Goal: Task Accomplishment & Management: Manage account settings

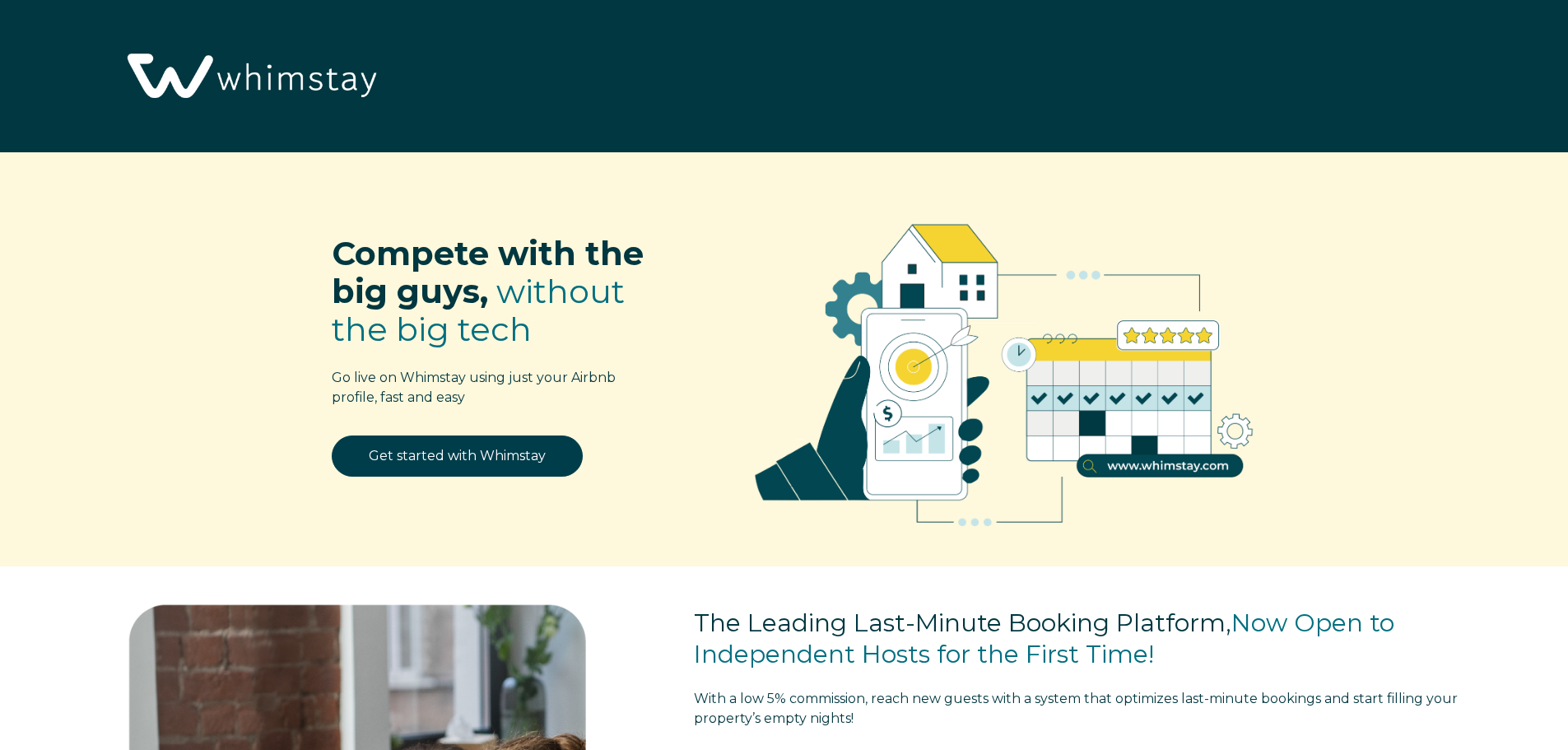
select select "US"
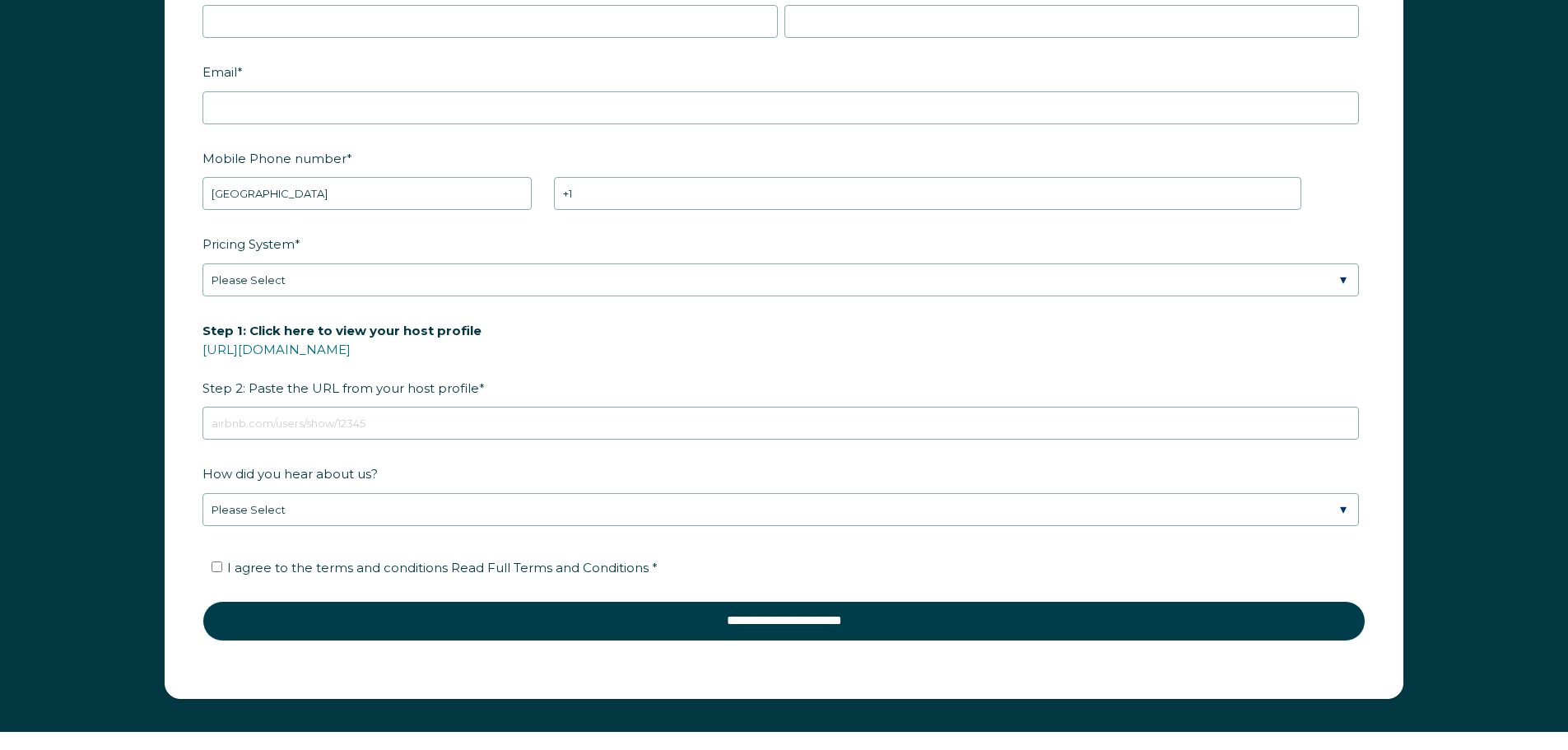
scroll to position [2553, 0]
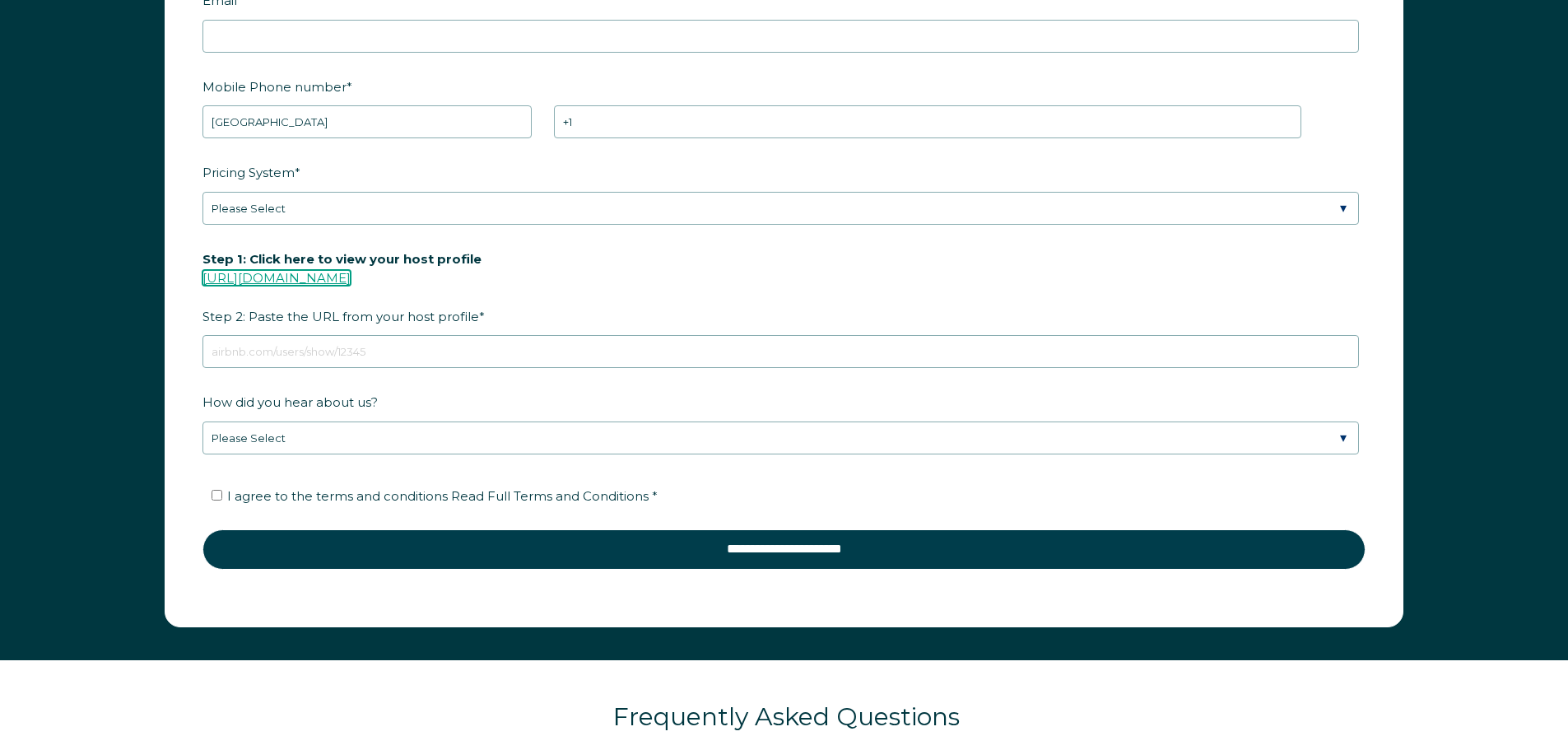
click at [351, 280] on link "[URL][DOMAIN_NAME]" at bounding box center [276, 277] width 148 height 16
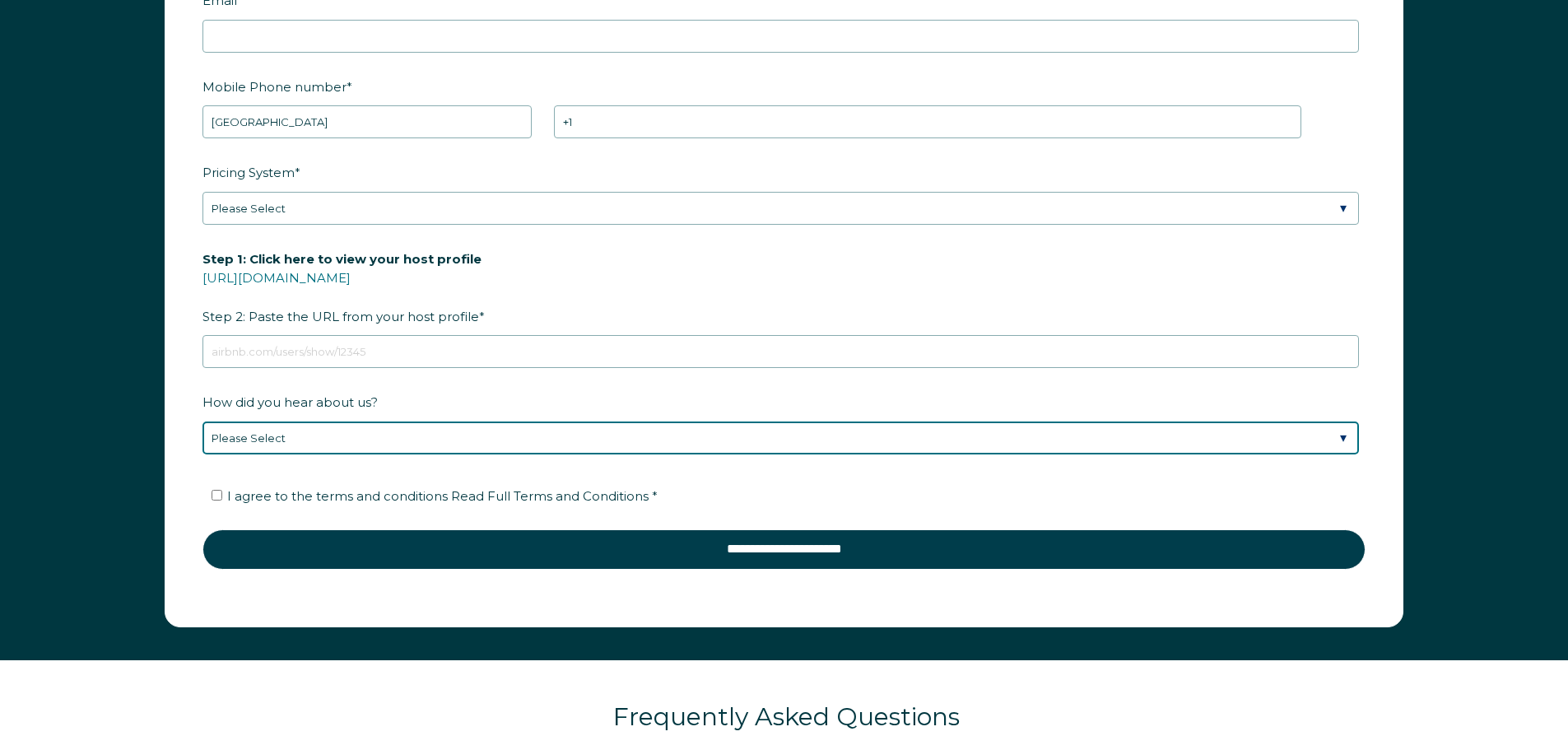
click at [1145, 442] on select "Please Select Discovered Whimstay at an event or conference Found Whimstay thro…" at bounding box center [781, 438] width 1156 height 33
select select "Podcast"
click at [203, 422] on select "Please Select Discovered Whimstay at an event or conference Found Whimstay thro…" at bounding box center [781, 438] width 1156 height 33
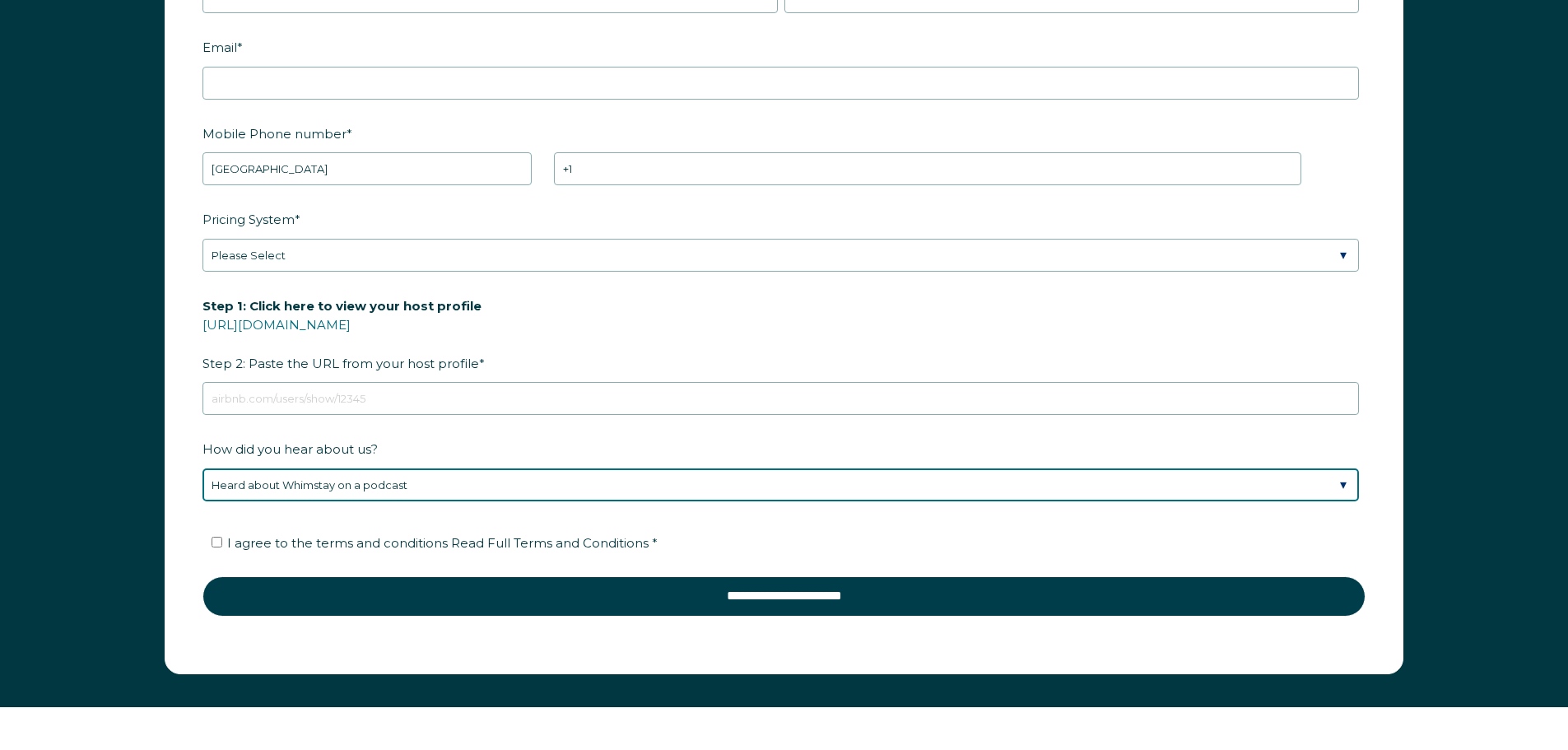
scroll to position [2141, 0]
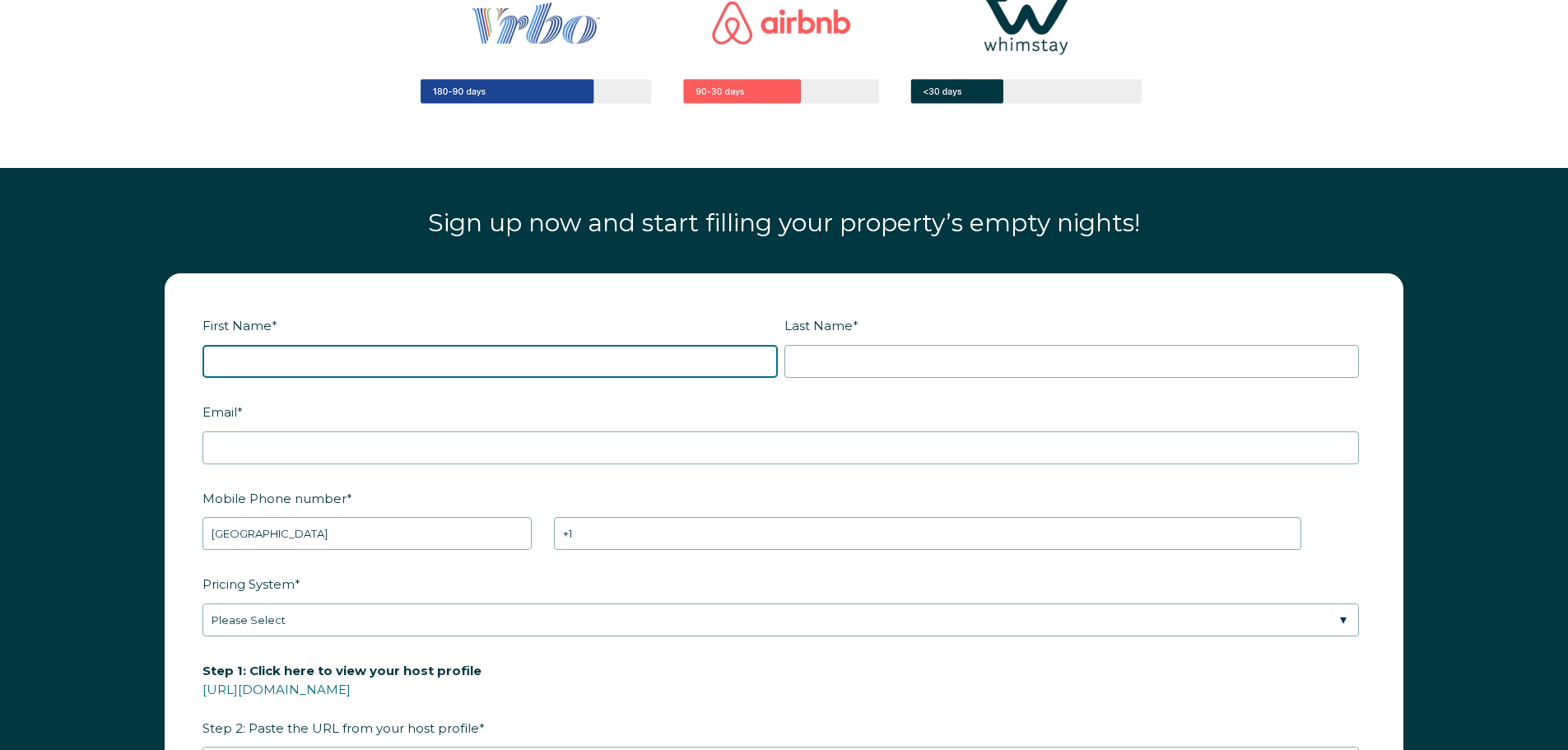
click at [648, 366] on input "First Name *" at bounding box center [490, 361] width 576 height 33
type input "[PERSON_NAME]"
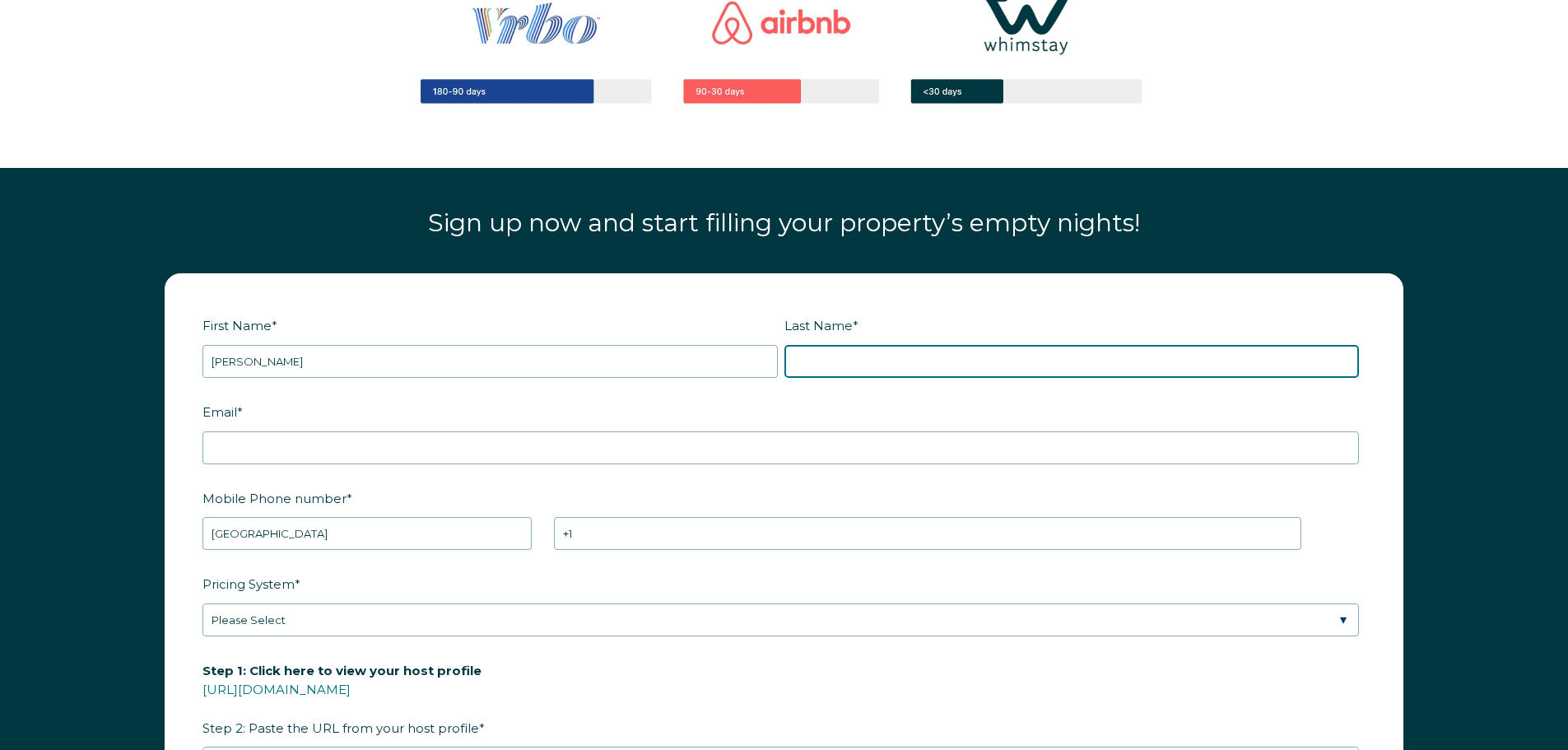
type input "Furry"
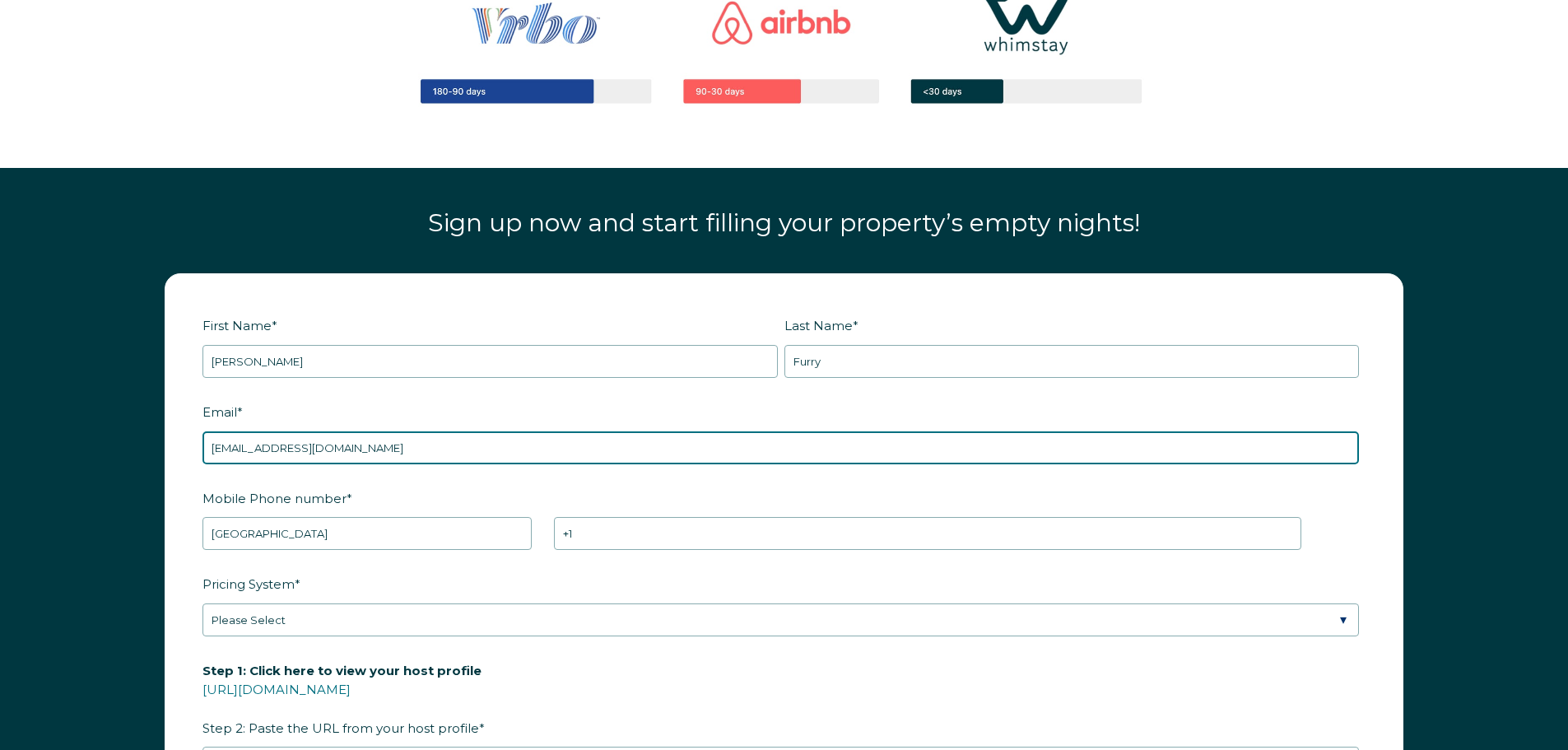
click at [394, 448] on input "[EMAIL_ADDRESS][DOMAIN_NAME]" at bounding box center [781, 447] width 1156 height 33
drag, startPoint x: 394, startPoint y: 448, endPoint x: 188, endPoint y: 454, distance: 206.1
click at [188, 454] on form "First Name * [PERSON_NAME] Last Name * Furry RBO Token Company ID Referrer Code…" at bounding box center [784, 655] width 1237 height 764
type input "[EMAIL_ADDRESS][DOMAIN_NAME]"
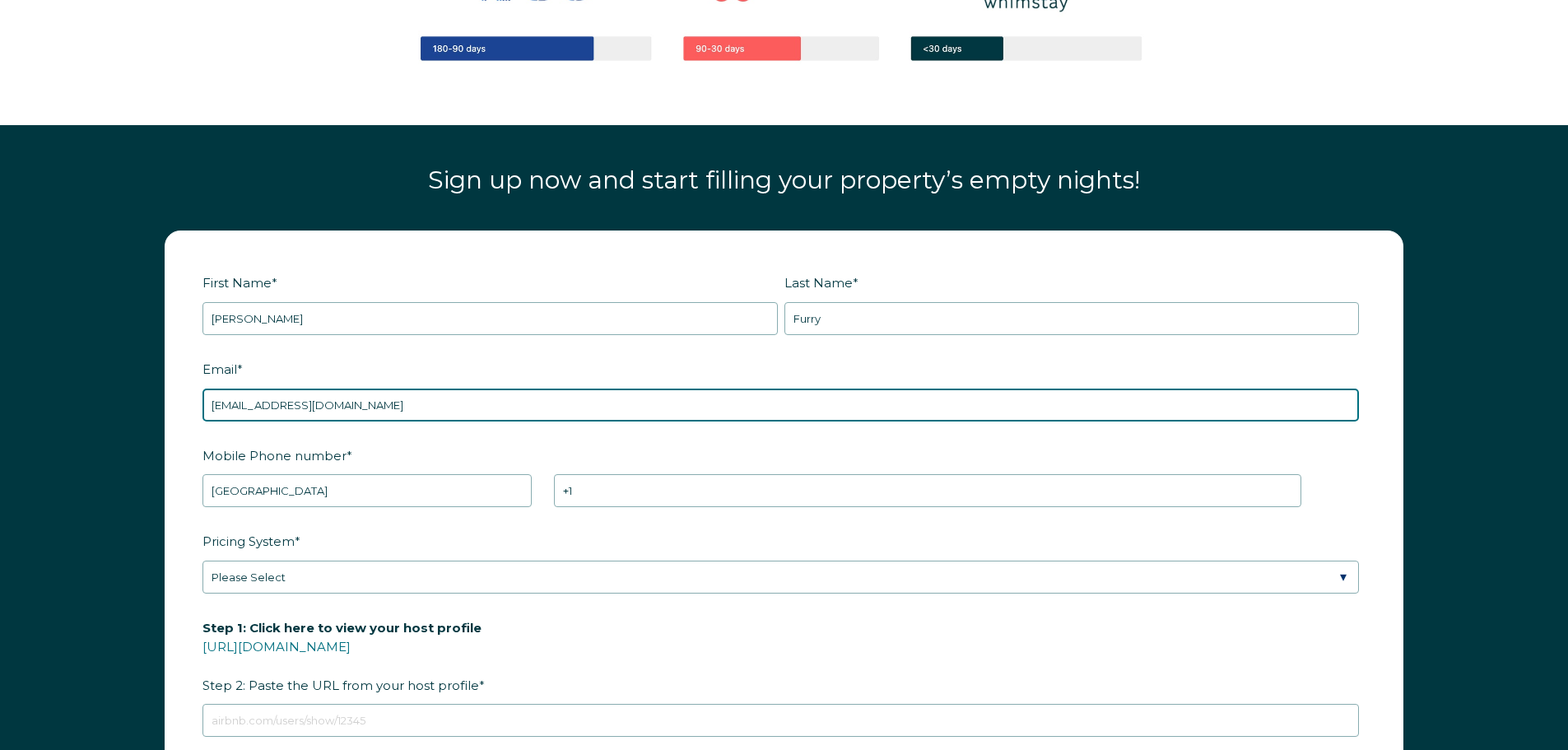
scroll to position [2223, 0]
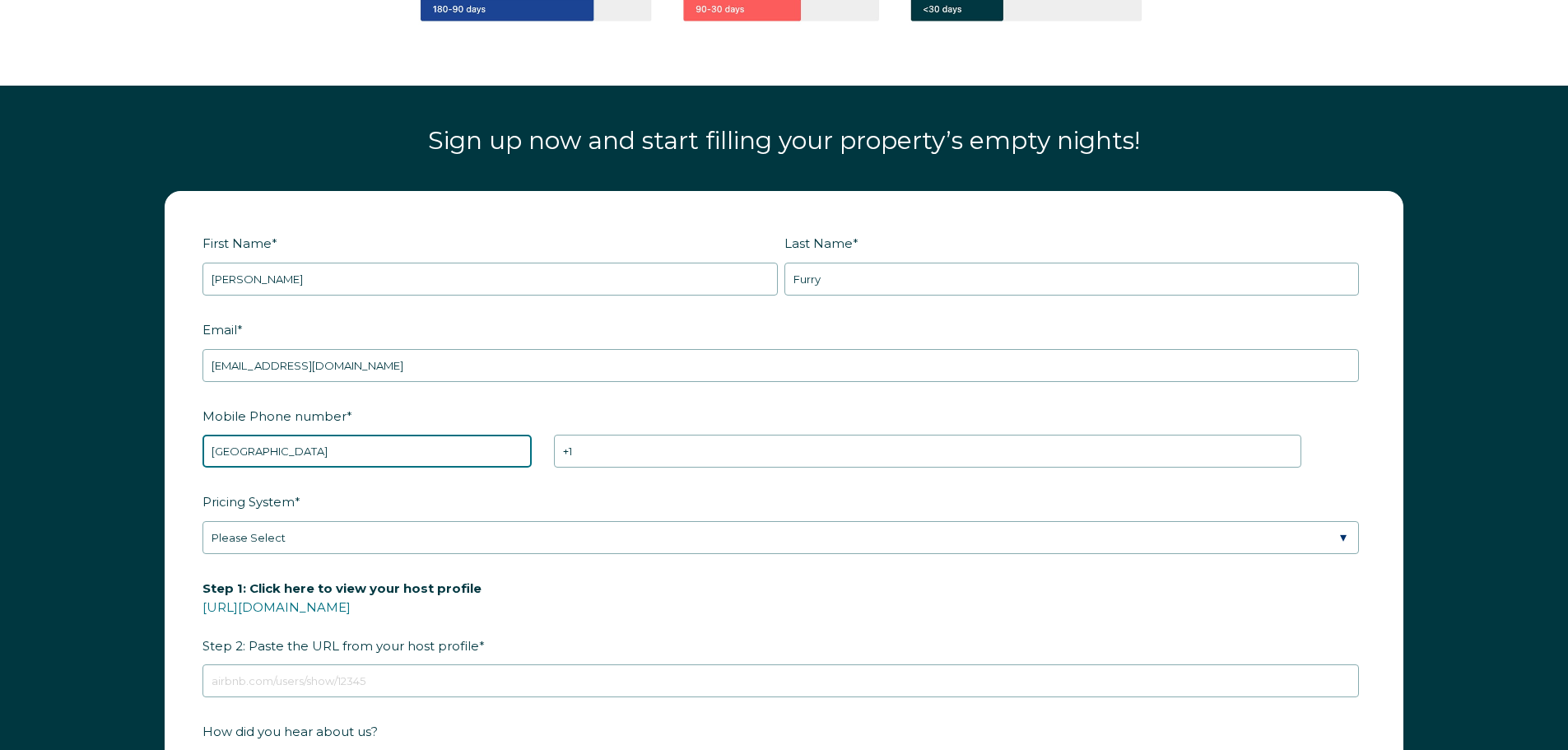
click at [490, 454] on select "* [GEOGRAPHIC_DATA] (‫[GEOGRAPHIC_DATA]‬‎) [GEOGRAPHIC_DATA] ([GEOGRAPHIC_DATA]…" at bounding box center [368, 451] width 330 height 33
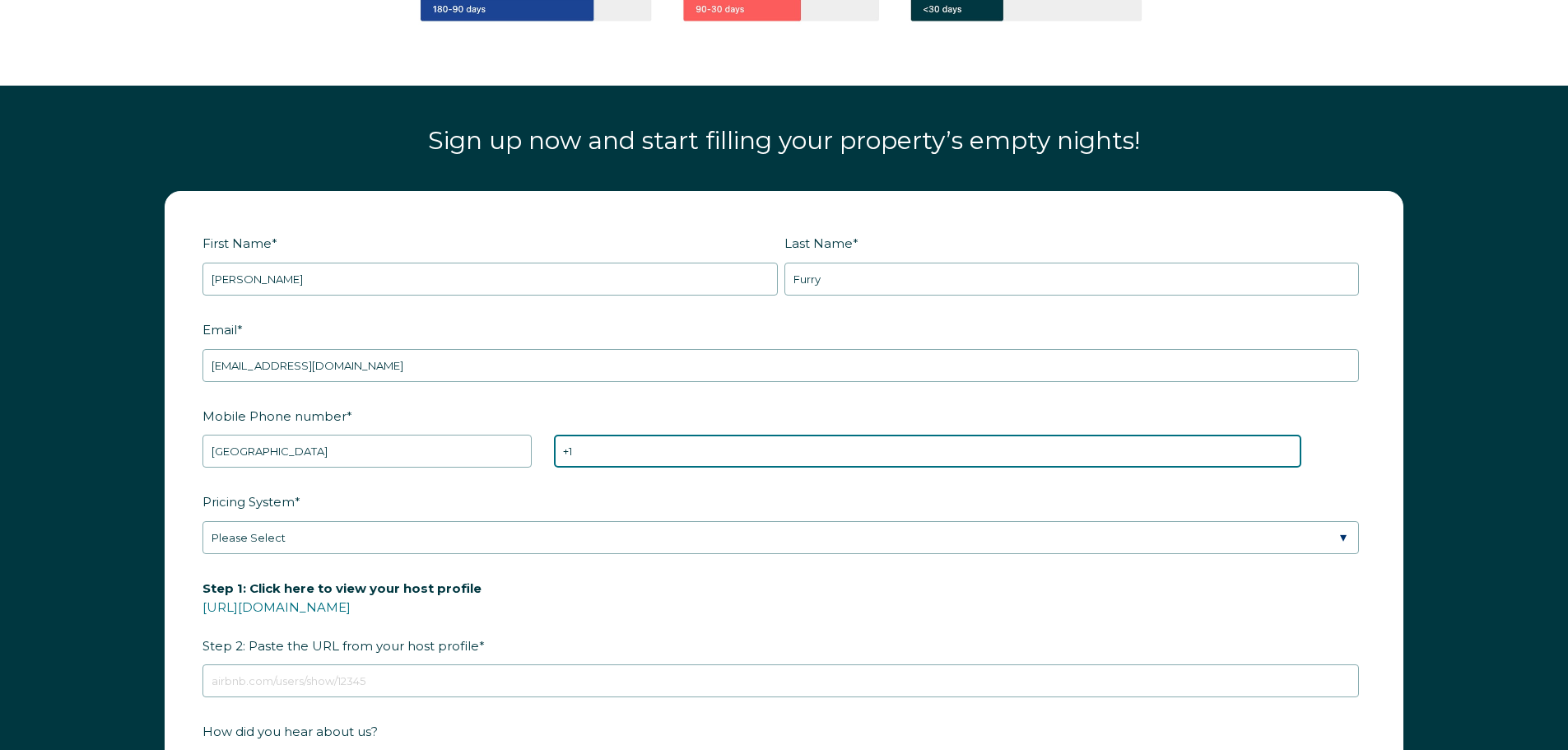
click at [702, 448] on input "+1" at bounding box center [927, 451] width 747 height 33
type input "[PHONE_NUMBER]"
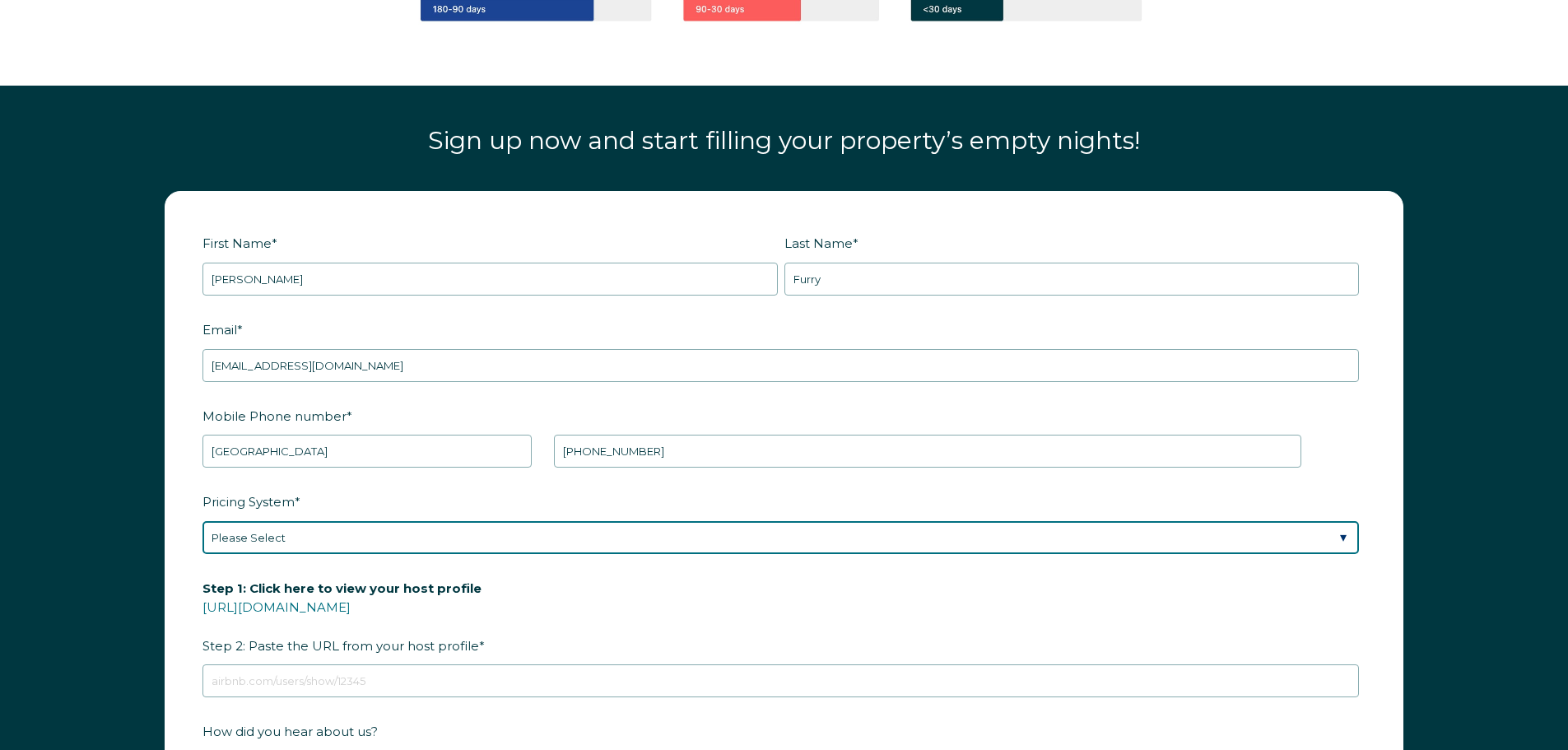
click at [753, 534] on select "Please Select Manual Airbnb Smart Pricing PriceLabs Wheelhouse Beyond Pricing 3…" at bounding box center [781, 537] width 1156 height 33
select select "PriceLabs"
click at [203, 521] on select "Please Select Manual Airbnb Smart Pricing PriceLabs Wheelhouse Beyond Pricing 3…" at bounding box center [781, 537] width 1156 height 33
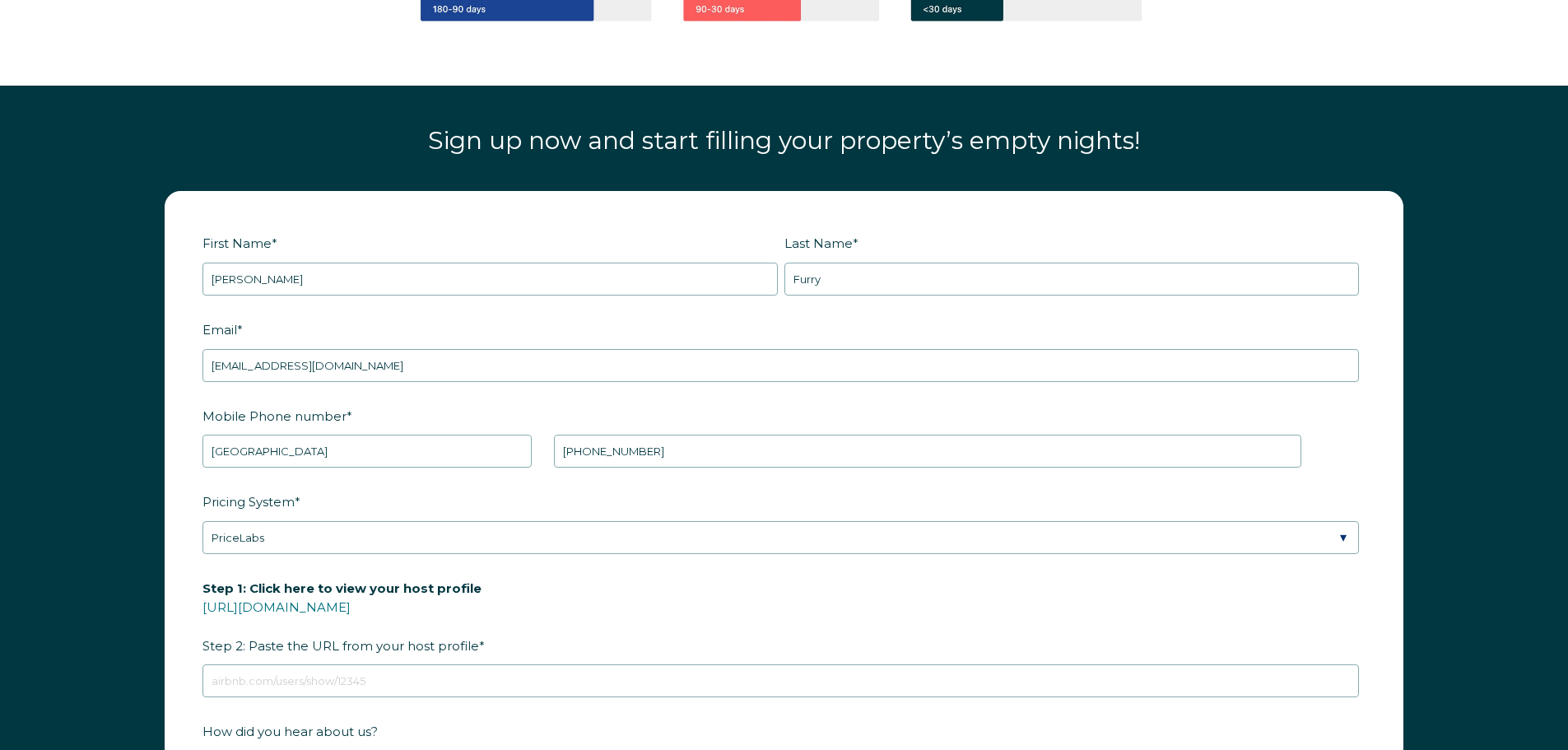
click at [1003, 495] on label "Pricing System *" at bounding box center [784, 502] width 1163 height 29
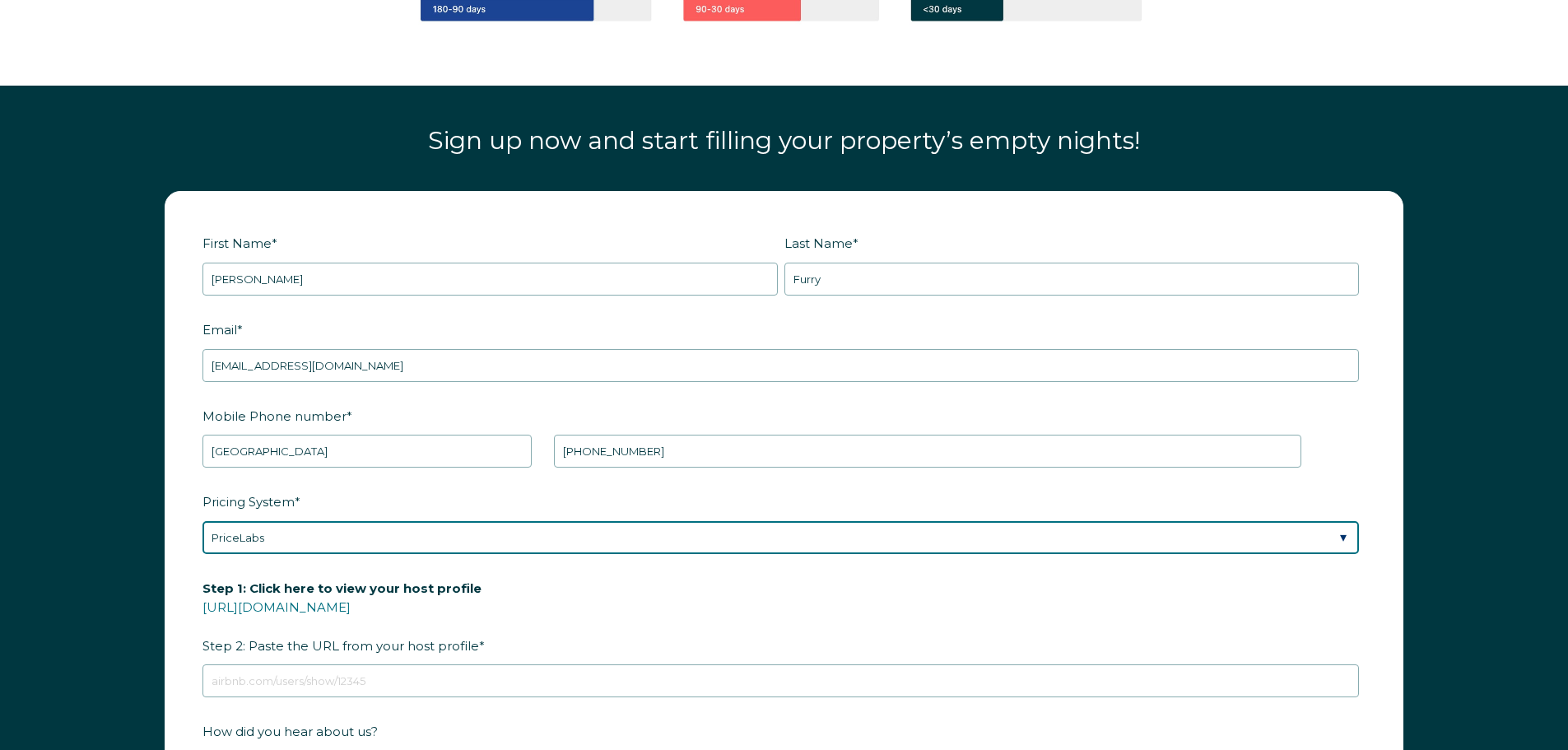
click at [1003, 521] on select "Please Select Manual Airbnb Smart Pricing PriceLabs Wheelhouse Beyond Pricing 3…" at bounding box center [781, 537] width 1156 height 33
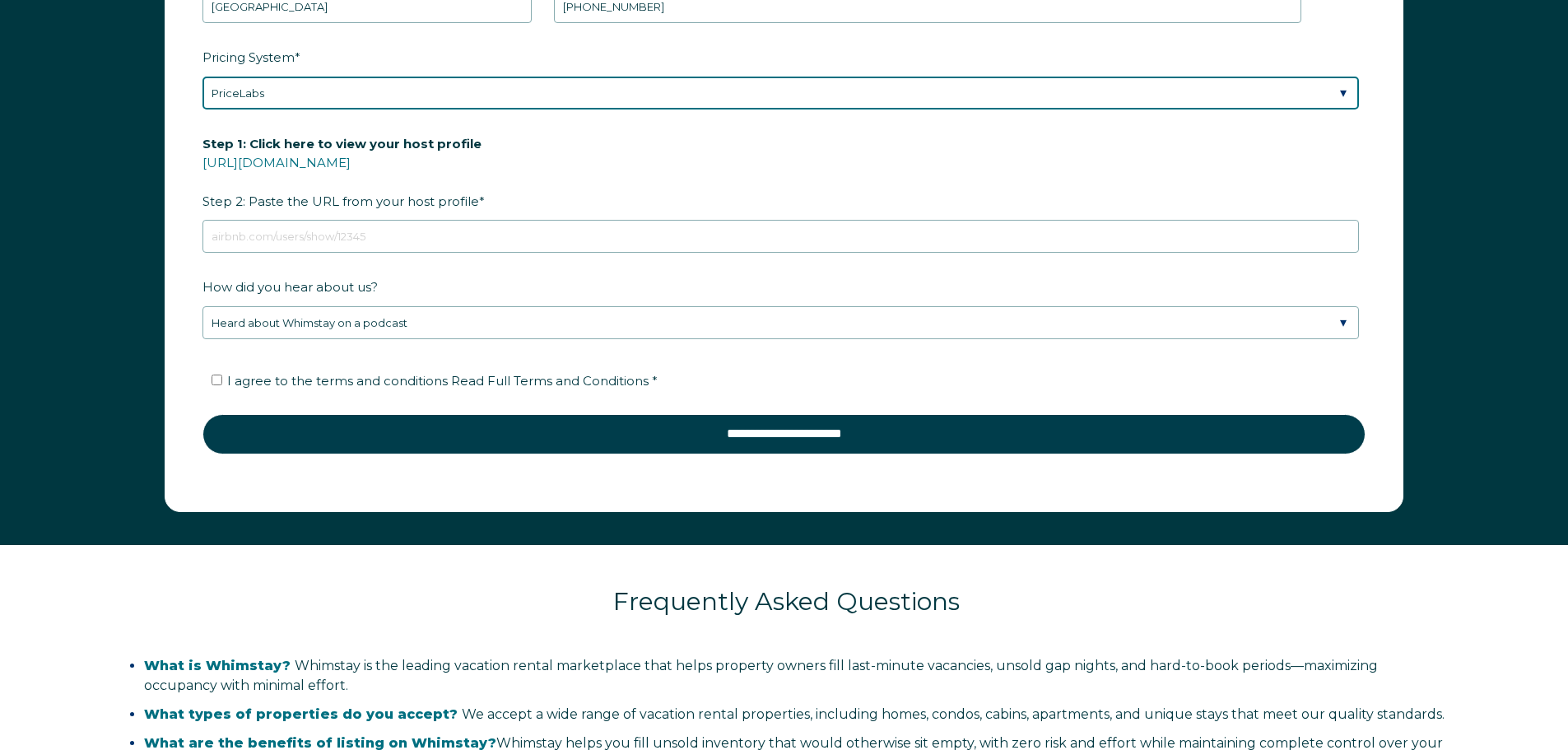
scroll to position [2471, 0]
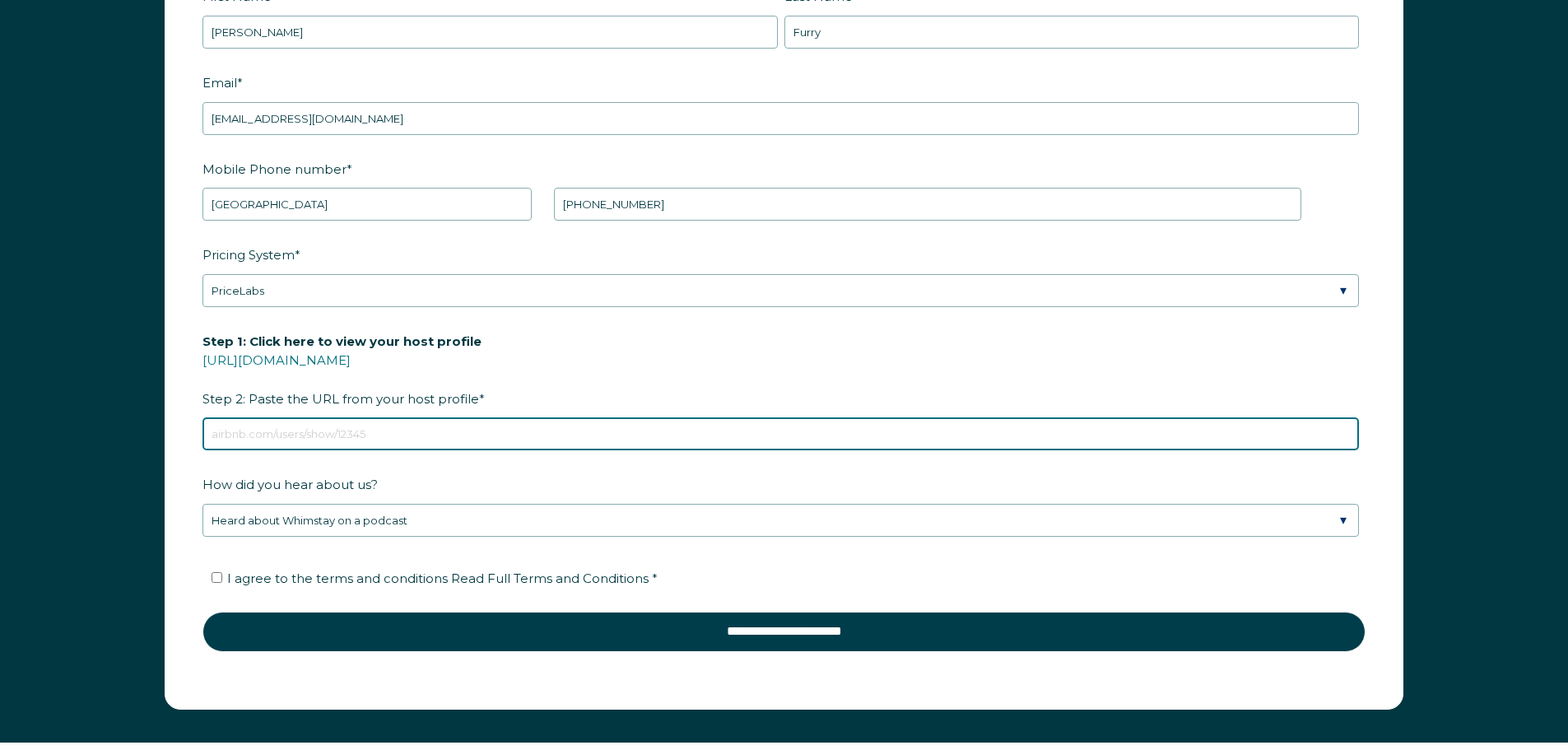
click at [430, 435] on input "Step 1: Click here to view your host profile [URL][DOMAIN_NAME] Step 2: Paste t…" at bounding box center [781, 434] width 1156 height 33
paste input "[URL][DOMAIN_NAME]"
type input "[URL][DOMAIN_NAME]"
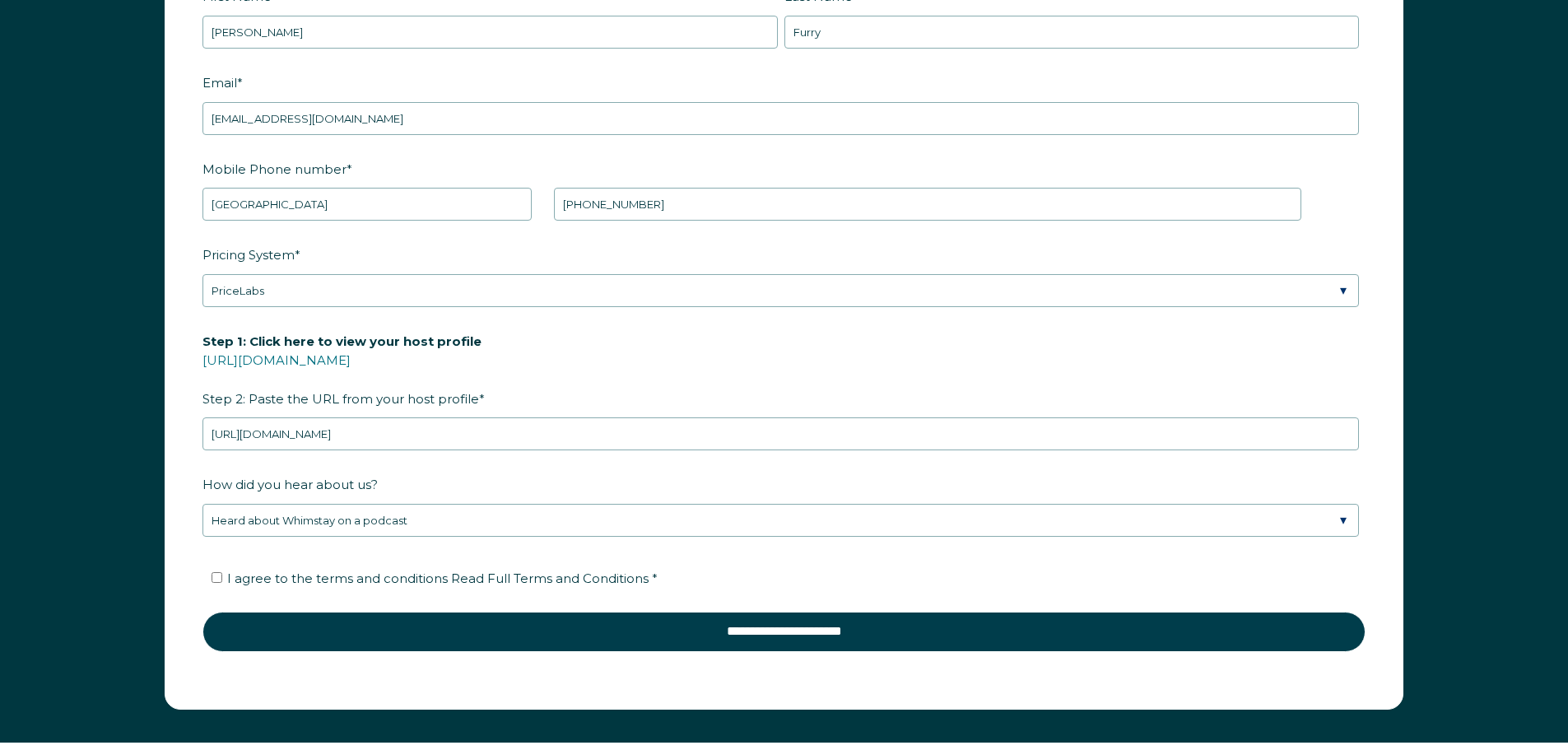
click at [1313, 485] on label "How did you hear about us?" at bounding box center [784, 484] width 1163 height 29
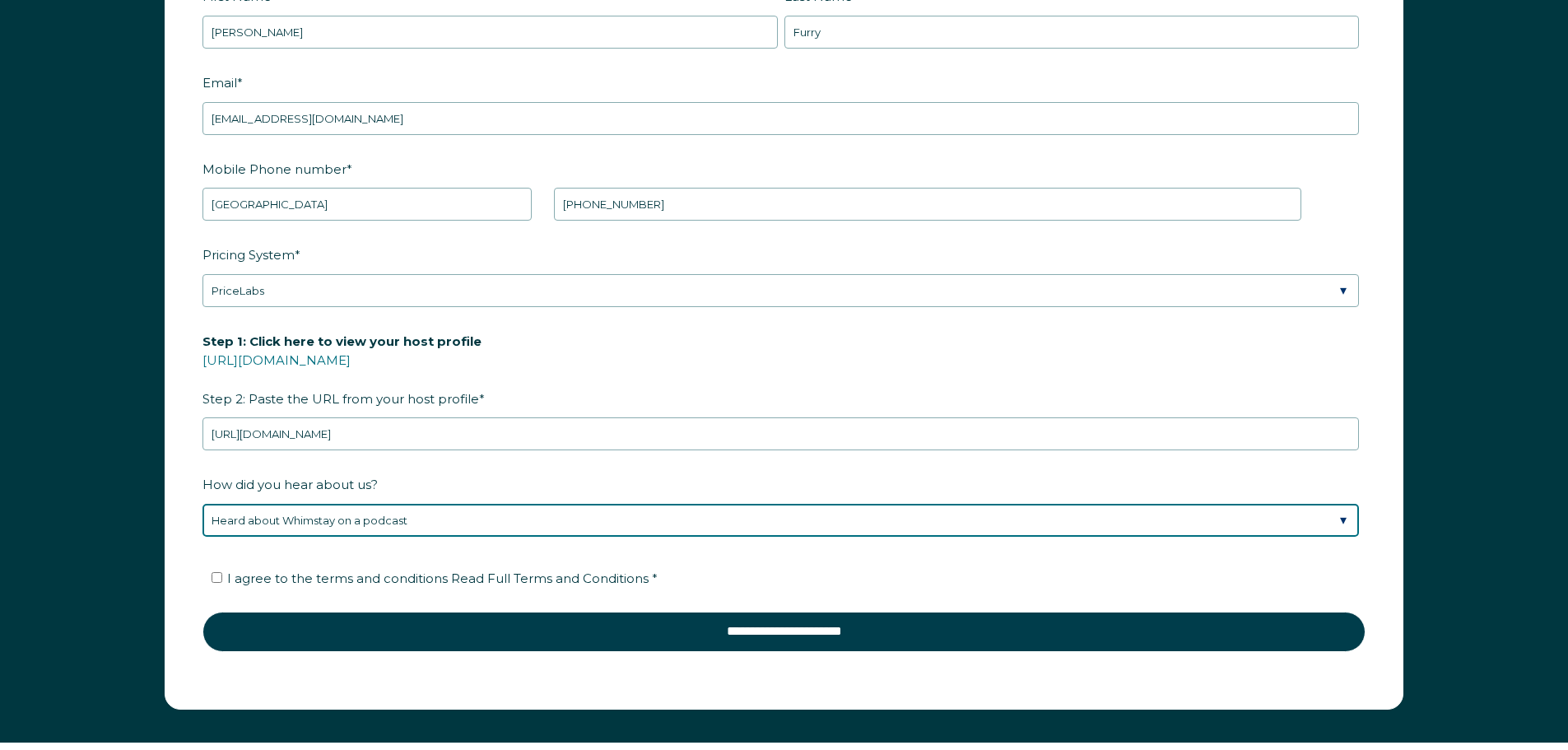
click at [1313, 504] on select "Please Select Discovered Whimstay at an event or conference Found Whimstay thro…" at bounding box center [781, 520] width 1156 height 33
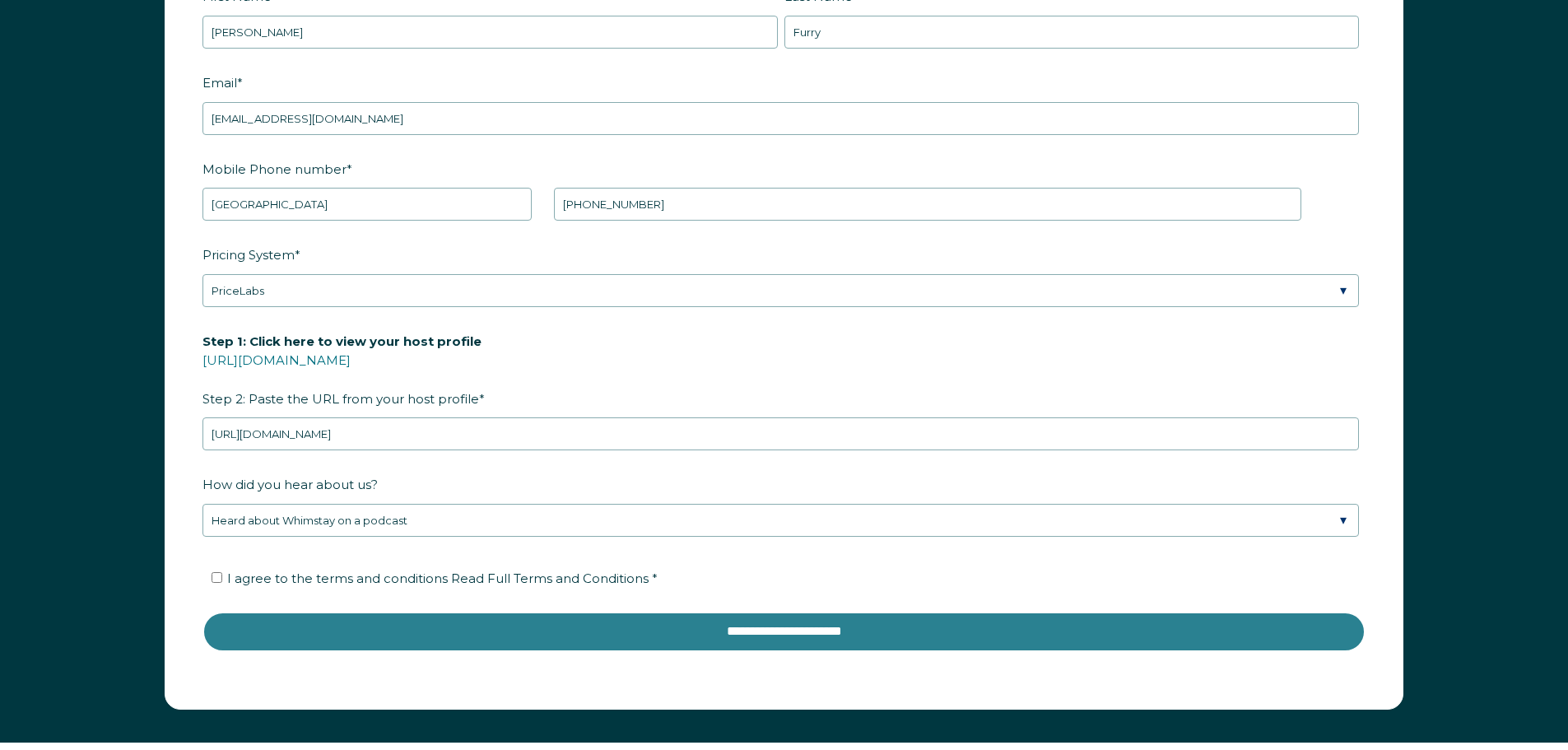
click at [973, 632] on input "**********" at bounding box center [784, 632] width 1163 height 40
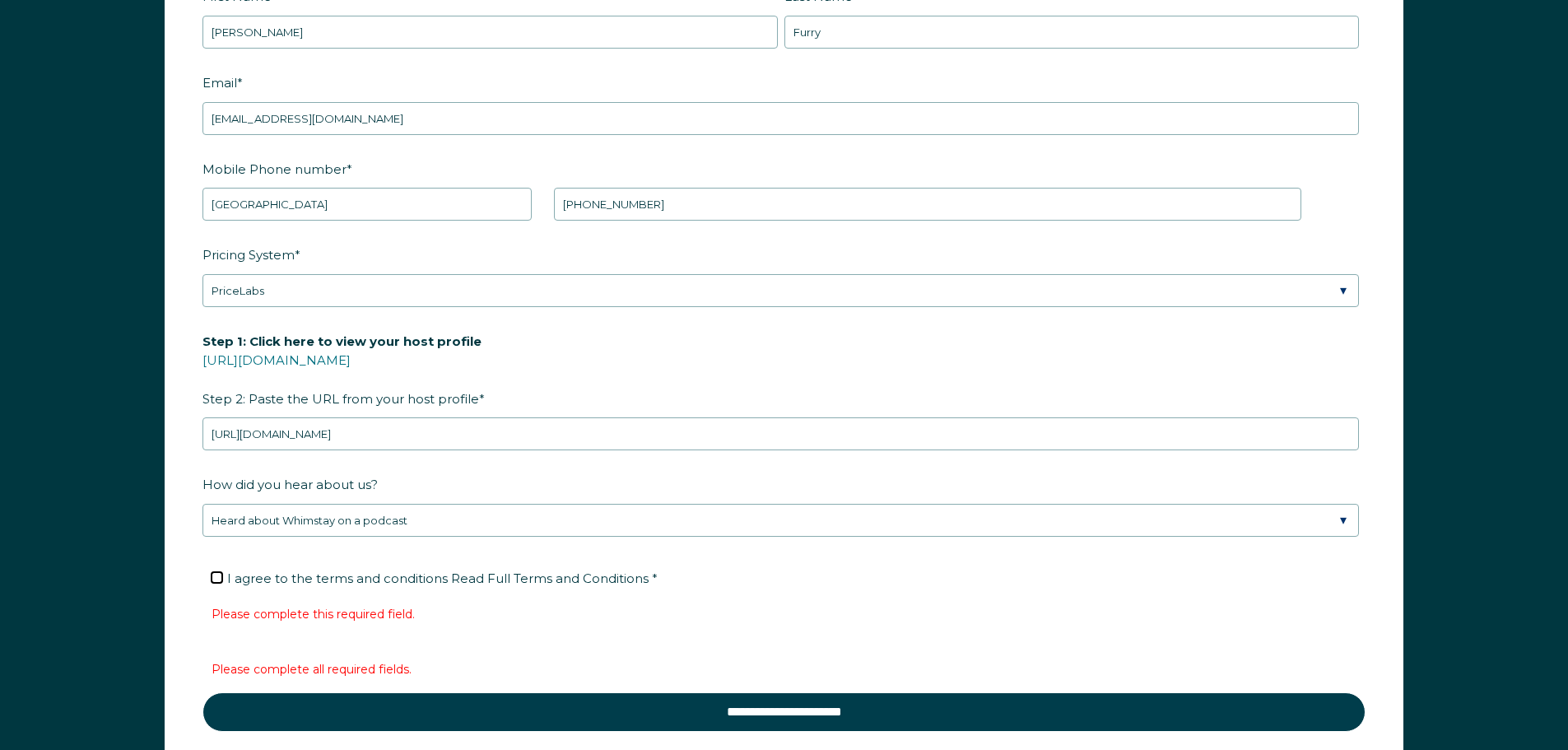
click at [216, 580] on input "I agree to the terms and conditions Read Full Terms and Conditions *" at bounding box center [216, 578] width 11 height 11
checkbox input "true"
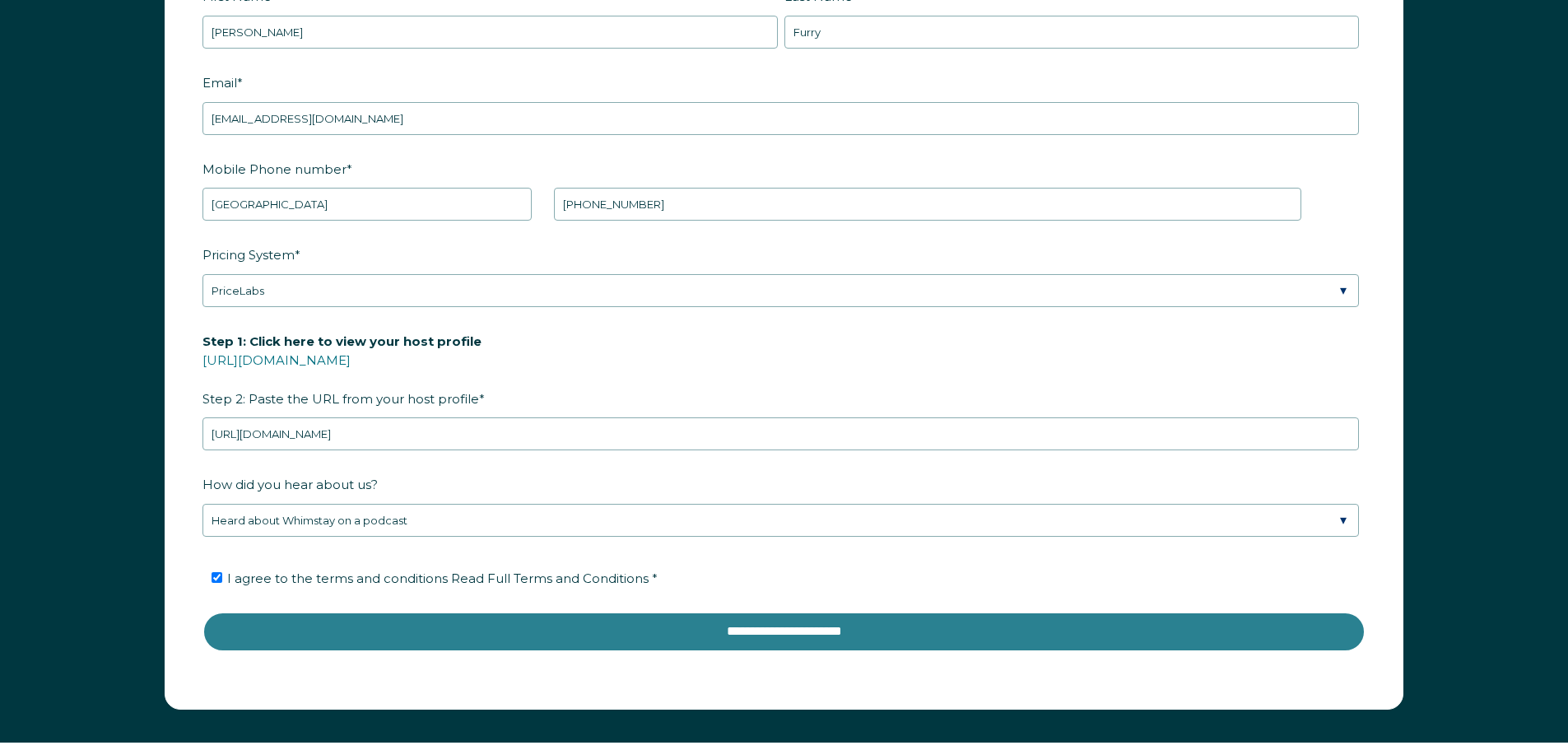
click at [818, 638] on input "**********" at bounding box center [784, 632] width 1163 height 40
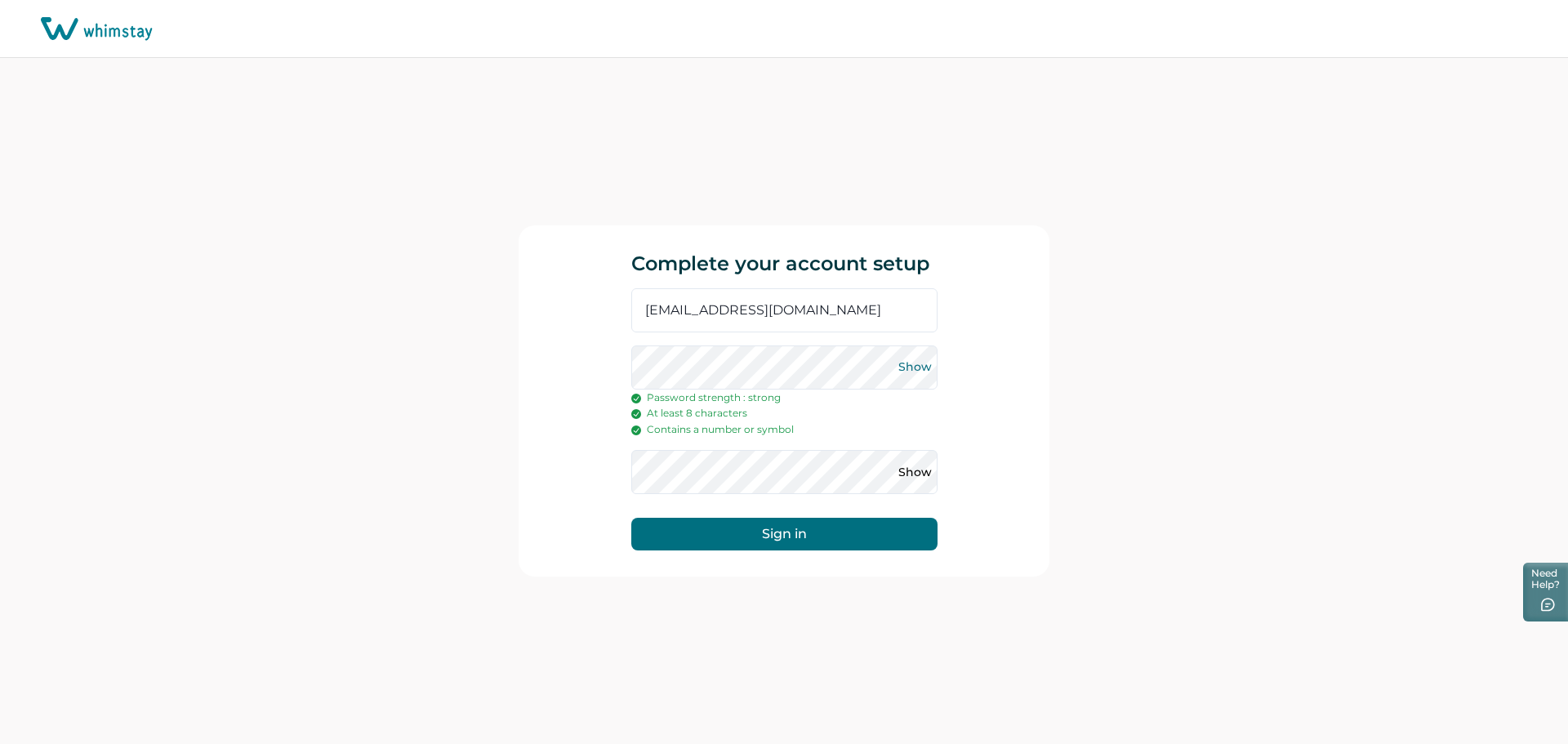
click at [928, 373] on button "Show" at bounding box center [915, 367] width 26 height 26
click at [904, 470] on button "Show" at bounding box center [915, 471] width 26 height 26
click at [824, 536] on button "Sign in" at bounding box center [784, 533] width 306 height 33
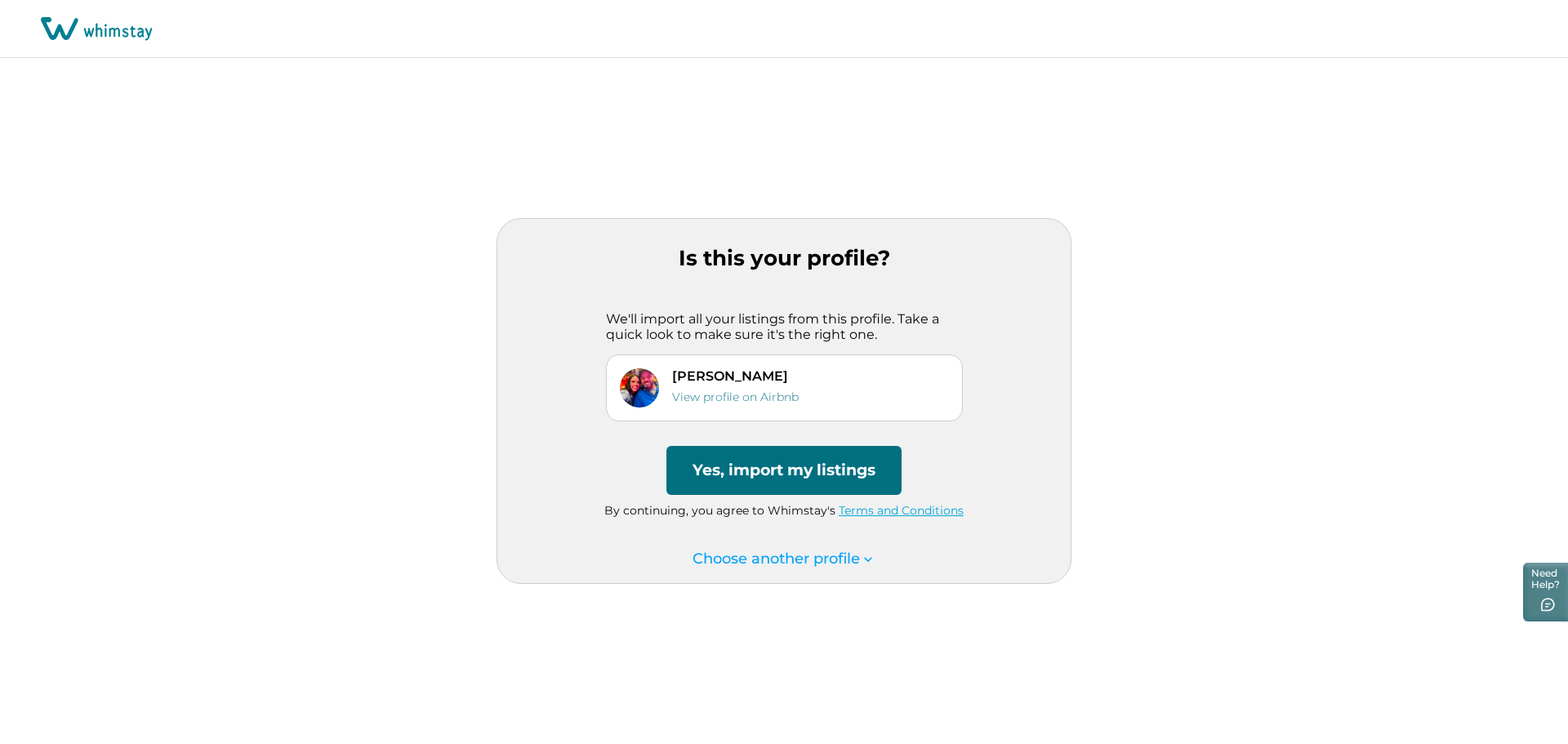
click at [781, 478] on button "Yes, import my listings" at bounding box center [784, 471] width 235 height 49
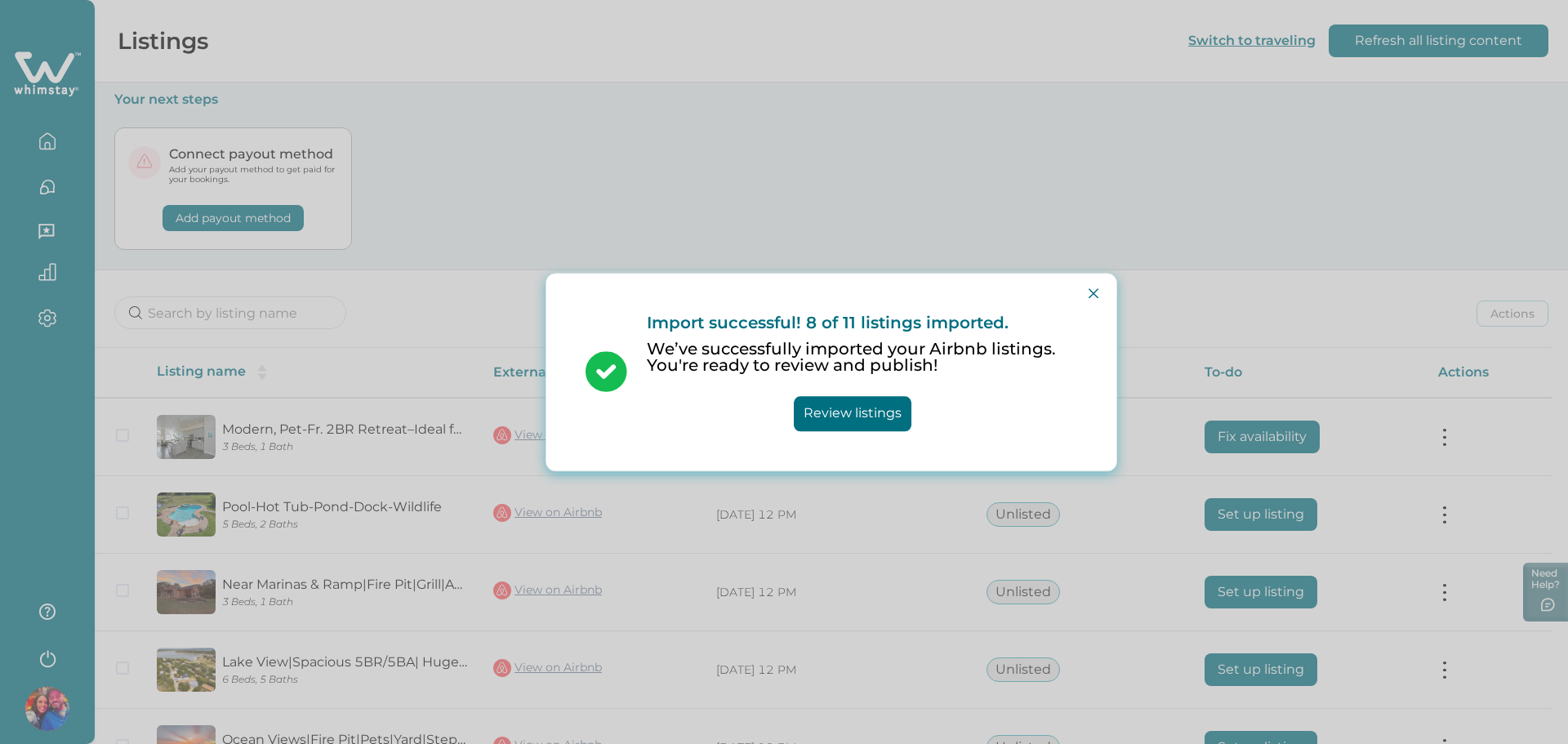
click at [866, 417] on button "Review listings" at bounding box center [853, 414] width 117 height 35
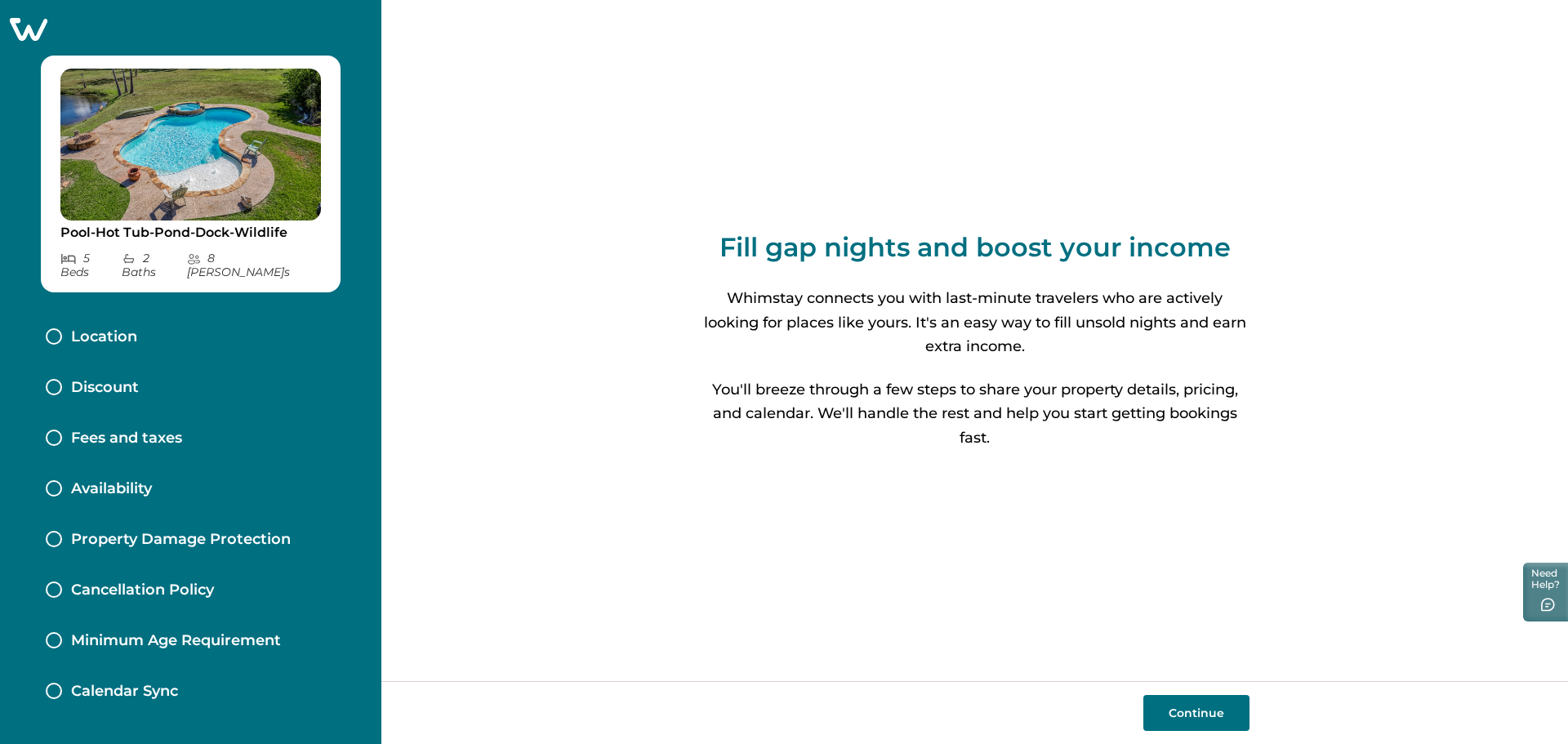
click at [1208, 710] on button "Continue" at bounding box center [1196, 713] width 106 height 36
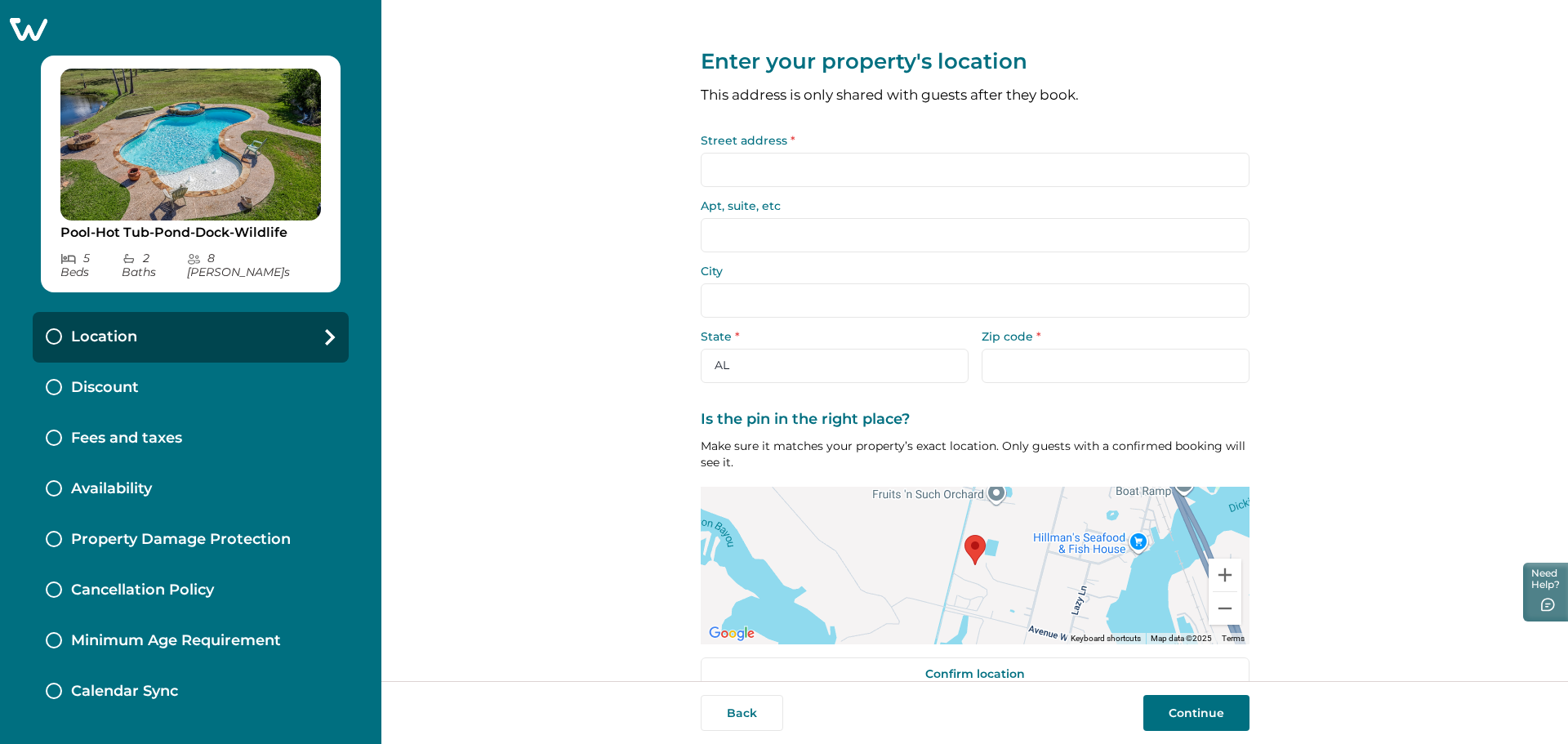
click at [831, 174] on input "Street address *" at bounding box center [975, 169] width 548 height 34
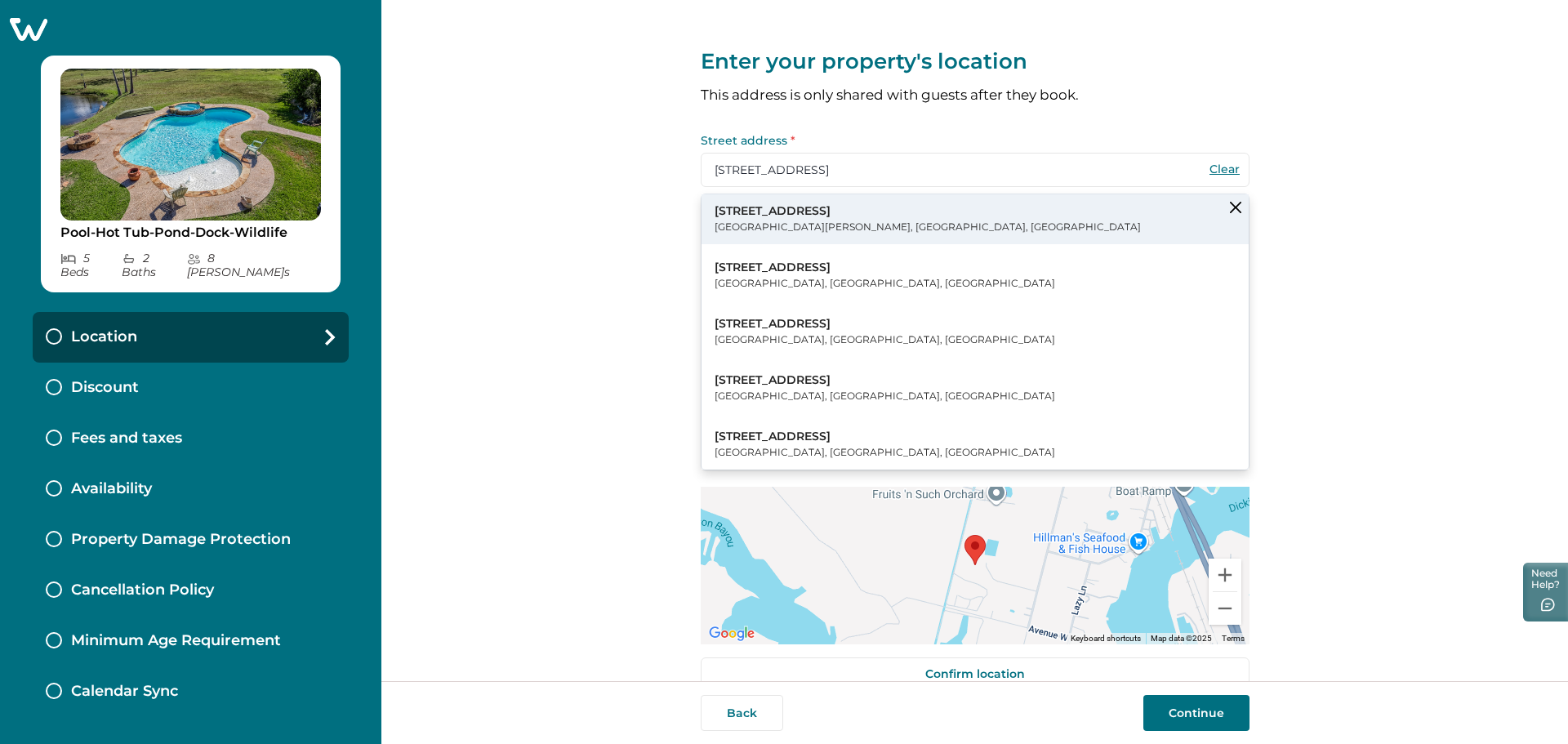
type input "6510 Wig St"
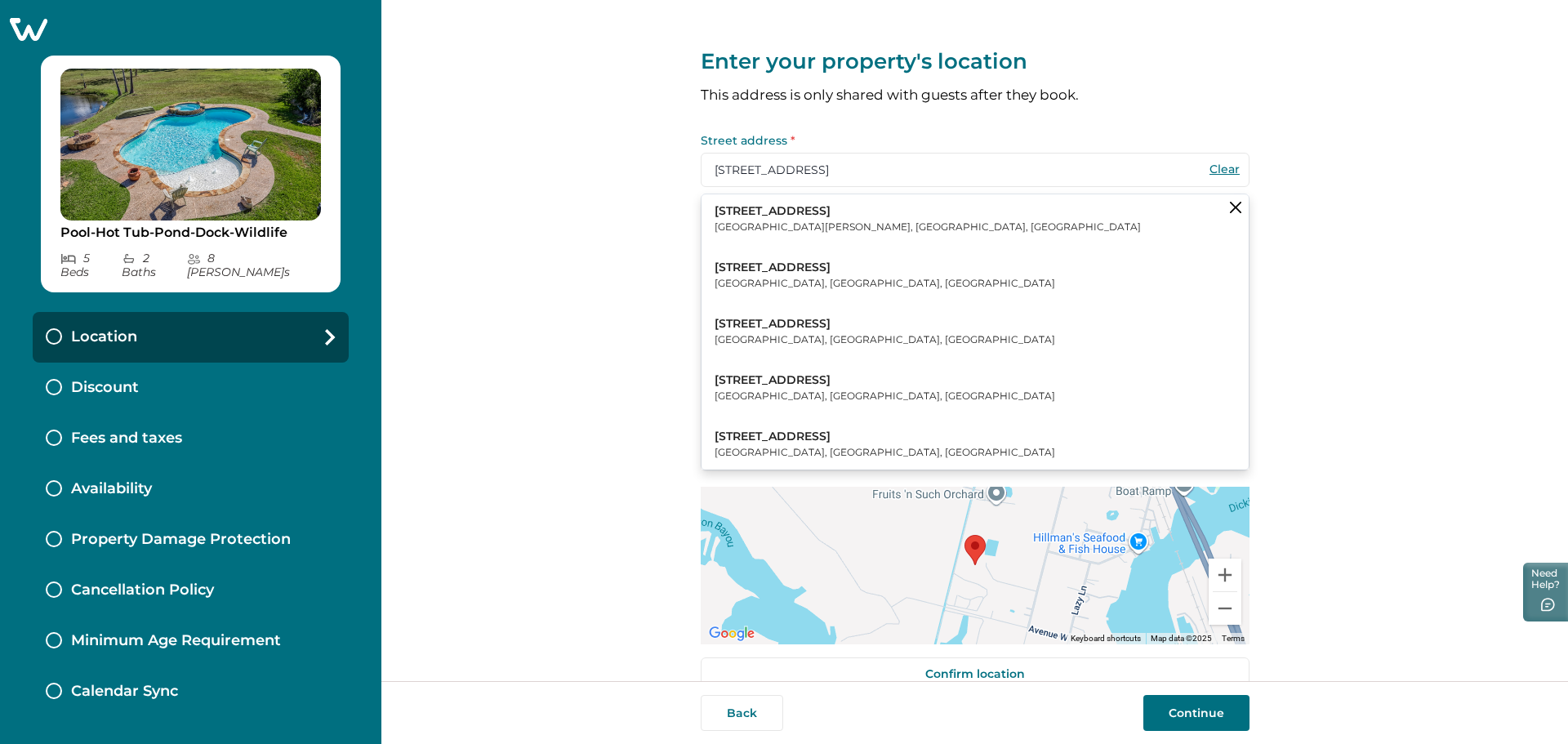
click at [774, 211] on p "6510 Wig Street" at bounding box center [927, 211] width 426 height 16
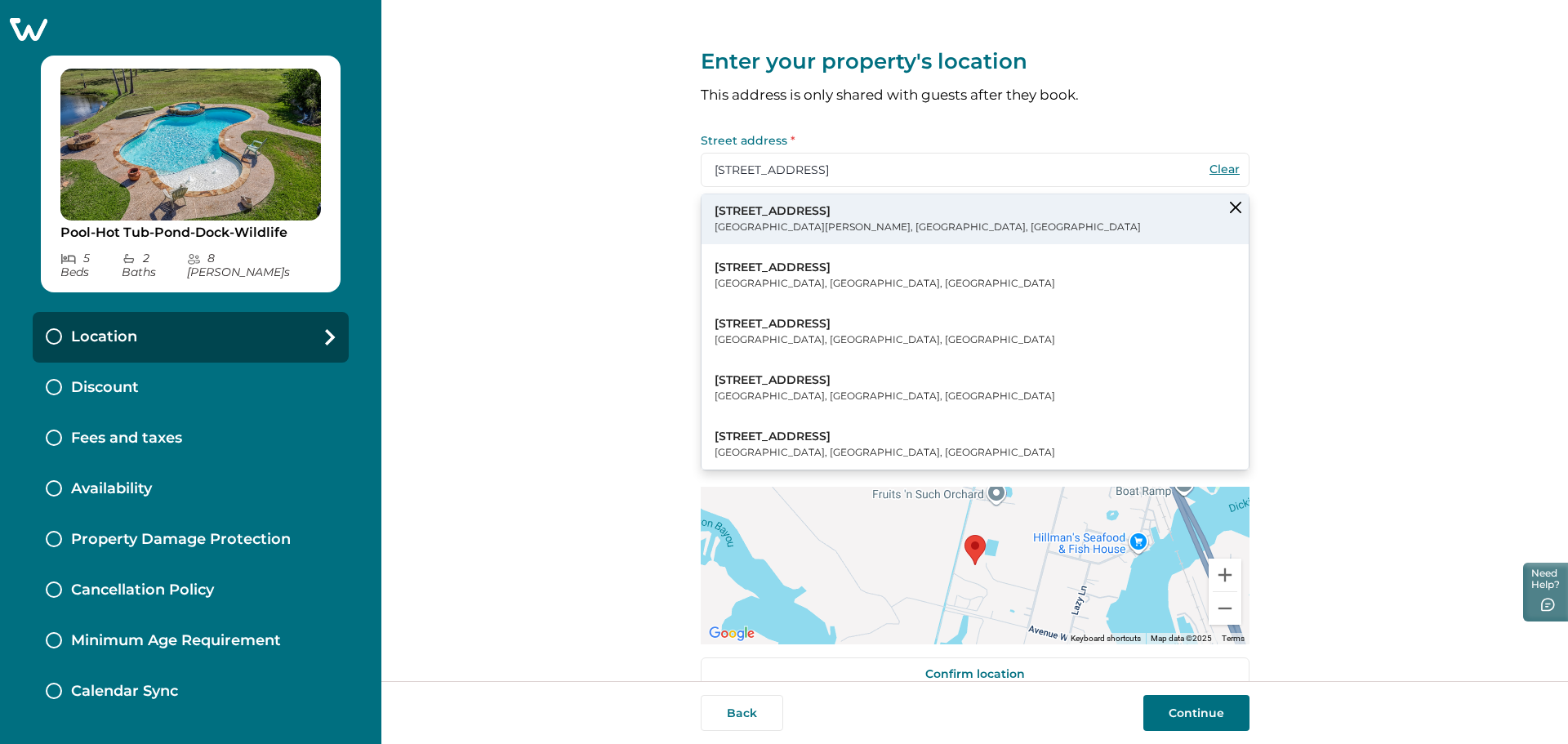
type input "San Leon"
select select "TX"
type input "77539"
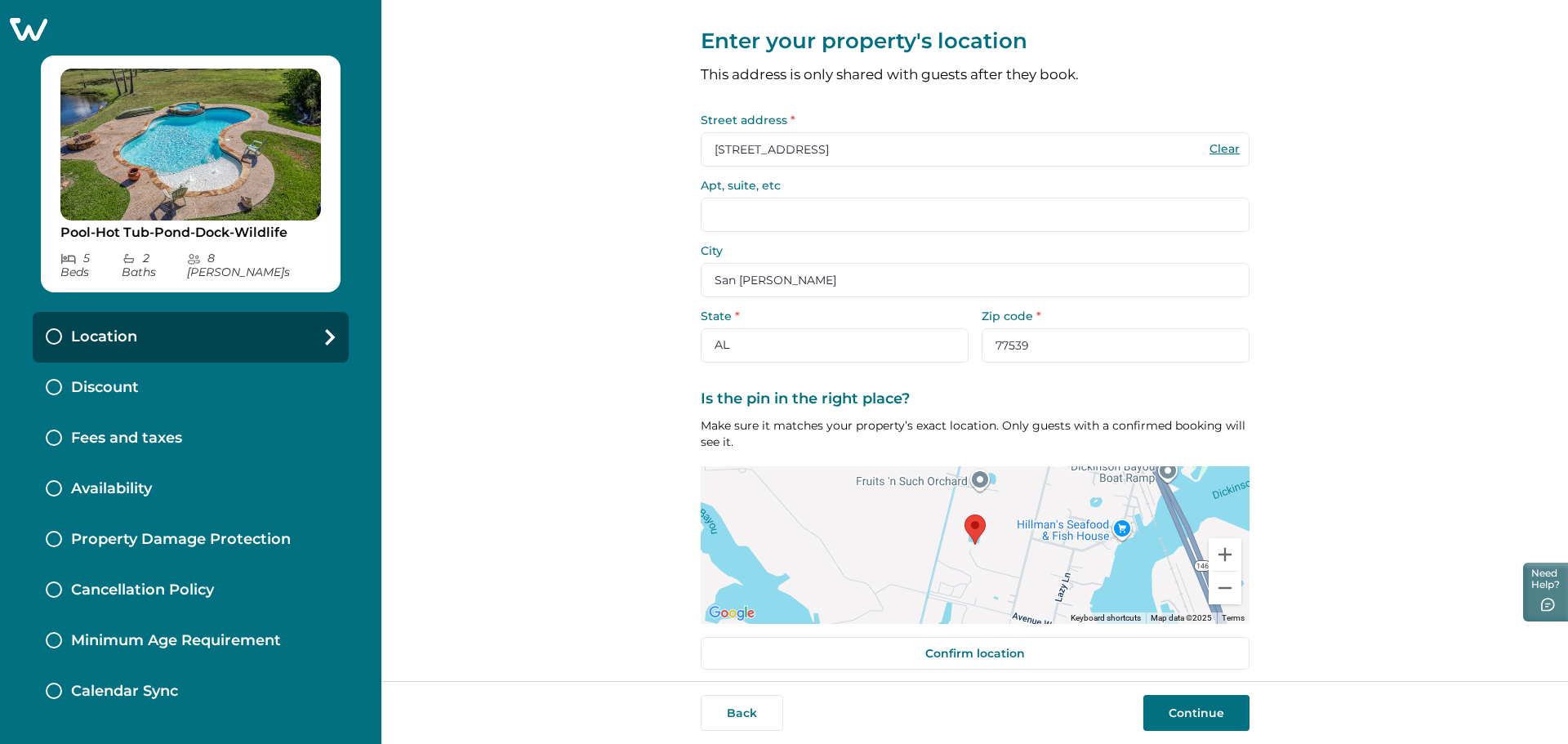
scroll to position [32, 0]
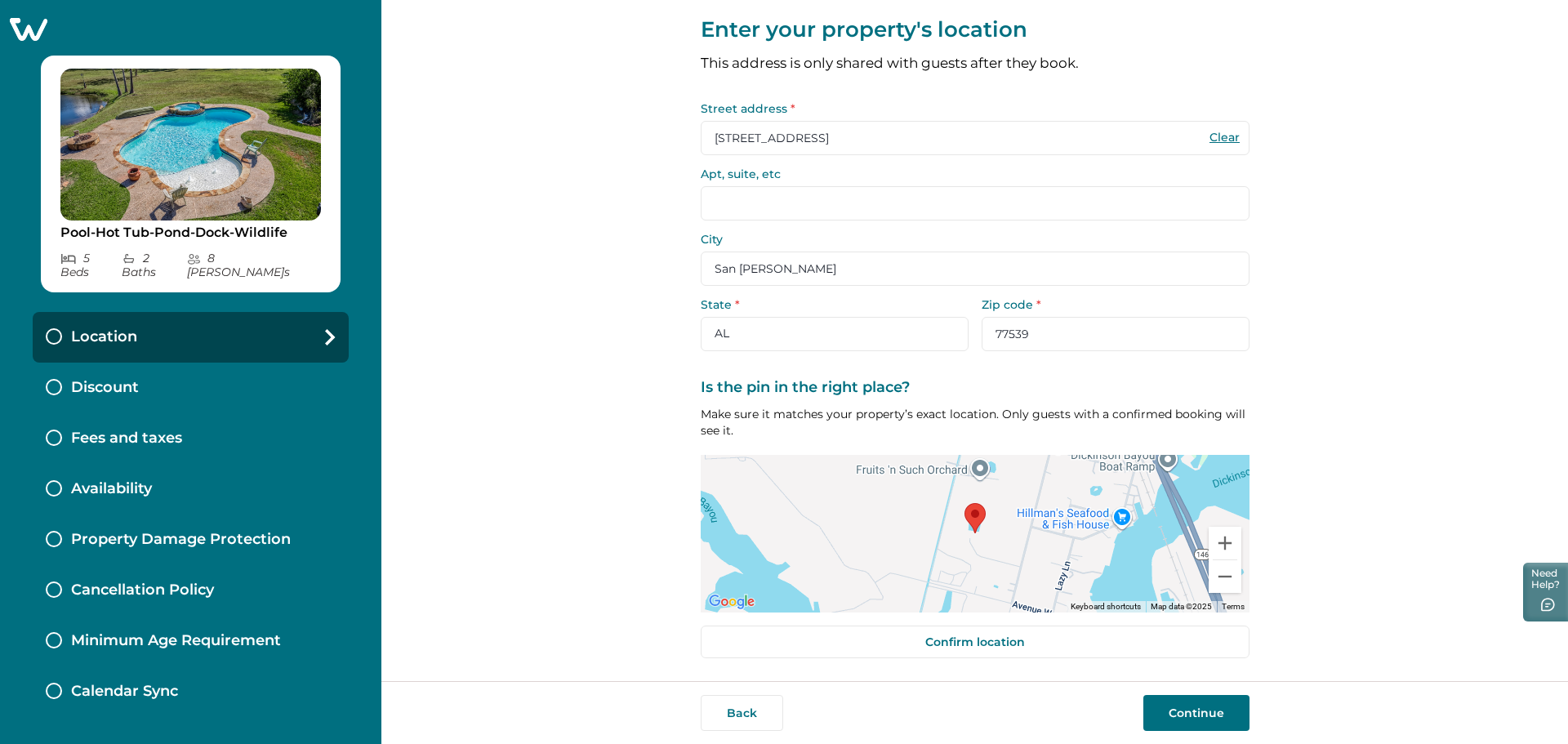
click at [1223, 708] on button "Continue" at bounding box center [1196, 713] width 106 height 36
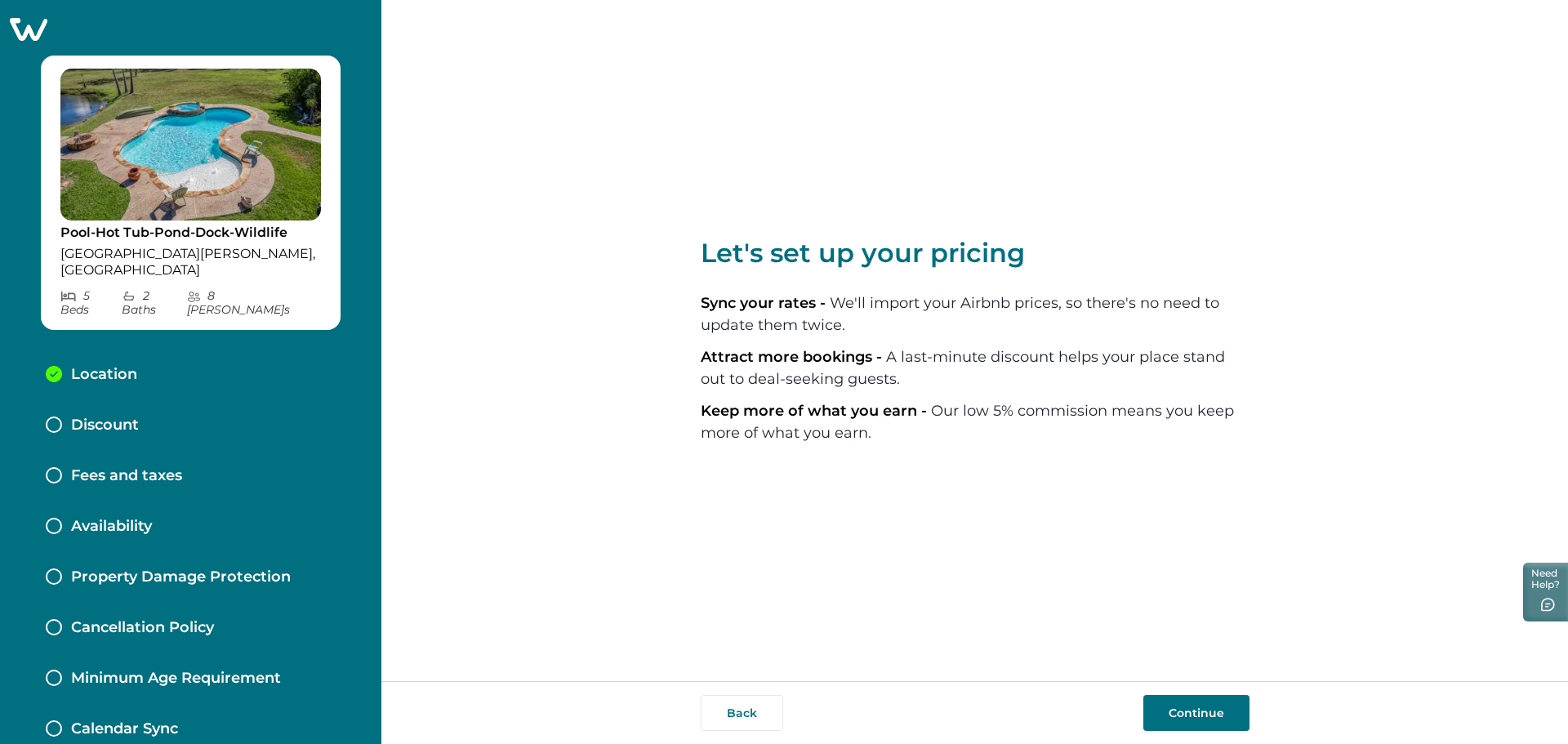
click at [1208, 717] on button "Continue" at bounding box center [1196, 713] width 106 height 36
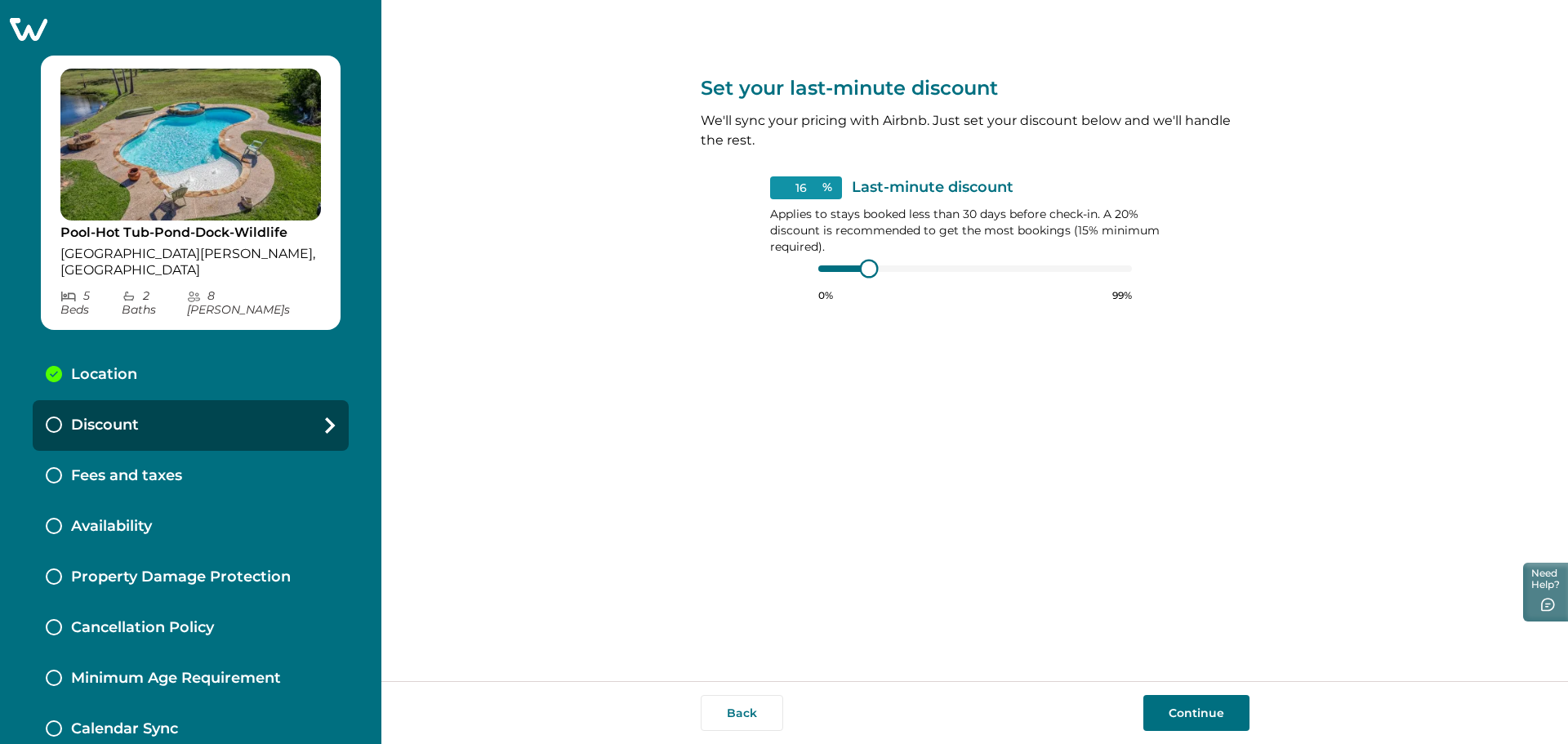
type input "15"
click at [863, 267] on div at bounding box center [865, 269] width 15 height 15
click at [1182, 710] on button "Continue" at bounding box center [1196, 713] width 106 height 36
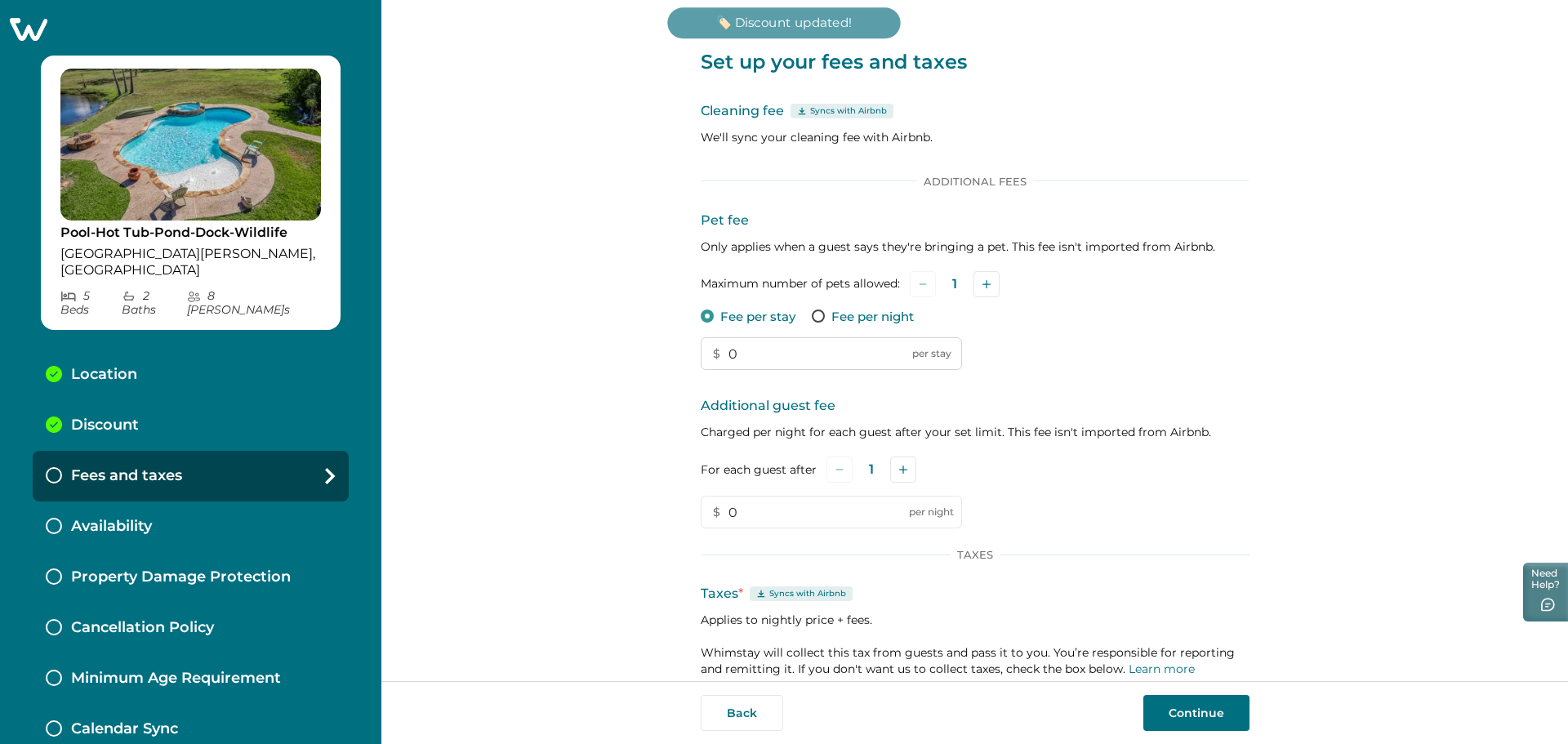
click at [725, 356] on input "0" at bounding box center [832, 353] width 262 height 33
type input "100"
click at [1163, 350] on div "Pet fee Only applies when a guest says they're bringing a pet. This fee isn't i…" at bounding box center [975, 290] width 548 height 160
click at [999, 280] on div "Maximum number of pets allowed: 1" at bounding box center [975, 284] width 548 height 26
click at [994, 285] on button "Add" at bounding box center [986, 284] width 26 height 26
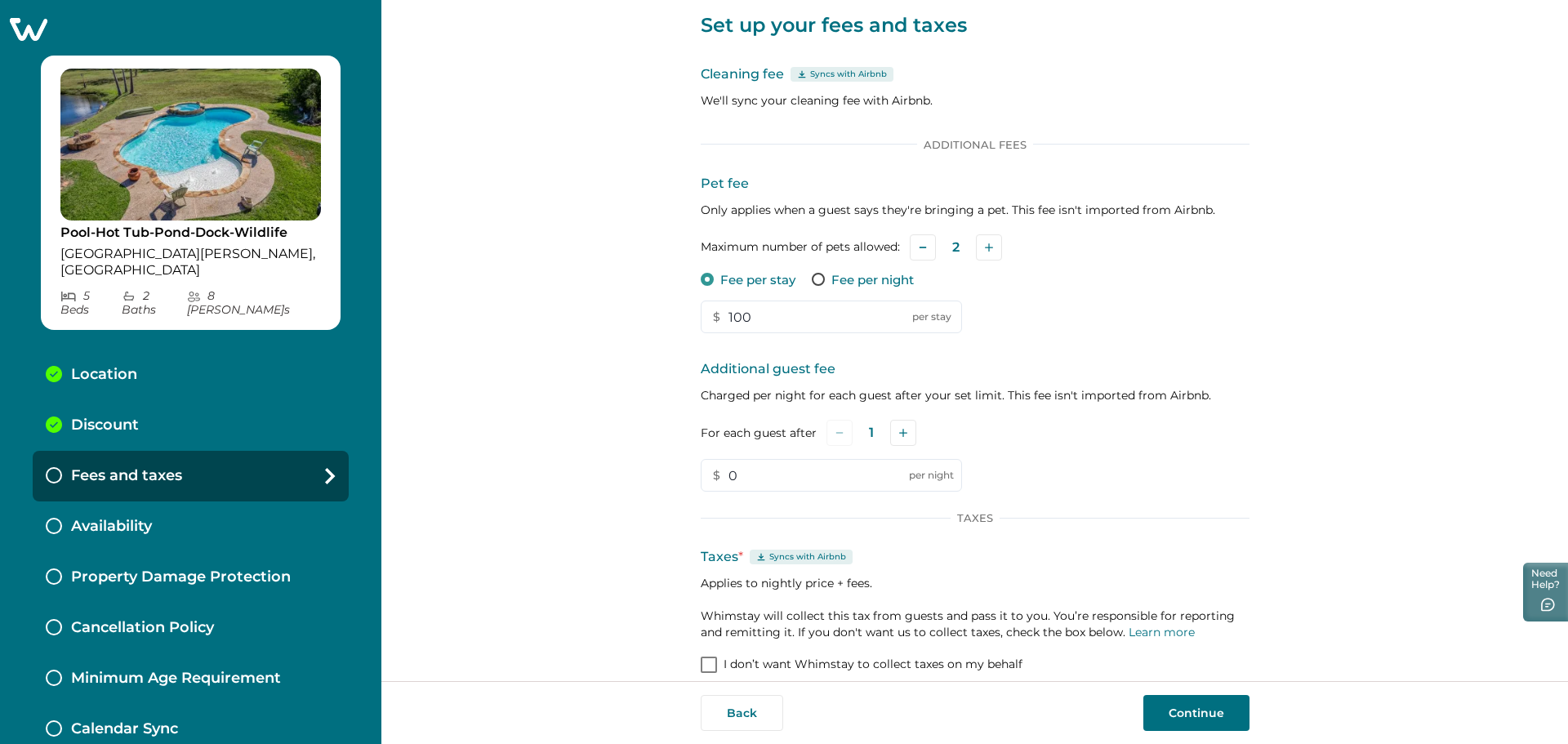
scroll to position [55, 0]
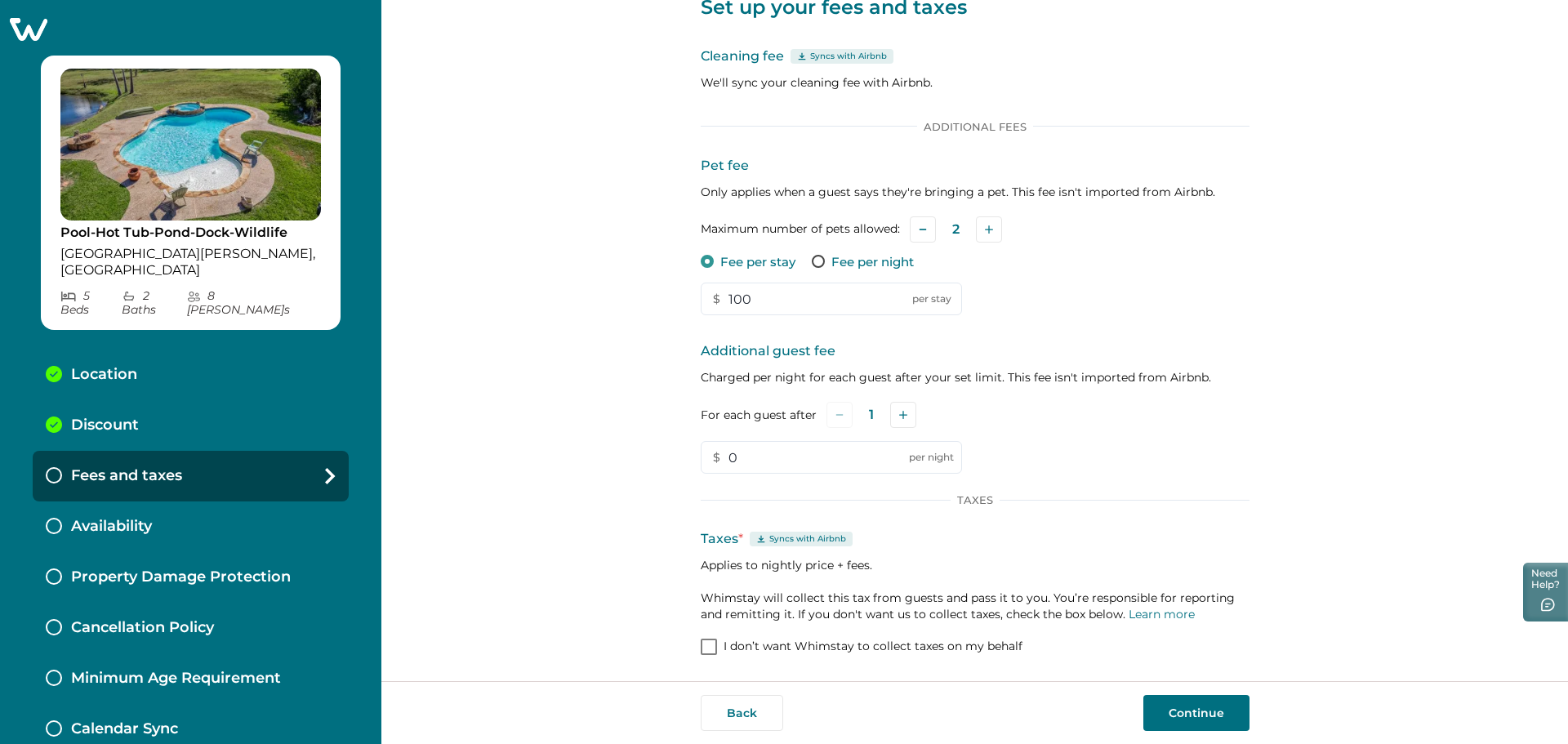
click at [1204, 713] on button "Continue" at bounding box center [1196, 713] width 106 height 36
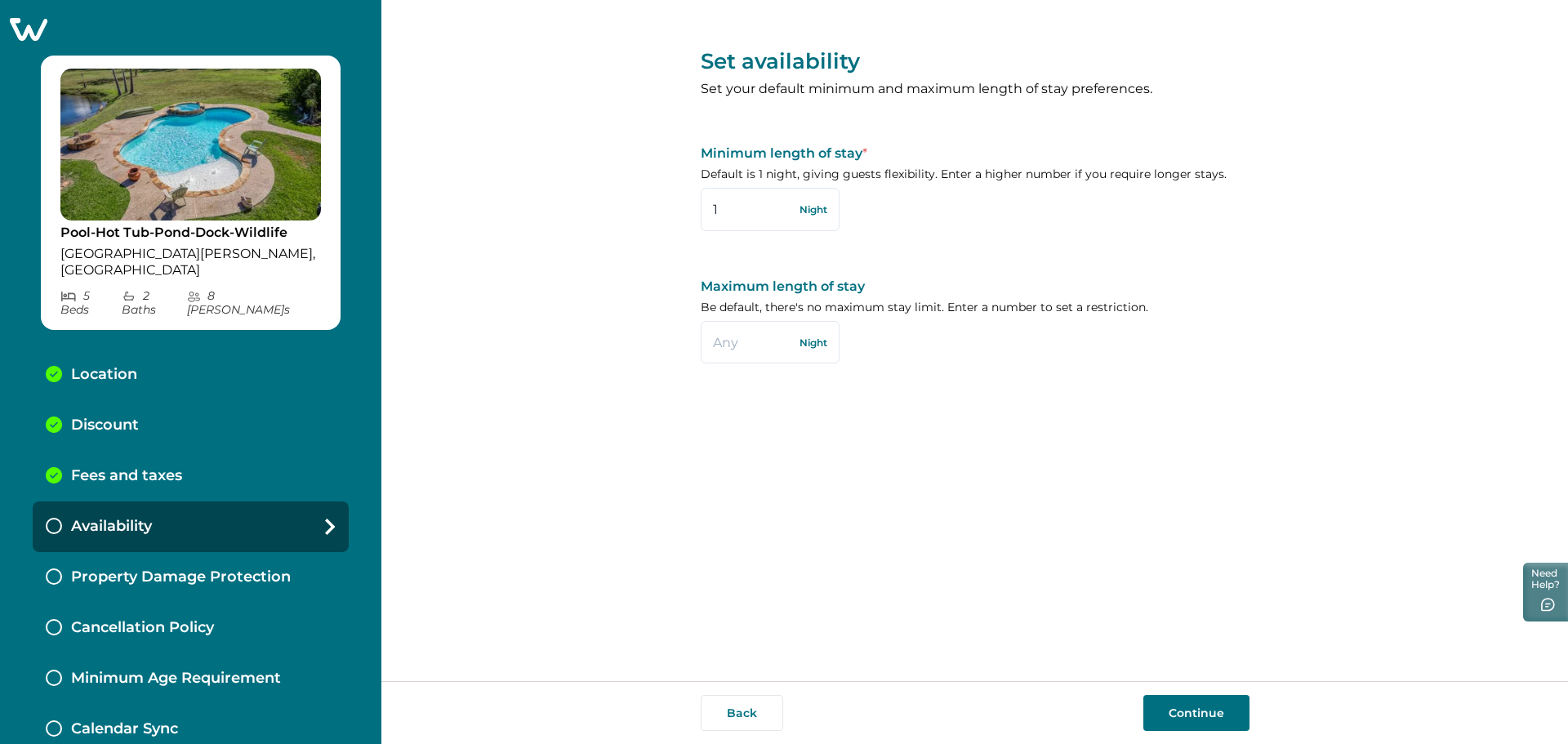
click at [1204, 711] on button "Continue" at bounding box center [1196, 713] width 106 height 36
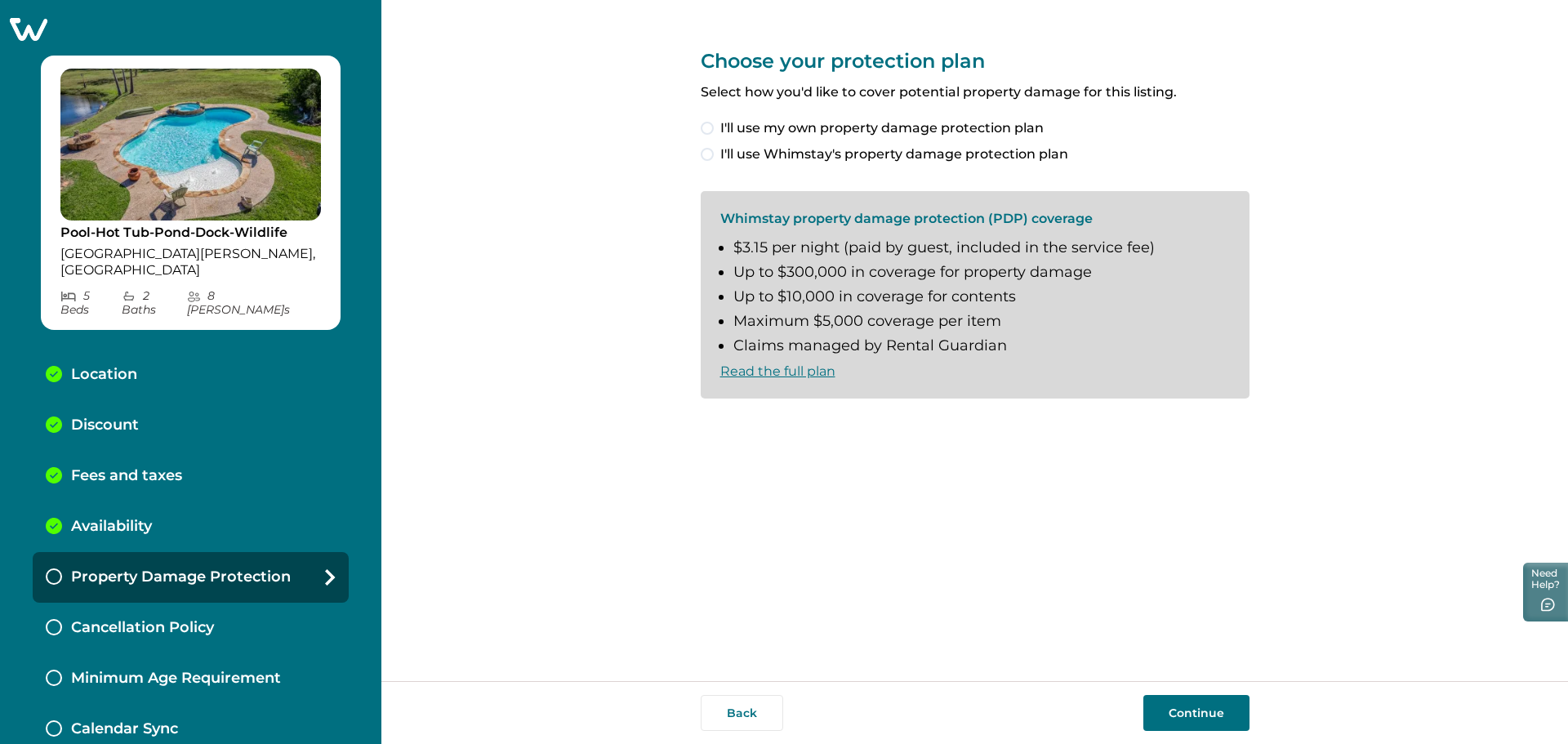
click at [709, 128] on span at bounding box center [708, 128] width 13 height 13
click at [1197, 710] on button "Continue" at bounding box center [1196, 713] width 106 height 36
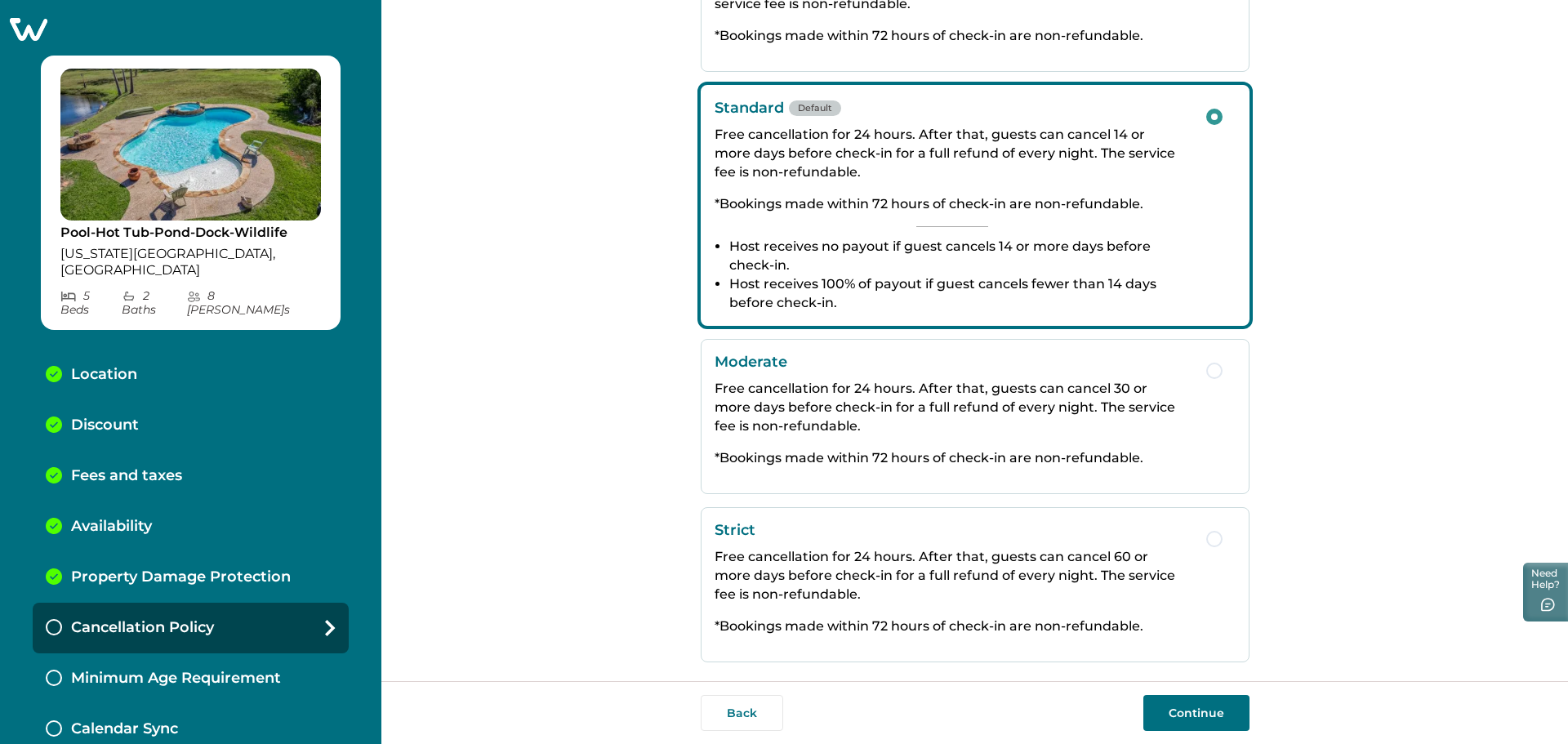
scroll to position [212, 0]
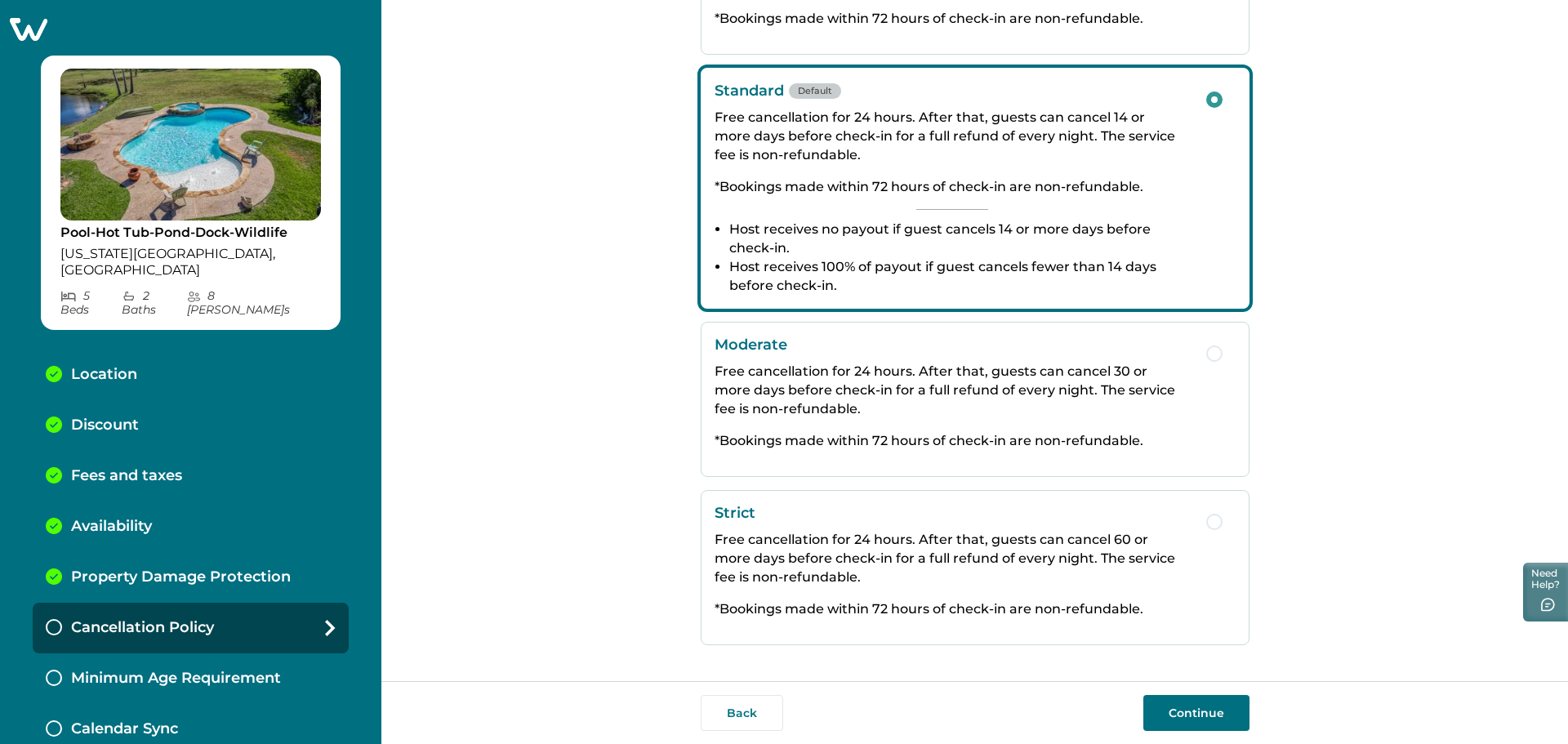
click at [1209, 720] on button "Continue" at bounding box center [1196, 713] width 106 height 36
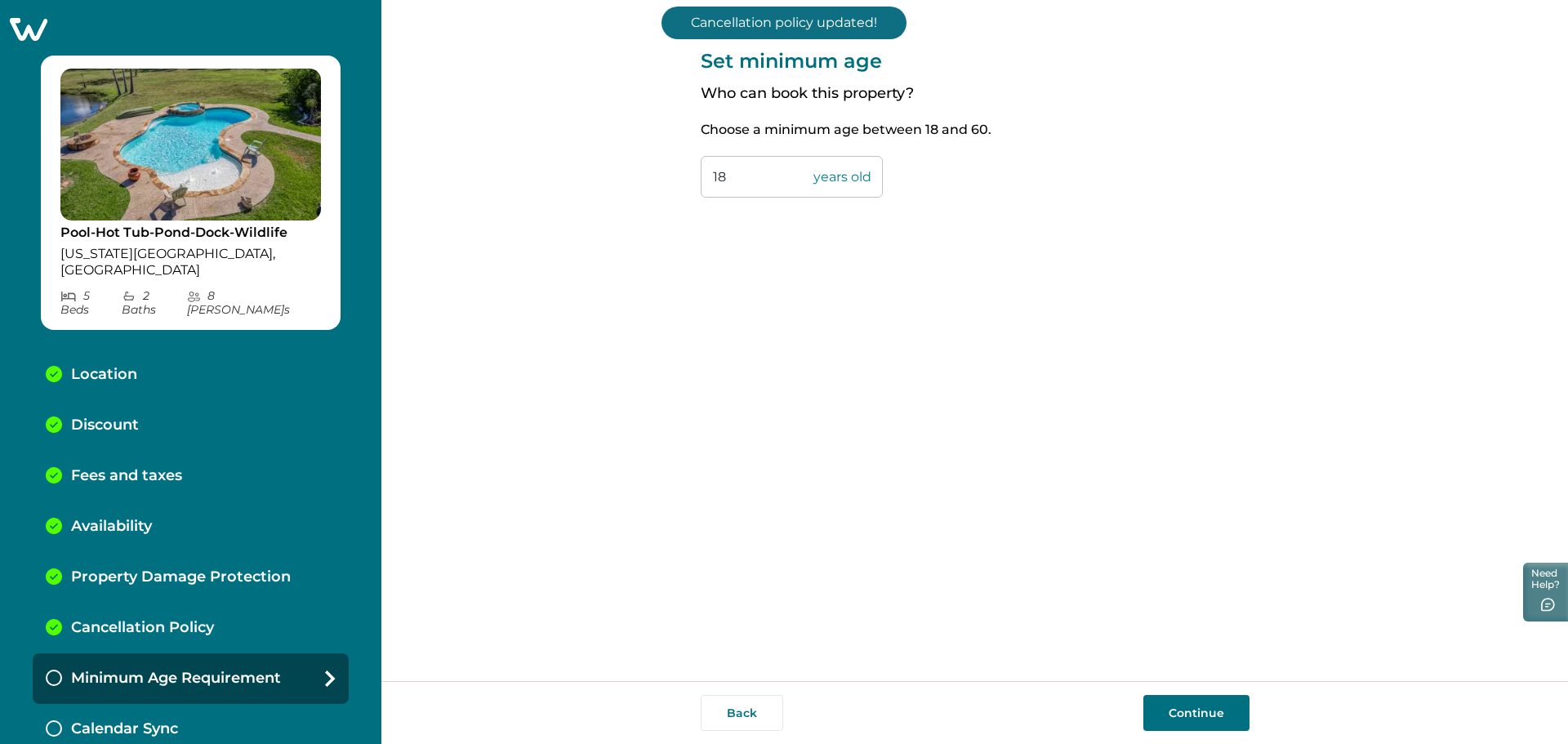
click at [1211, 704] on button "Continue" at bounding box center [1196, 713] width 106 height 36
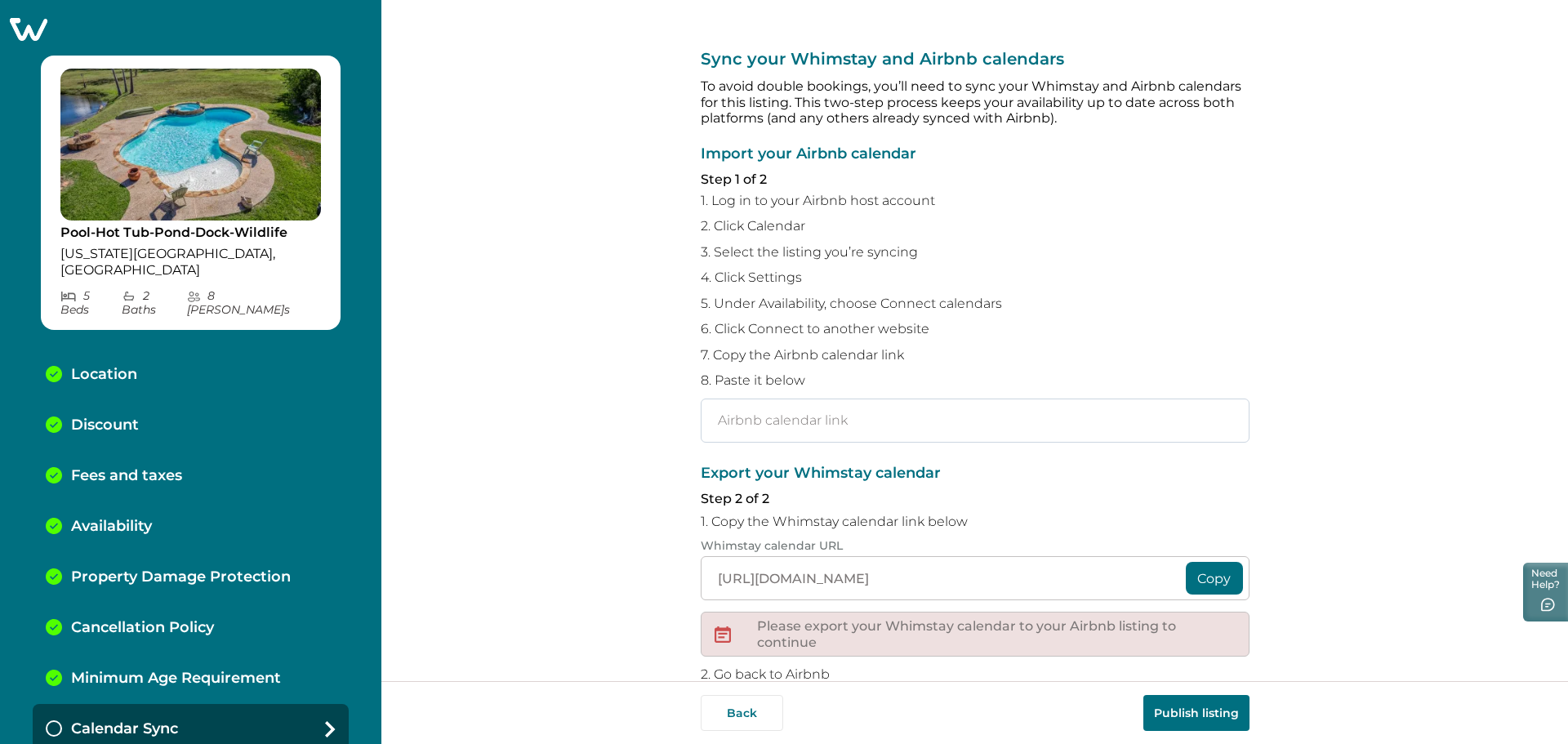
click at [798, 428] on input "text" at bounding box center [975, 420] width 548 height 44
paste input "https://www.airbnb.com/calendar/ical/1513149020062984184.ics?s=e16cf66556c81b99…"
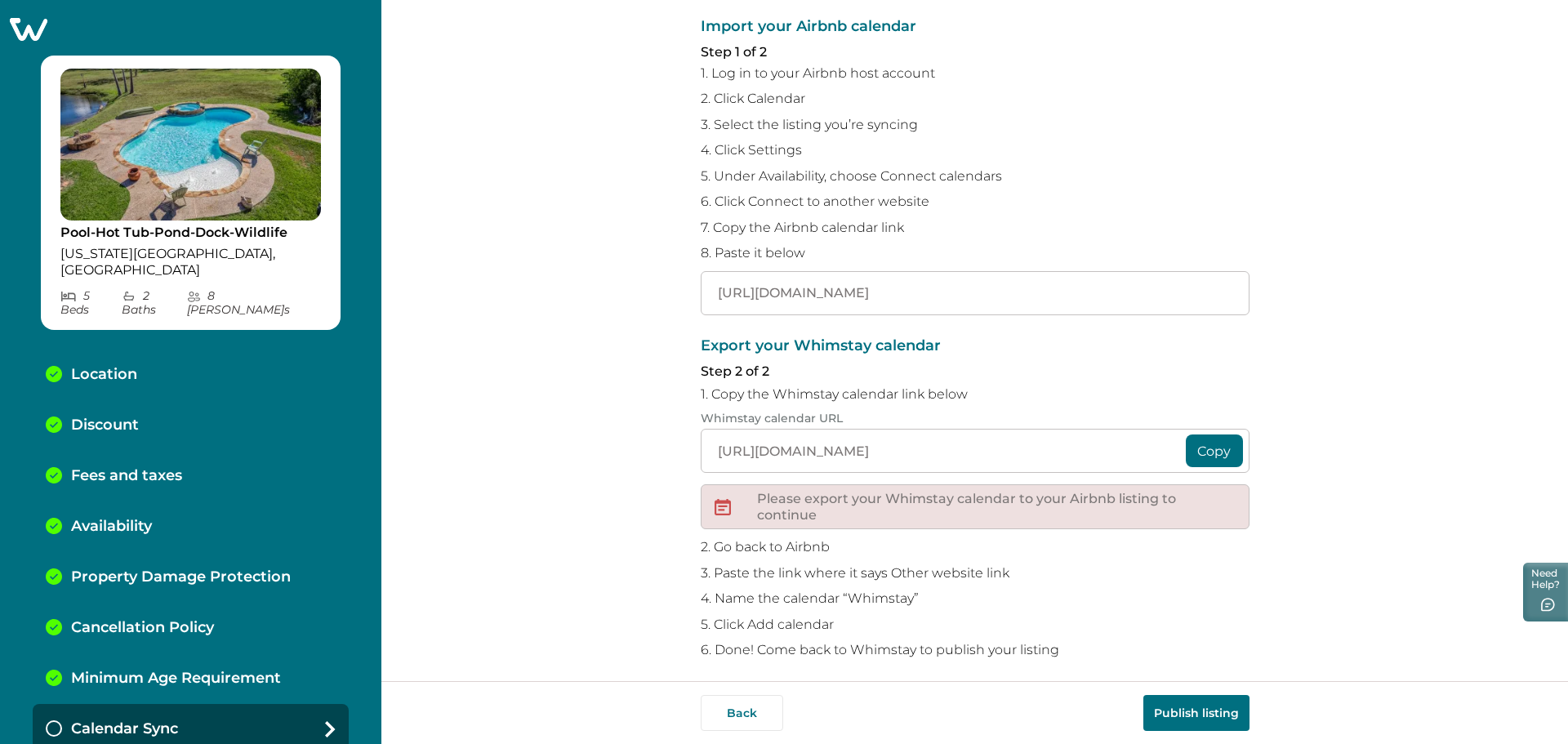
scroll to position [138, 0]
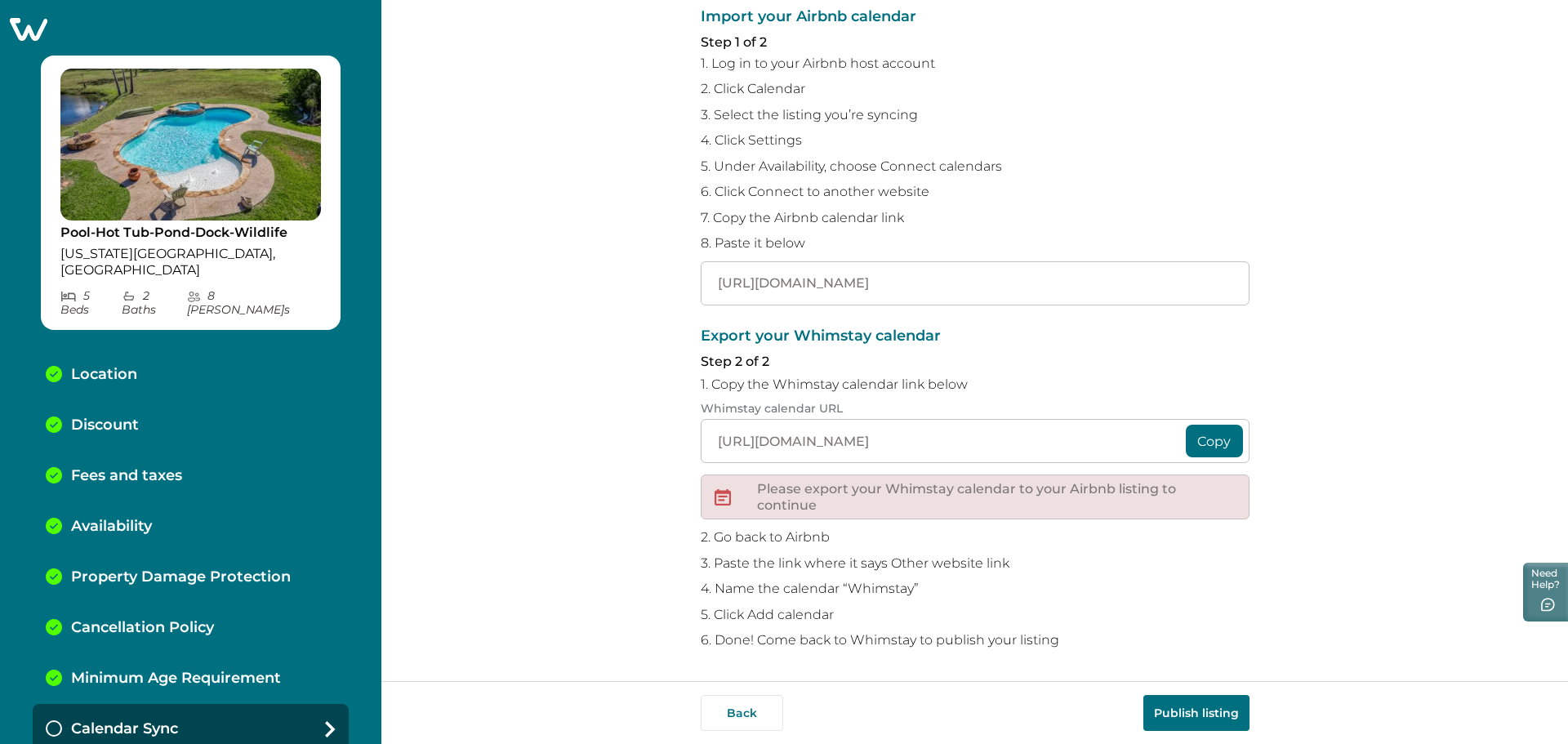
type input "https://www.airbnb.com/calendar/ical/1513149020062984184.ics?s=e16cf66556c81b99…"
click at [1222, 442] on button "Copy" at bounding box center [1214, 440] width 57 height 33
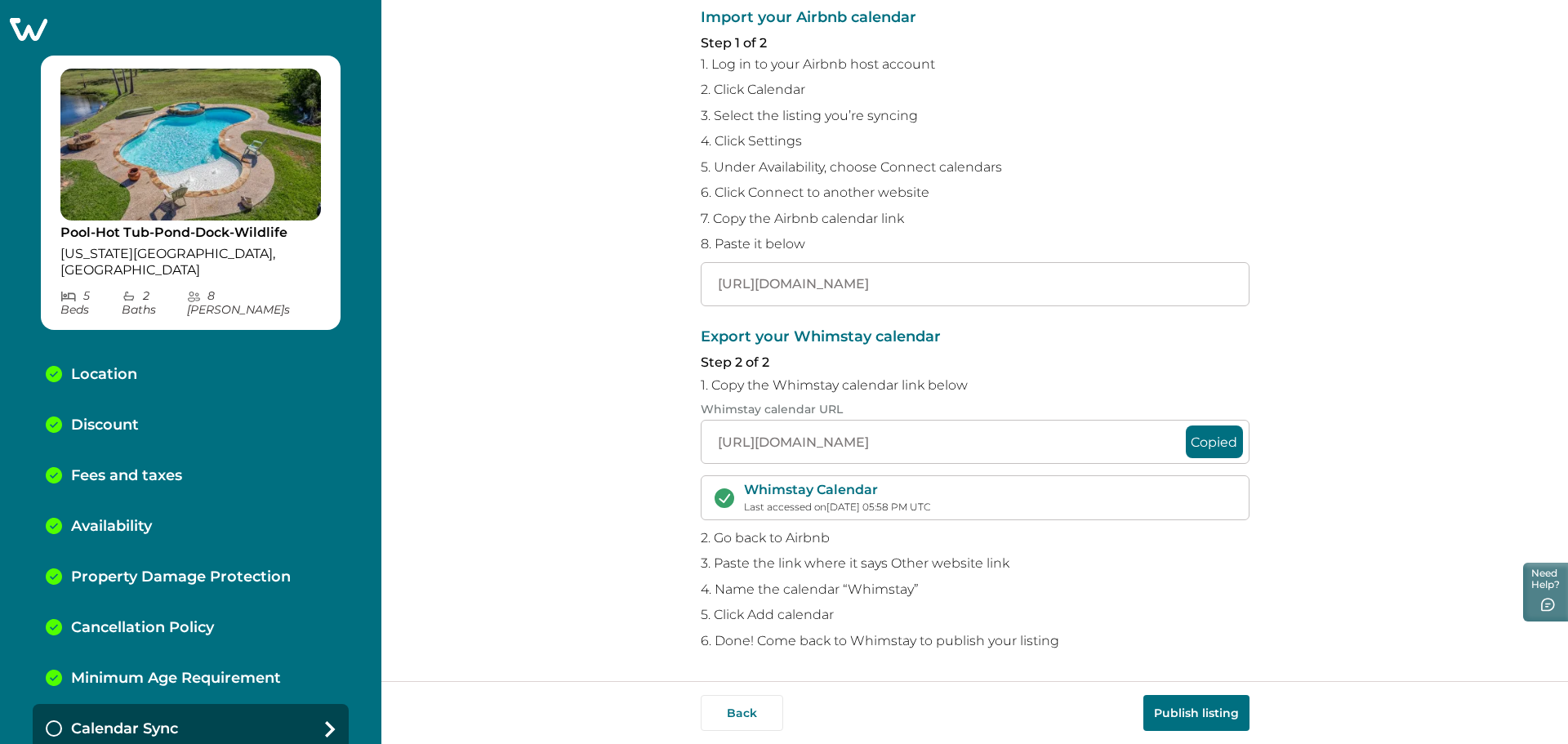
click at [1202, 707] on button "Publish listing" at bounding box center [1196, 713] width 106 height 36
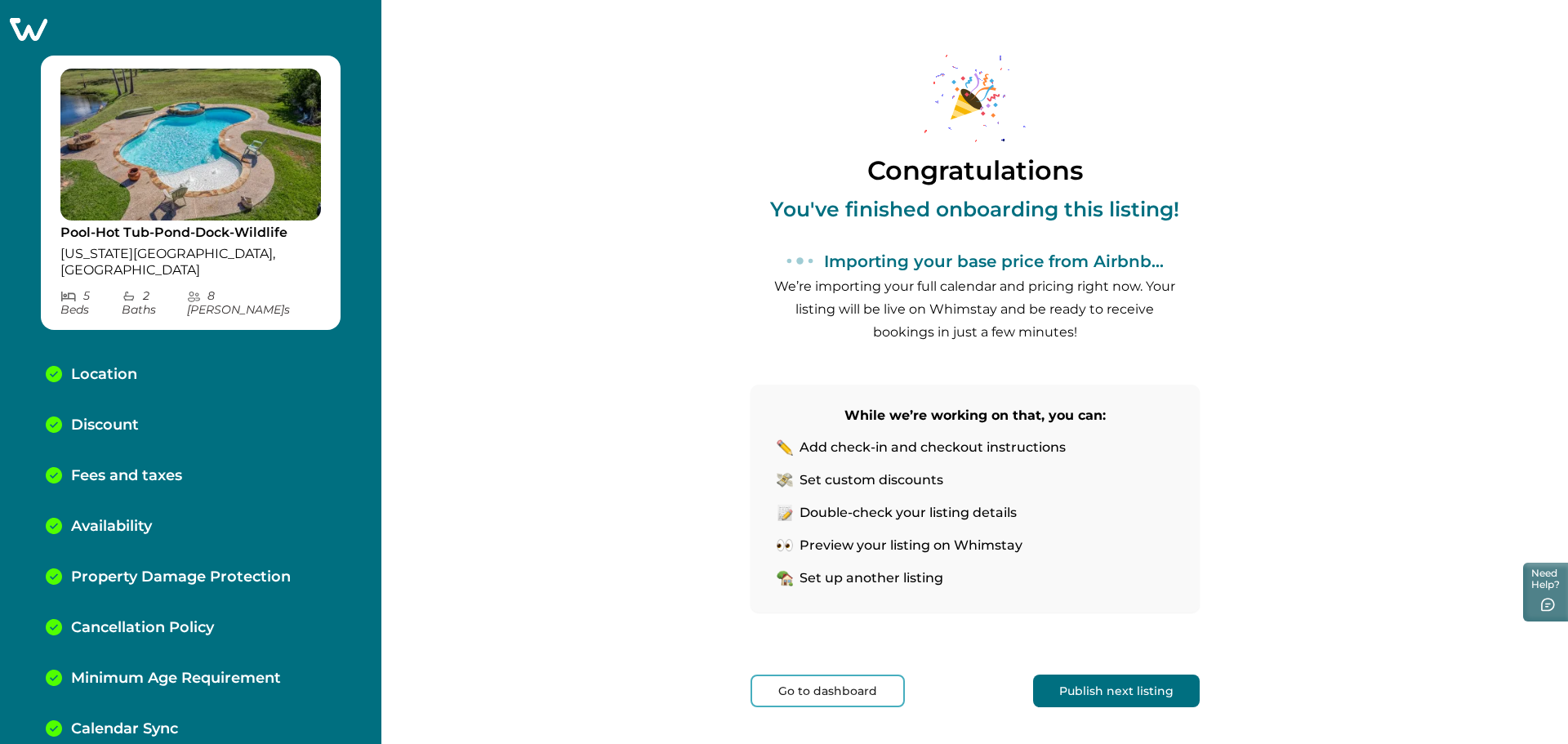
click at [1169, 684] on button "Publish next listing" at bounding box center [1116, 690] width 167 height 33
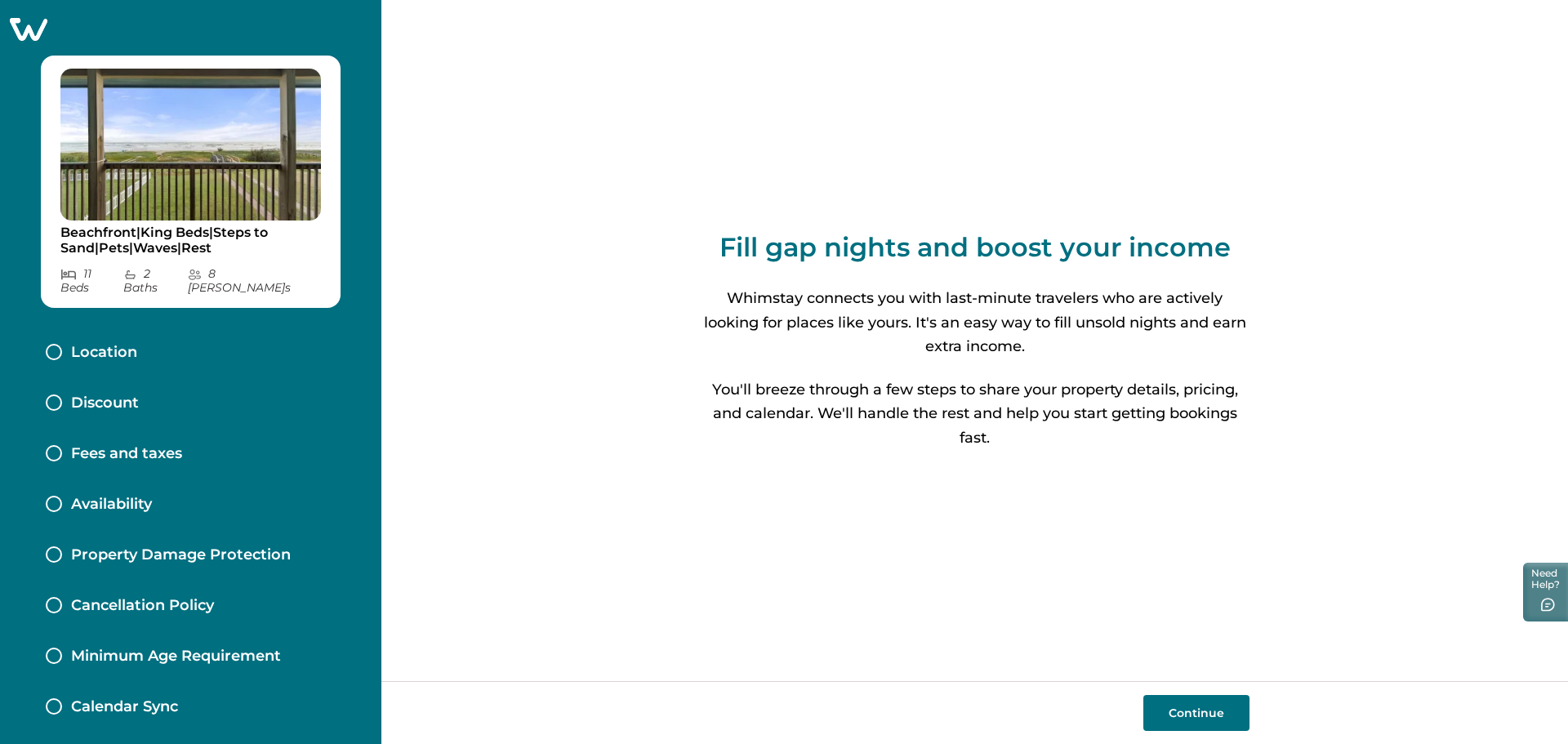
click at [33, 29] on icon at bounding box center [29, 29] width 40 height 25
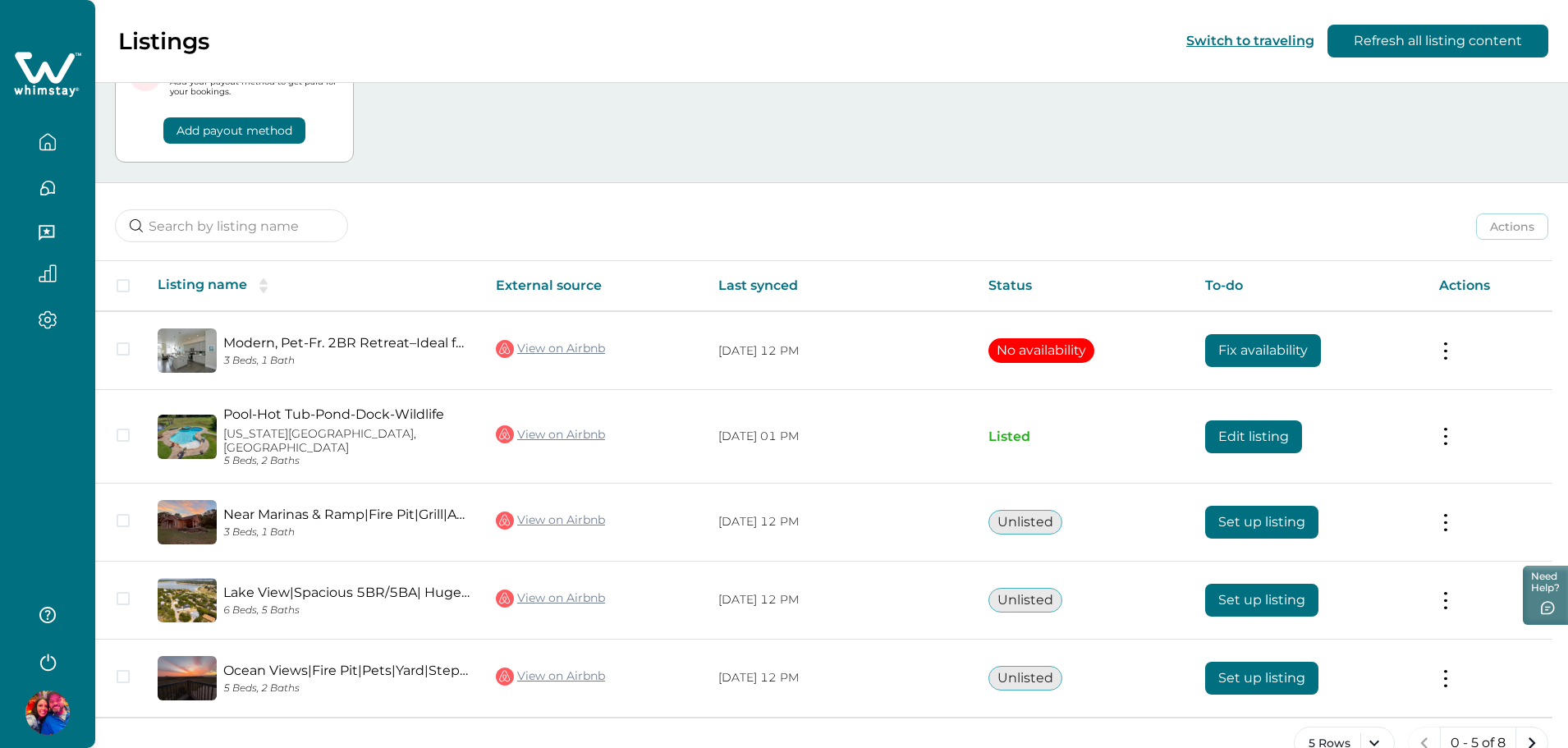
scroll to position [112, 0]
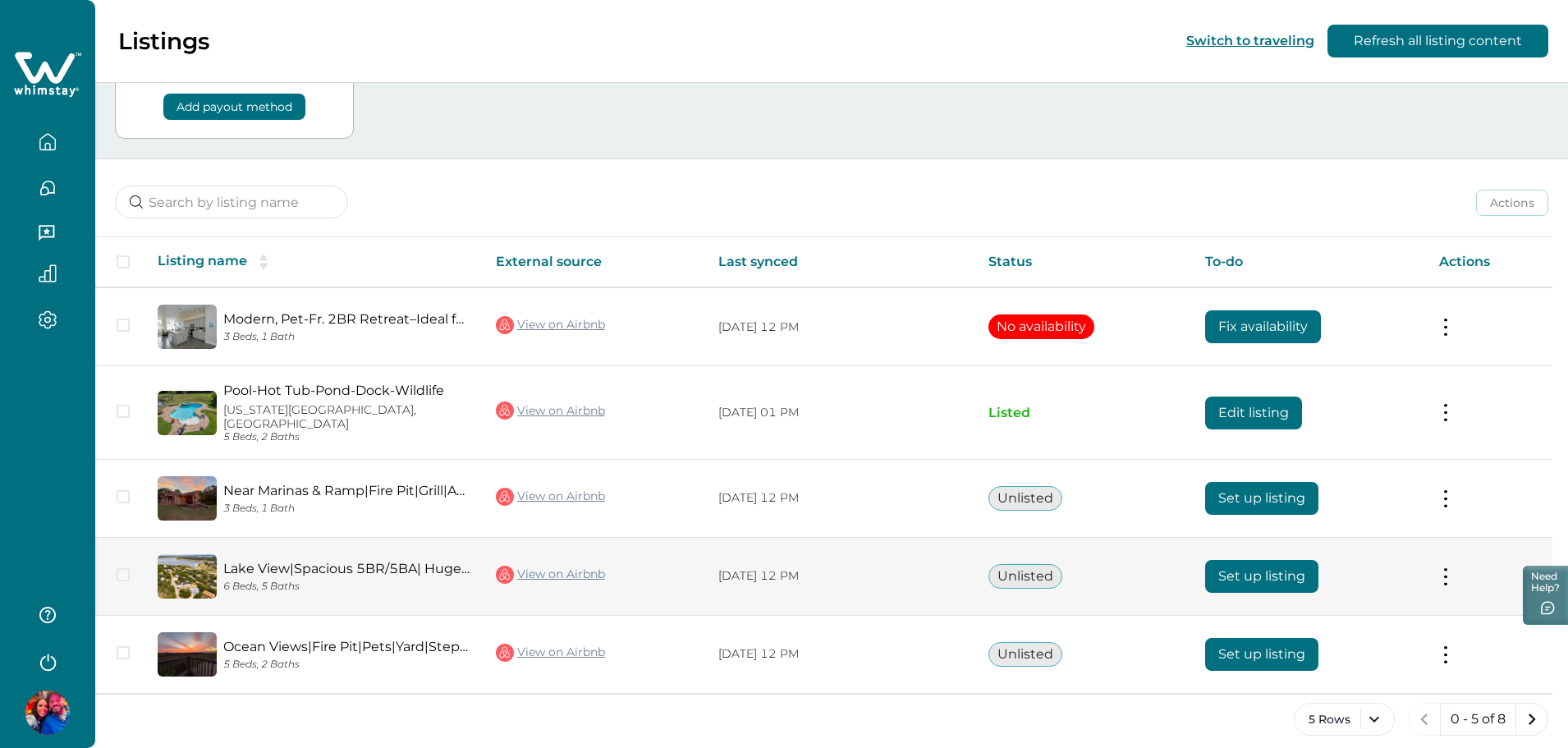
click at [1253, 561] on button "Set up listing" at bounding box center [1262, 576] width 113 height 33
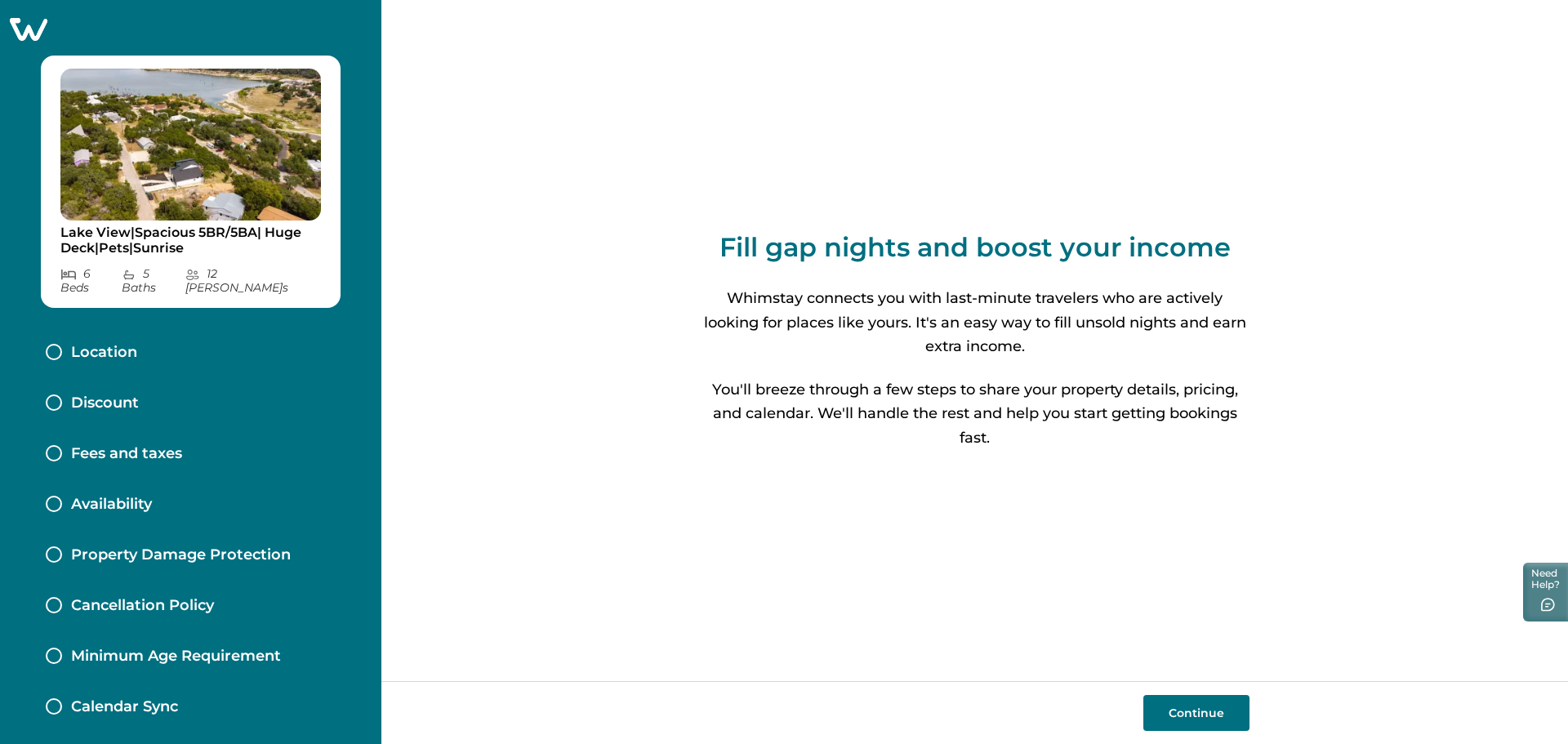
click at [1207, 712] on button "Continue" at bounding box center [1196, 713] width 106 height 36
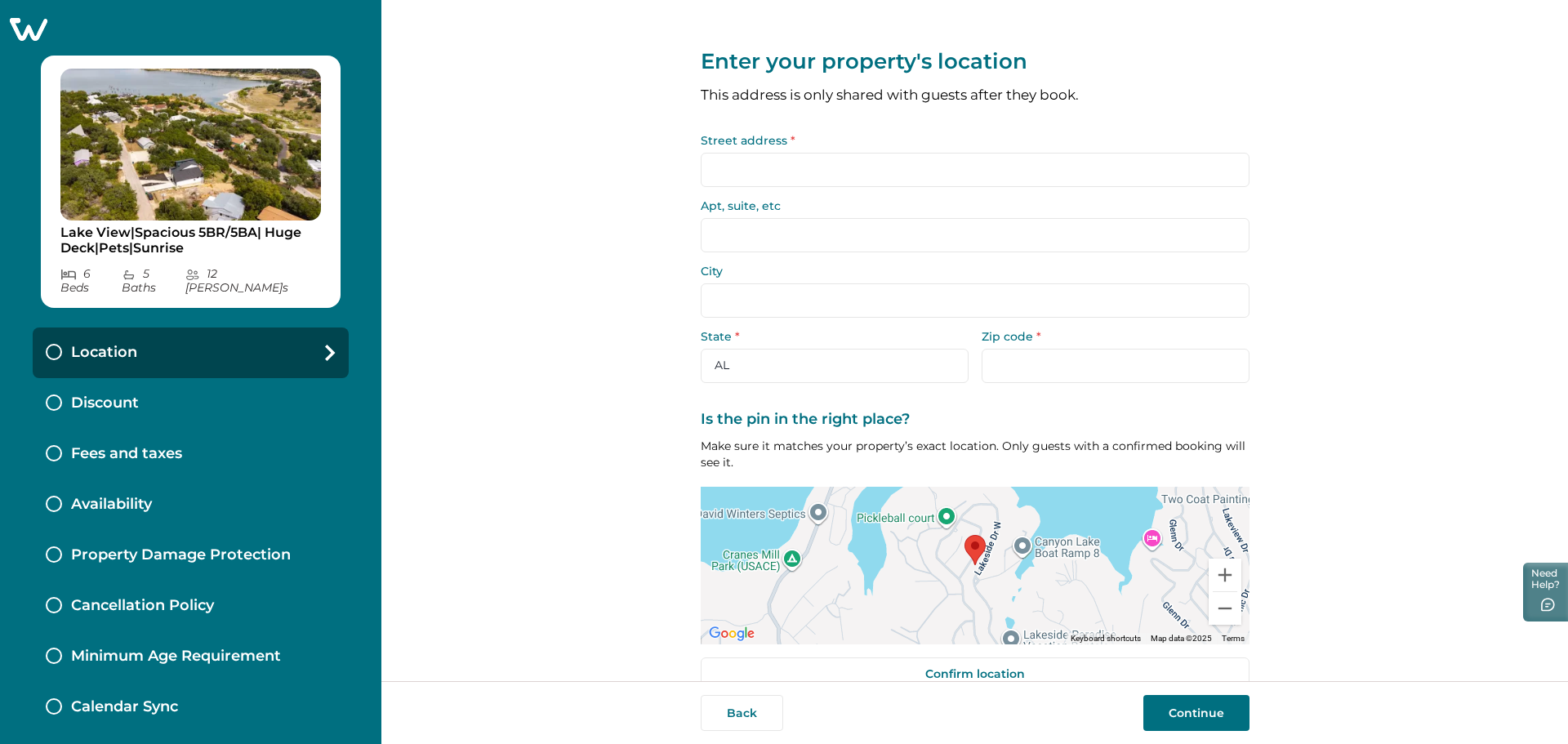
click at [958, 172] on input "Street address *" at bounding box center [975, 169] width 548 height 34
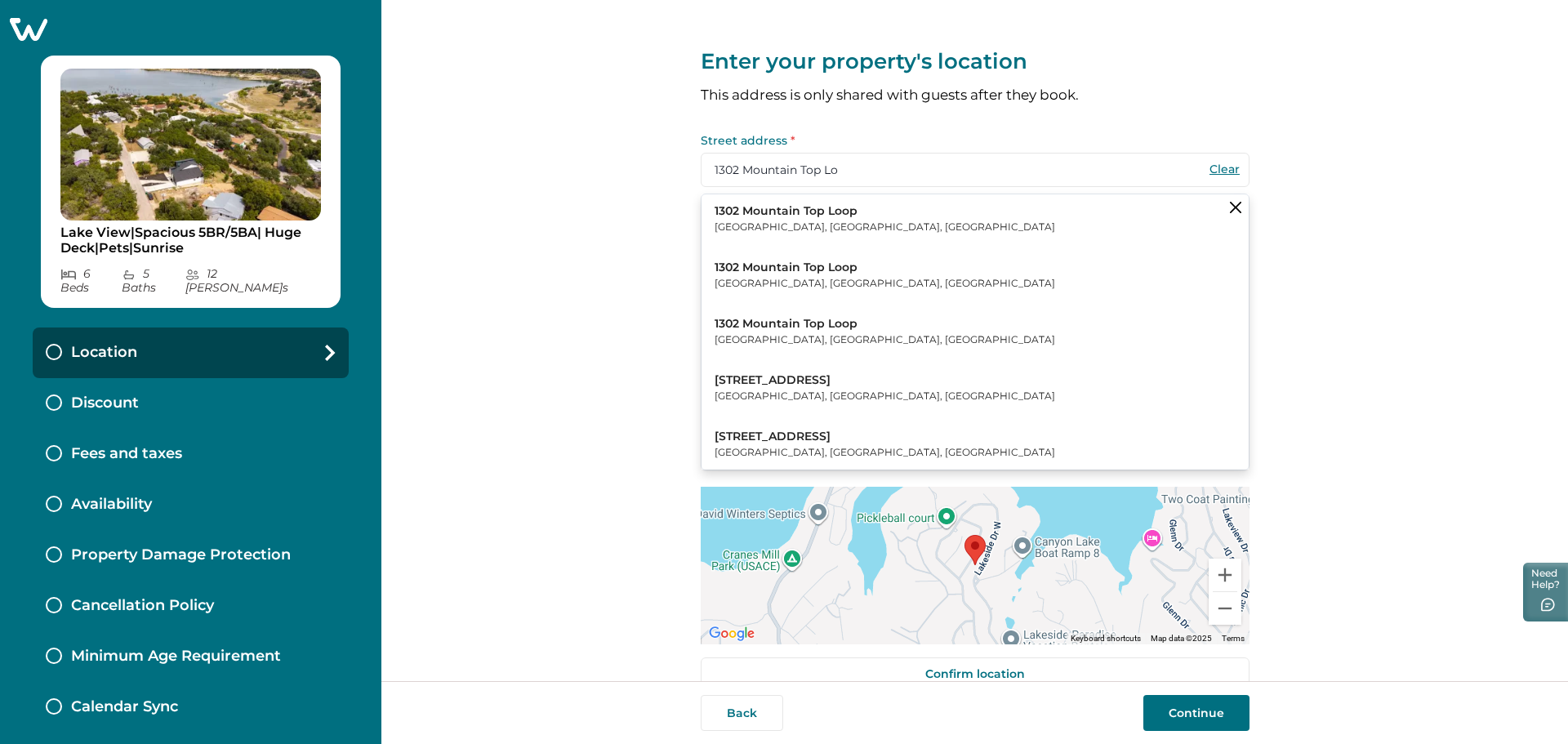
click at [854, 214] on button "1302 Mountain Top Loop Canyon Lake, TX, USA" at bounding box center [975, 219] width 548 height 49
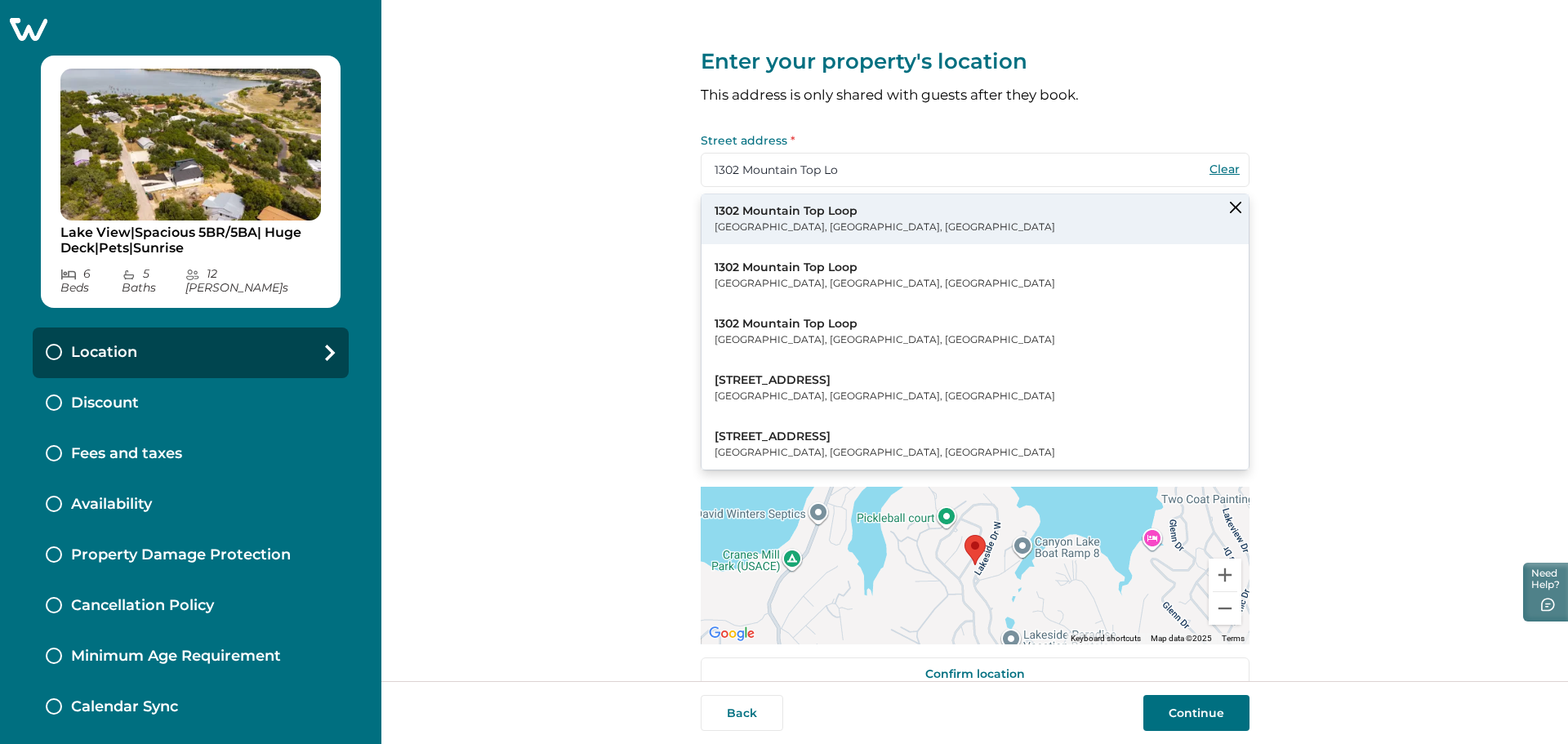
type input "1302 Mountain Top Loop"
type input "Canyon Lake"
select select "TX"
type input "78133"
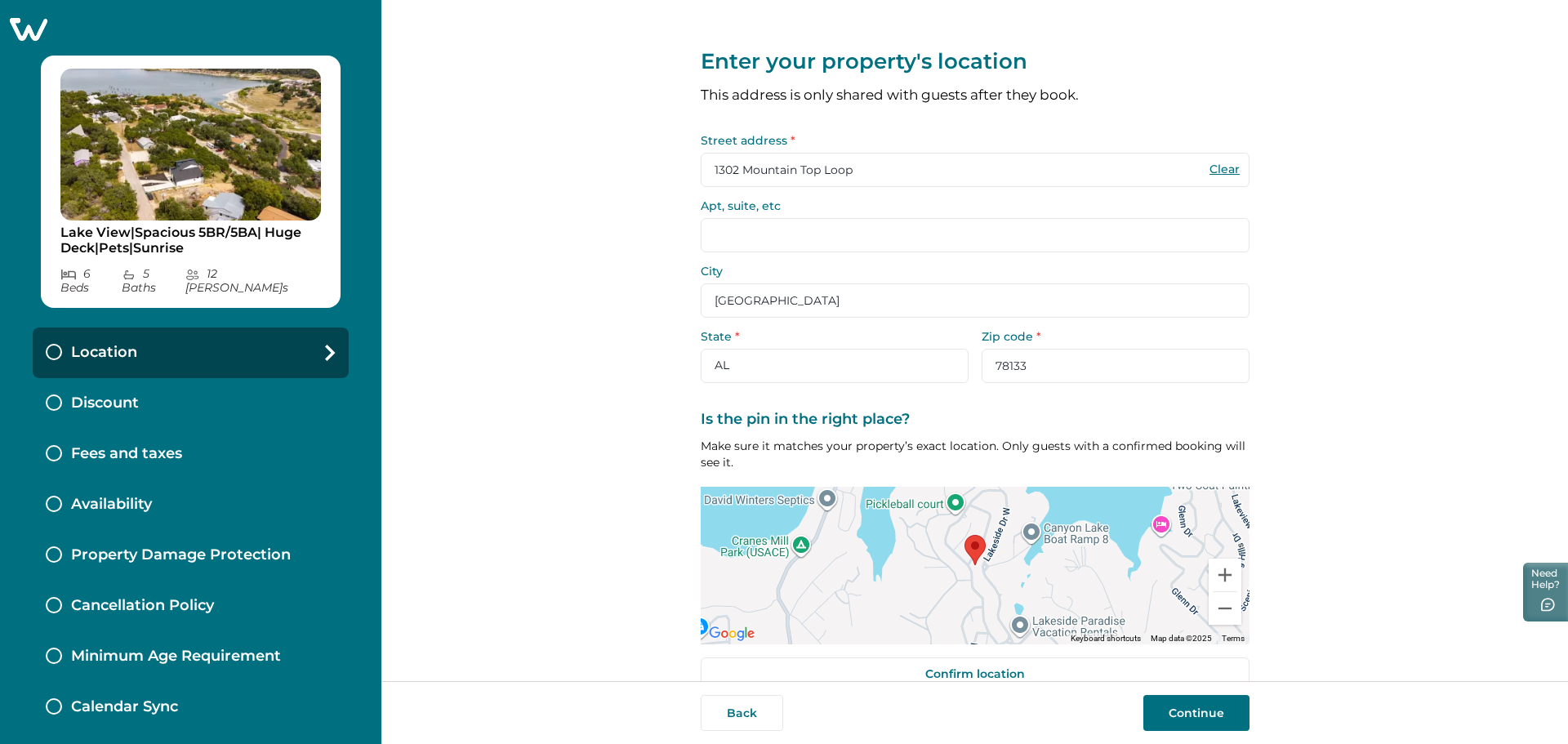
scroll to position [32, 0]
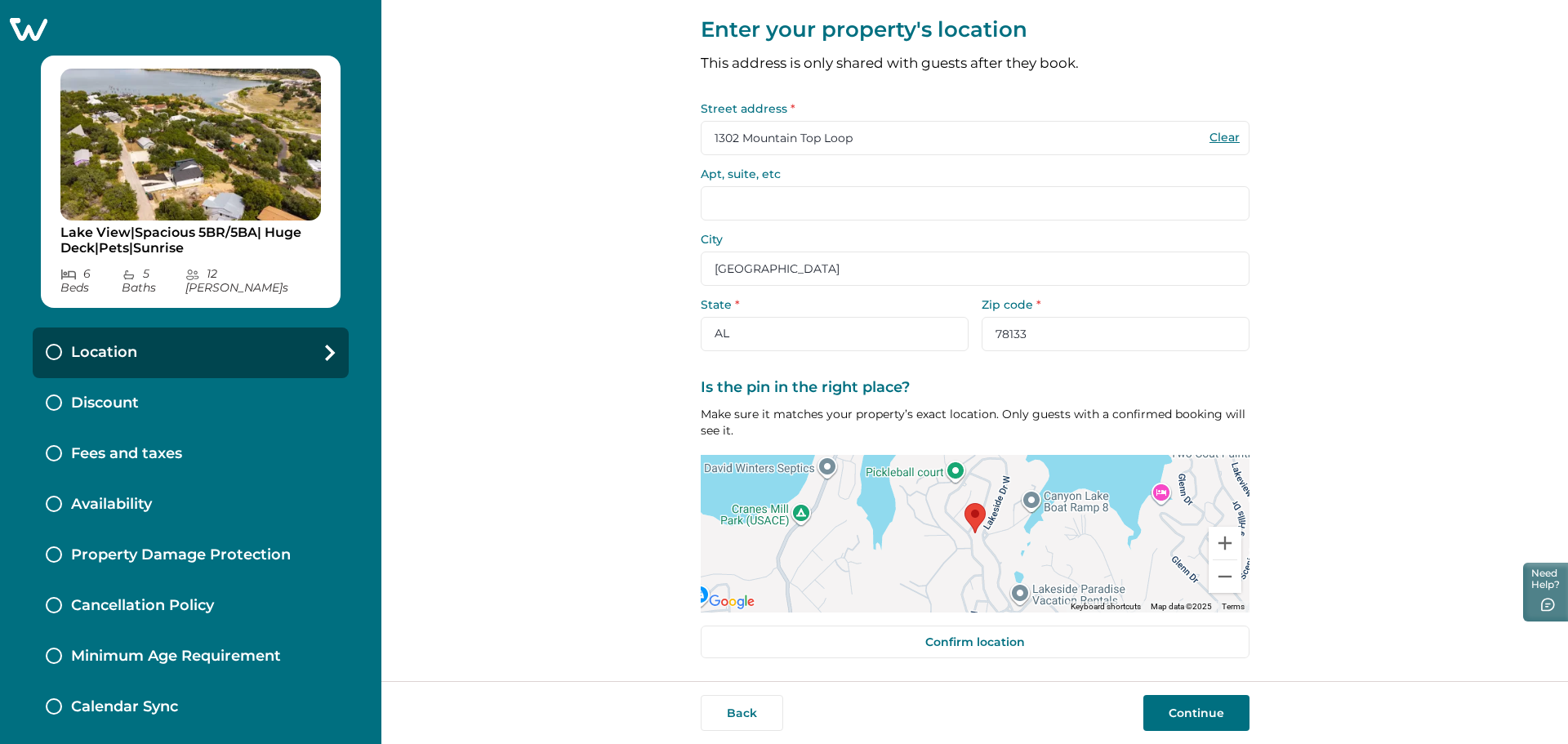
click at [1223, 706] on button "Continue" at bounding box center [1196, 713] width 106 height 36
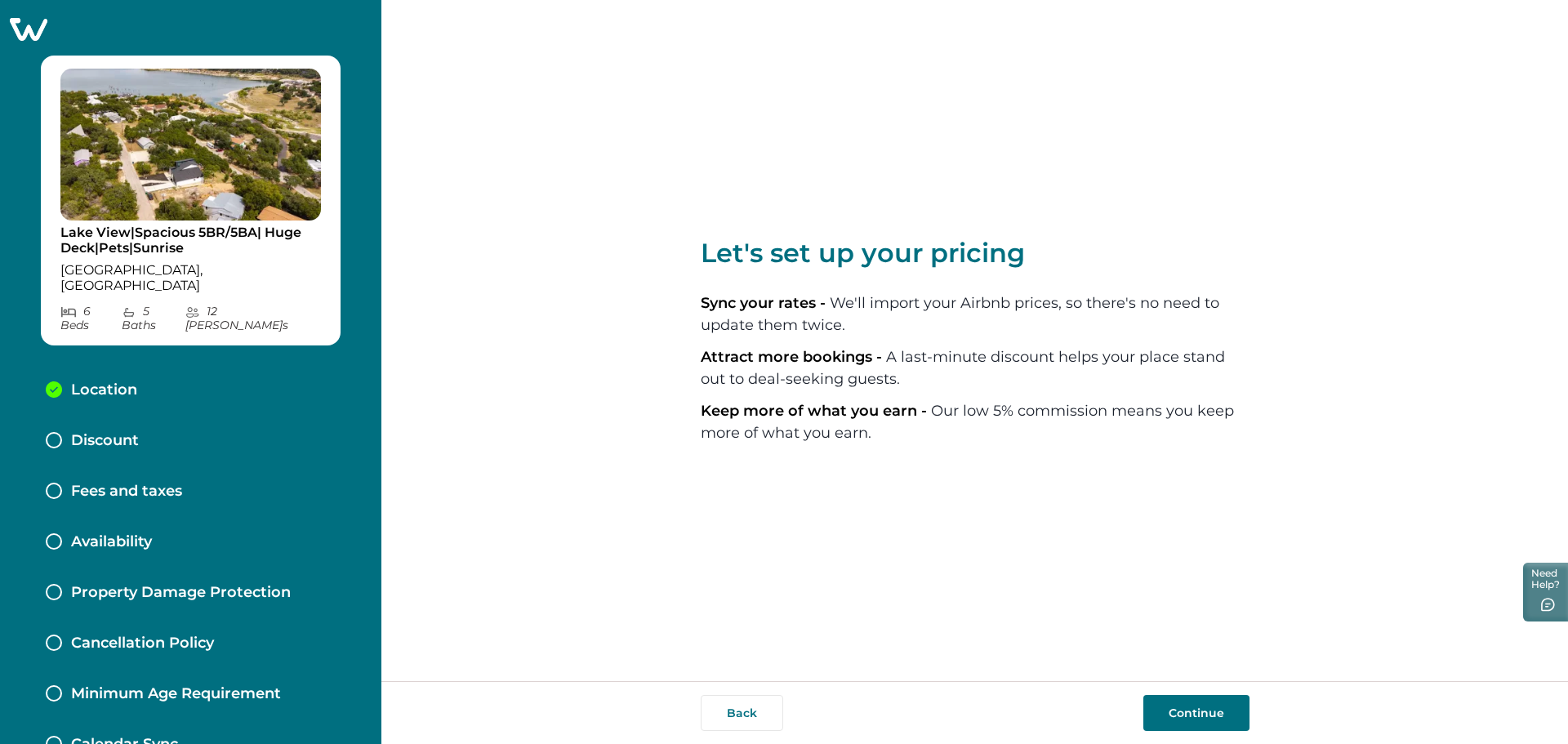
click at [1205, 706] on button "Continue" at bounding box center [1196, 713] width 106 height 36
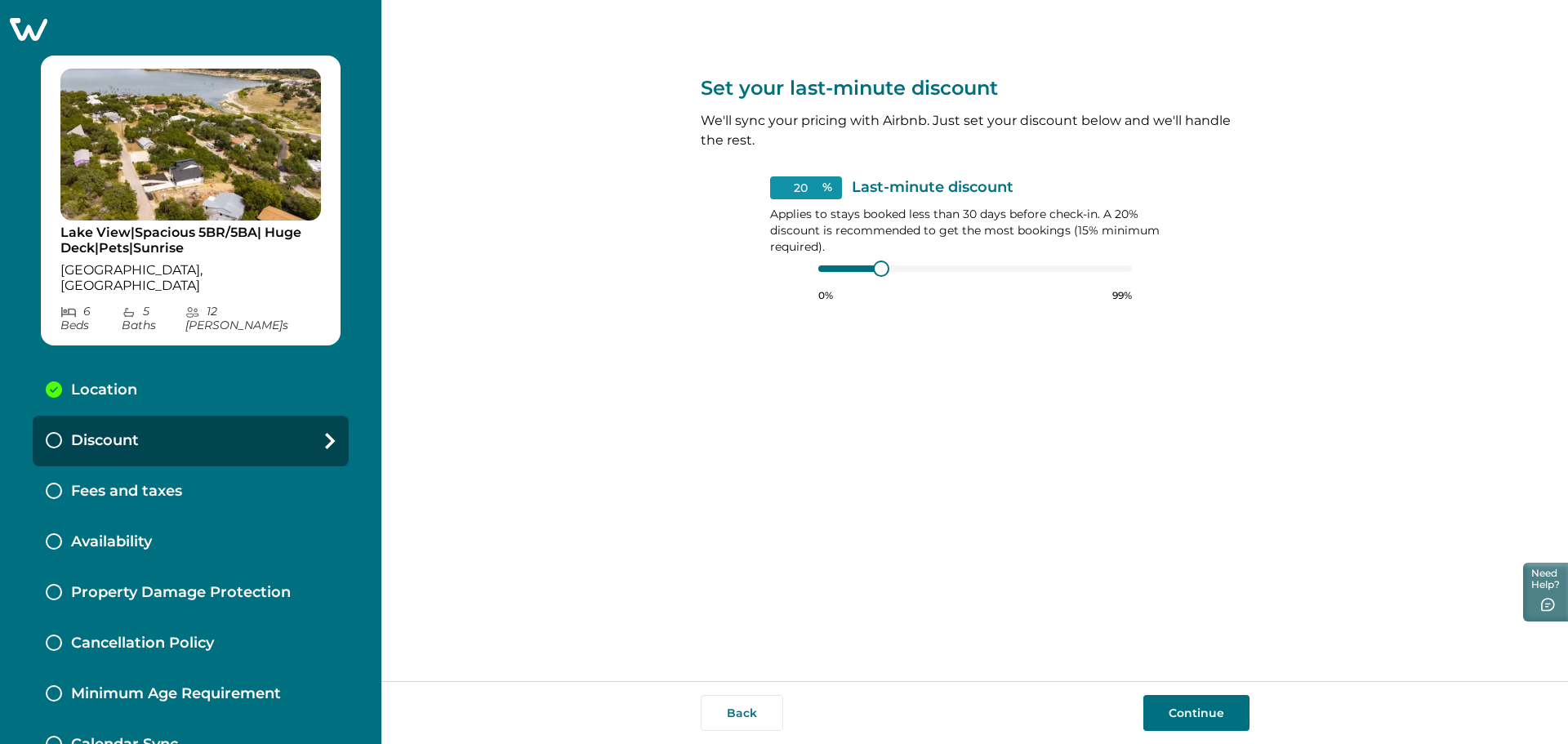
click at [1209, 709] on button "Continue" at bounding box center [1196, 713] width 106 height 36
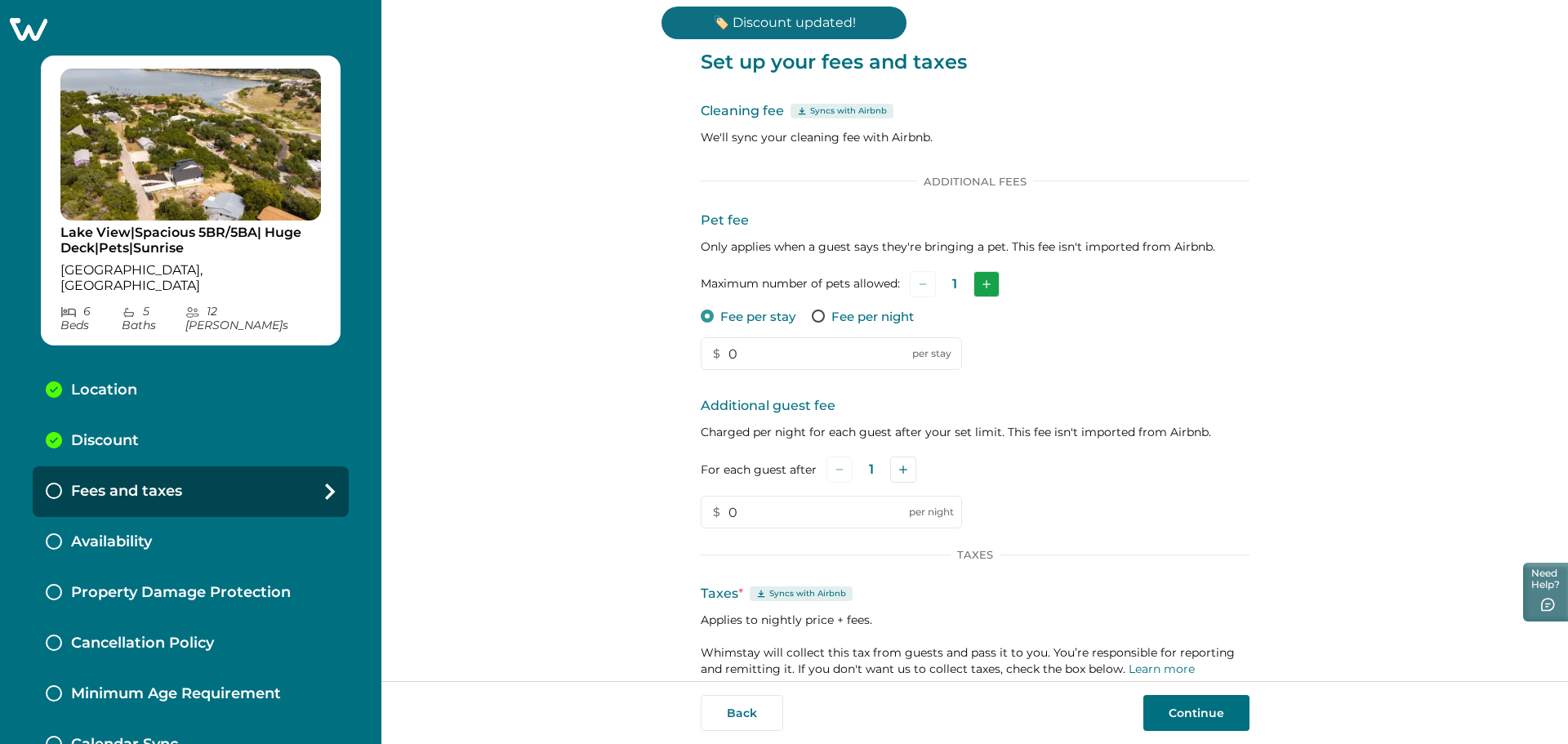
click at [989, 282] on button "Add" at bounding box center [986, 284] width 26 height 26
click at [727, 356] on input "0" at bounding box center [832, 353] width 262 height 33
type input "100"
click at [1124, 359] on div "Pet fee Only applies when a guest says they're bringing a pet. This fee isn't i…" at bounding box center [975, 290] width 548 height 160
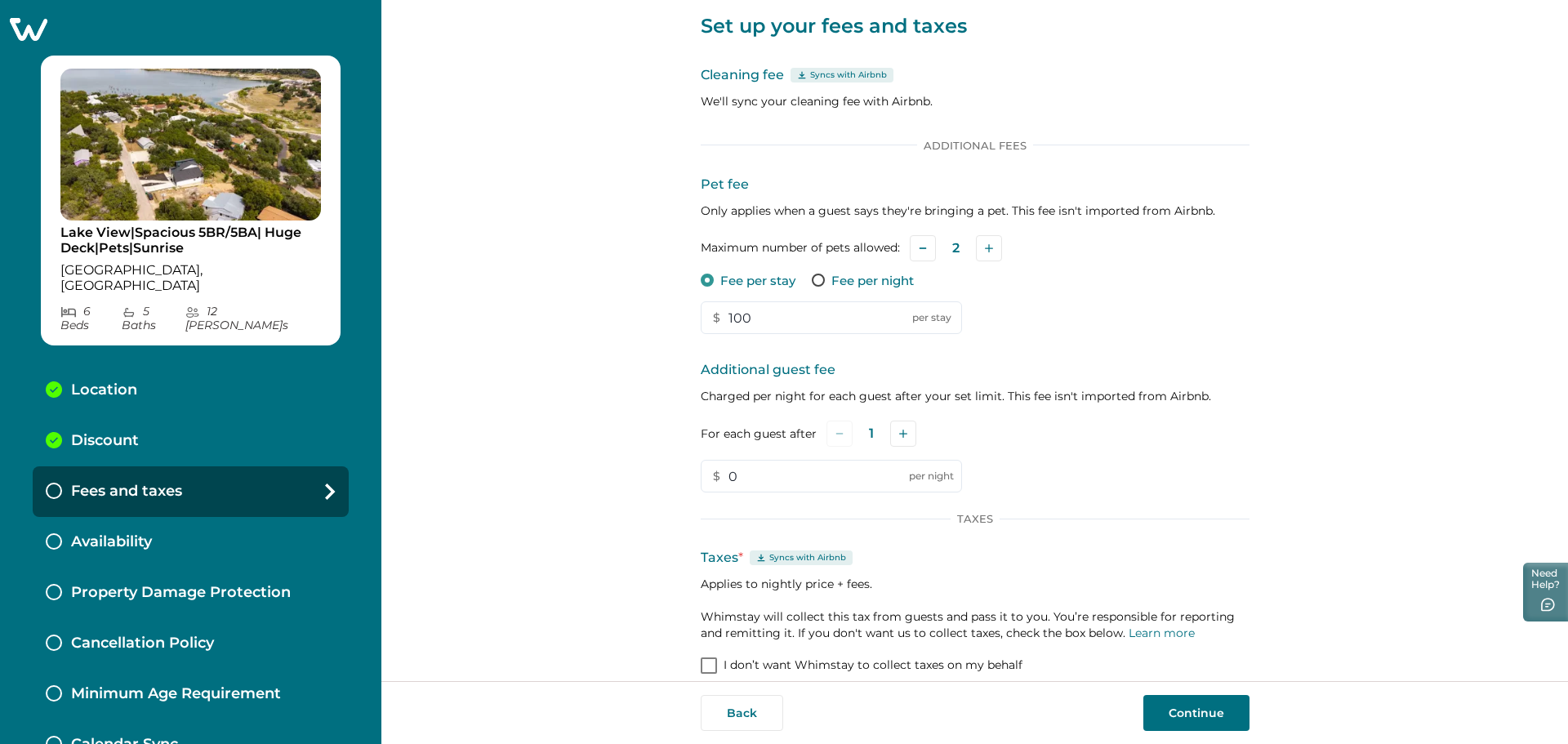
scroll to position [55, 0]
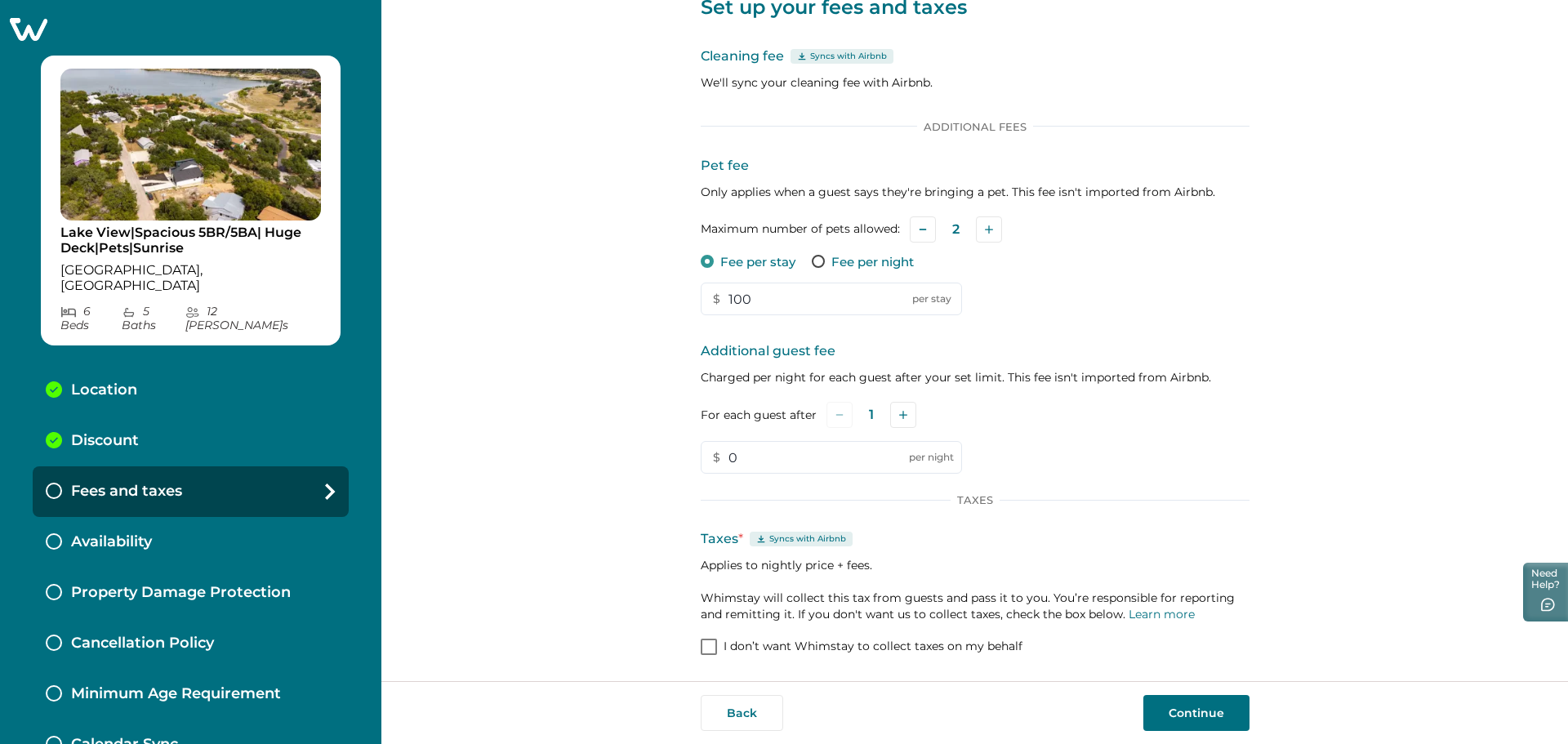
click at [1192, 713] on button "Continue" at bounding box center [1196, 713] width 106 height 36
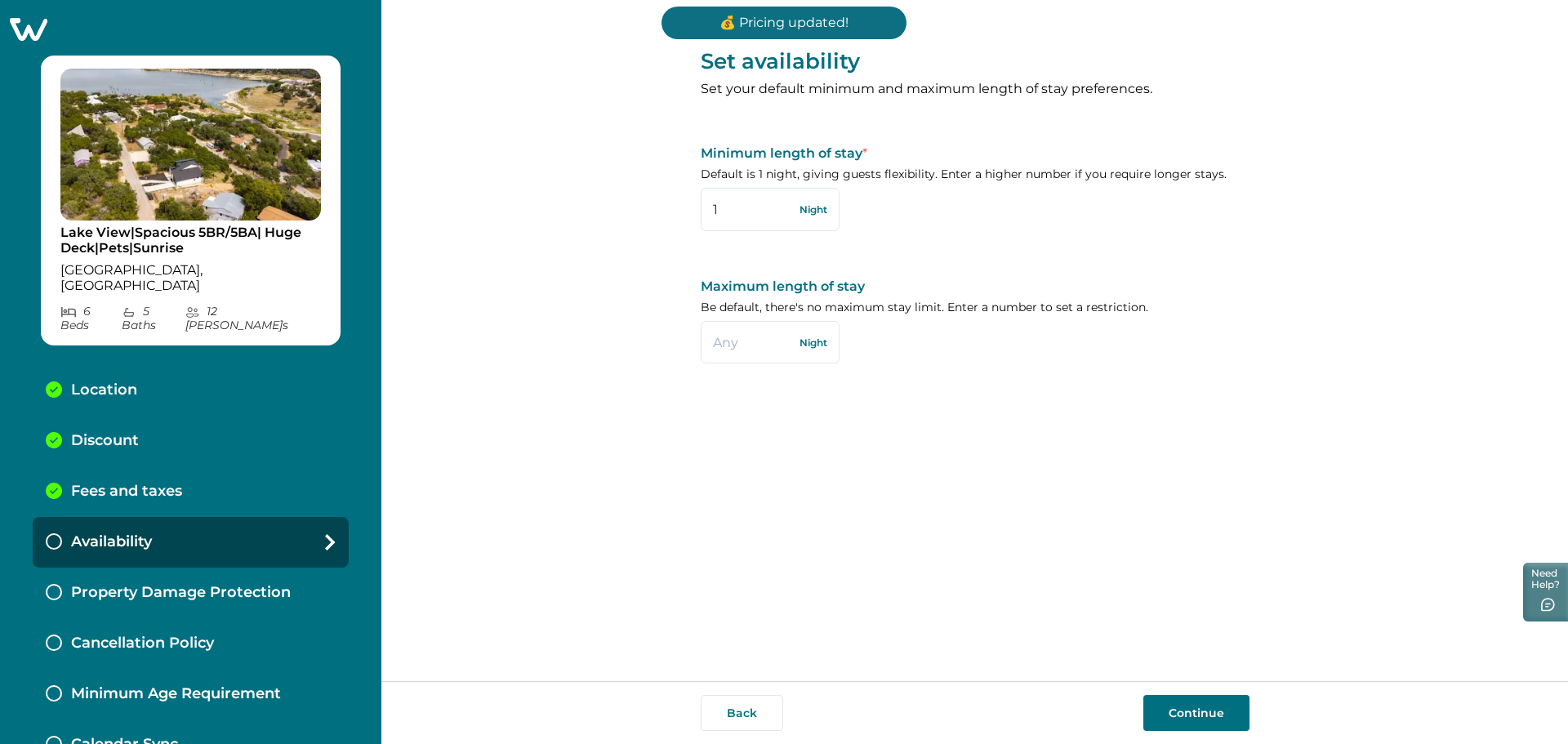
click at [1205, 717] on button "Continue" at bounding box center [1196, 713] width 106 height 36
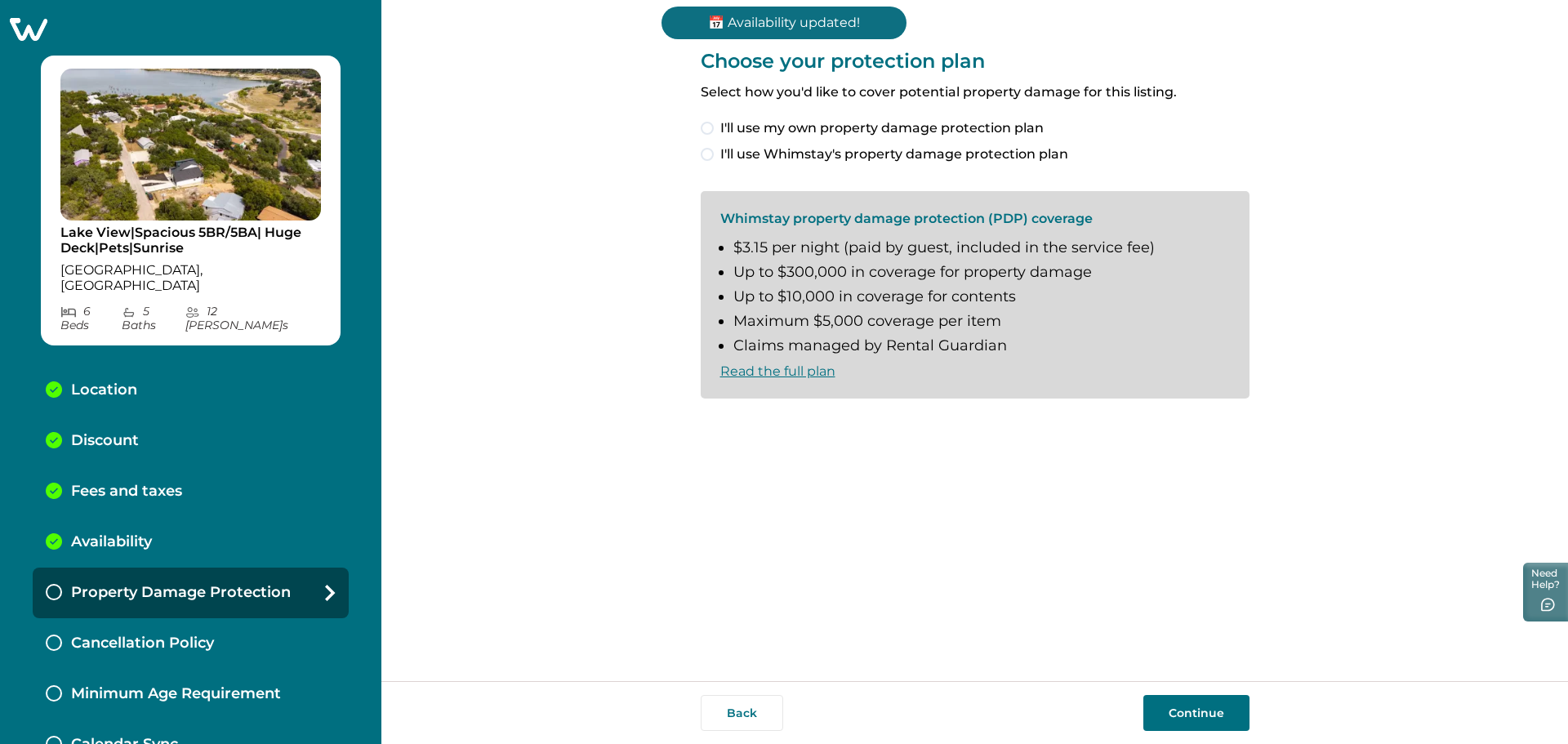
click at [706, 126] on span at bounding box center [708, 128] width 13 height 13
click at [1181, 716] on button "Continue" at bounding box center [1196, 713] width 106 height 36
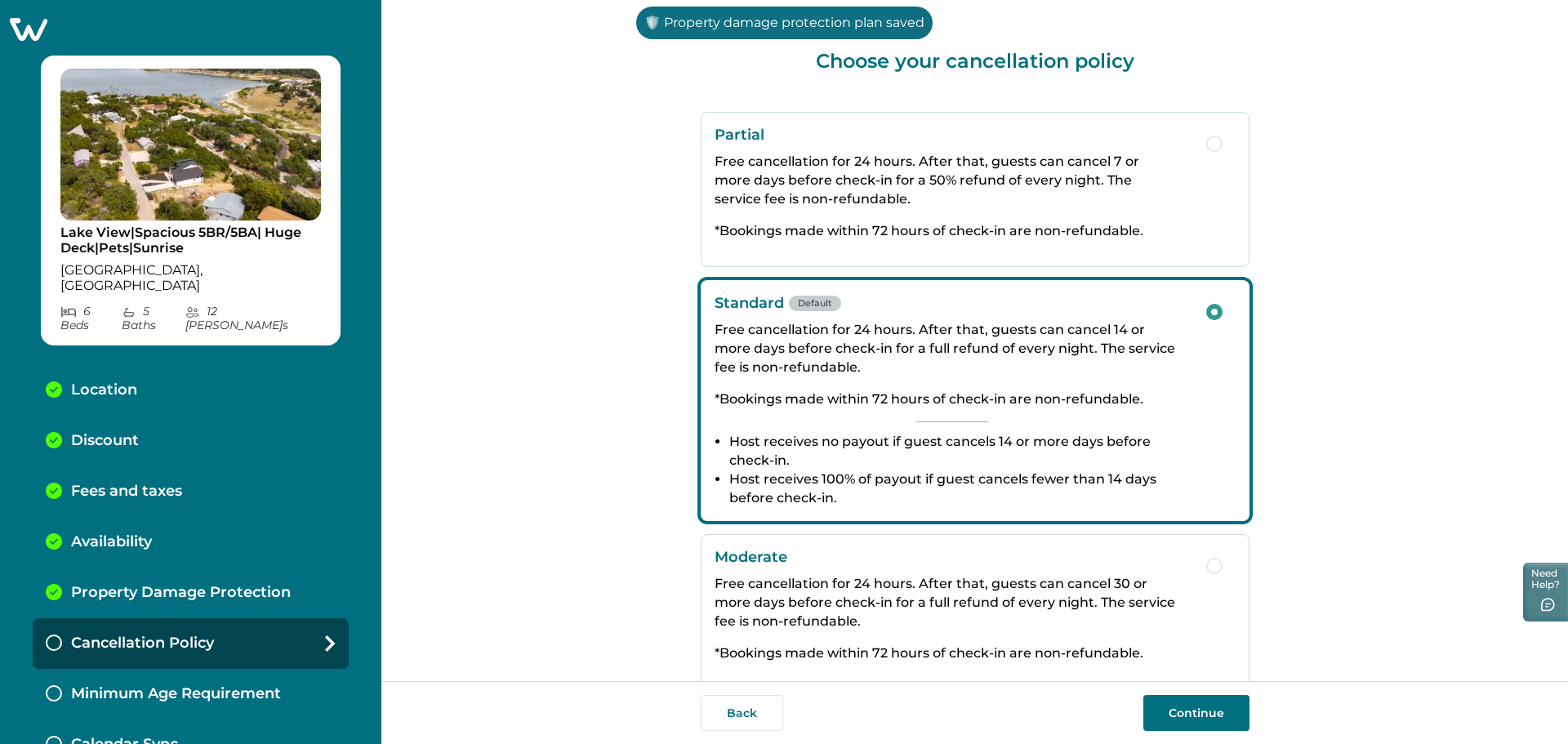
click at [1202, 719] on button "Continue" at bounding box center [1196, 713] width 106 height 36
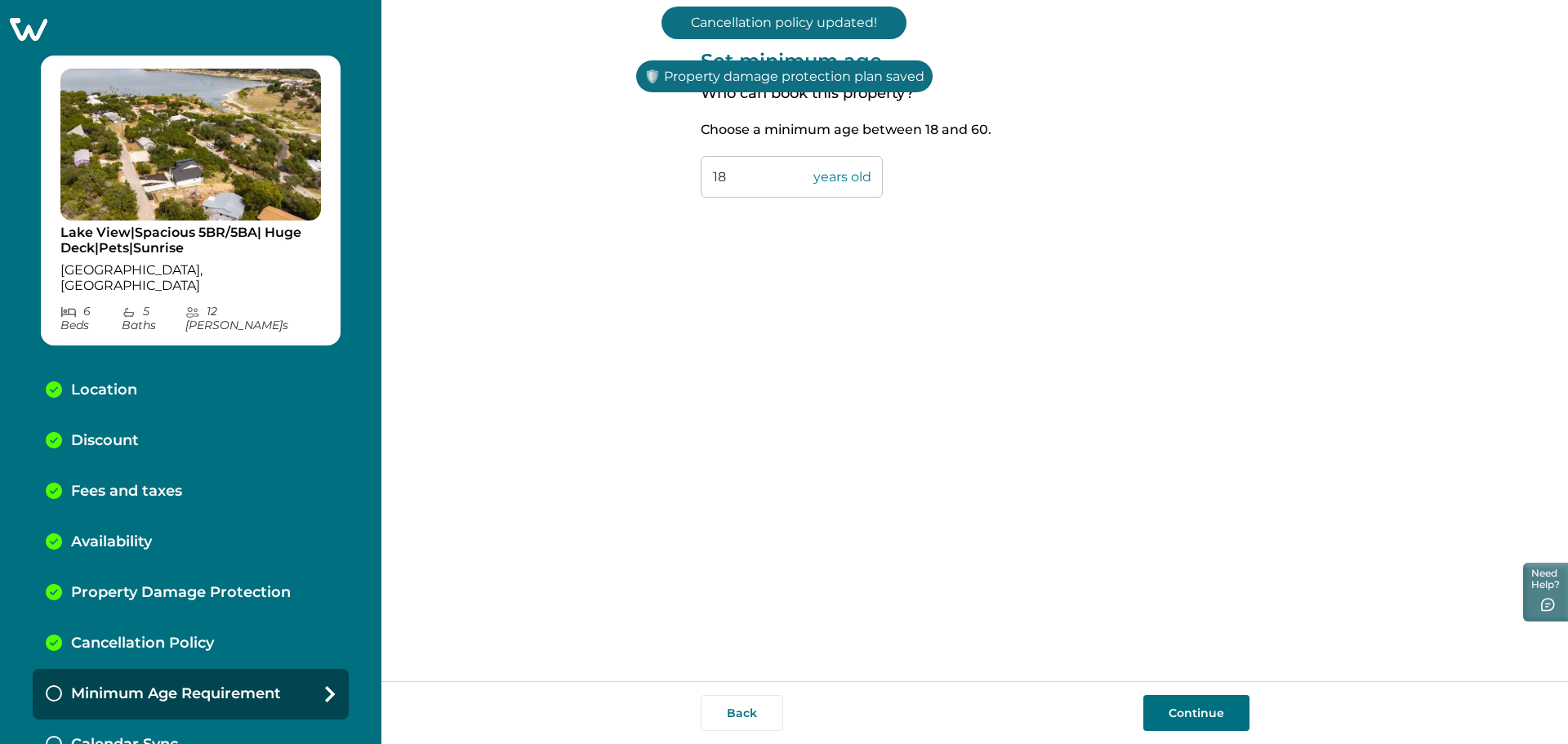
click at [1200, 723] on button "Continue" at bounding box center [1196, 713] width 106 height 36
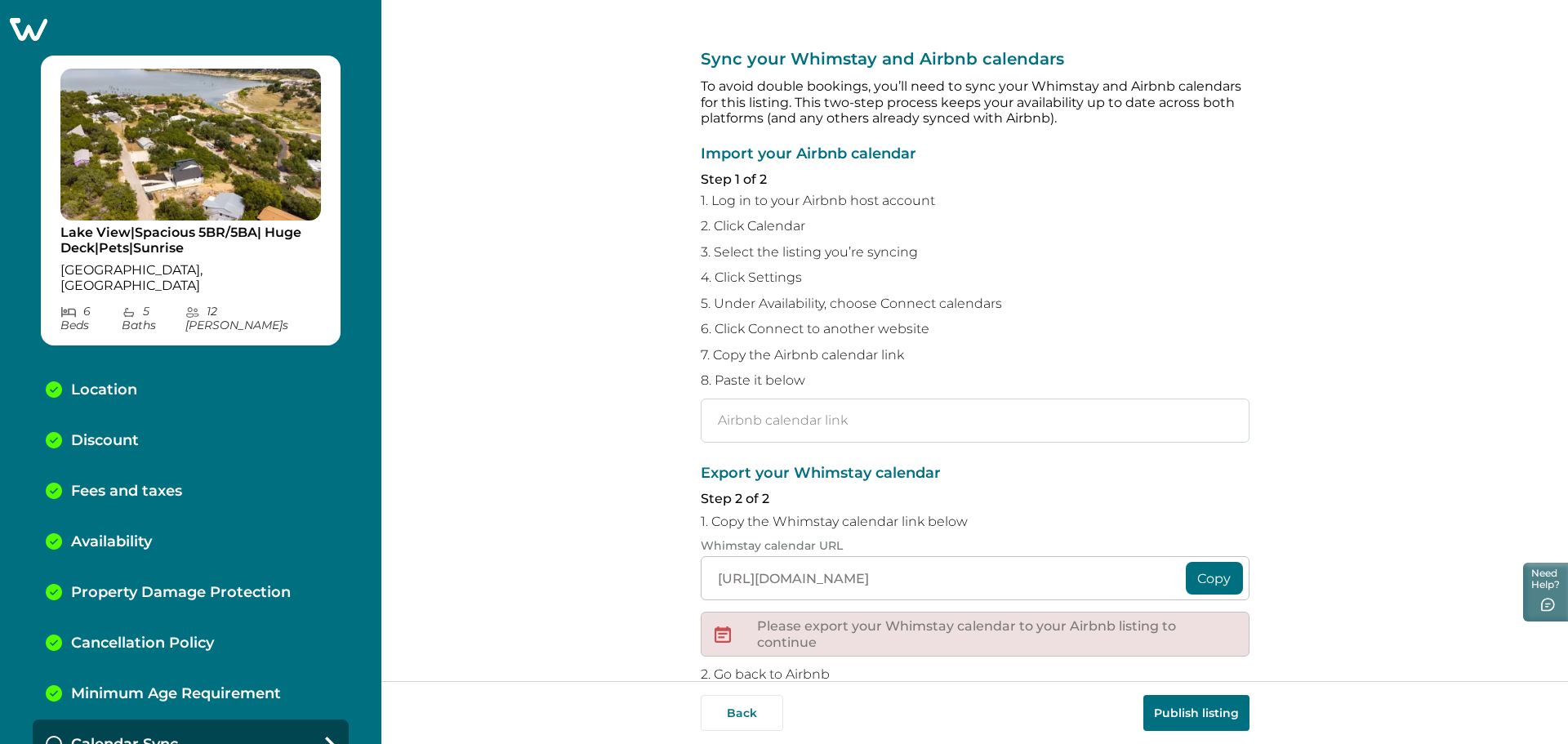
click at [806, 410] on input "text" at bounding box center [975, 420] width 548 height 44
paste input "https://www.airbnb.com/calendar/ical/1474778990649735841.ics?s=90797a4dbb6b8060…"
type input "https://www.airbnb.com/calendar/ical/1474778990649735841.ics?s=90797a4dbb6b8060…"
click at [1225, 581] on button "Copy" at bounding box center [1214, 578] width 57 height 33
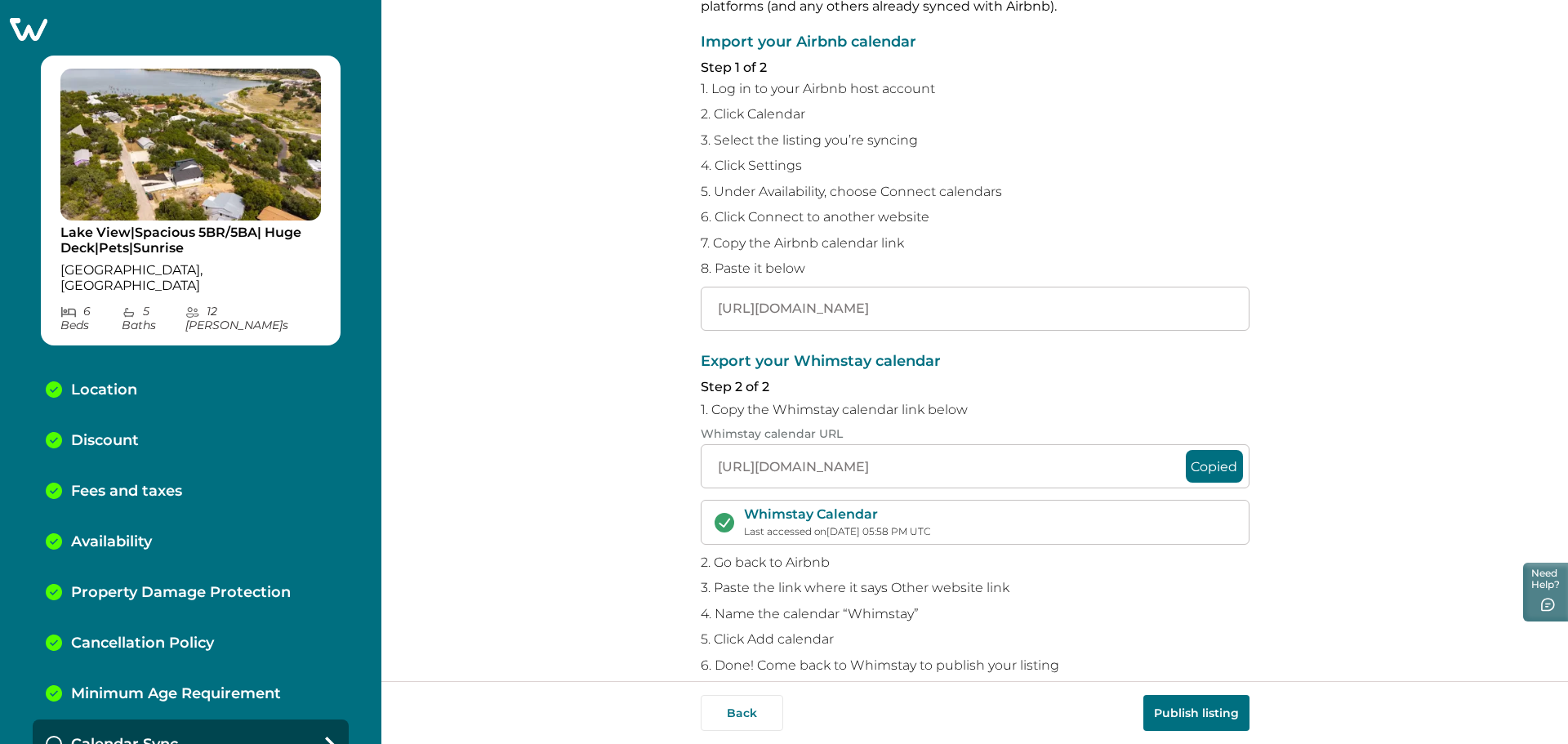
scroll to position [137, 0]
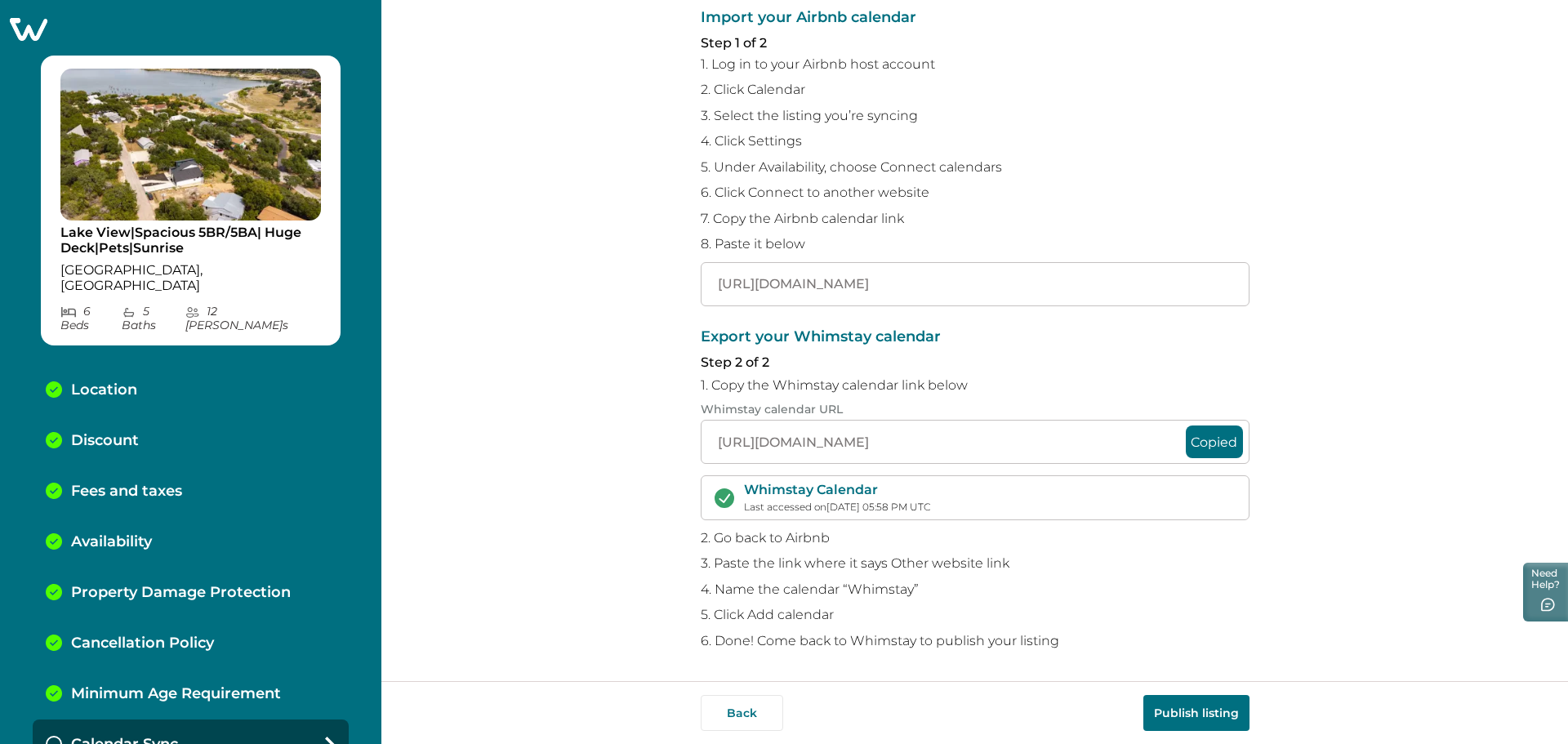
click at [1202, 715] on button "Publish listing" at bounding box center [1196, 713] width 106 height 36
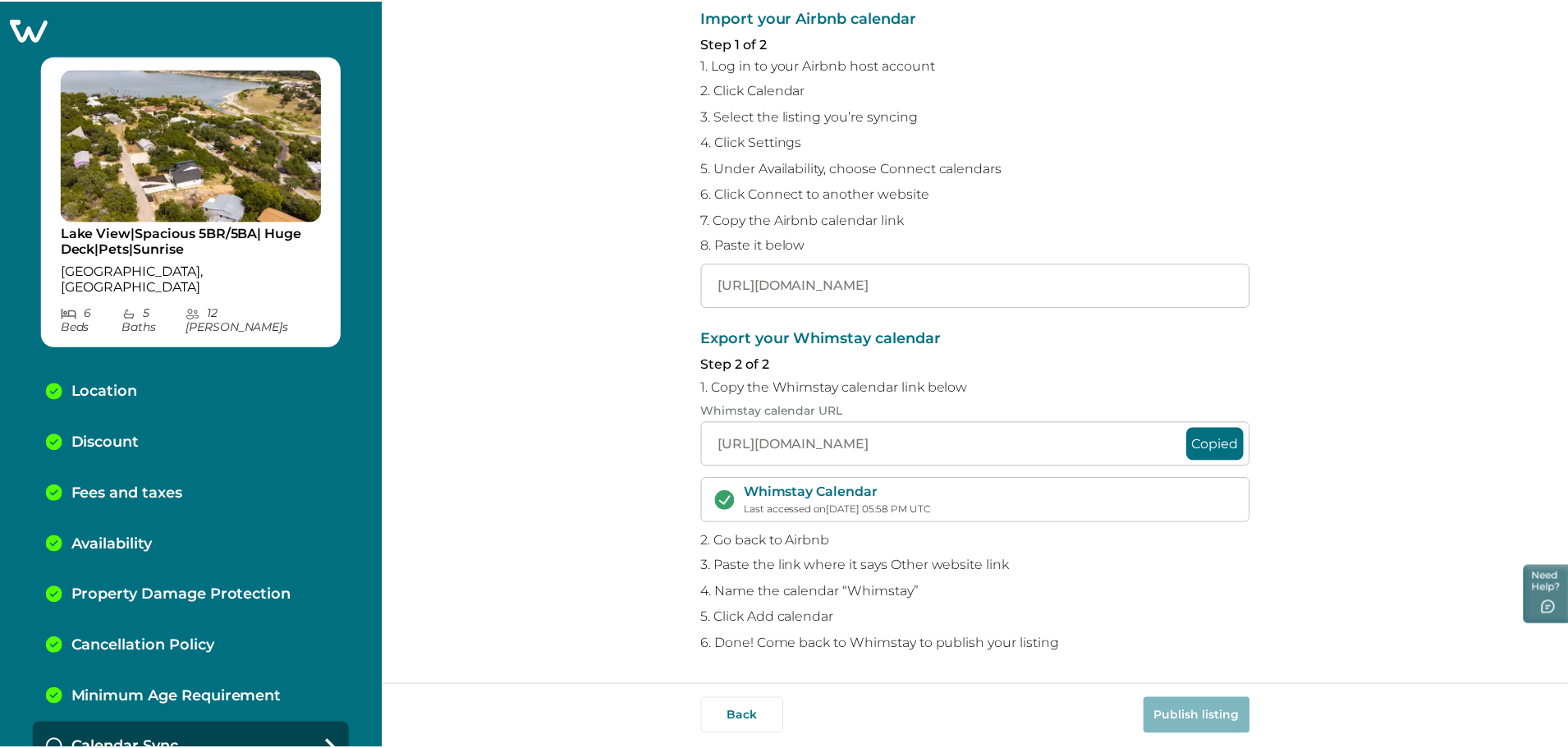
scroll to position [48, 0]
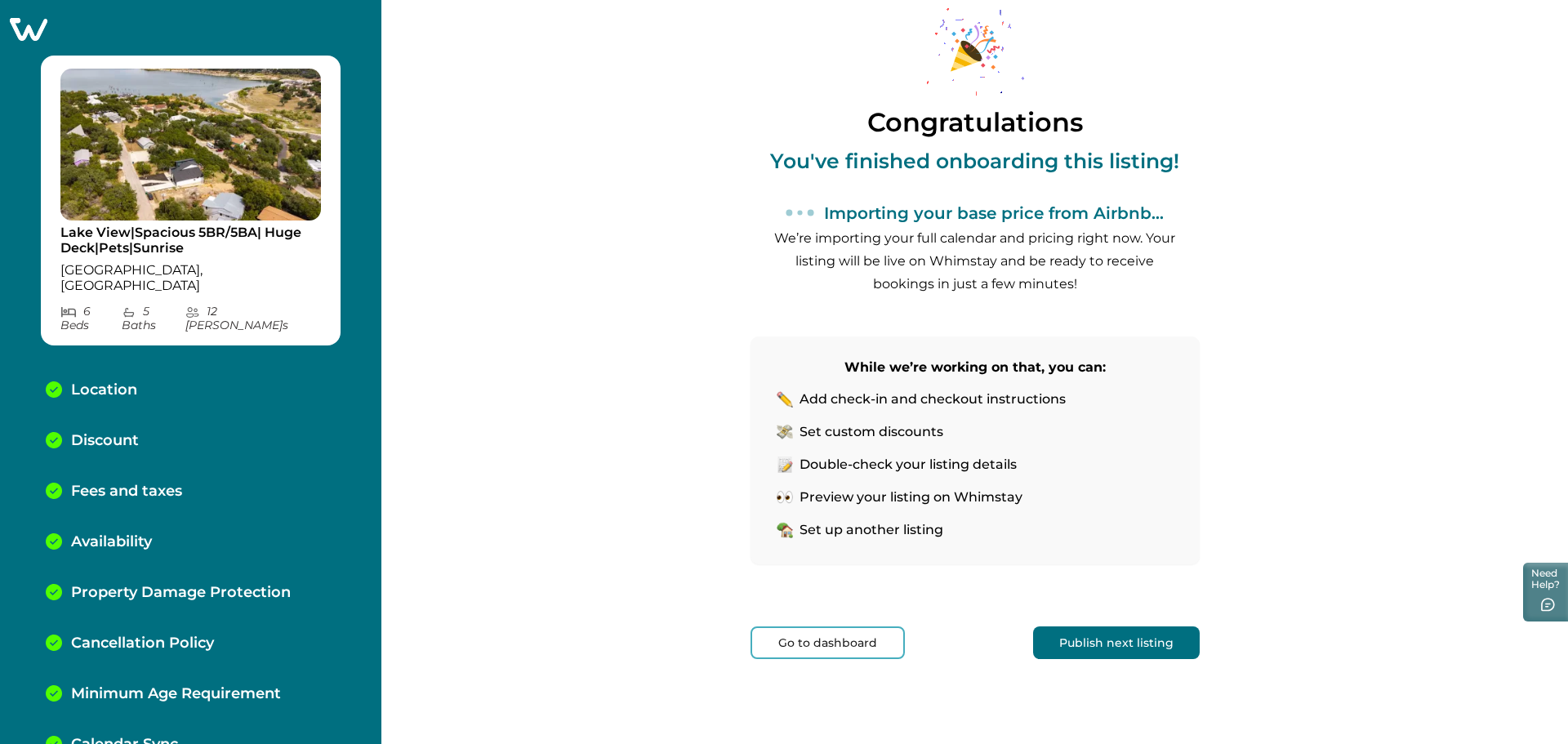
click at [838, 644] on button "Go to dashboard" at bounding box center [828, 643] width 154 height 33
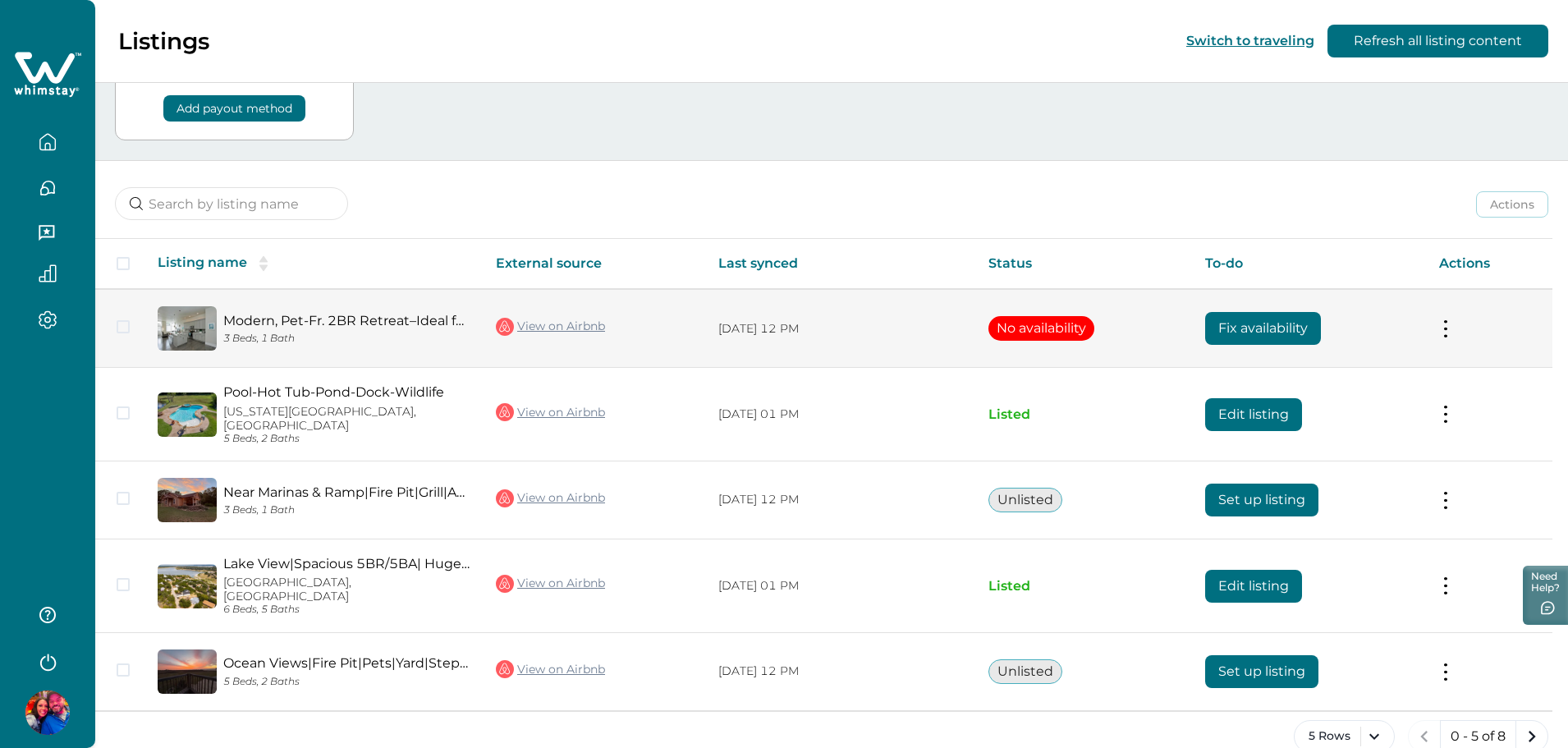
scroll to position [114, 0]
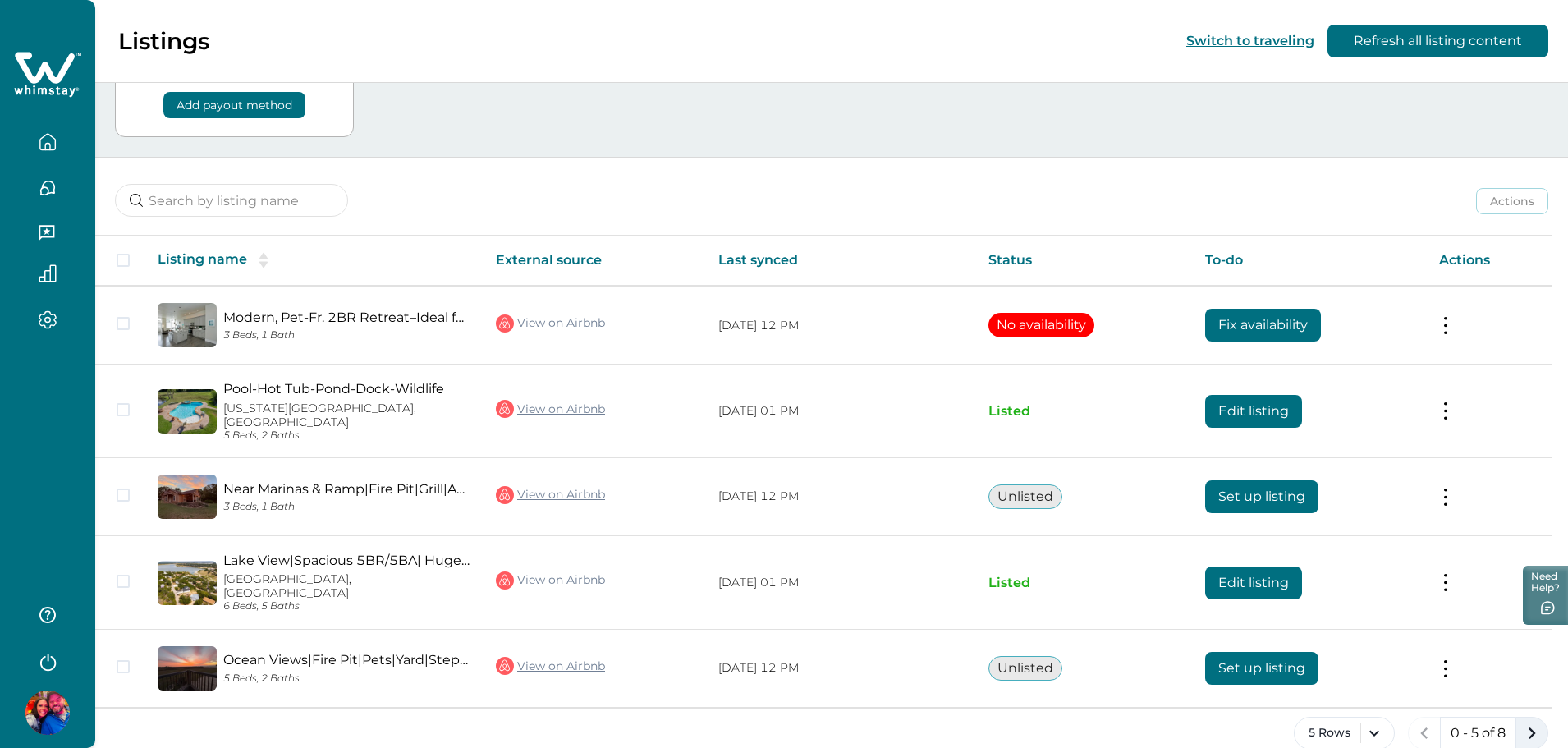
click at [1533, 728] on icon "next page" at bounding box center [1532, 734] width 8 height 12
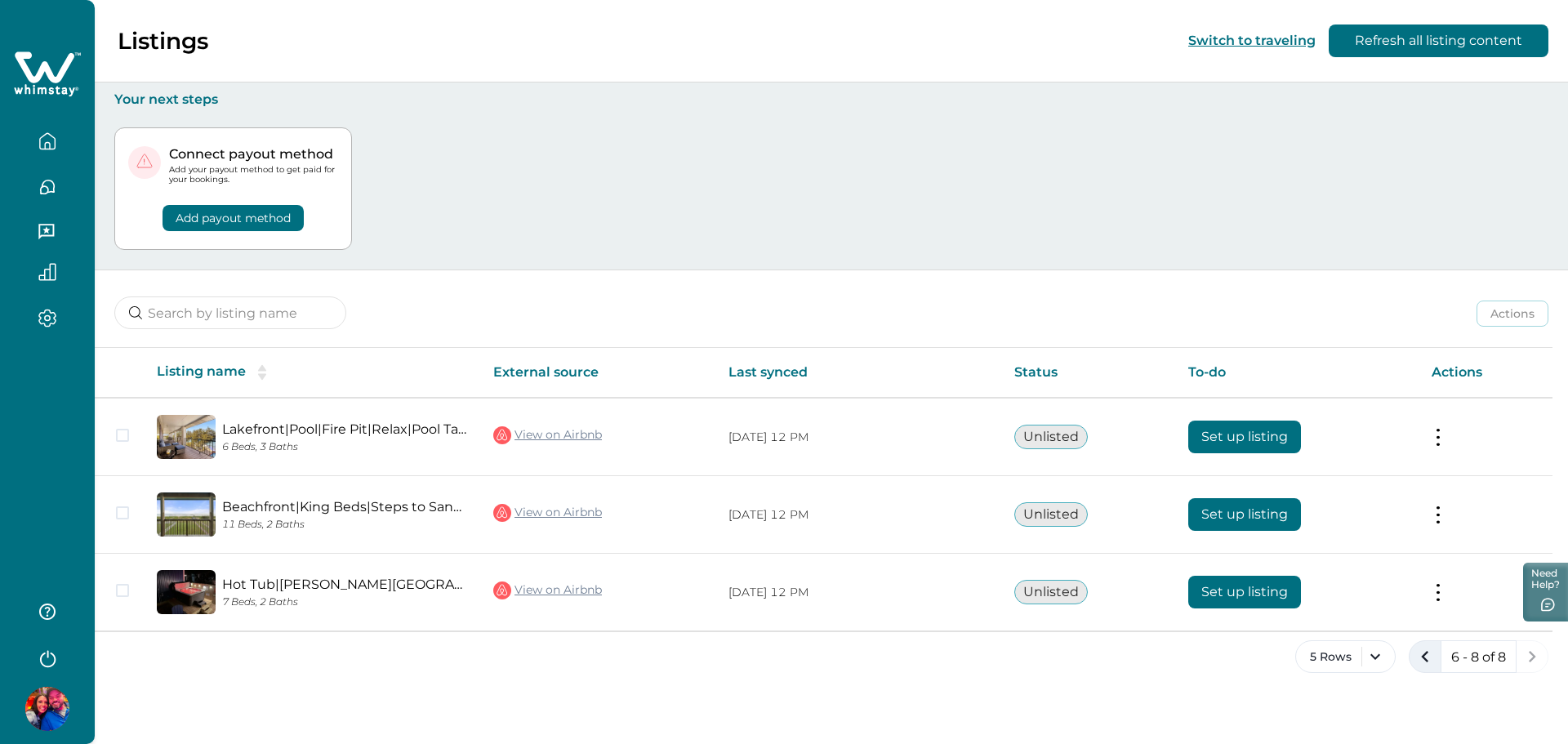
click at [1425, 661] on icon "previous page" at bounding box center [1425, 657] width 8 height 12
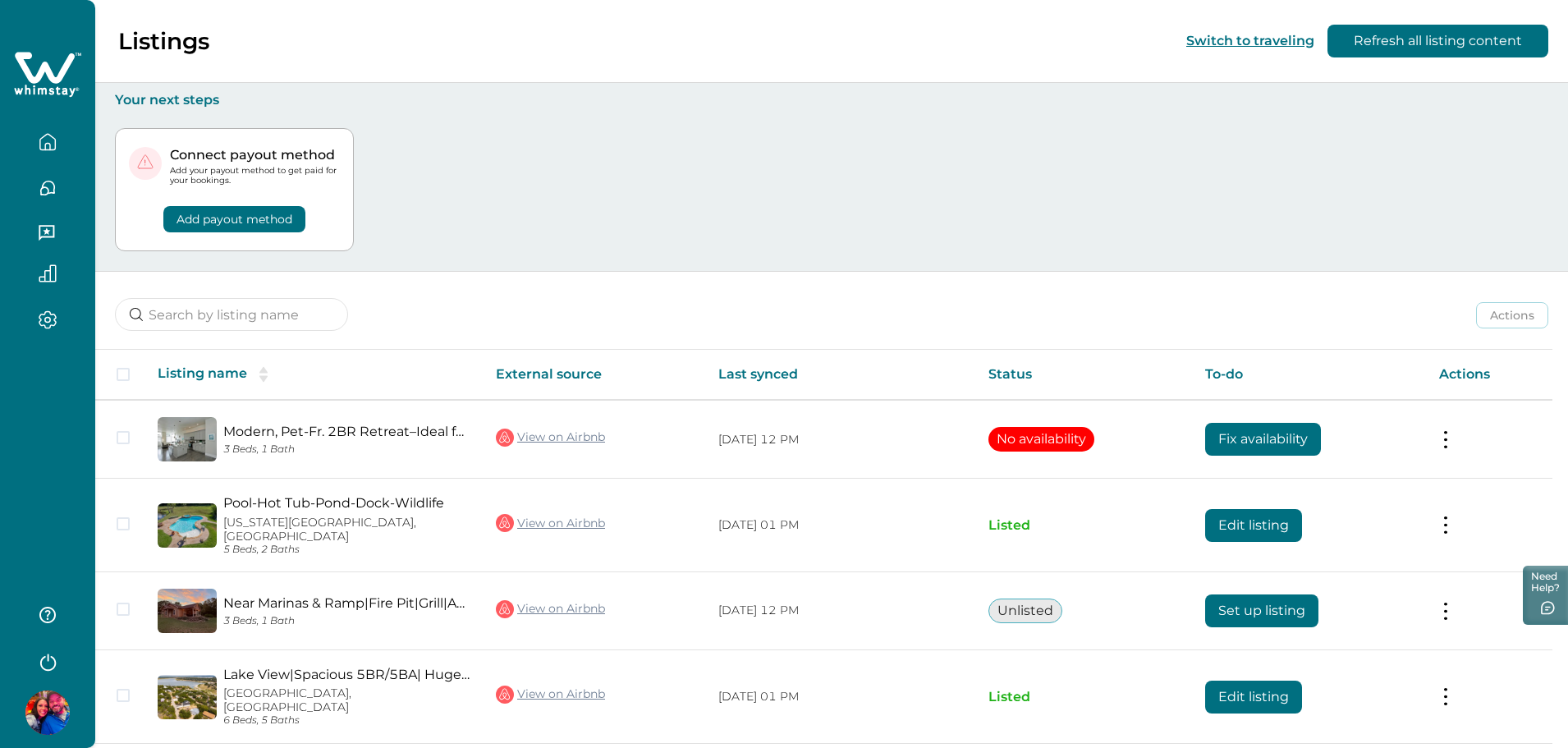
click at [235, 225] on button "Add payout method" at bounding box center [234, 218] width 142 height 26
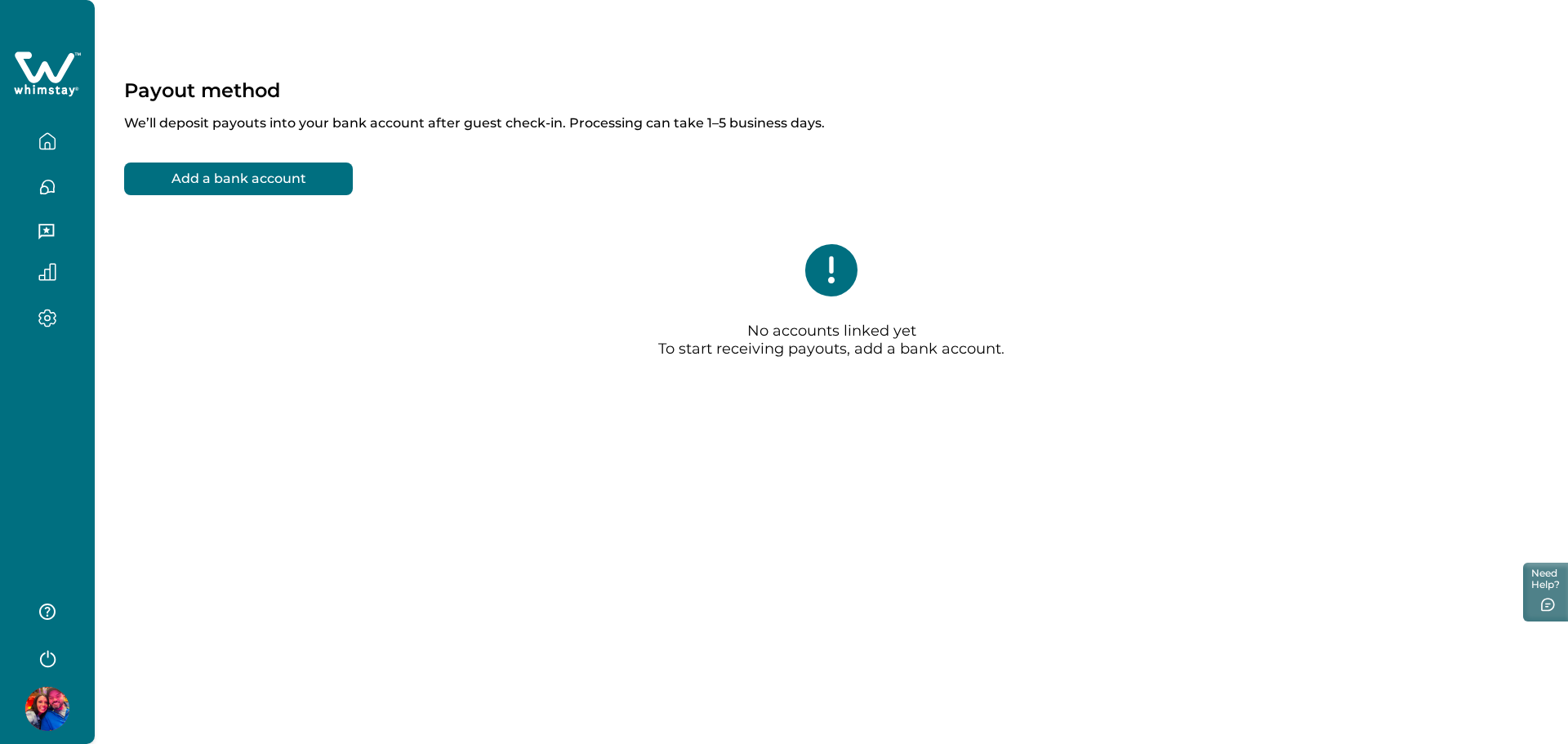
click at [253, 174] on button "Add a bank account" at bounding box center [238, 179] width 229 height 33
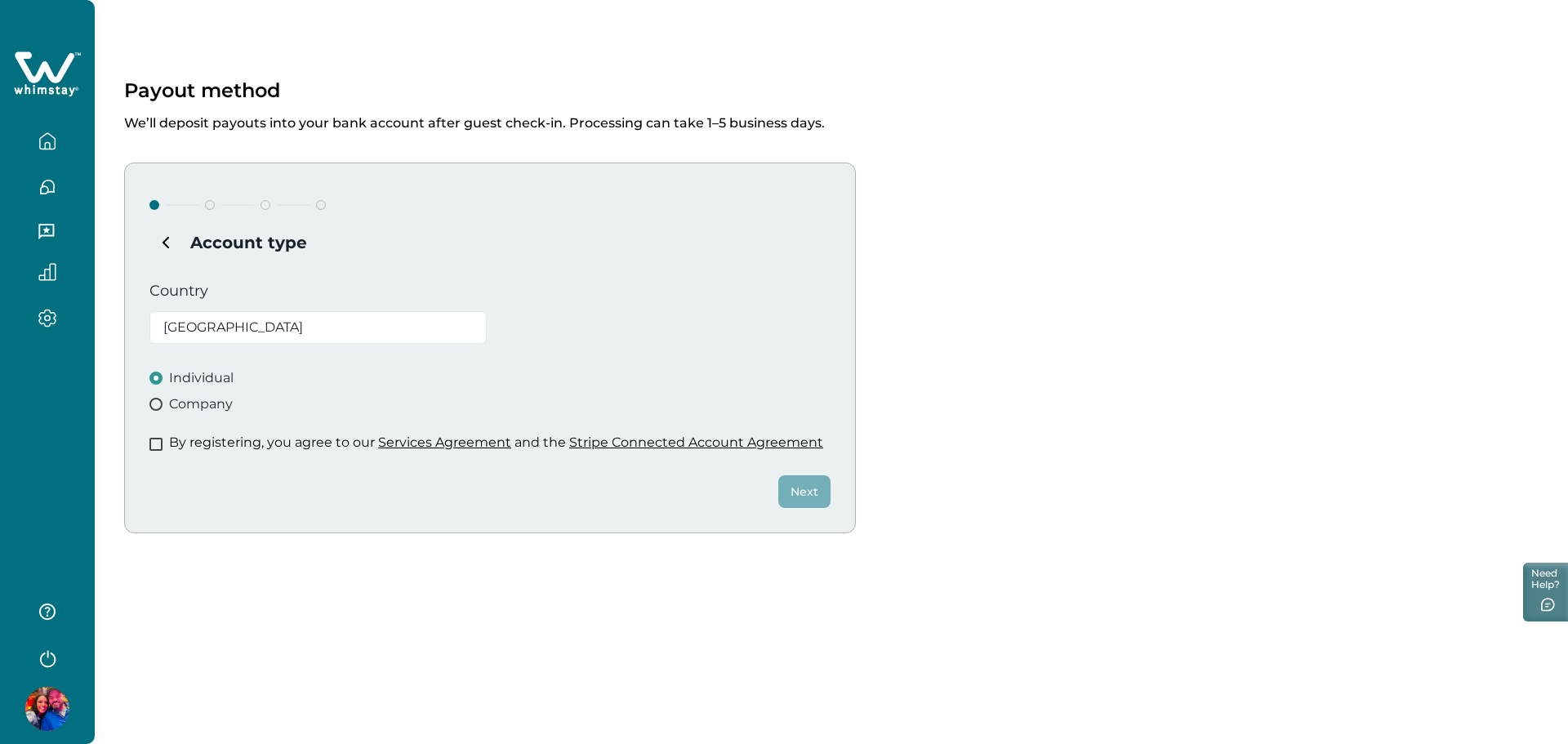
click at [218, 406] on span "Company" at bounding box center [201, 403] width 64 height 19
click at [199, 446] on p "By registering, you agree to our Services Agreement and the Stripe Connected Ac…" at bounding box center [496, 442] width 654 height 16
click at [160, 448] on span at bounding box center [156, 445] width 13 height 13
click at [813, 490] on button "Next" at bounding box center [804, 492] width 52 height 33
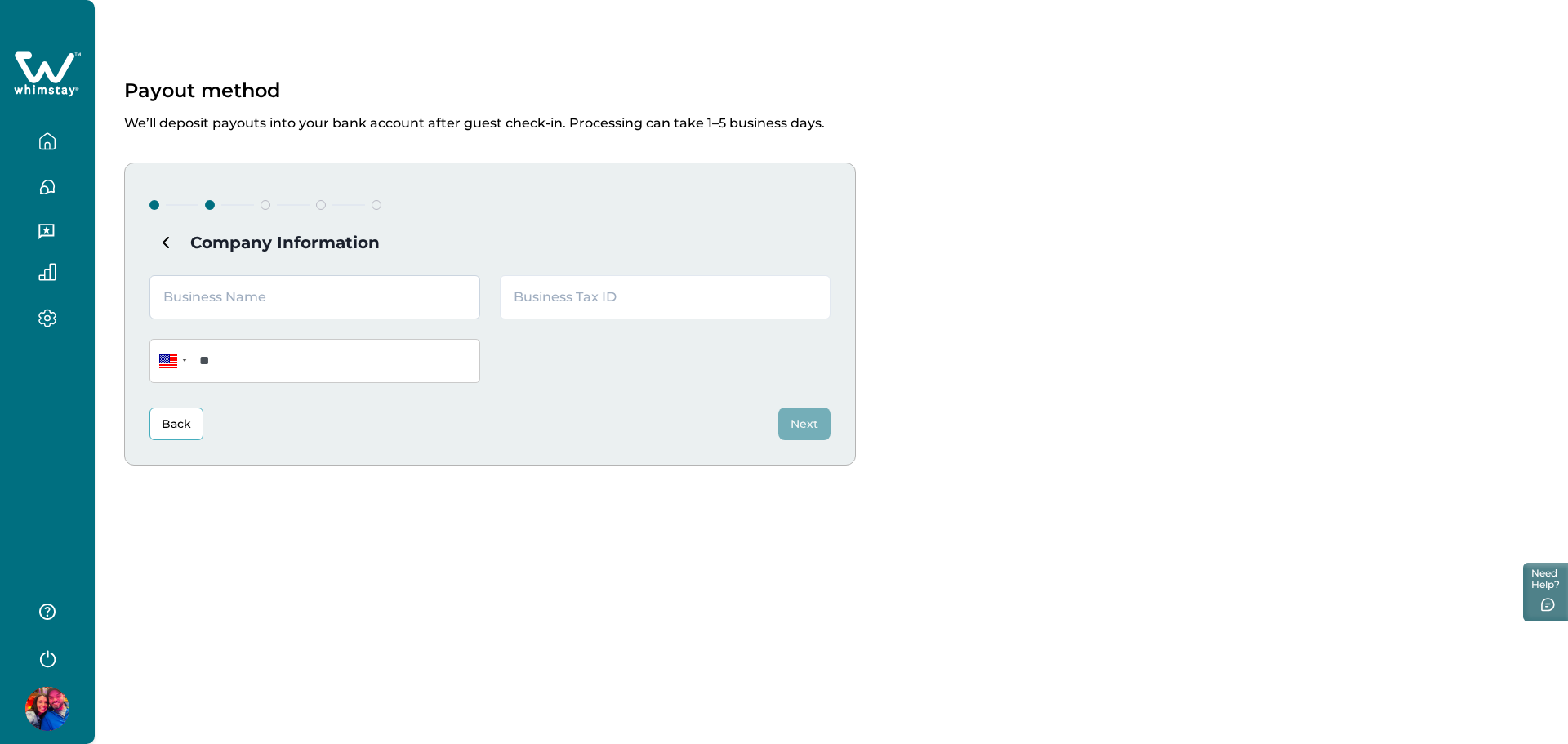
click at [292, 304] on input "text" at bounding box center [314, 297] width 330 height 44
type input "Stoney Creek Stays"
type input "99-4430552"
click at [377, 365] on input "**" at bounding box center [314, 361] width 330 height 44
type input "**********"
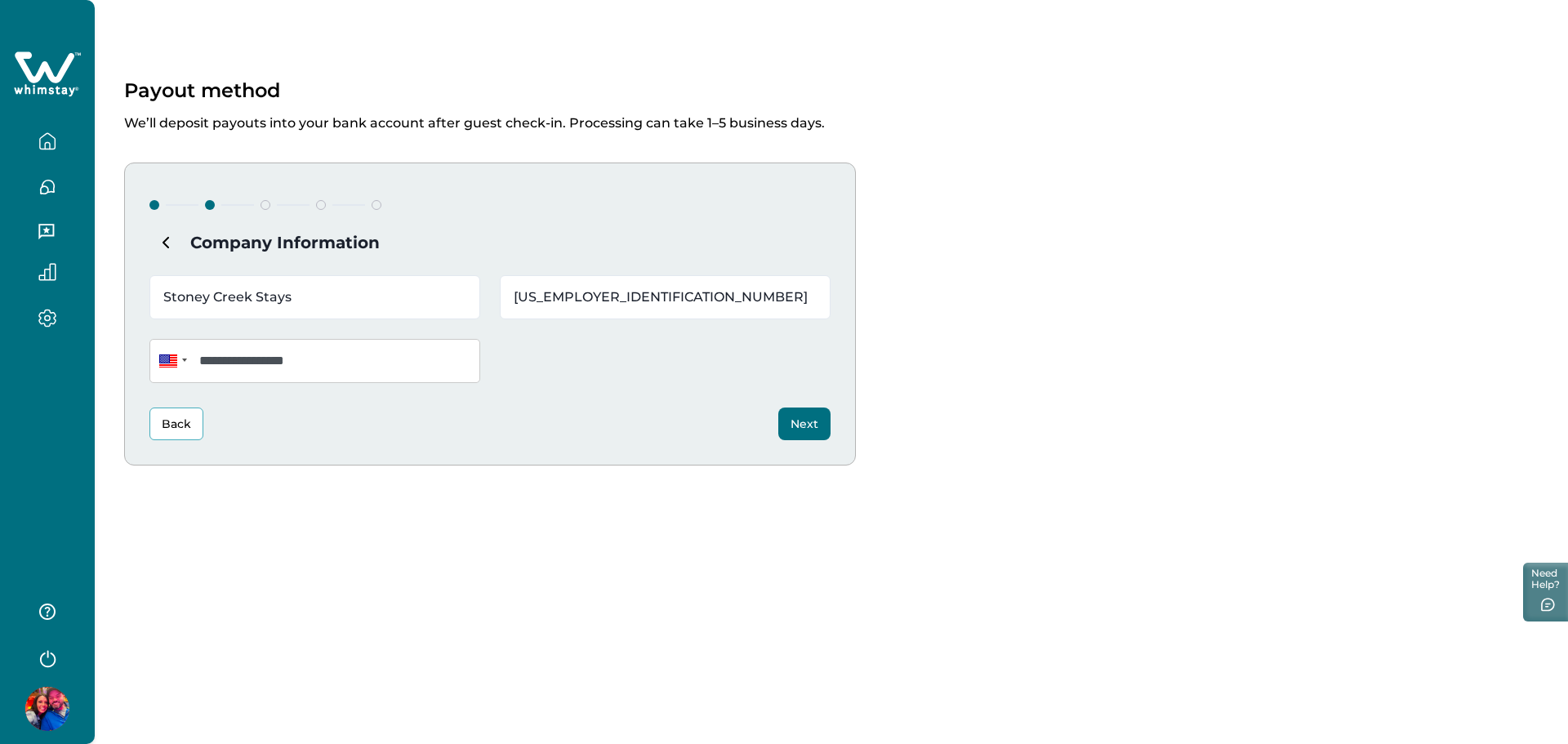
click at [806, 429] on button "Next" at bounding box center [804, 424] width 52 height 33
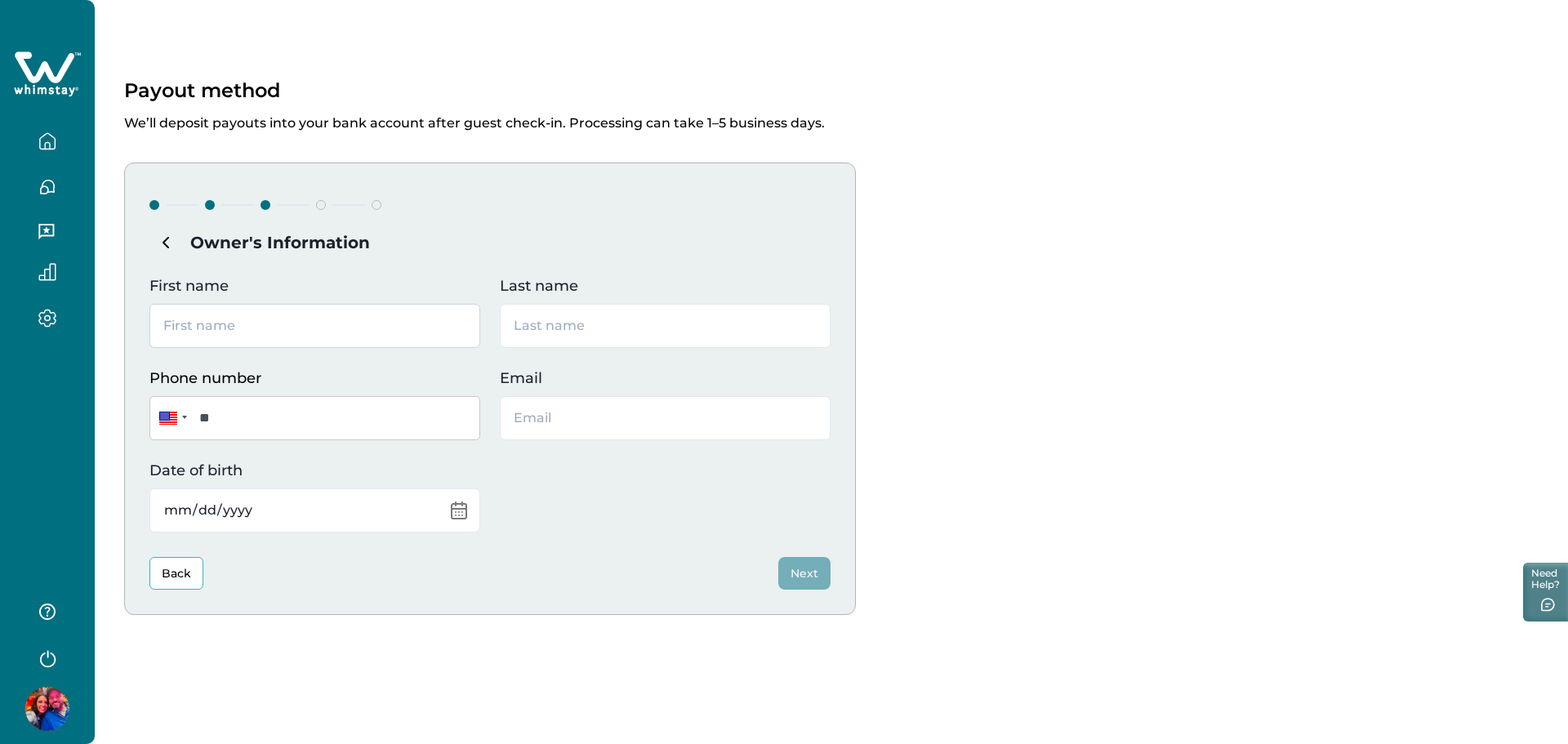
click at [355, 328] on input "First name" at bounding box center [314, 325] width 330 height 44
type input "[PERSON_NAME]"
type input "Furry"
type input "[EMAIL_ADDRESS][DOMAIN_NAME]"
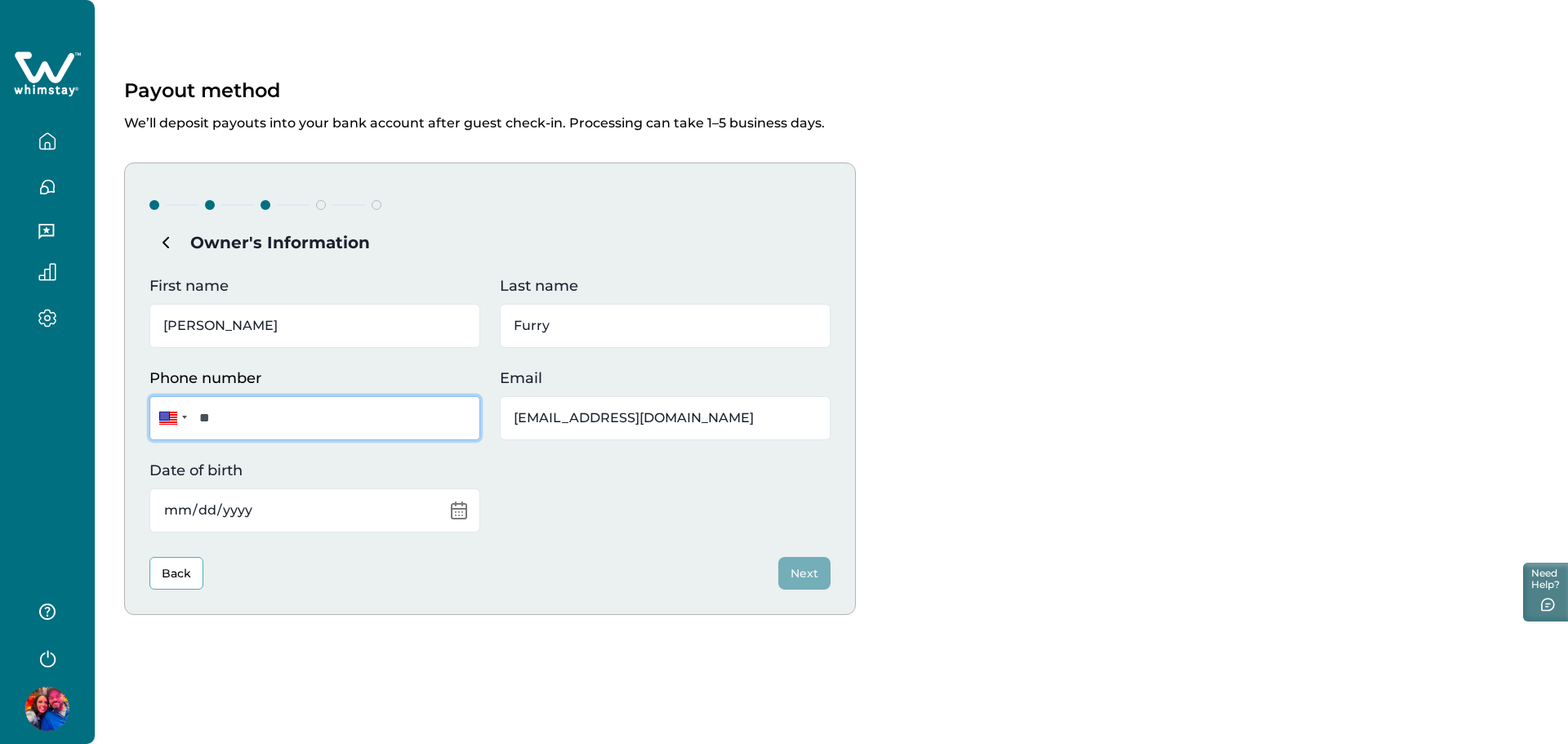
click at [355, 426] on input "**" at bounding box center [314, 418] width 330 height 44
type input "**********"
click at [378, 518] on input "Date of birth" at bounding box center [314, 510] width 330 height 44
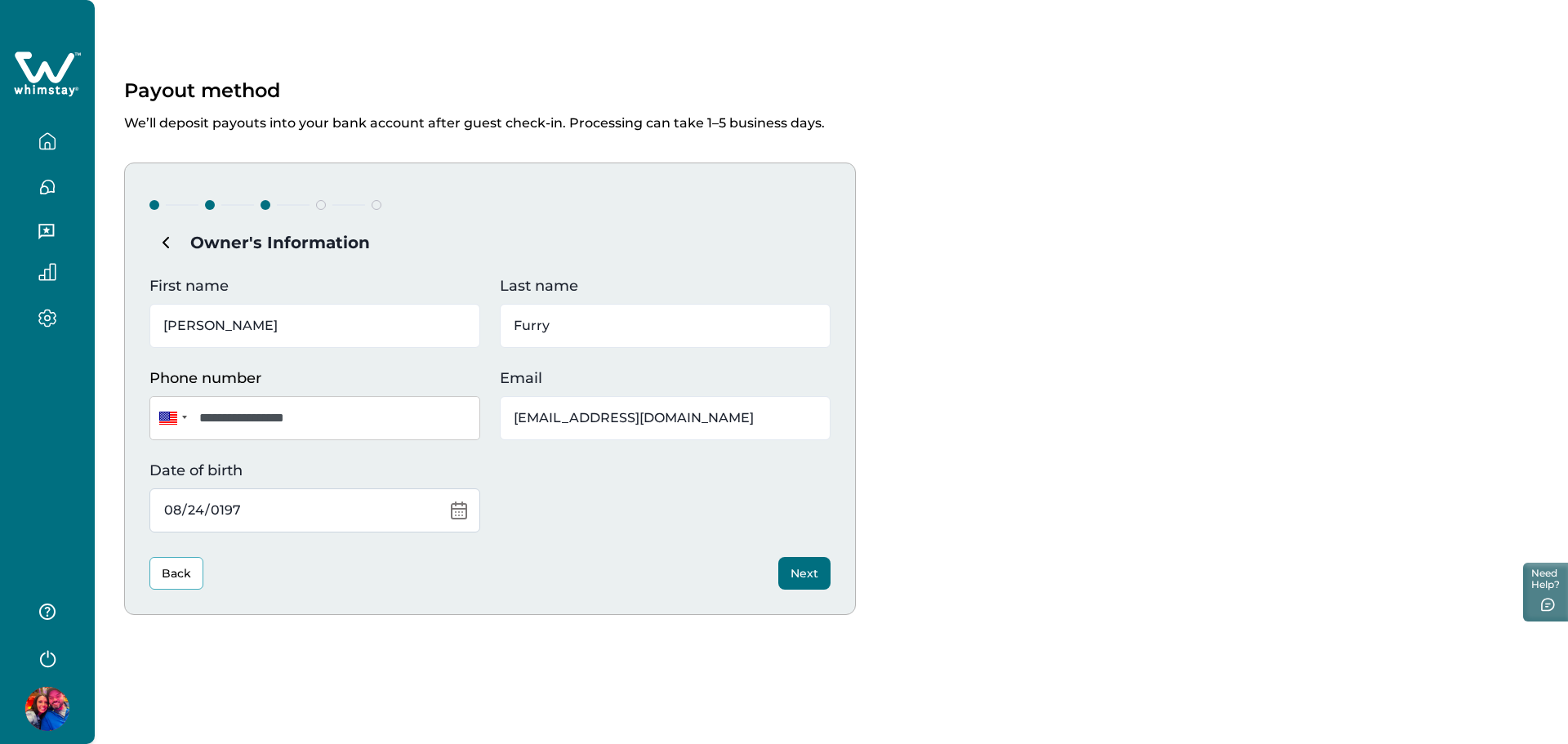
type input "1976-08-24"
click at [806, 575] on button "Next" at bounding box center [804, 573] width 52 height 33
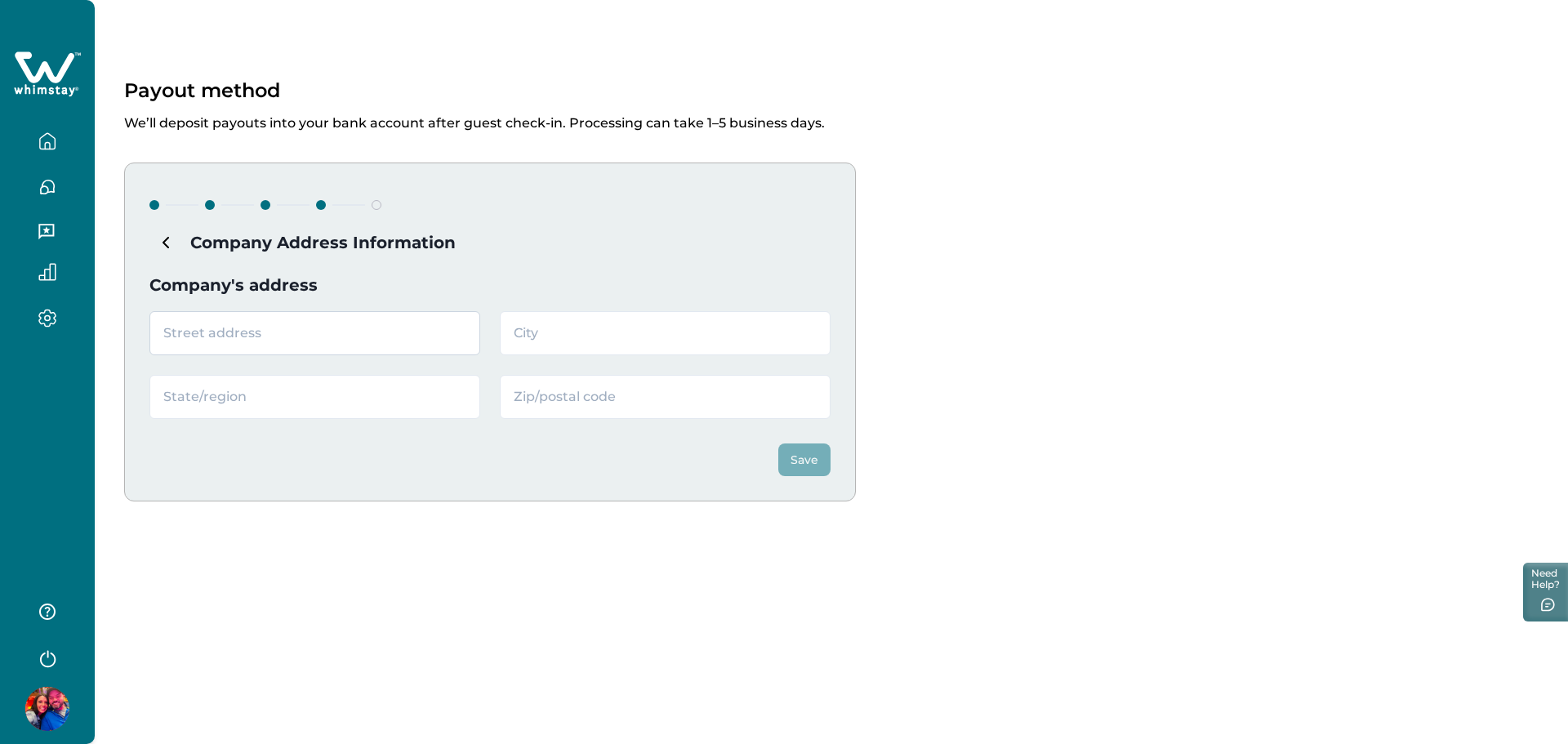
click at [295, 335] on input "text" at bounding box center [314, 333] width 330 height 44
type input "3361 Canadian Trail Ct"
type input "Noble"
type input "OK"
type input "73068"
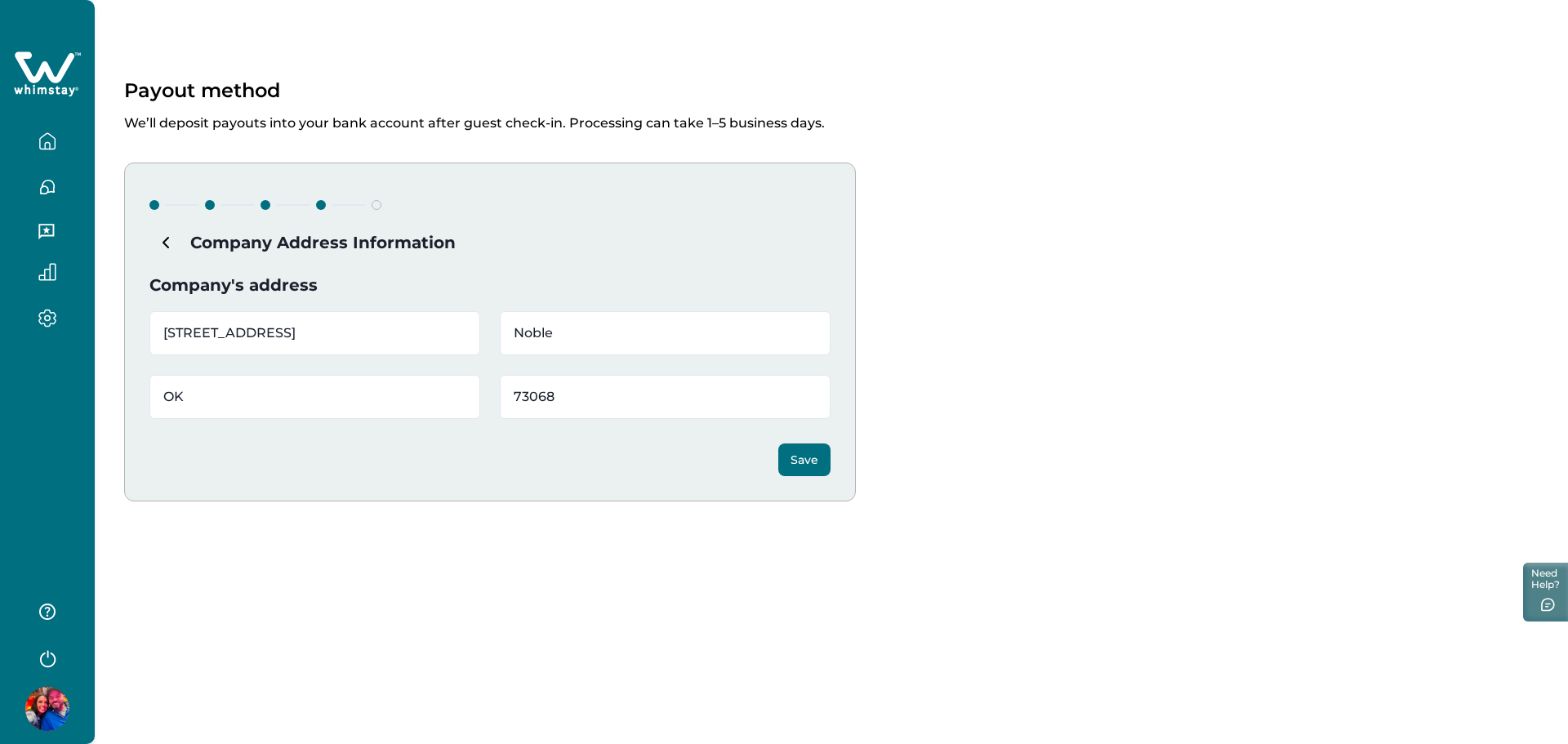
click at [811, 460] on button "Save" at bounding box center [804, 460] width 52 height 33
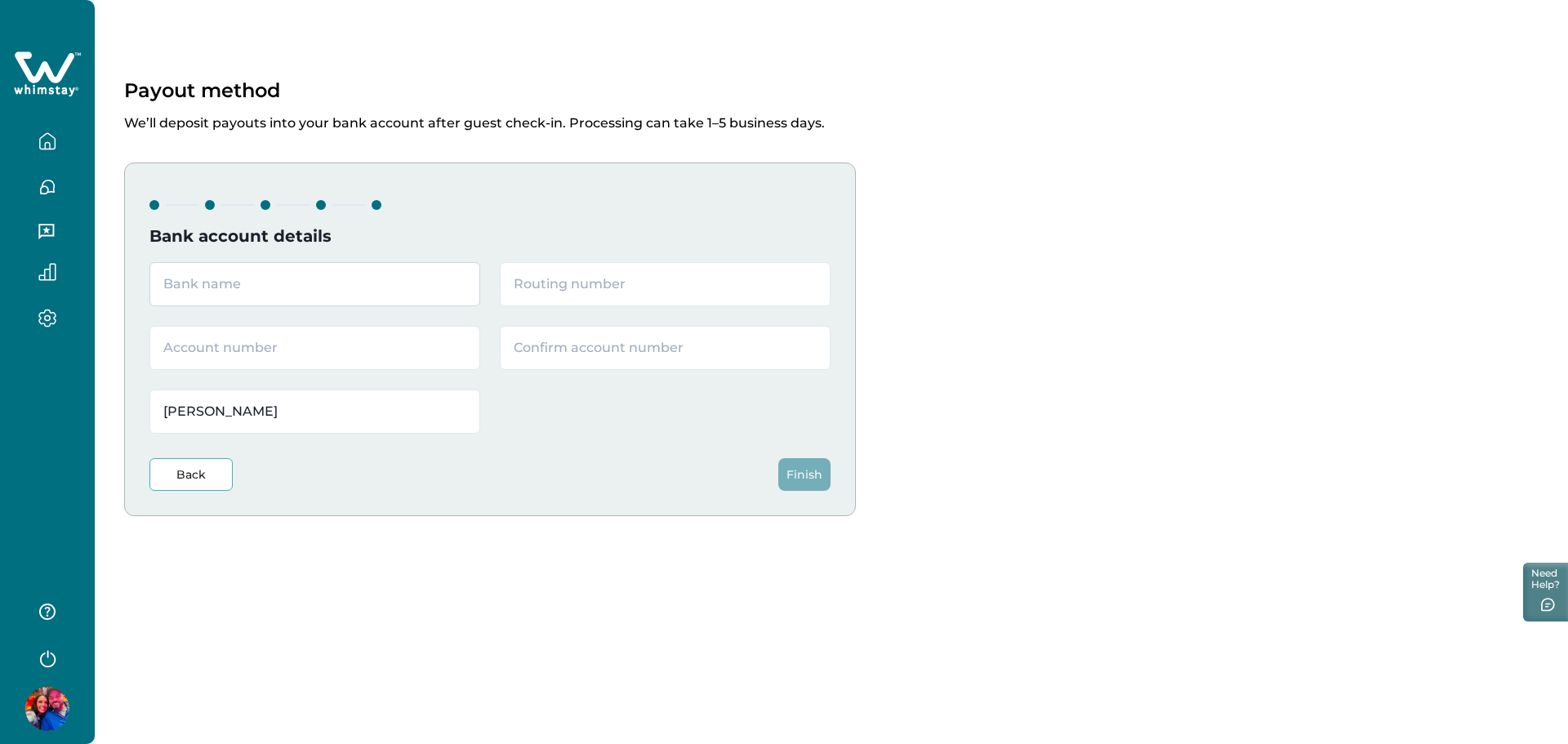
click at [346, 291] on input "text" at bounding box center [314, 284] width 330 height 44
type input "Relay Bank"
type input "064209588"
type input "200001085705"
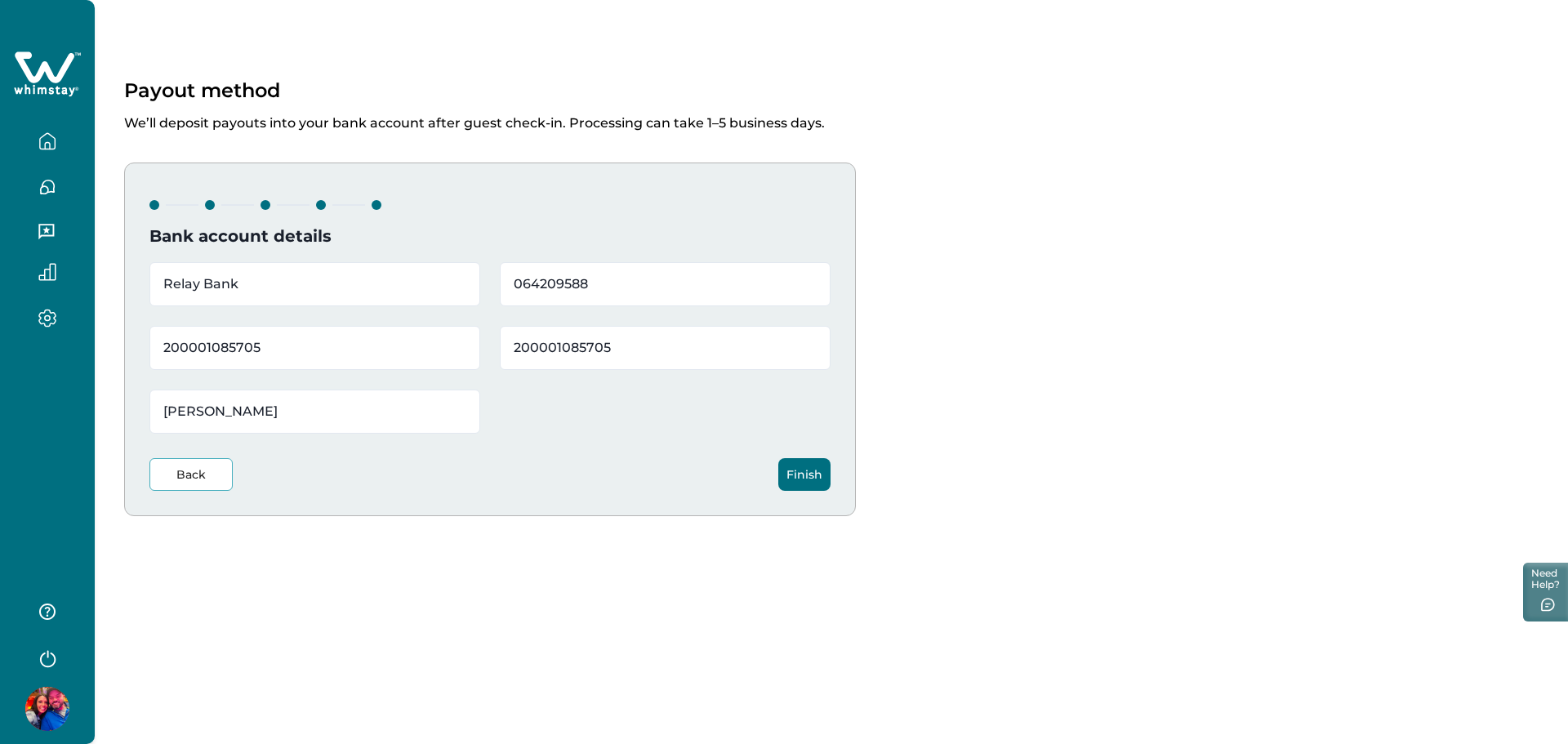
click at [798, 476] on button "Finish" at bounding box center [804, 474] width 52 height 33
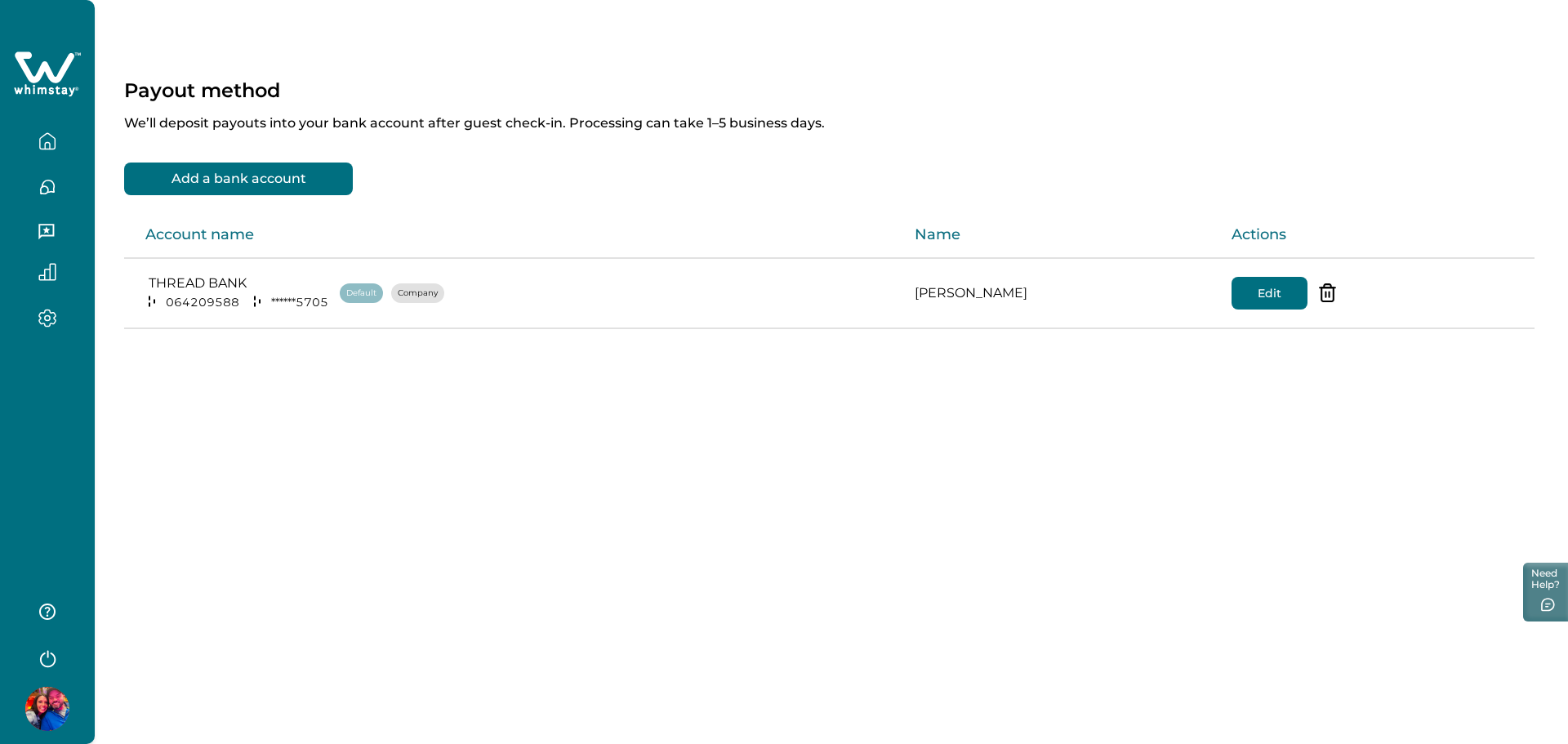
click at [1271, 289] on button "Edit" at bounding box center [1269, 293] width 76 height 33
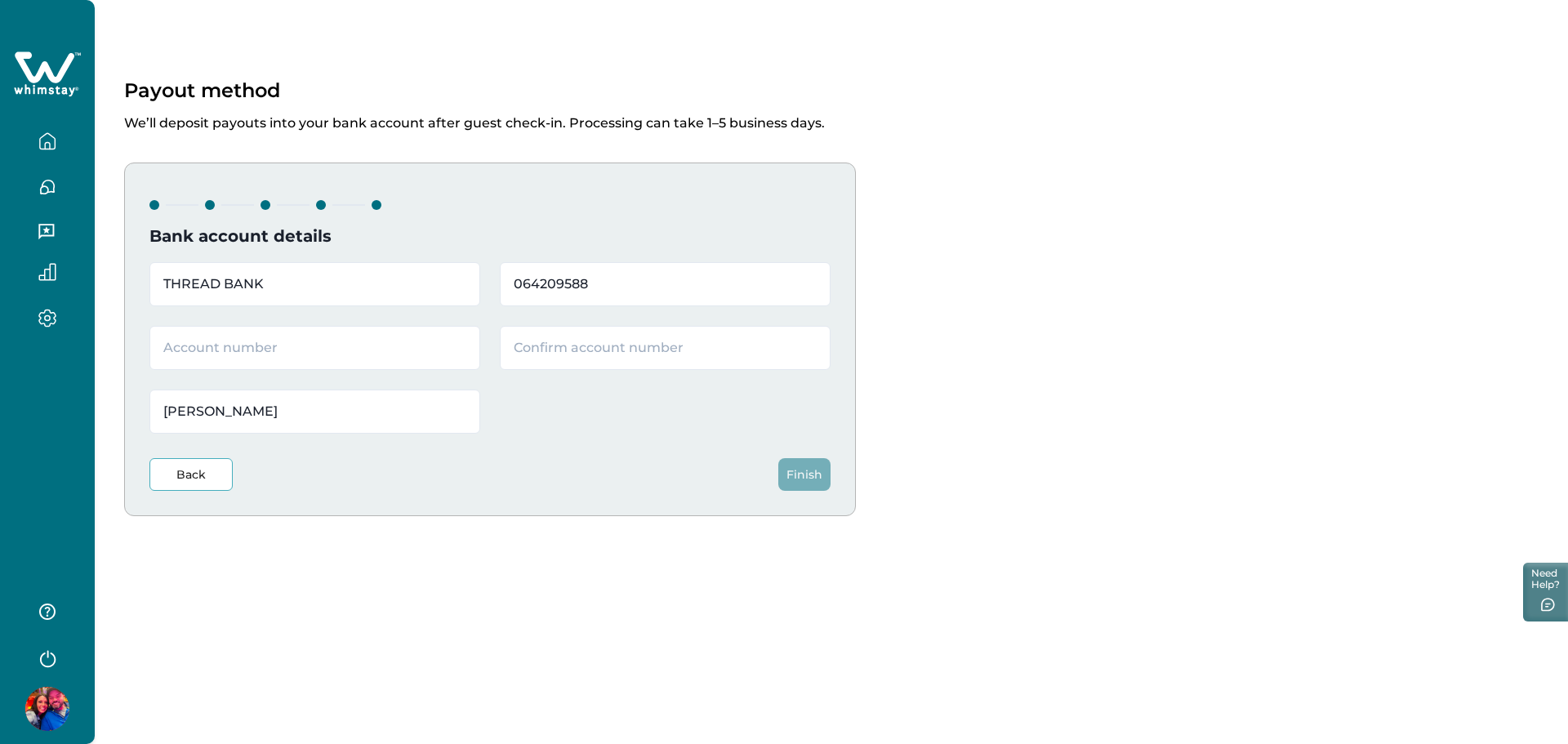
click at [203, 464] on button "Back" at bounding box center [190, 474] width 83 height 33
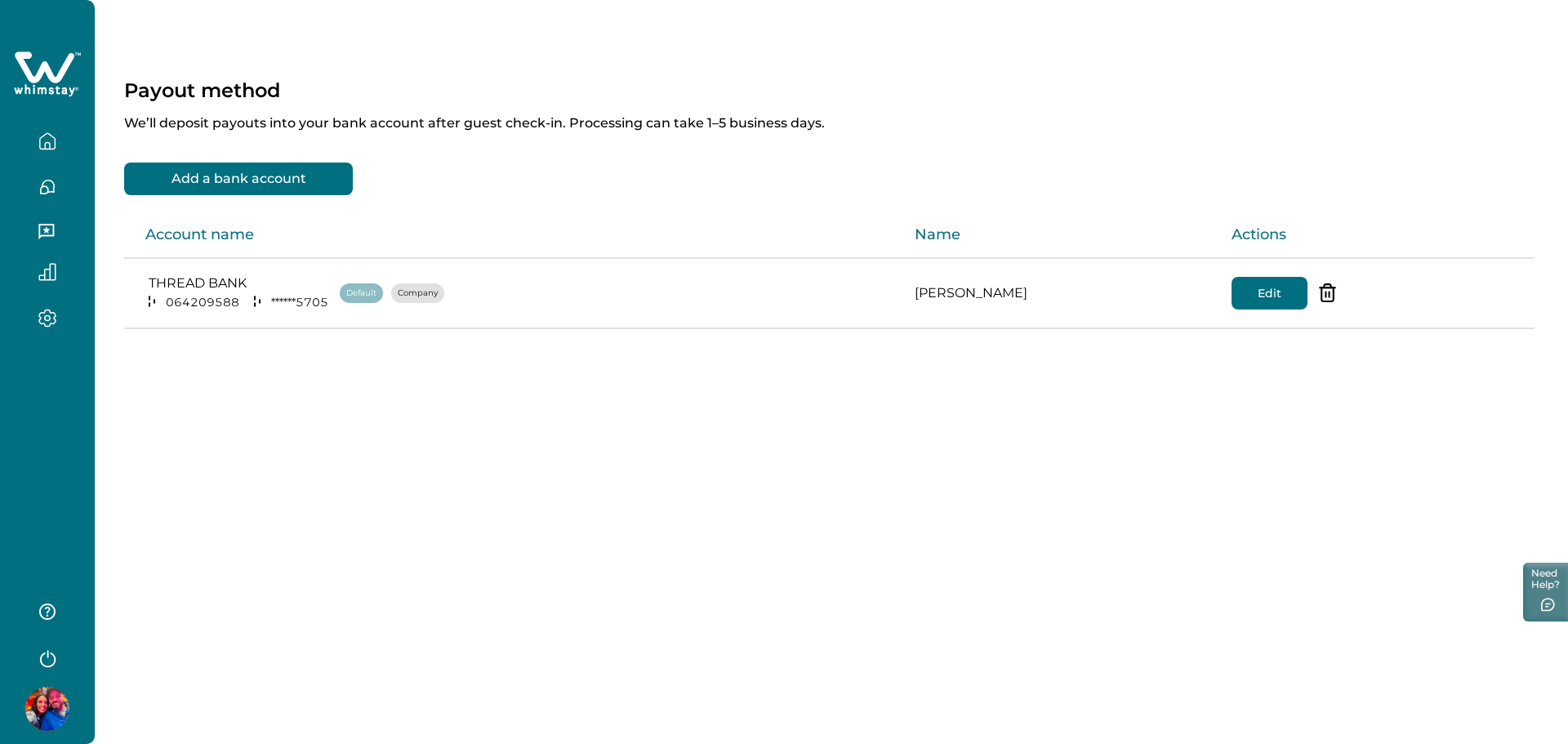
click at [47, 139] on icon "button" at bounding box center [47, 141] width 18 height 18
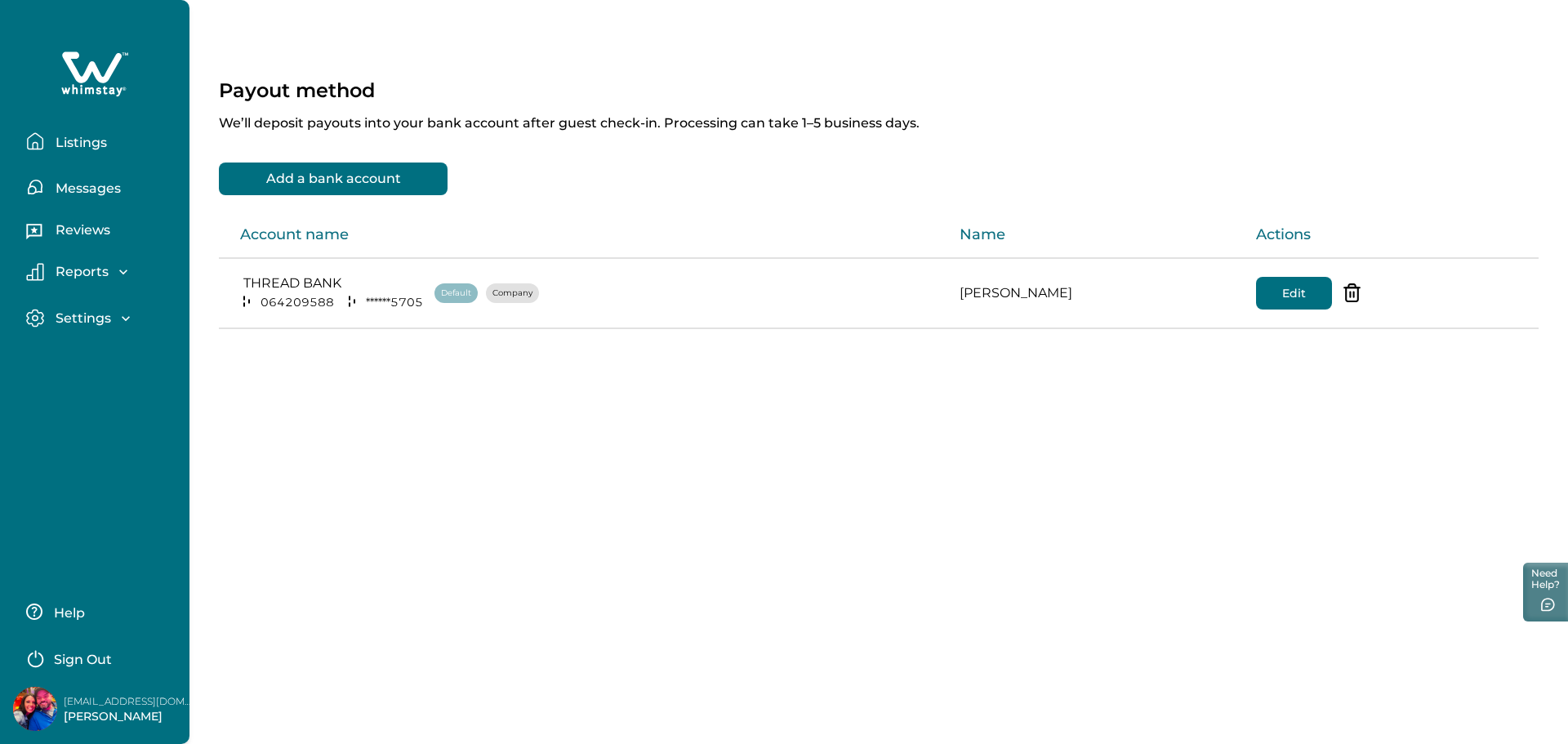
click at [73, 274] on p "Reports" at bounding box center [79, 272] width 58 height 16
click at [74, 264] on p "Reports" at bounding box center [79, 272] width 58 height 16
click at [99, 322] on p "Settings" at bounding box center [80, 318] width 60 height 16
click at [110, 351] on p "Profile details" at bounding box center [98, 353] width 96 height 16
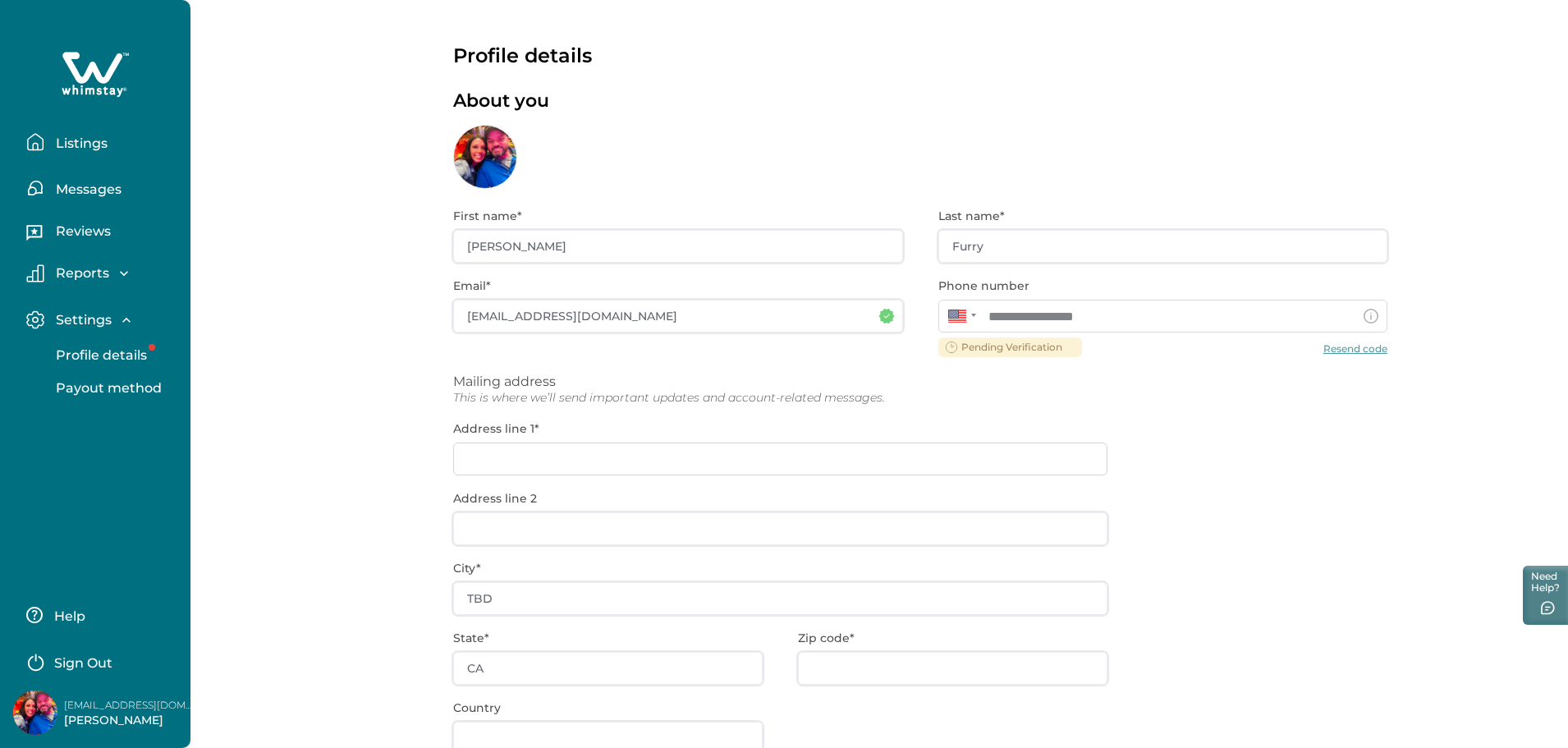
click at [552, 460] on div "**********" at bounding box center [921, 527] width 934 height 676
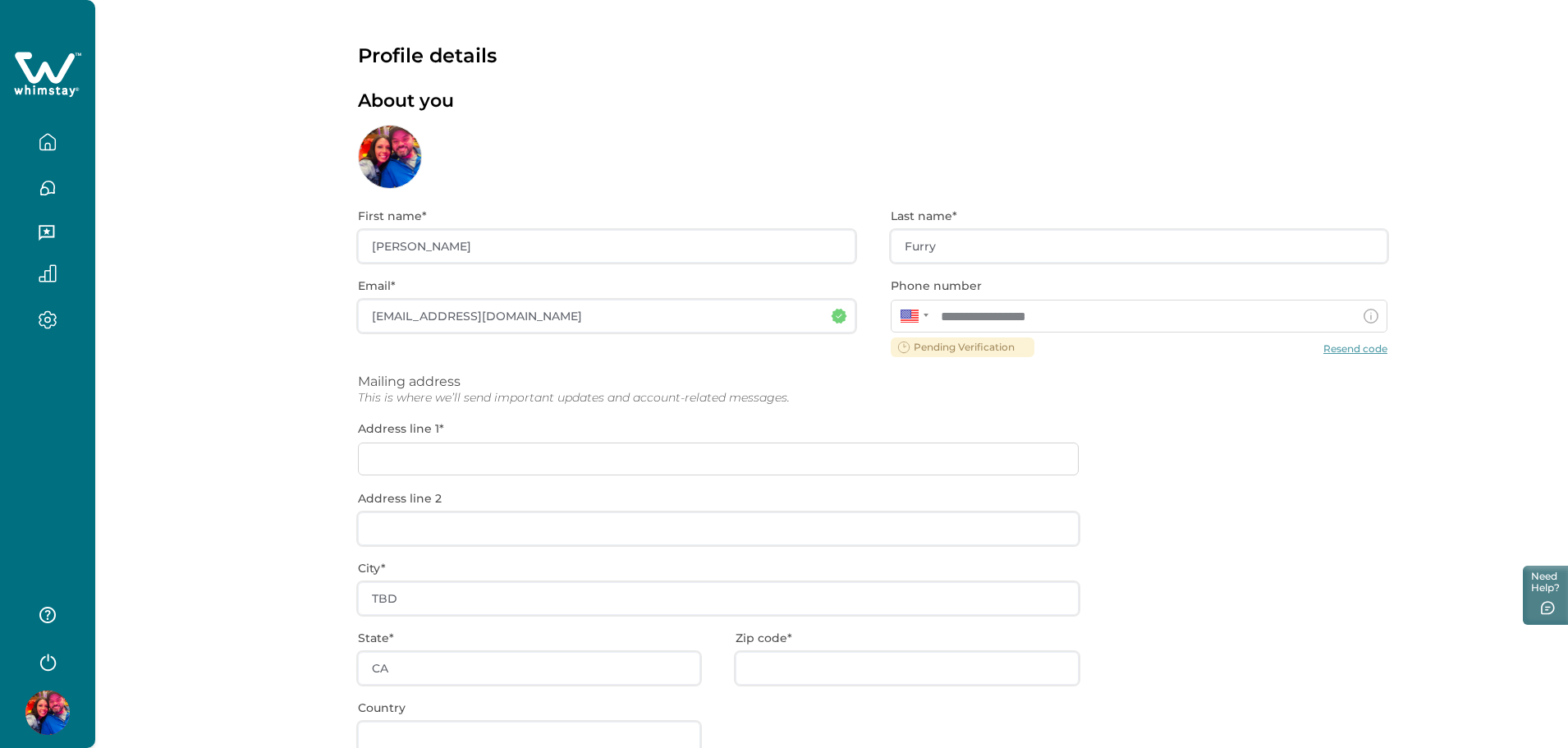
click at [552, 460] on div "**********" at bounding box center [873, 527] width 1029 height 676
click at [521, 468] on div "**********" at bounding box center [873, 527] width 1029 height 676
click at [434, 459] on div "**********" at bounding box center [873, 527] width 1029 height 676
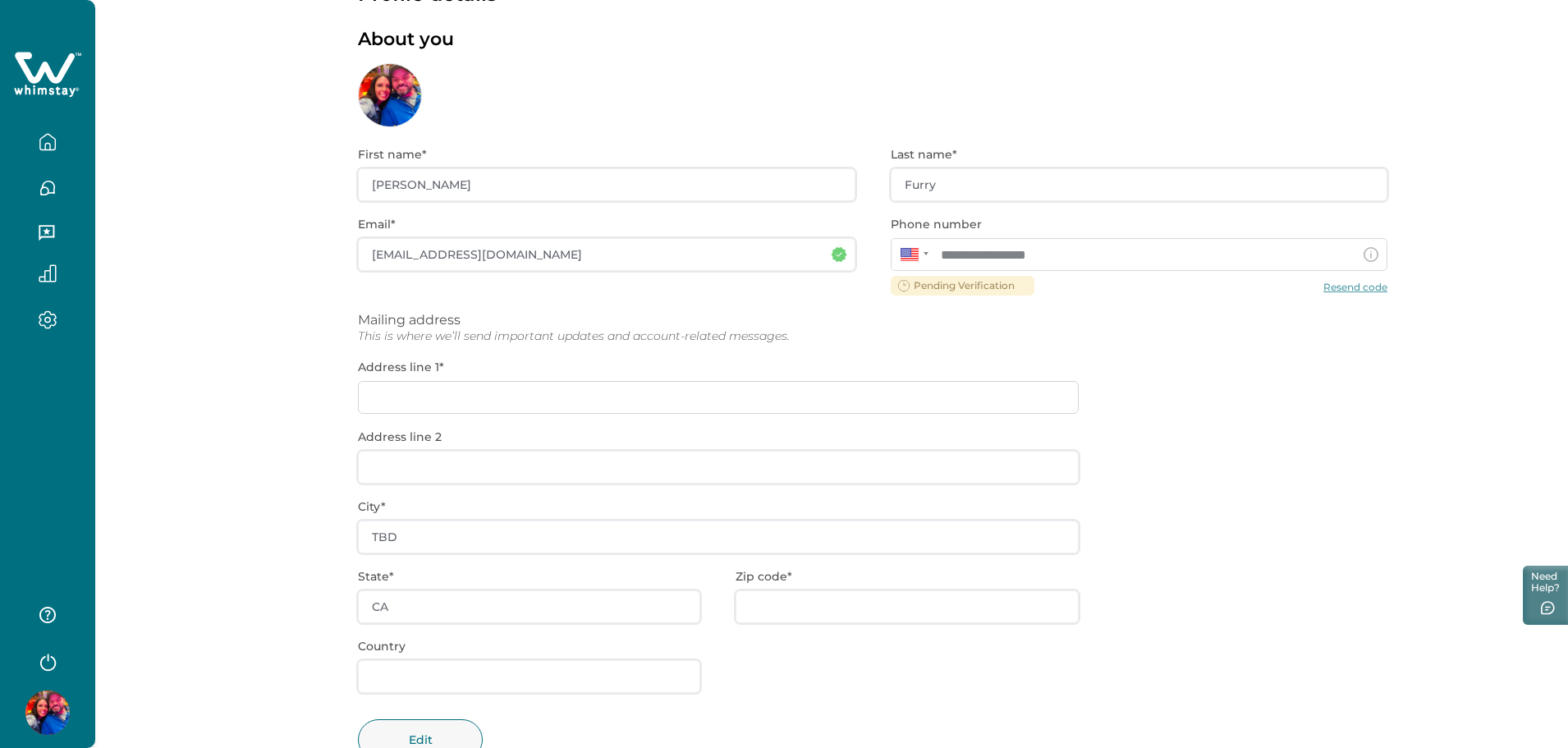
scroll to position [35, 0]
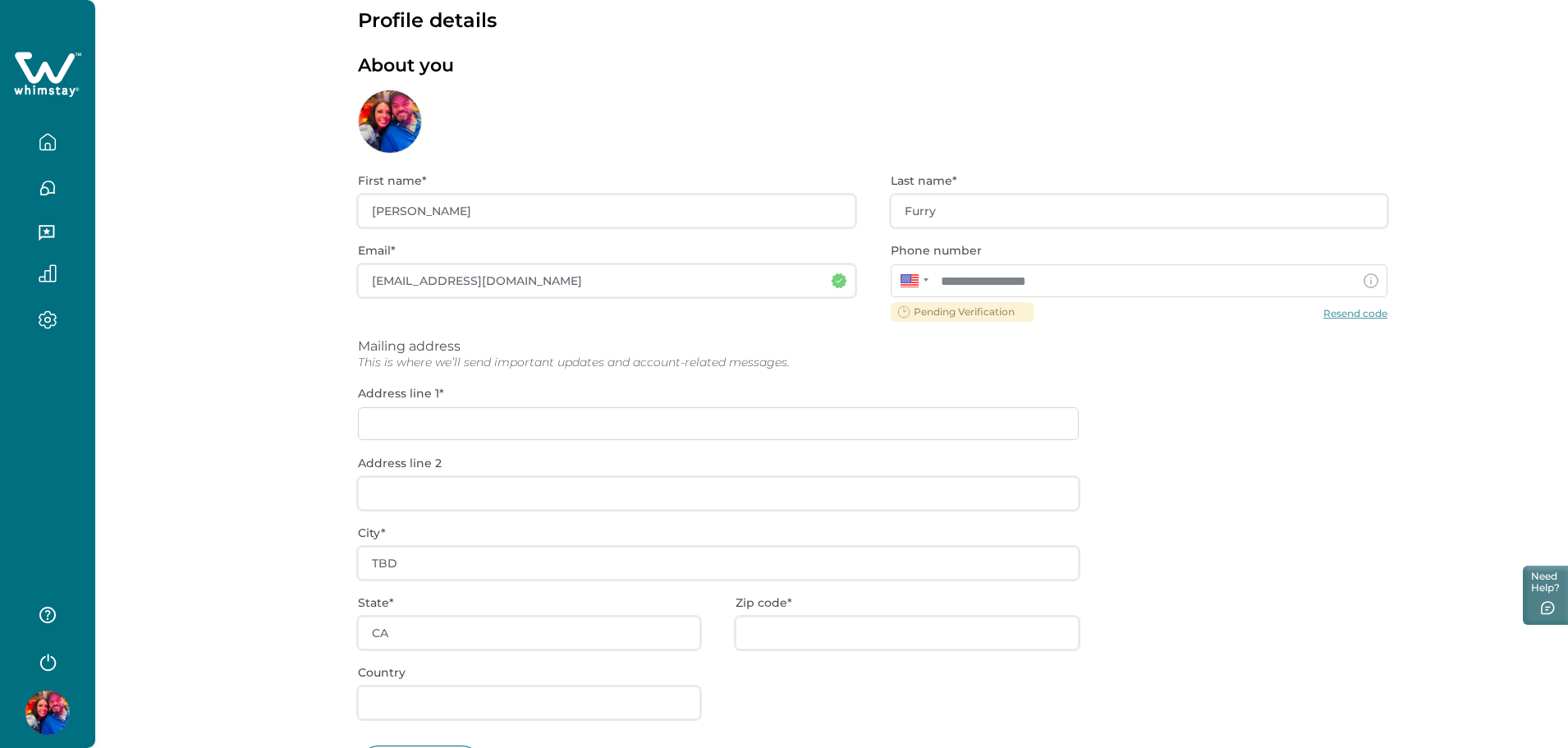
click at [494, 422] on div "**********" at bounding box center [873, 492] width 1029 height 676
click at [483, 489] on div "**********" at bounding box center [873, 492] width 1029 height 676
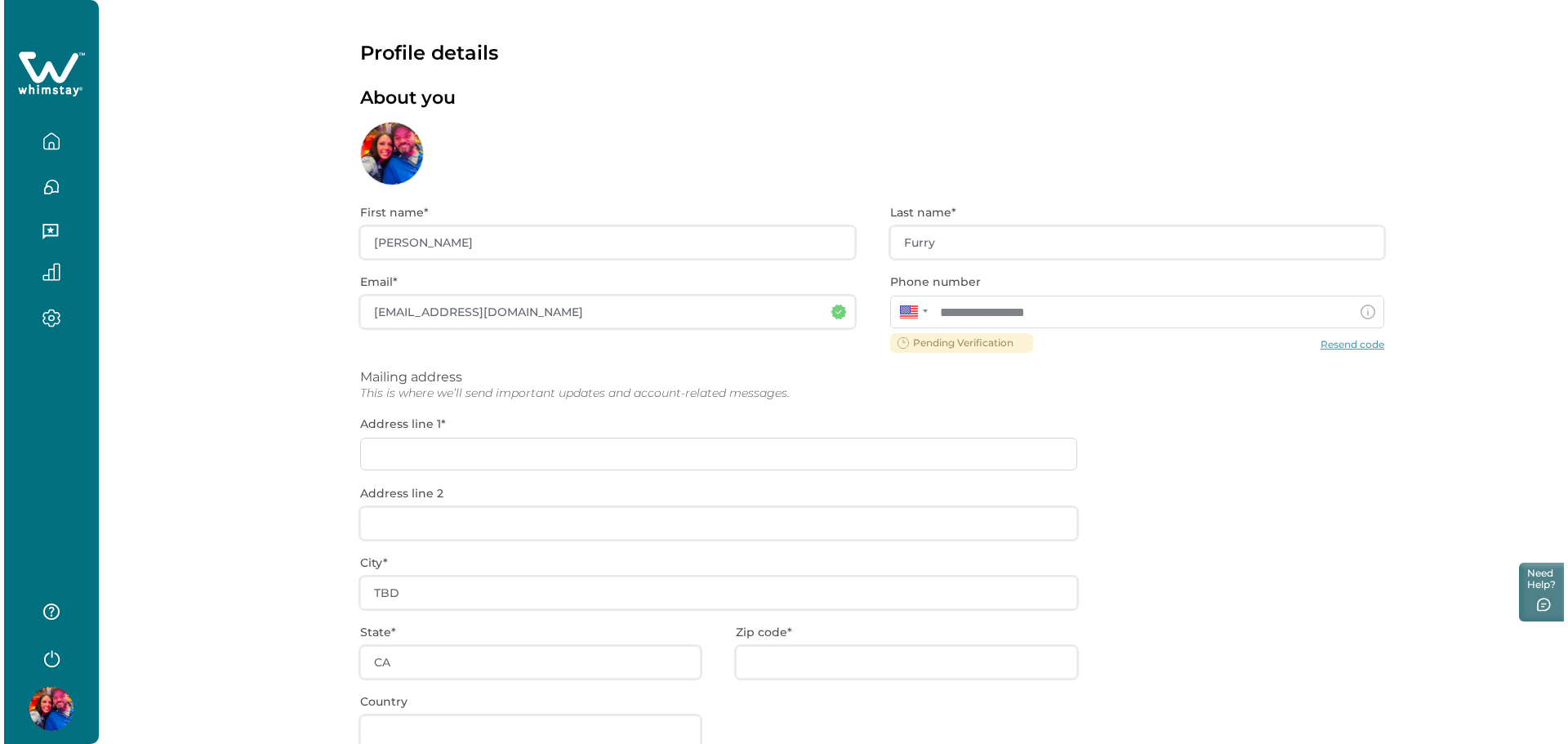
scroll to position [0, 0]
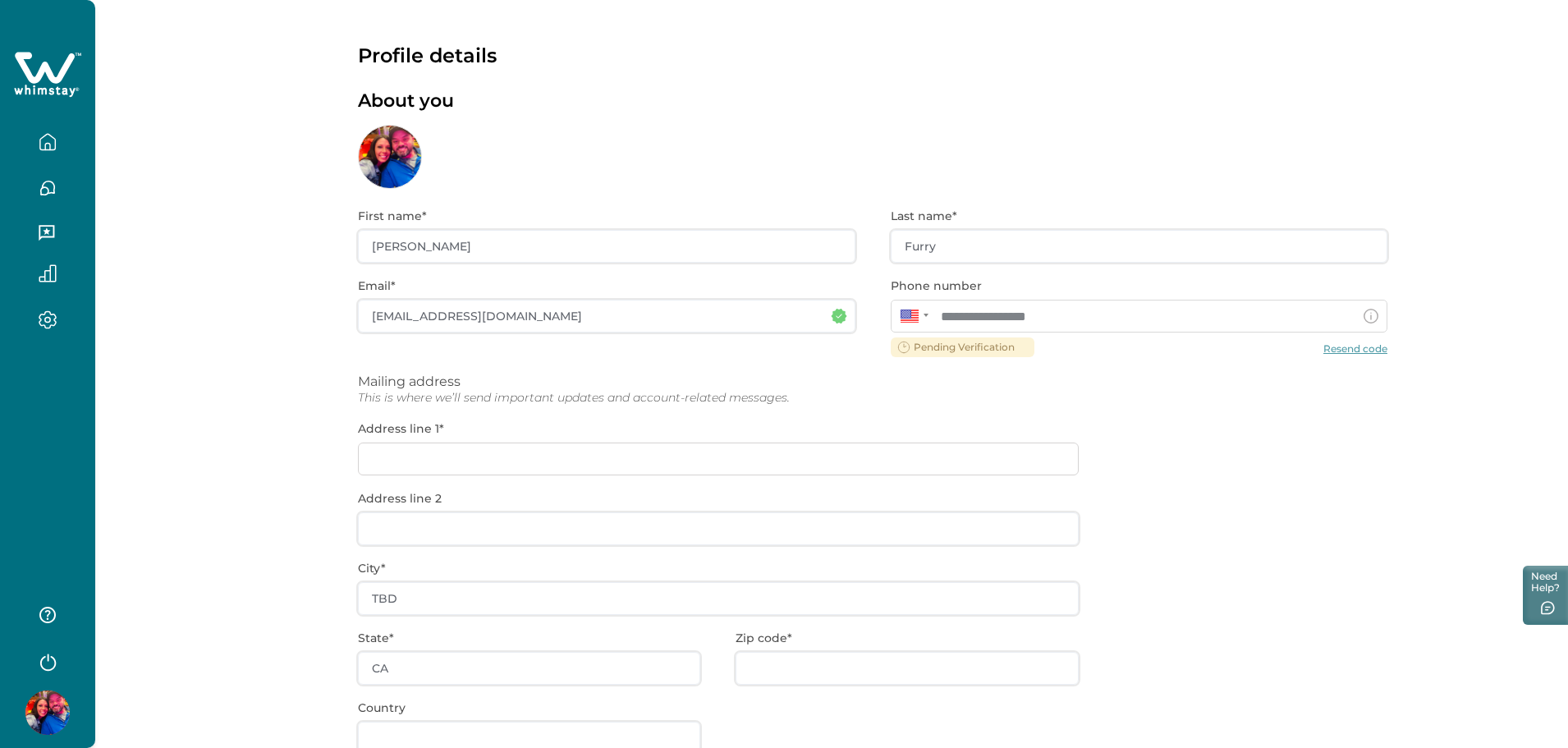
click at [41, 235] on icon "button" at bounding box center [47, 234] width 18 height 18
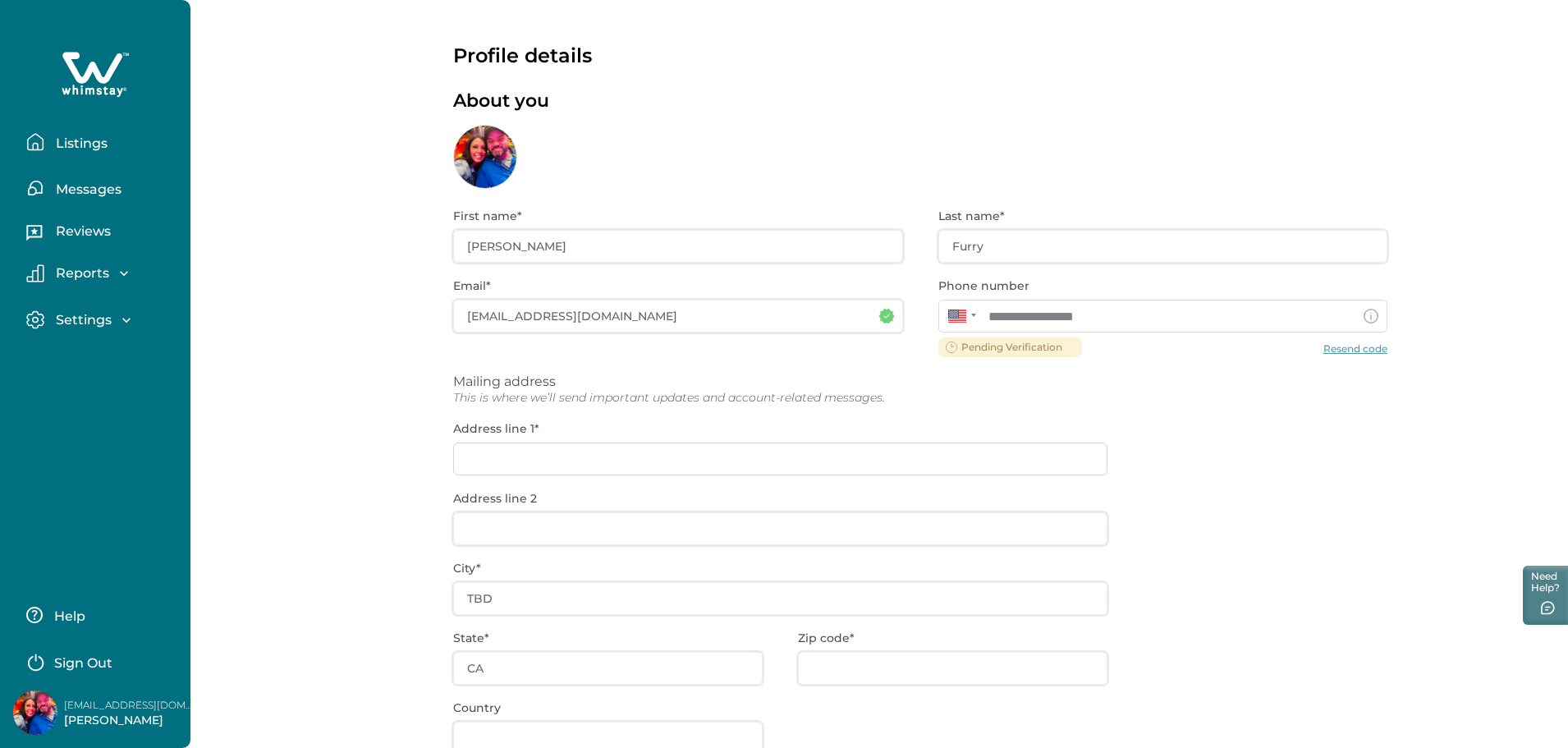
click at [89, 315] on p "Settings" at bounding box center [81, 320] width 61 height 16
click at [94, 382] on p "Payout method" at bounding box center [105, 388] width 110 height 16
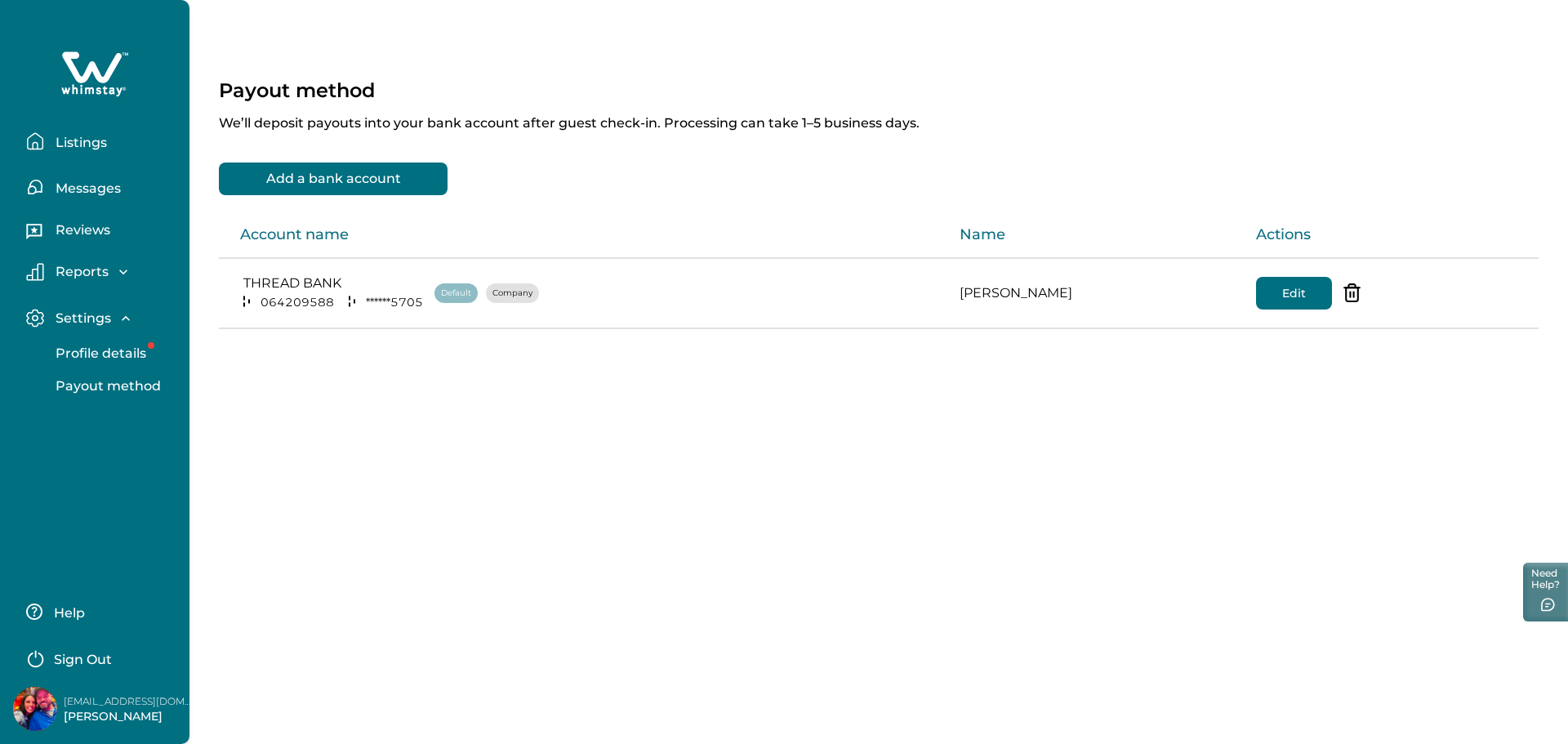
click at [91, 268] on p "Reports" at bounding box center [79, 272] width 58 height 16
click at [95, 235] on p "Reviews" at bounding box center [80, 230] width 60 height 16
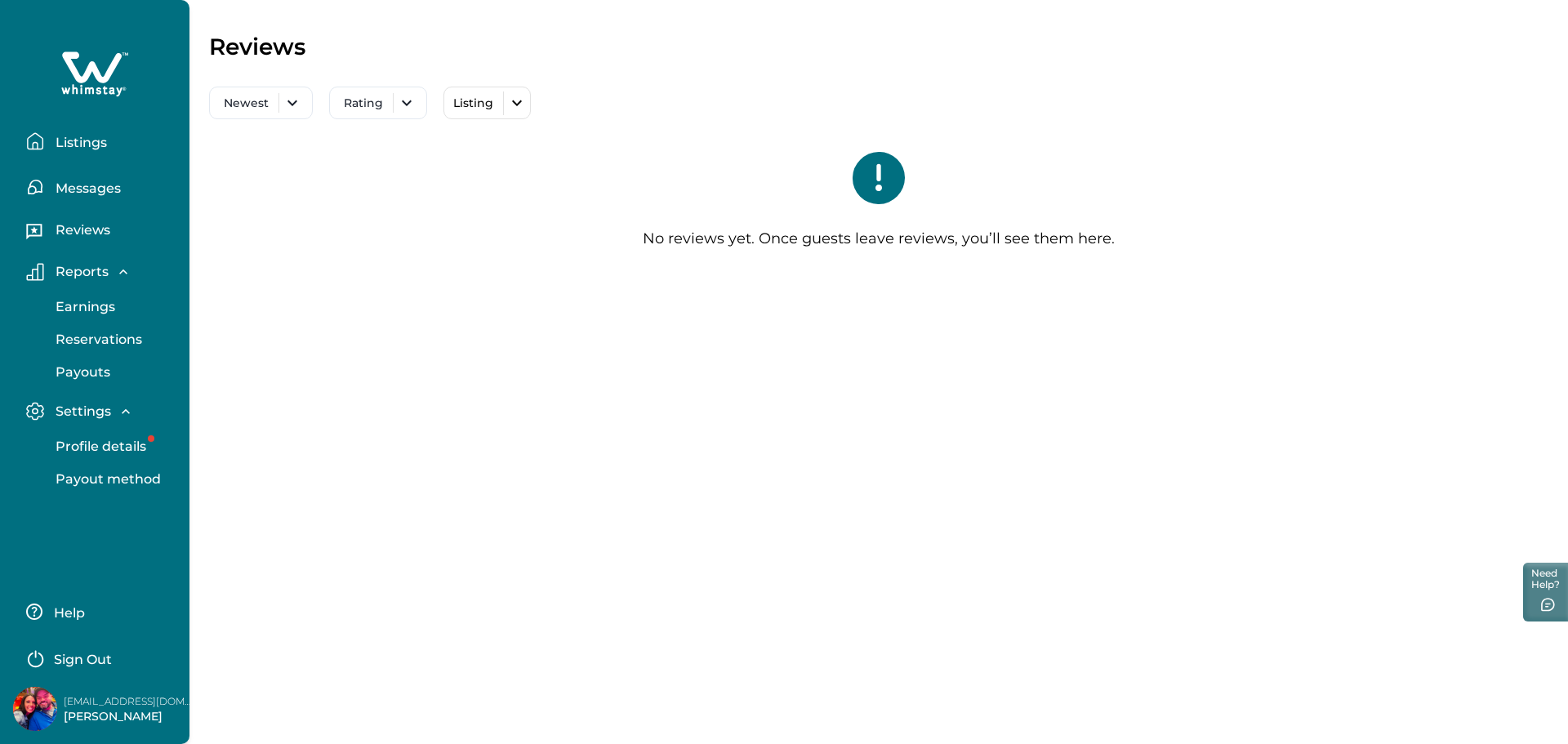
click at [102, 191] on p "Messages" at bounding box center [86, 188] width 70 height 16
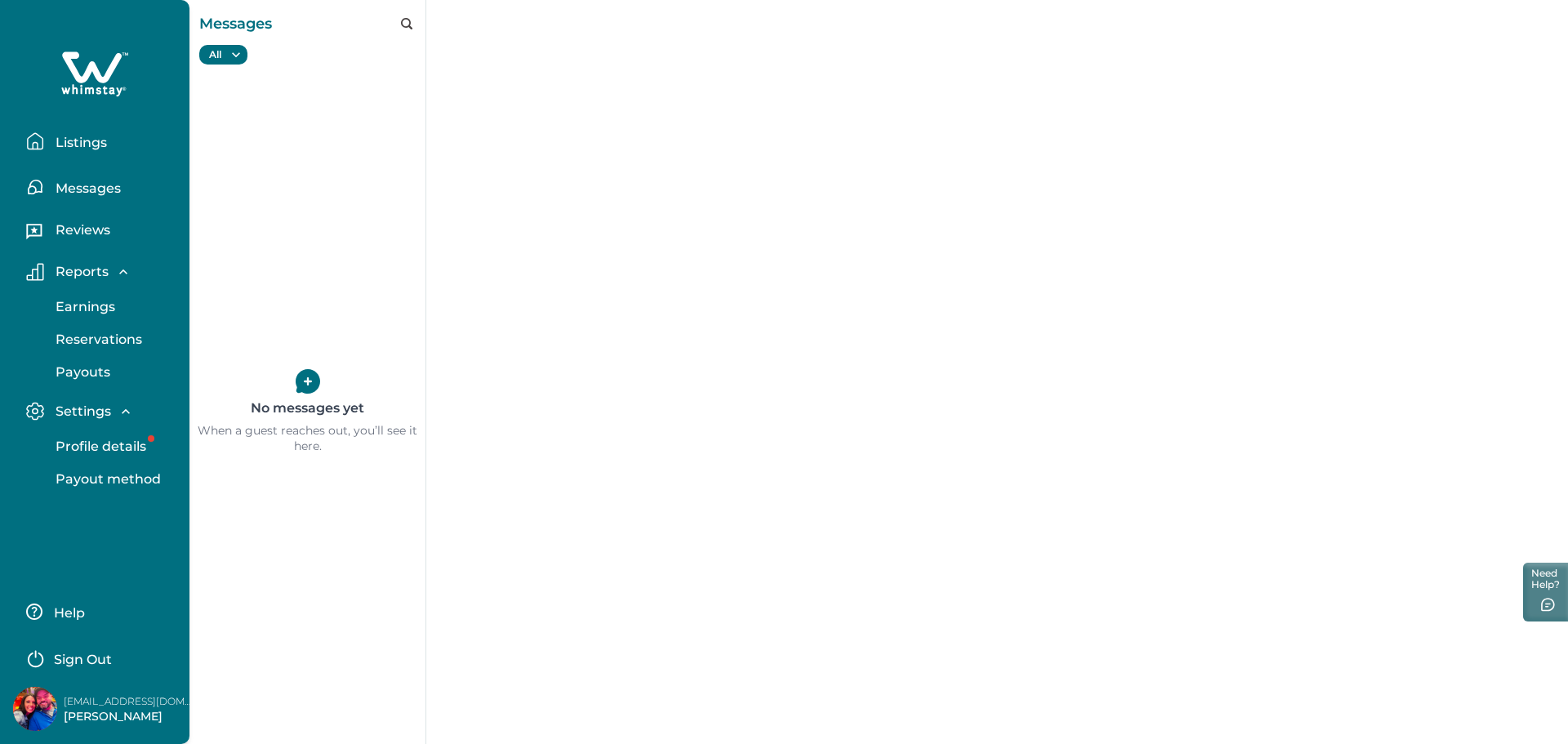
click at [88, 144] on p "Listings" at bounding box center [78, 143] width 56 height 16
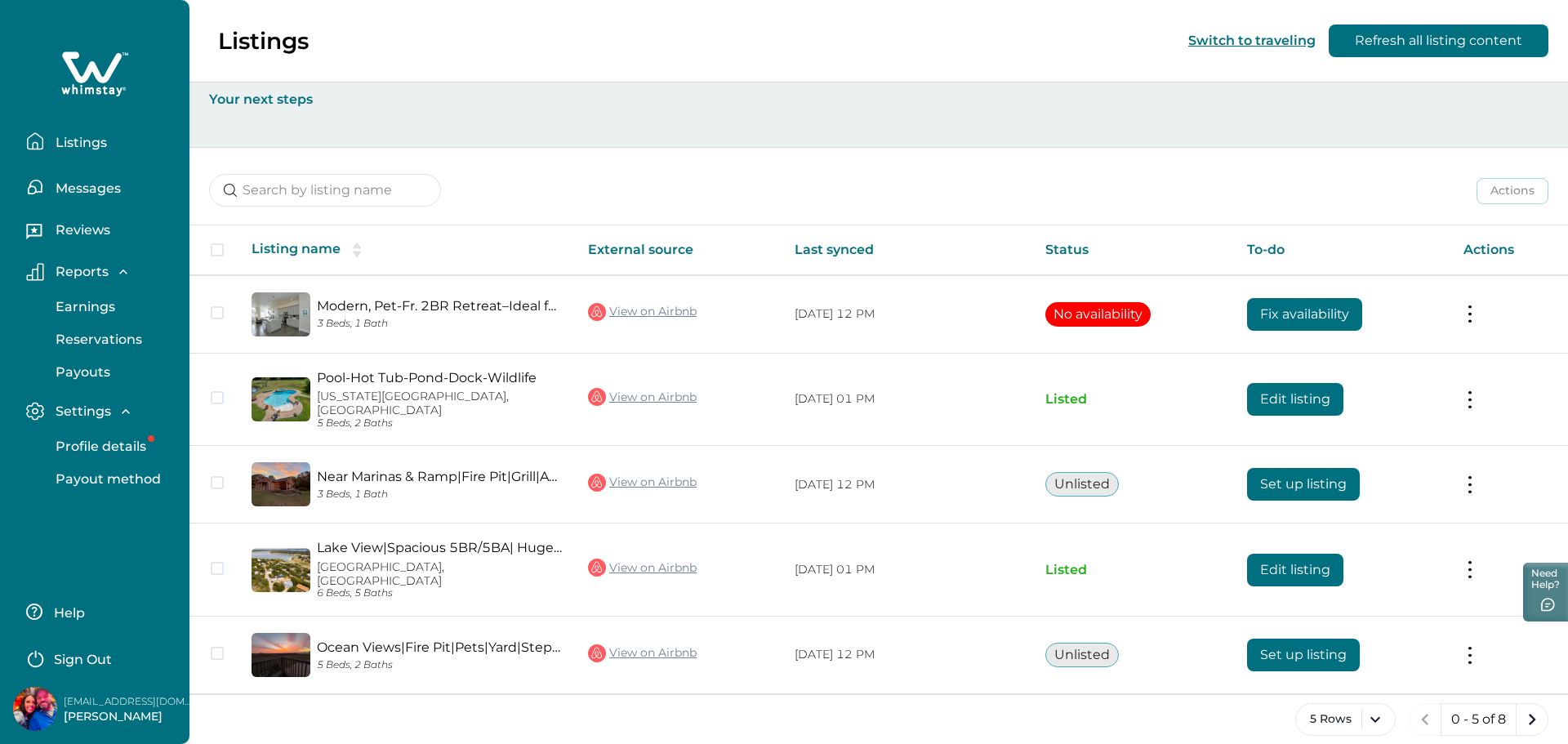
click at [94, 190] on p "Messages" at bounding box center [86, 188] width 70 height 16
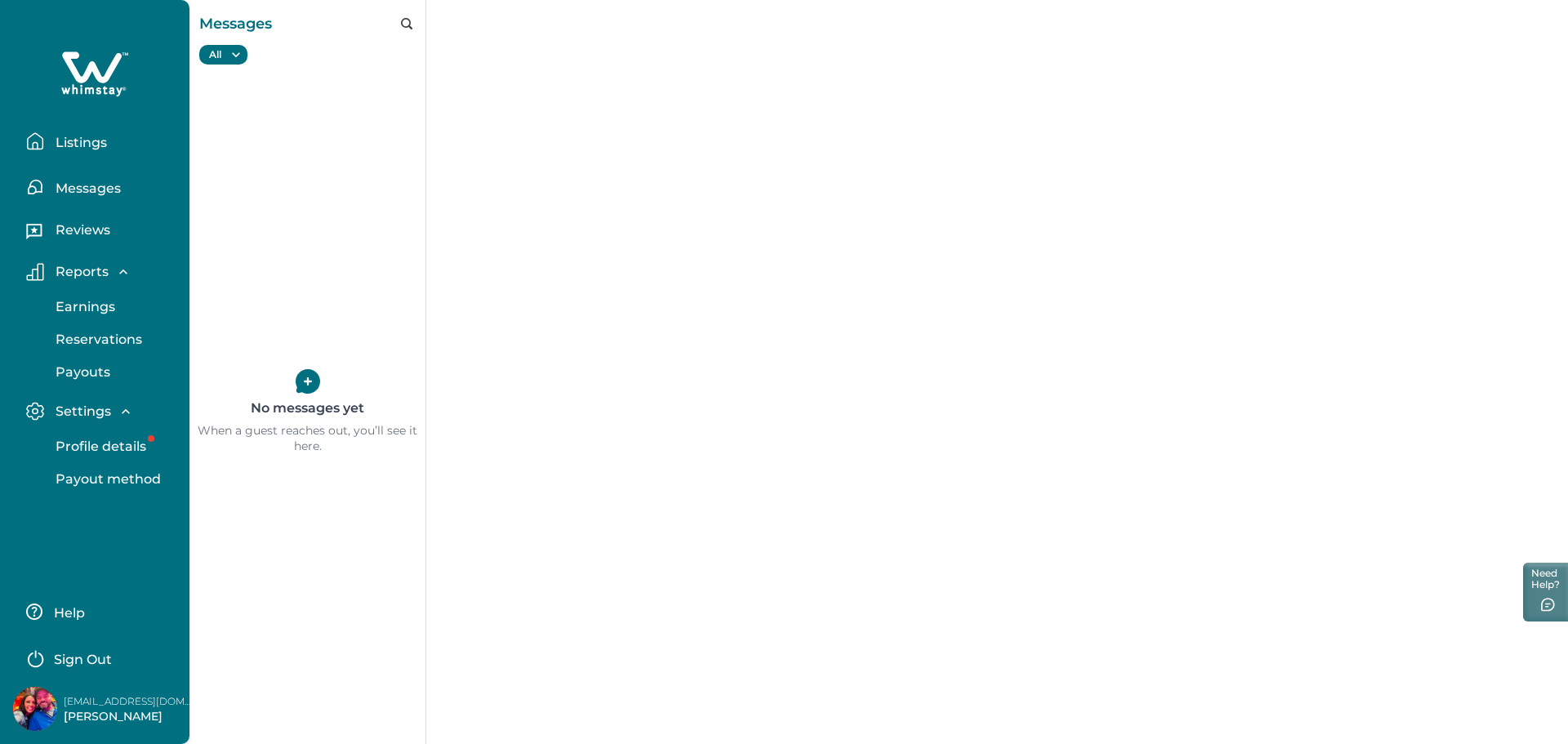
click at [34, 136] on icon "button" at bounding box center [34, 141] width 18 height 18
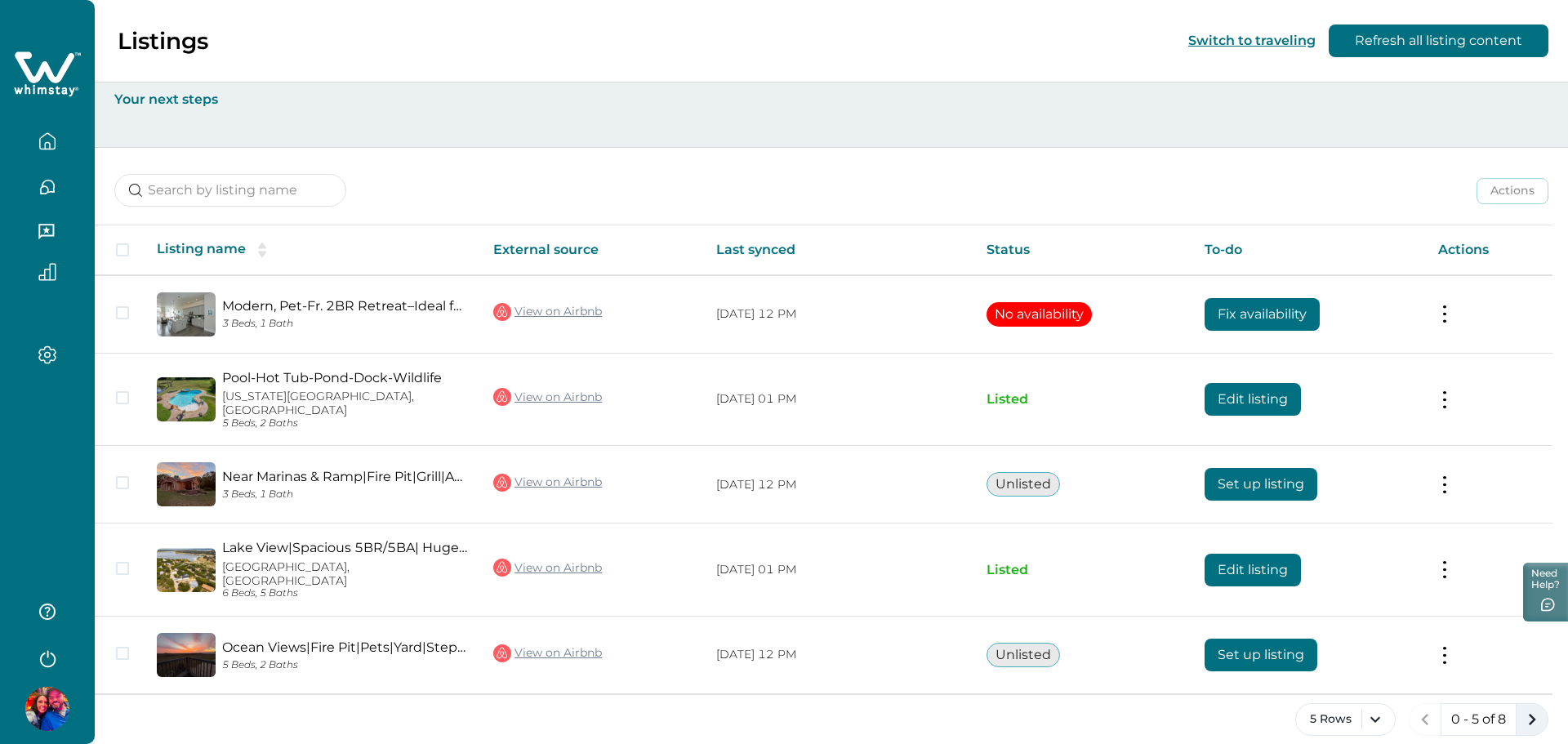
click at [1529, 708] on icon "next page" at bounding box center [1531, 719] width 23 height 23
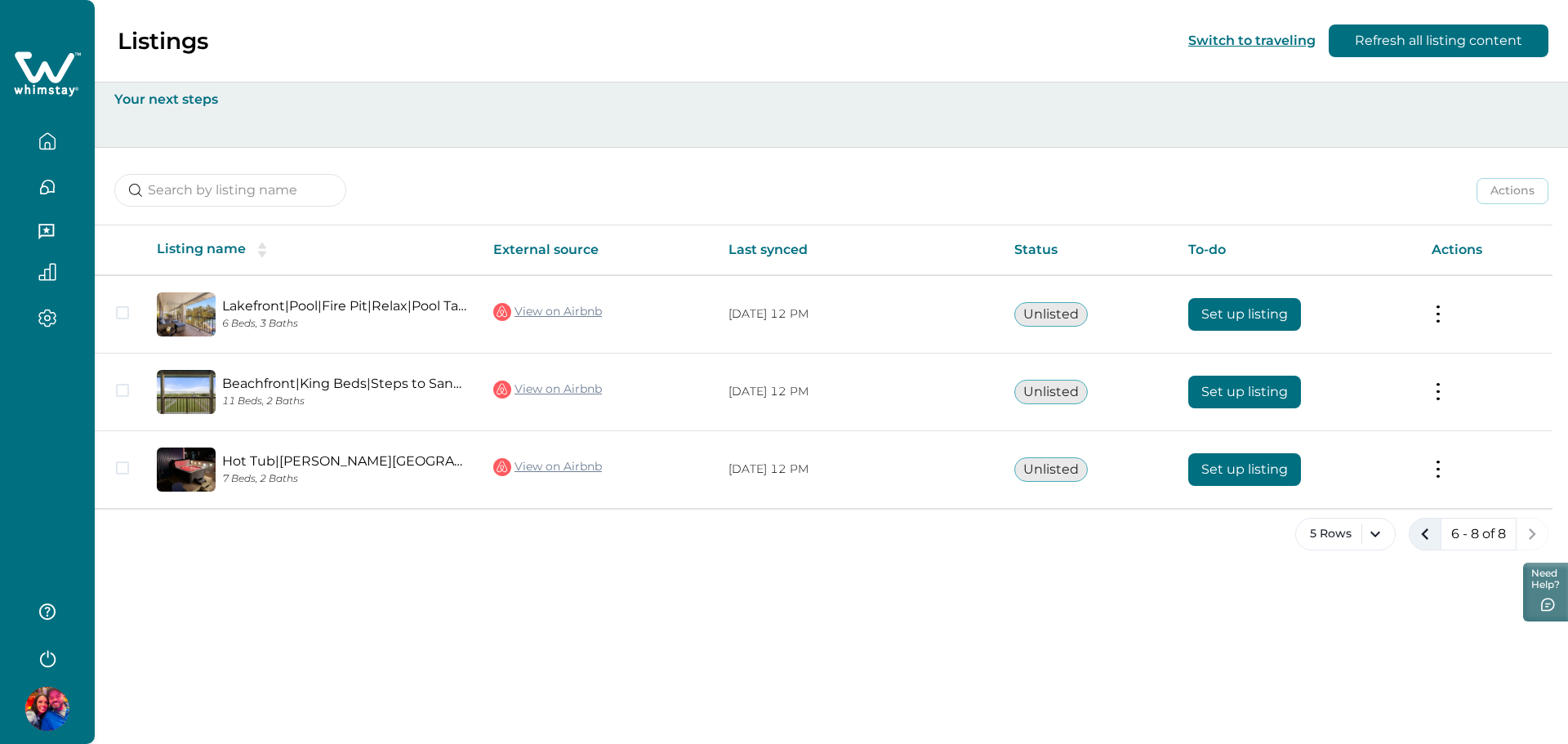
click at [1423, 531] on icon "previous page" at bounding box center [1425, 534] width 8 height 12
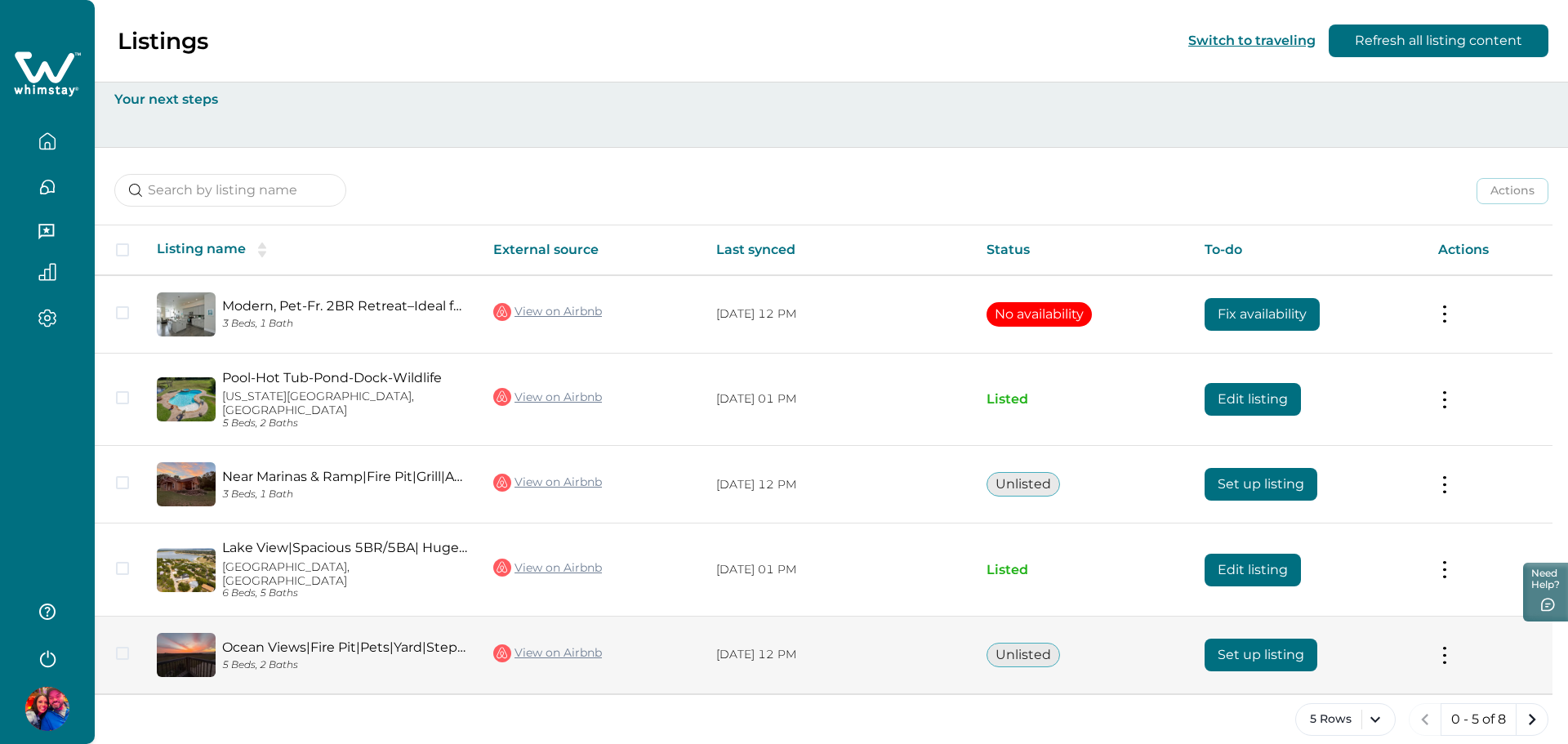
click at [1284, 639] on button "Set up listing" at bounding box center [1260, 655] width 112 height 33
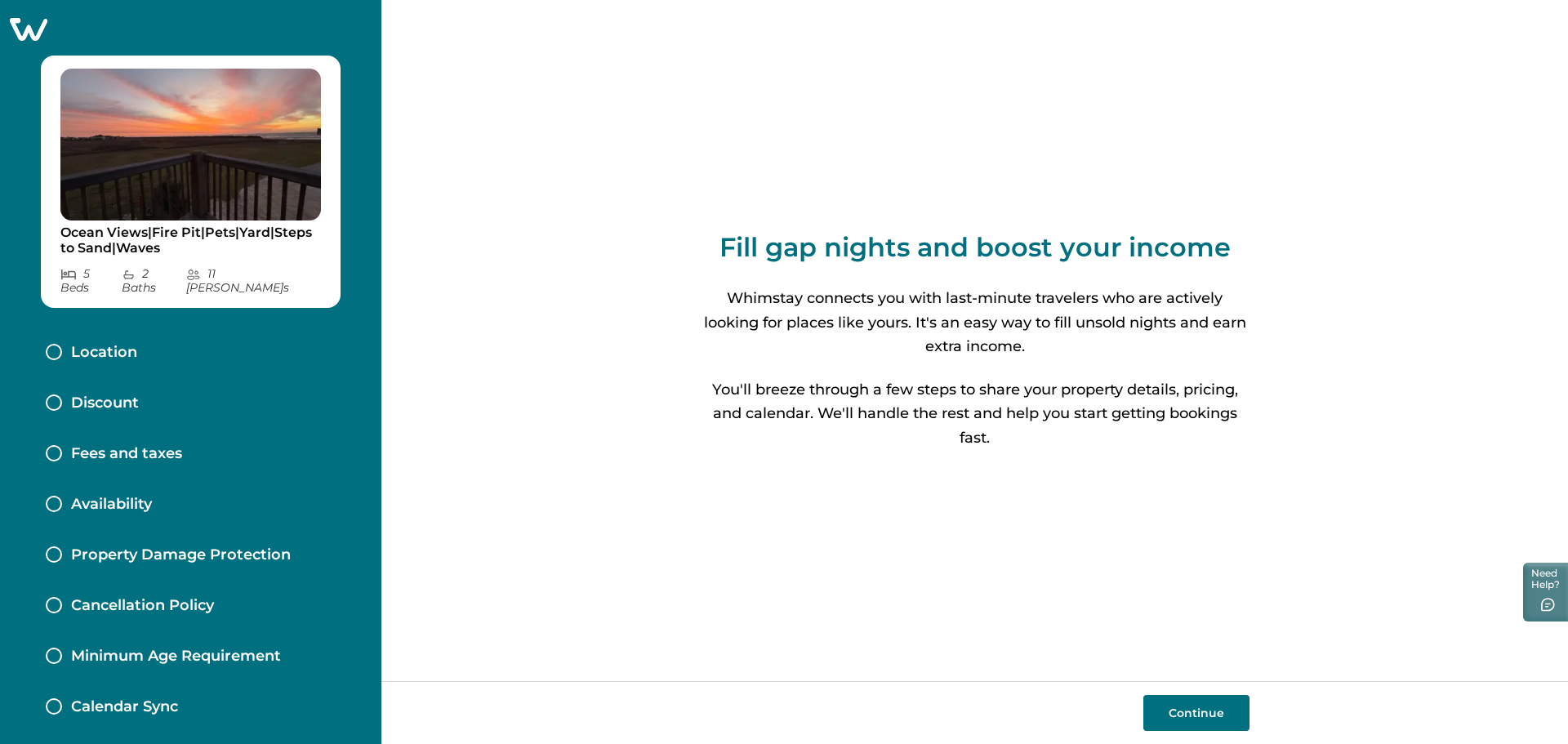
click at [1220, 722] on button "Continue" at bounding box center [1196, 713] width 106 height 36
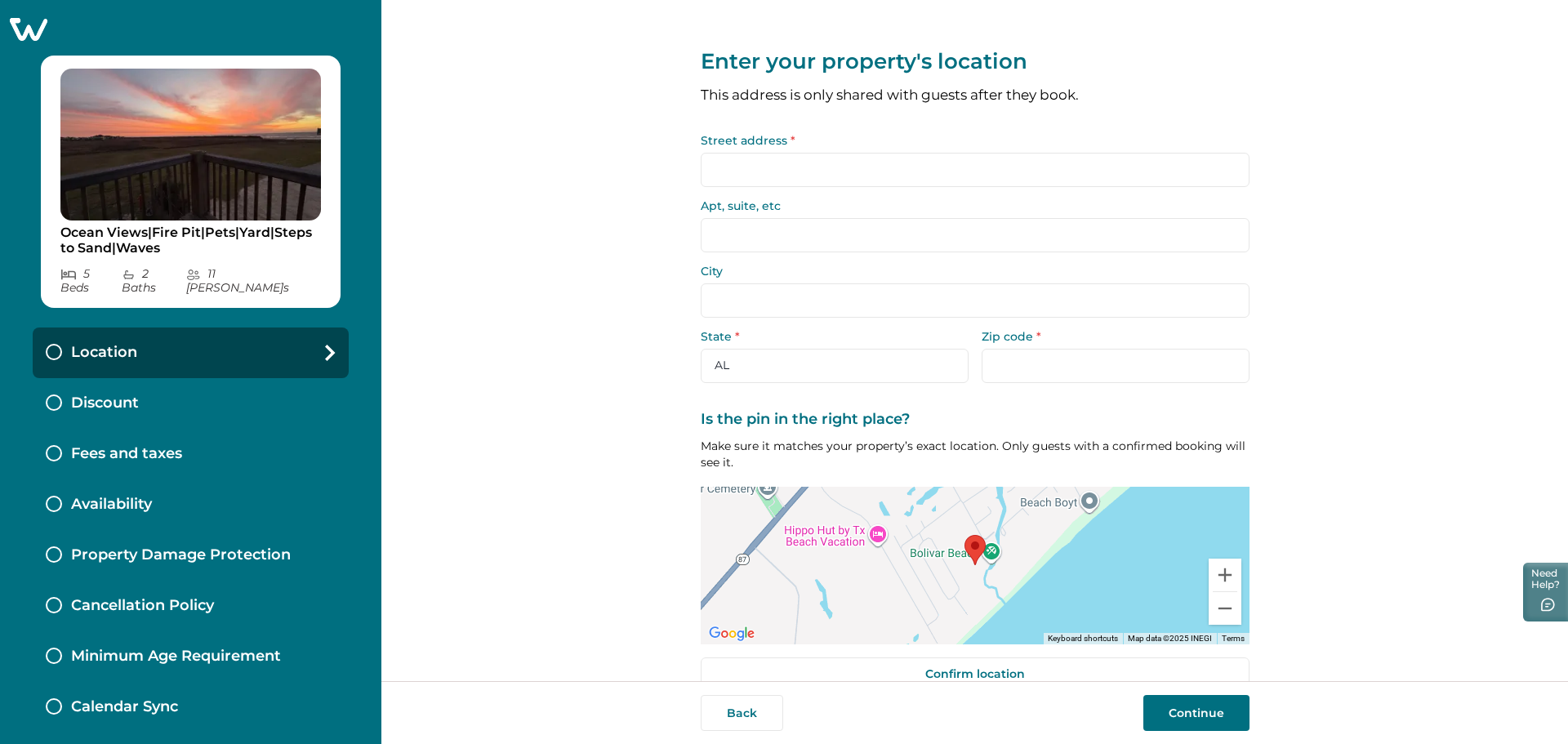
click at [861, 174] on input "Street address *" at bounding box center [975, 169] width 548 height 34
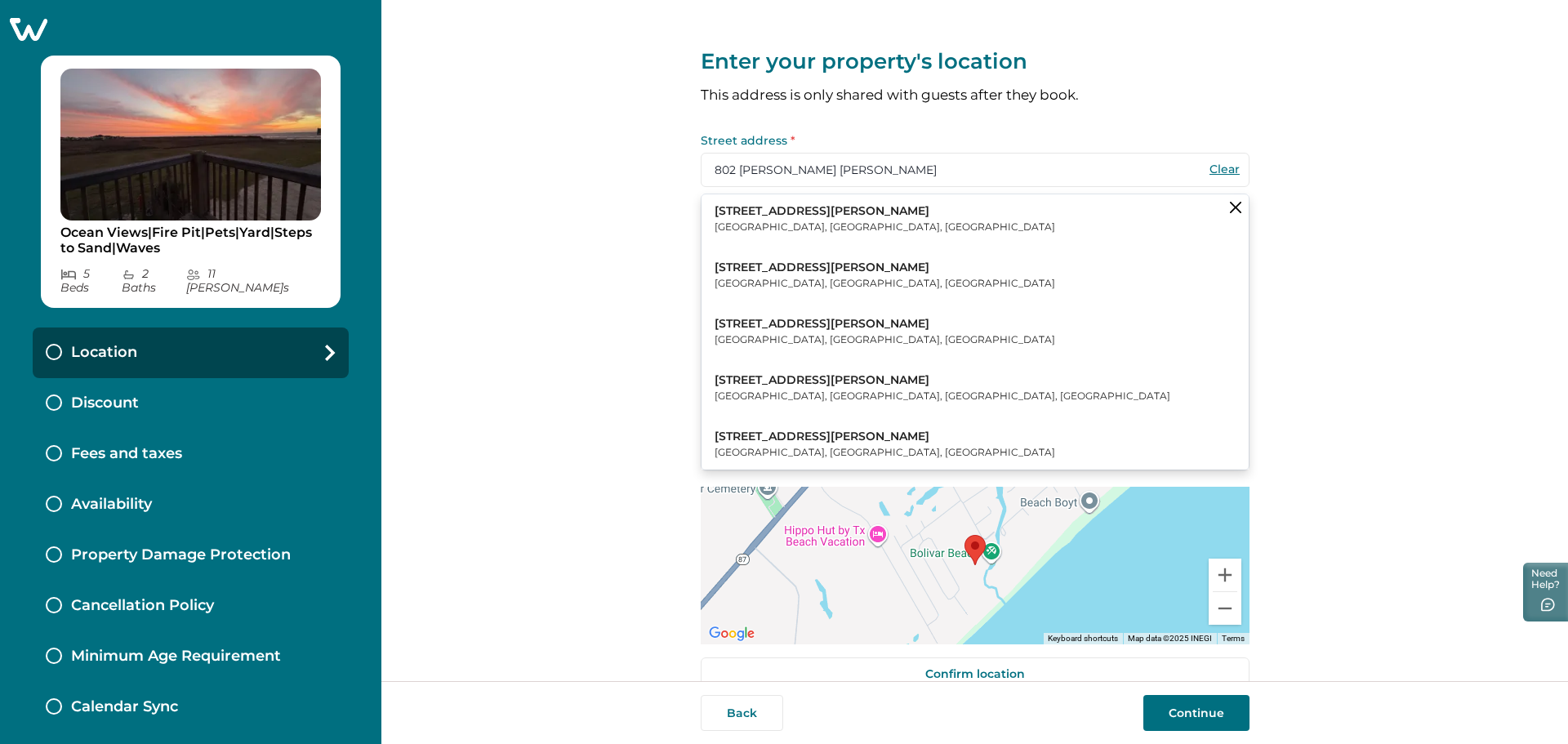
click at [815, 216] on p "802 Johnson Crawford Circle" at bounding box center [885, 211] width 340 height 16
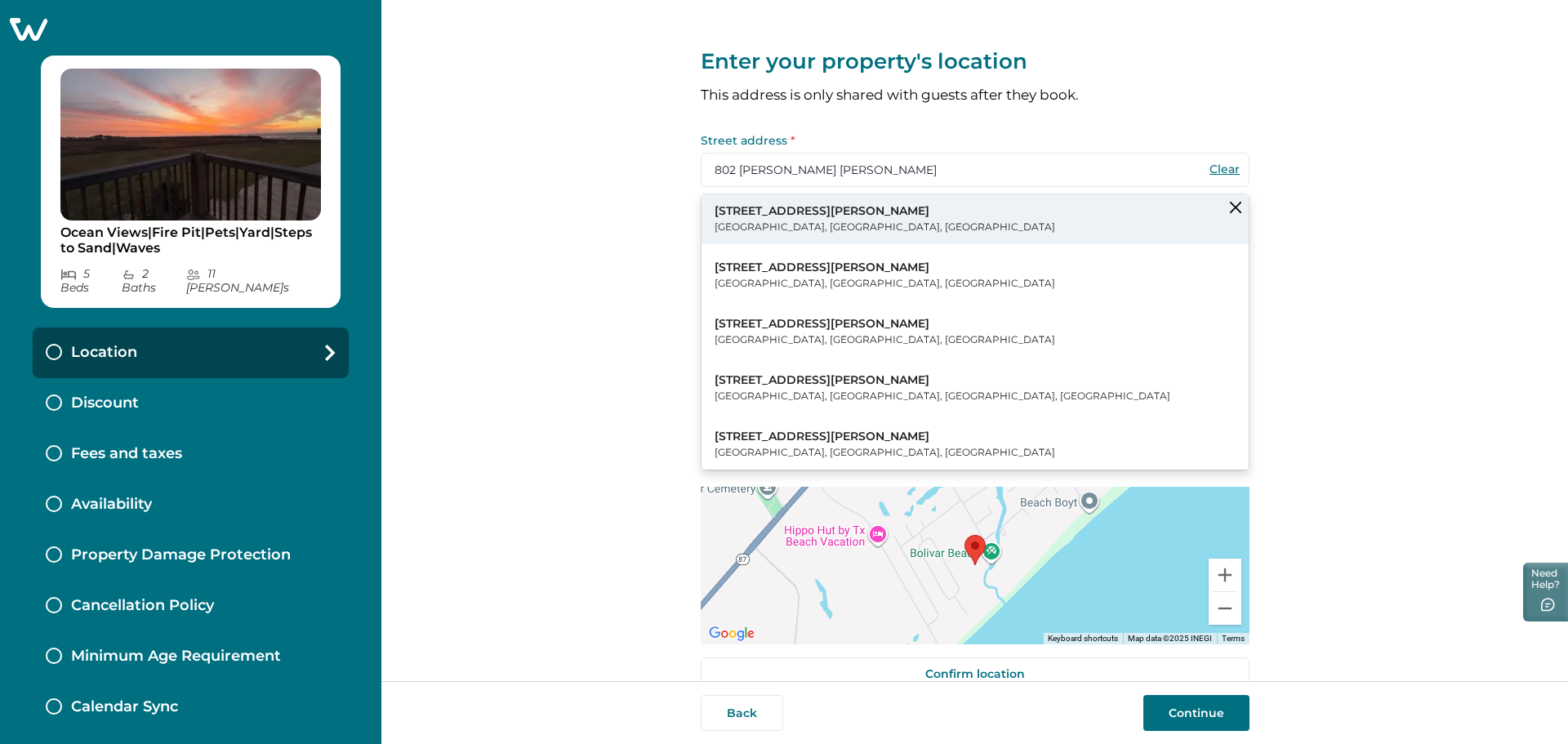
type input "802 Johnson Crawford Cir"
type input "Port Bolivar"
select select "TX"
type input "77650"
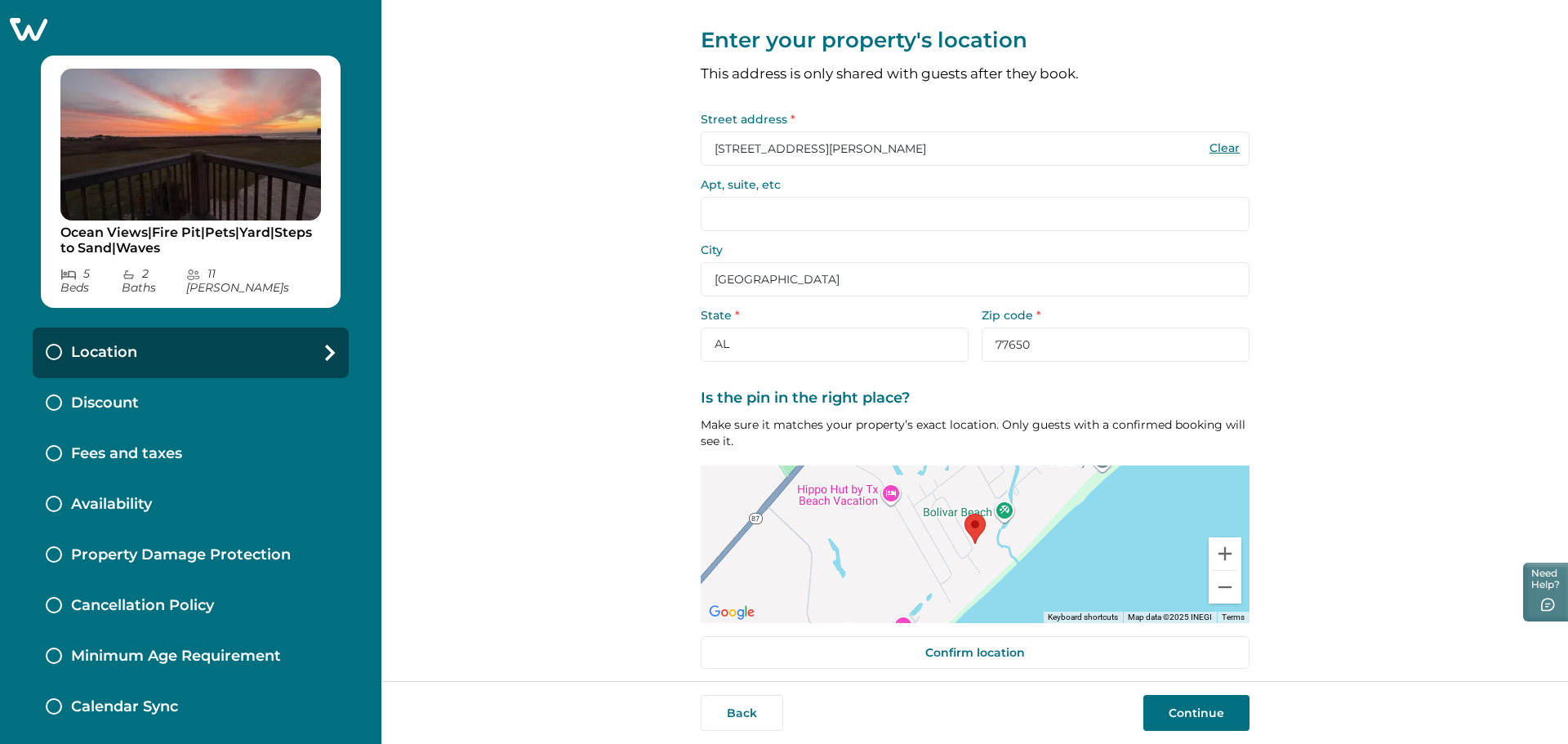
scroll to position [32, 0]
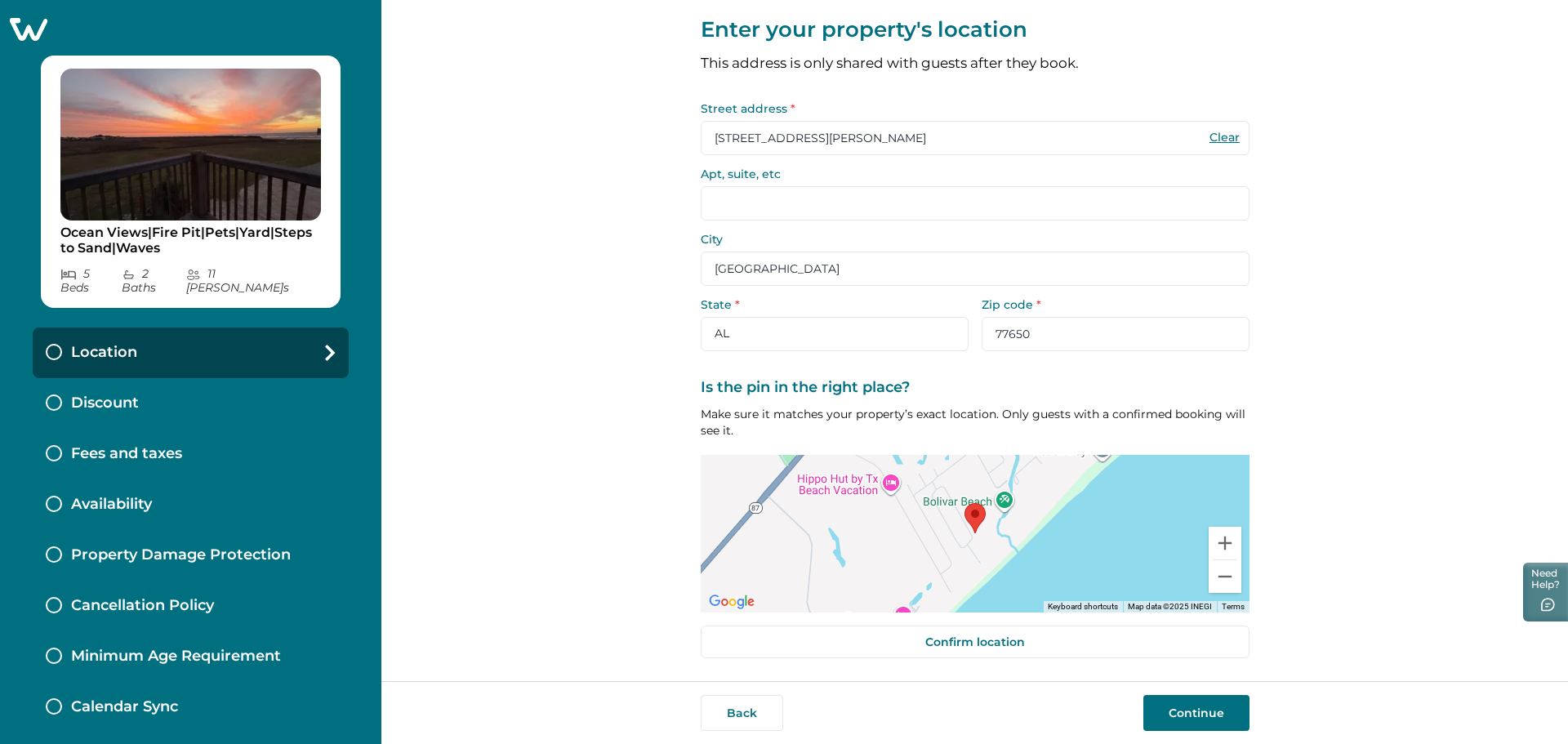
click at [1212, 722] on button "Continue" at bounding box center [1196, 713] width 106 height 36
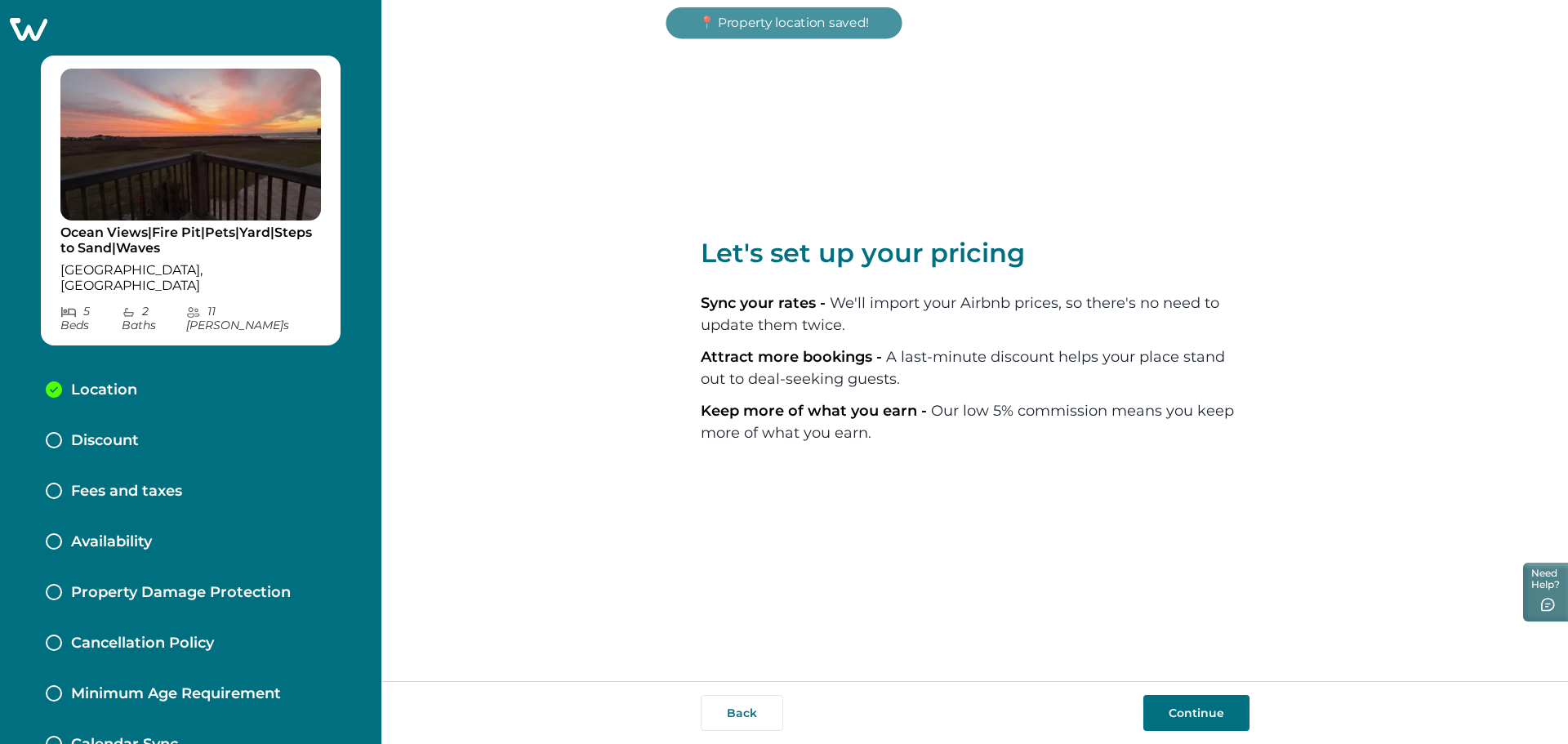
click at [1206, 711] on button "Continue" at bounding box center [1196, 713] width 106 height 36
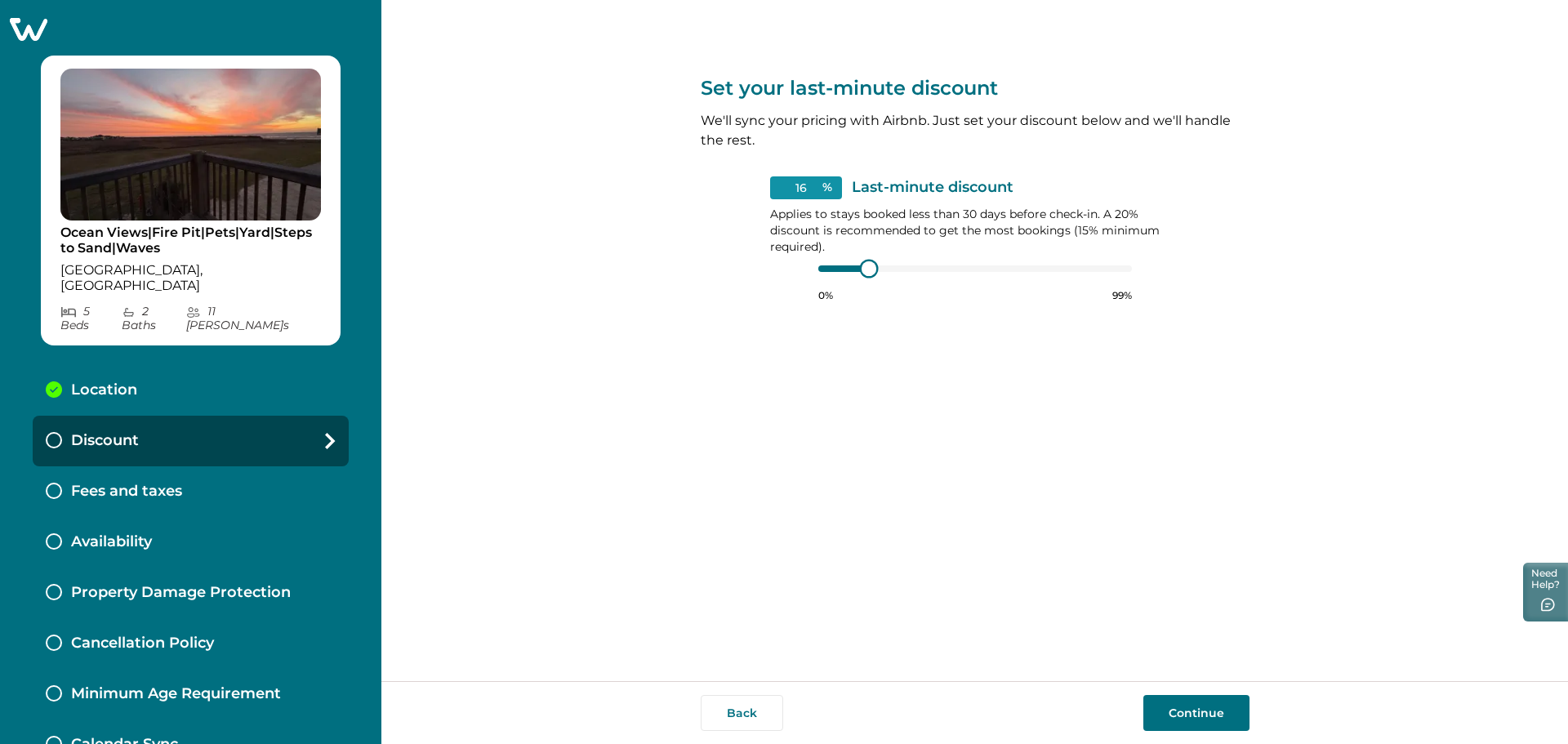
type input "15"
click at [864, 271] on div at bounding box center [865, 269] width 15 height 15
click at [1206, 731] on div "Back Continue" at bounding box center [974, 712] width 1186 height 63
click at [1204, 714] on button "Continue" at bounding box center [1196, 713] width 106 height 36
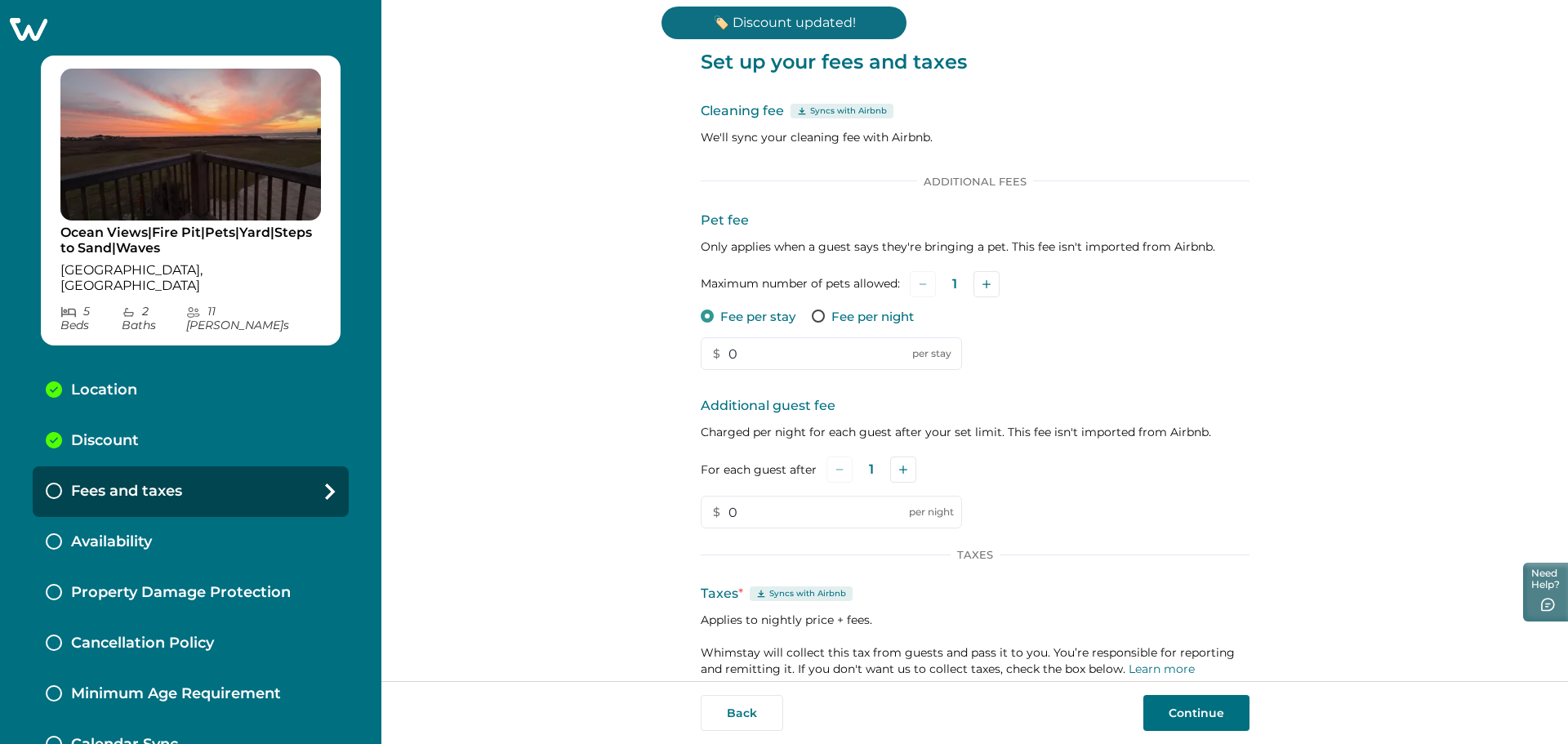
drag, startPoint x: 721, startPoint y: 354, endPoint x: 808, endPoint y: 401, distance: 98.9
click at [722, 354] on input "0" at bounding box center [832, 353] width 262 height 33
type input "100"
click at [994, 278] on button "Add" at bounding box center [986, 284] width 26 height 26
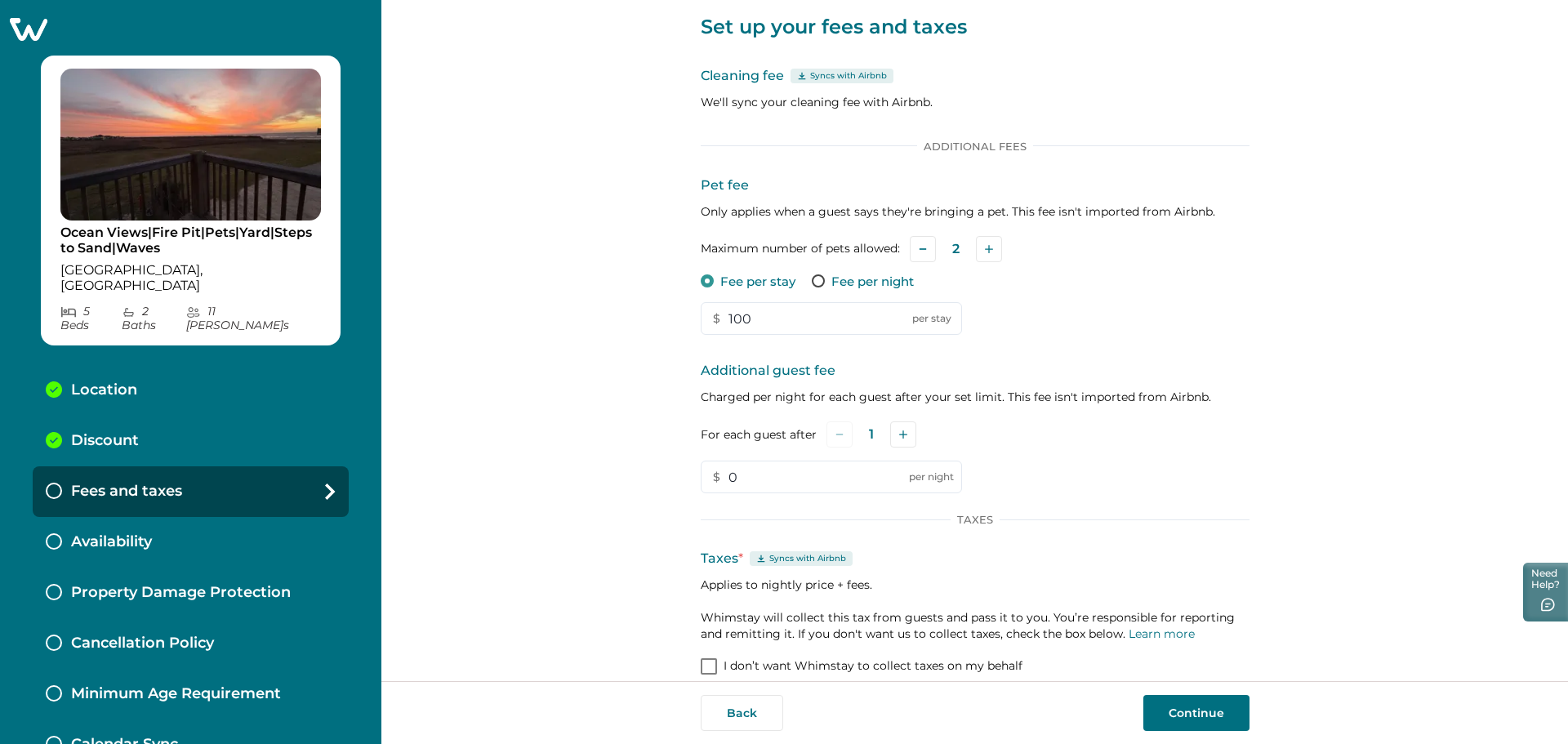
scroll to position [55, 0]
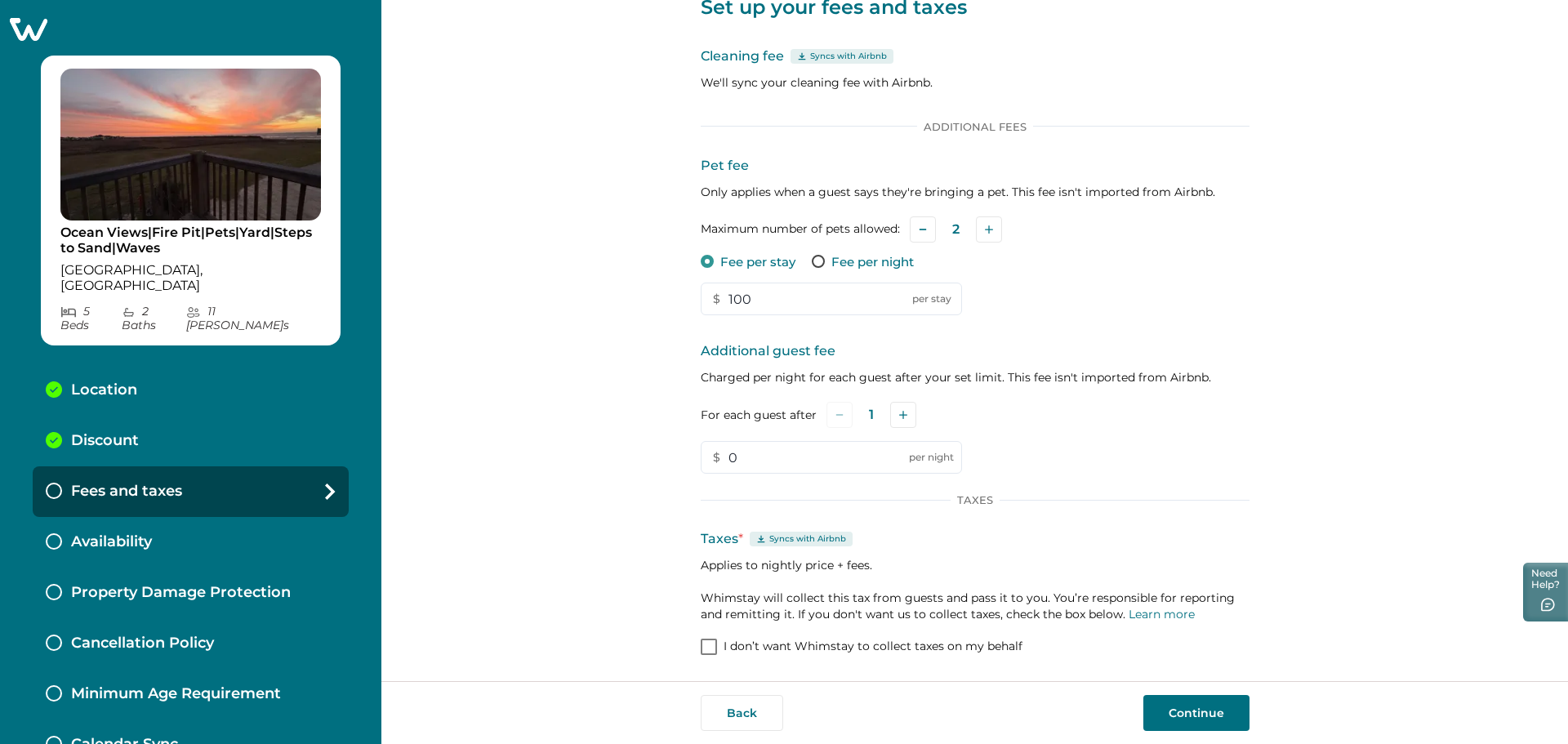
click at [1197, 713] on button "Continue" at bounding box center [1196, 713] width 106 height 36
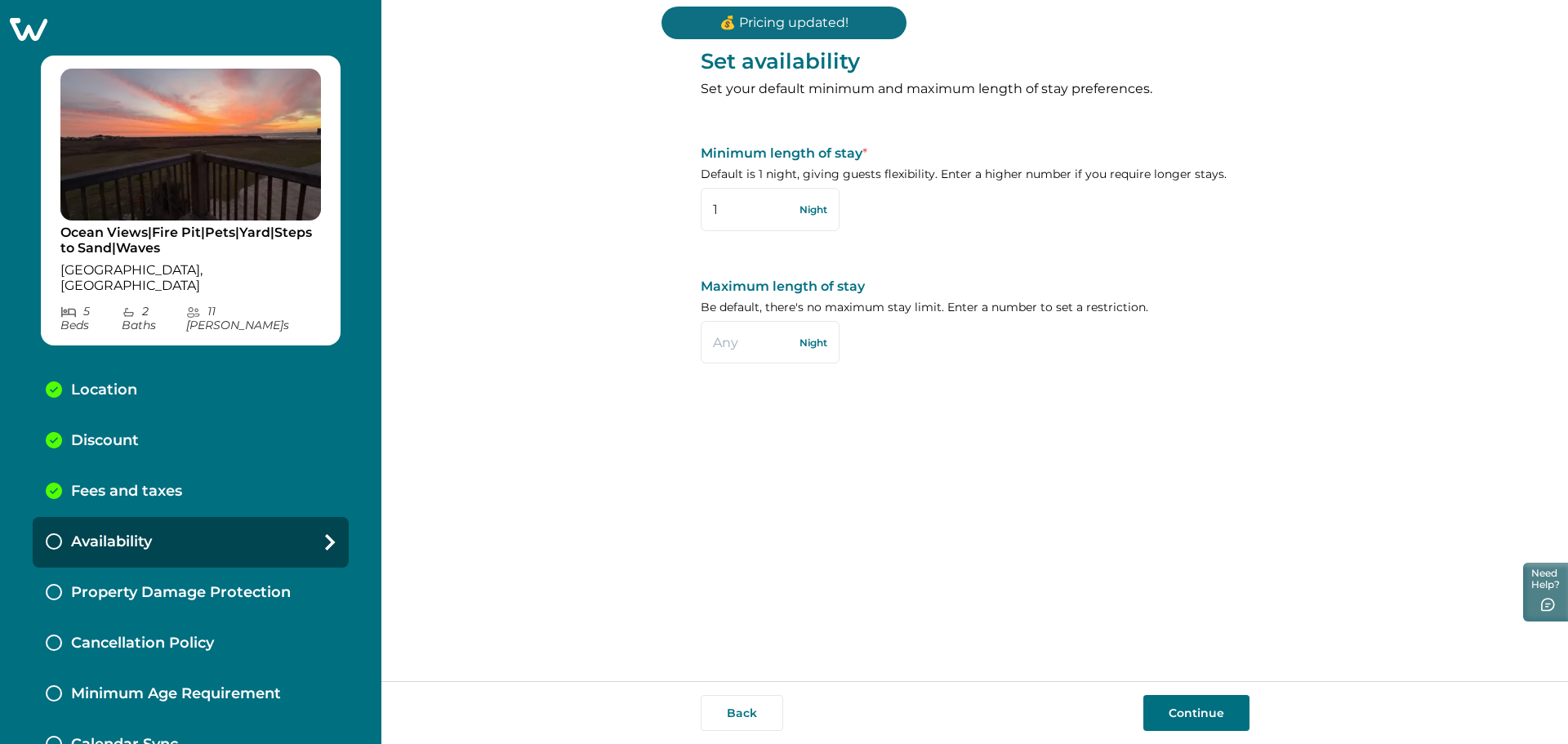
click at [1192, 712] on button "Continue" at bounding box center [1196, 713] width 106 height 36
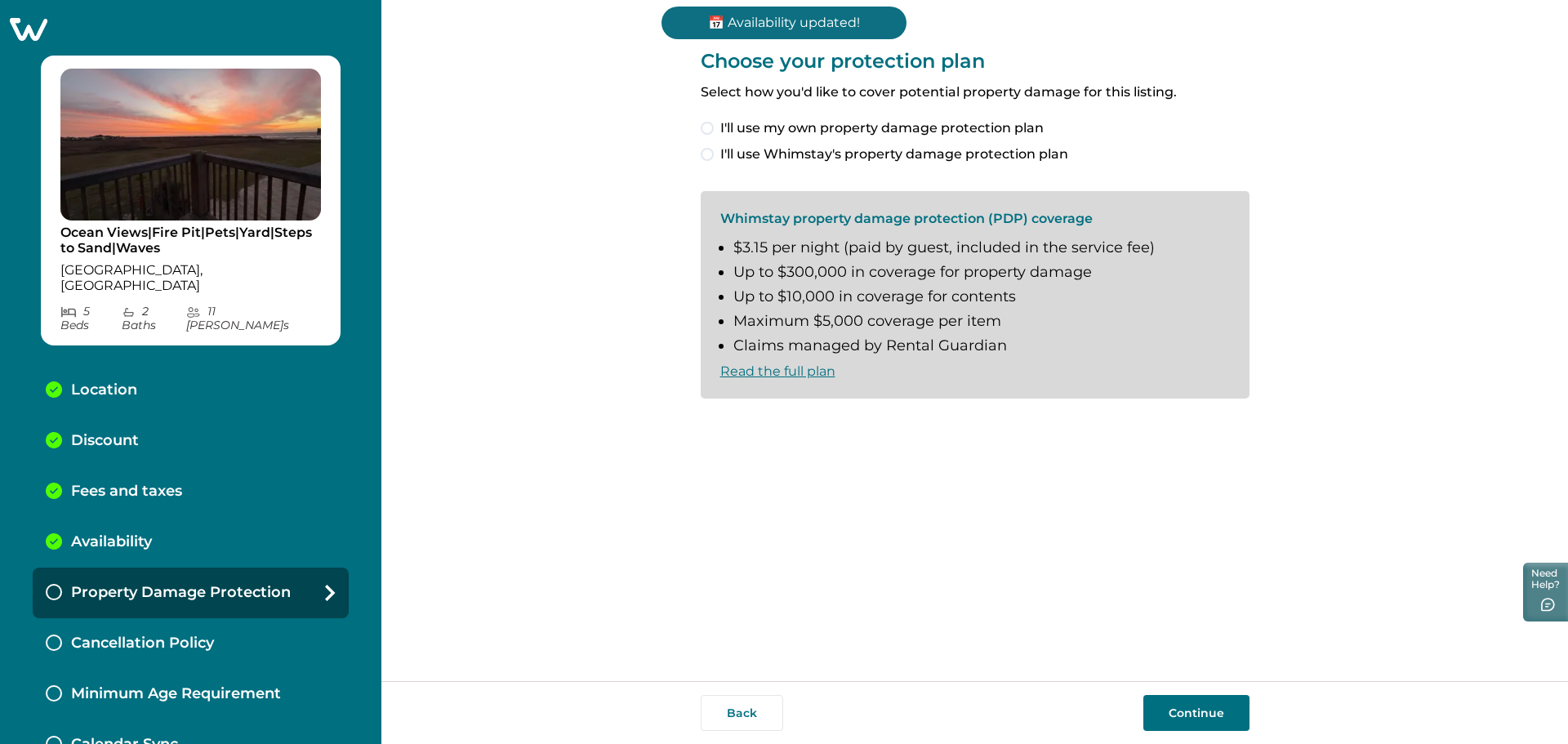
click at [707, 127] on span at bounding box center [708, 128] width 13 height 13
click at [1194, 710] on button "Continue" at bounding box center [1196, 713] width 106 height 36
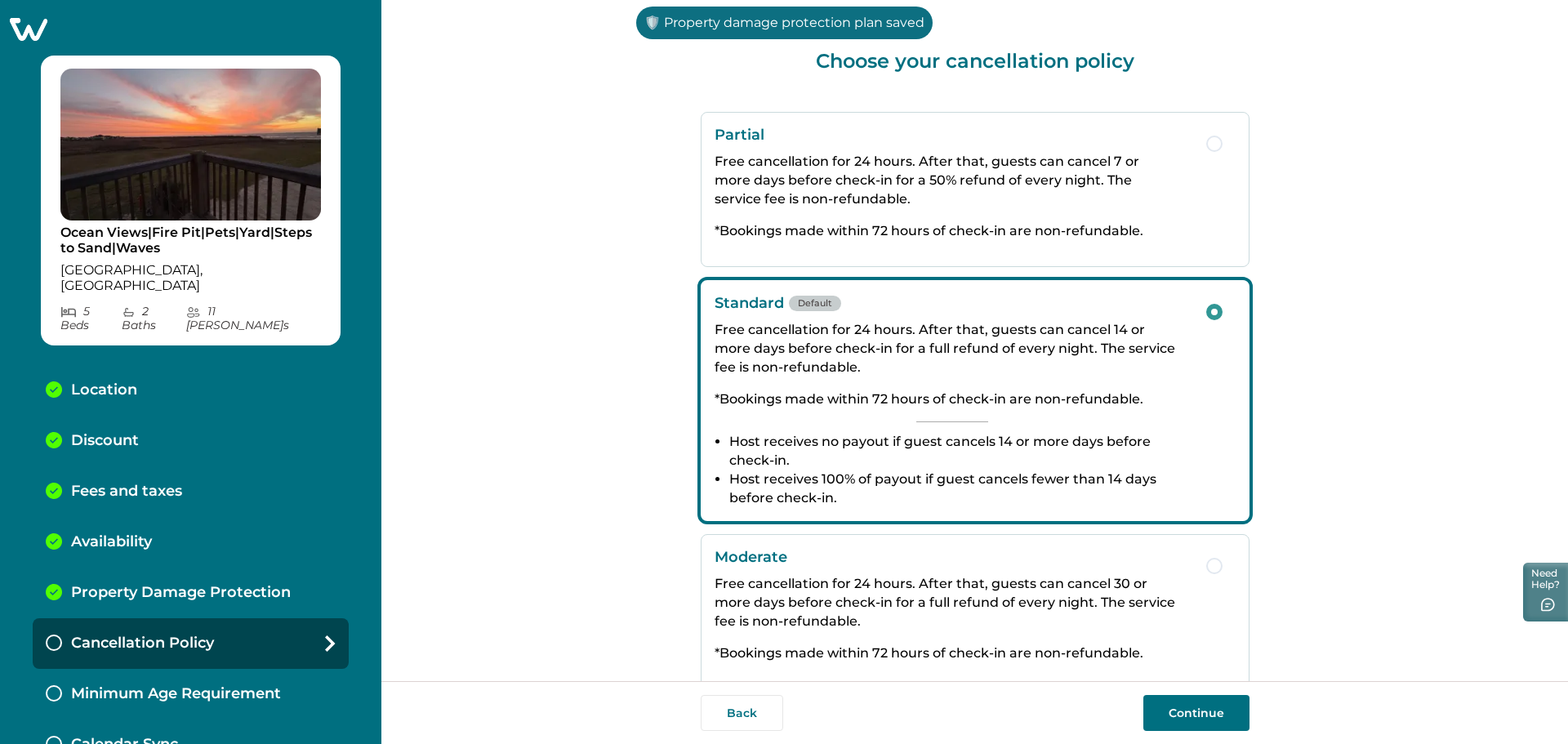
click at [1193, 713] on button "Continue" at bounding box center [1196, 713] width 106 height 36
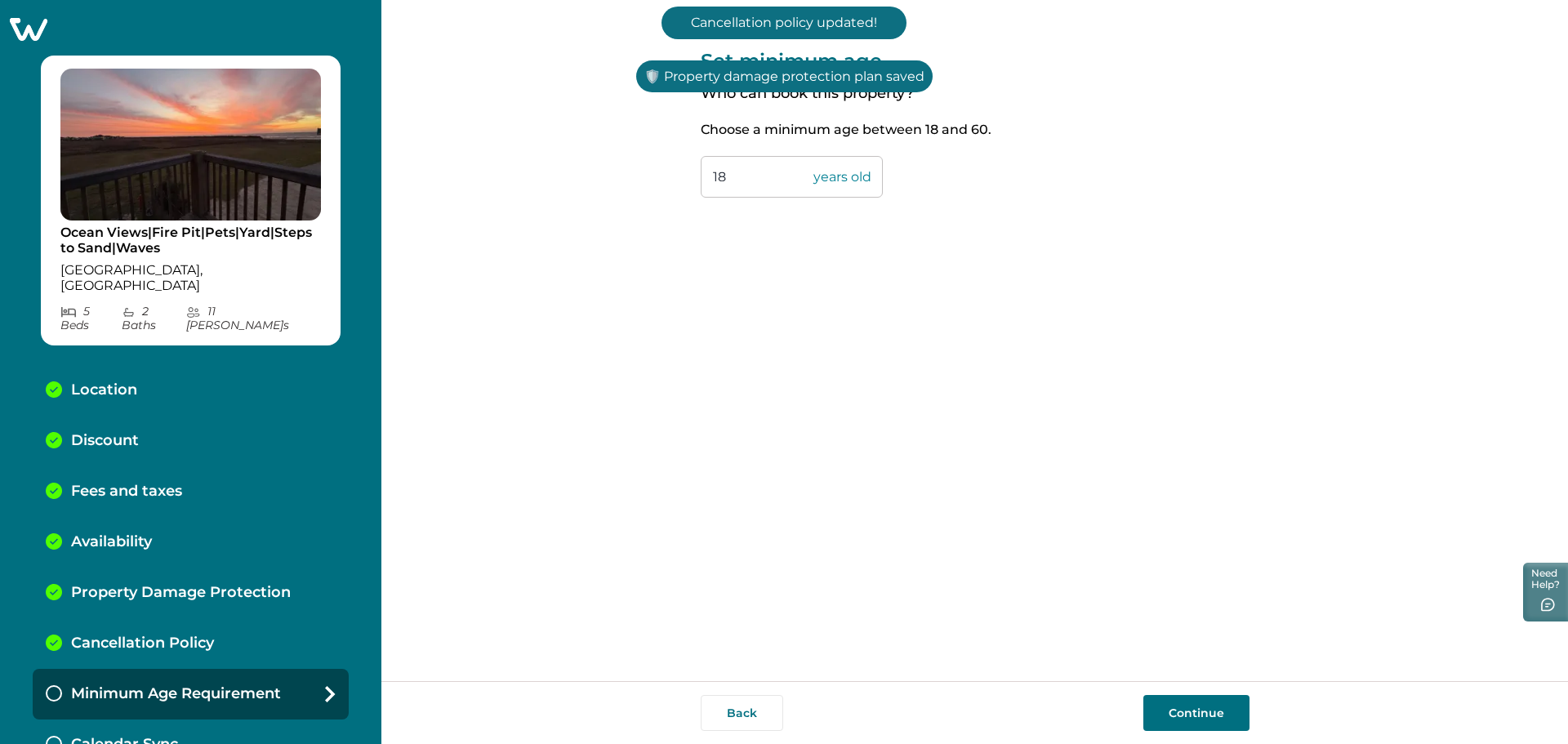
click at [1212, 706] on button "Continue" at bounding box center [1196, 713] width 106 height 36
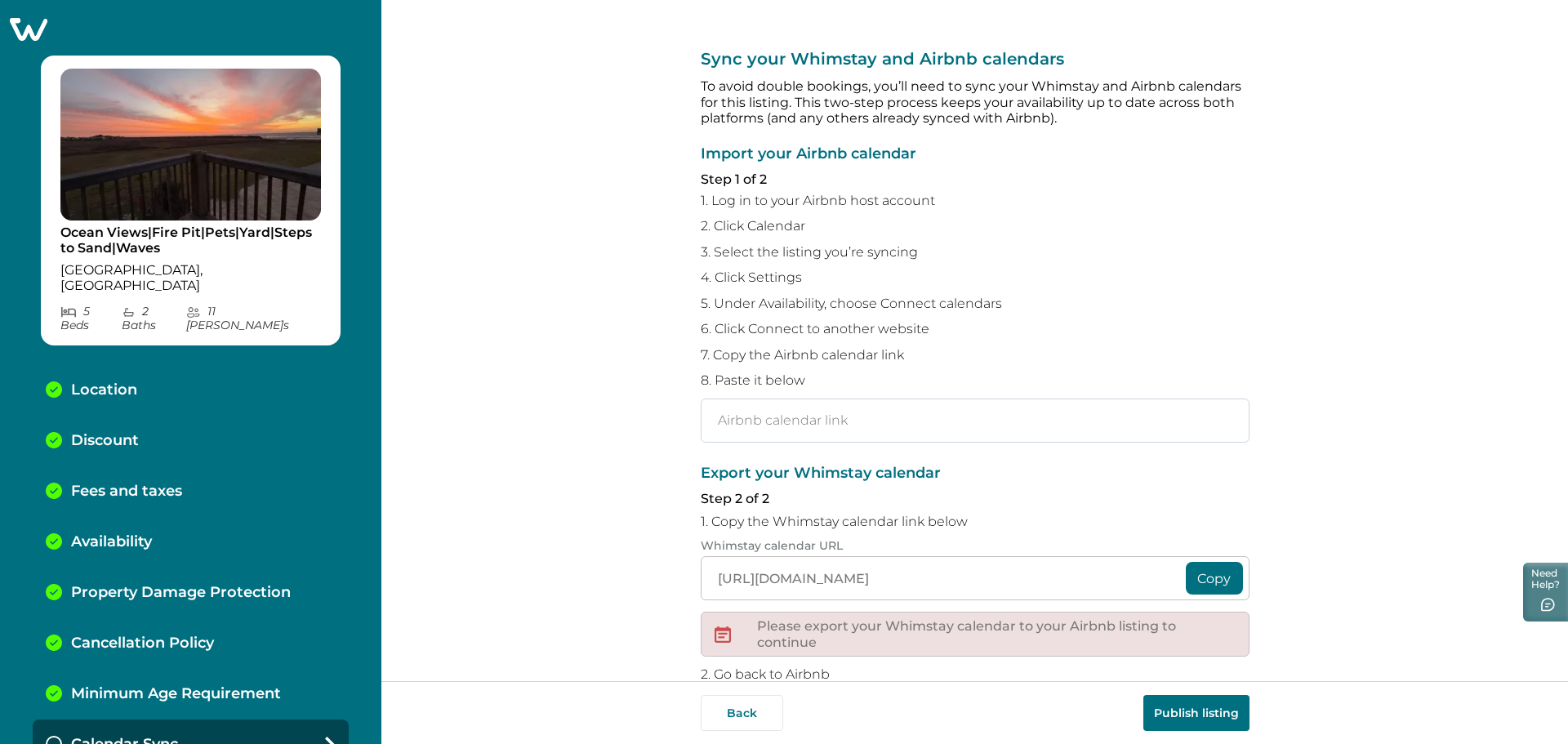
click at [802, 426] on input "text" at bounding box center [975, 420] width 548 height 44
paste input "https://www.airbnb.com/calendar/ical/1347219309519834134.ics?s=502012825fcc9aae…"
type input "https://www.airbnb.com/calendar/ical/1347219309519834134.ics?s=502012825fcc9aae…"
click at [1204, 576] on button "Copy" at bounding box center [1214, 578] width 57 height 33
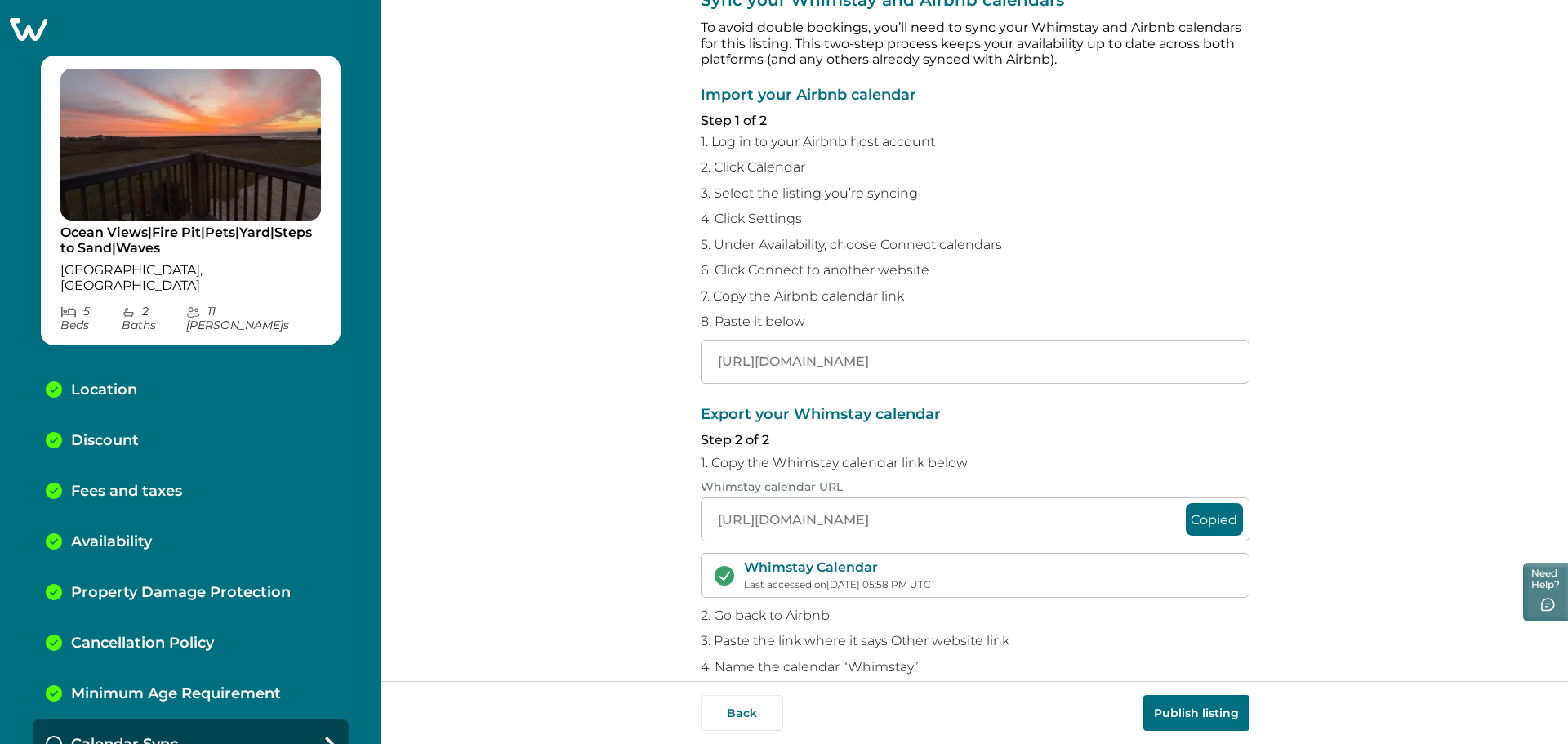
scroll to position [137, 0]
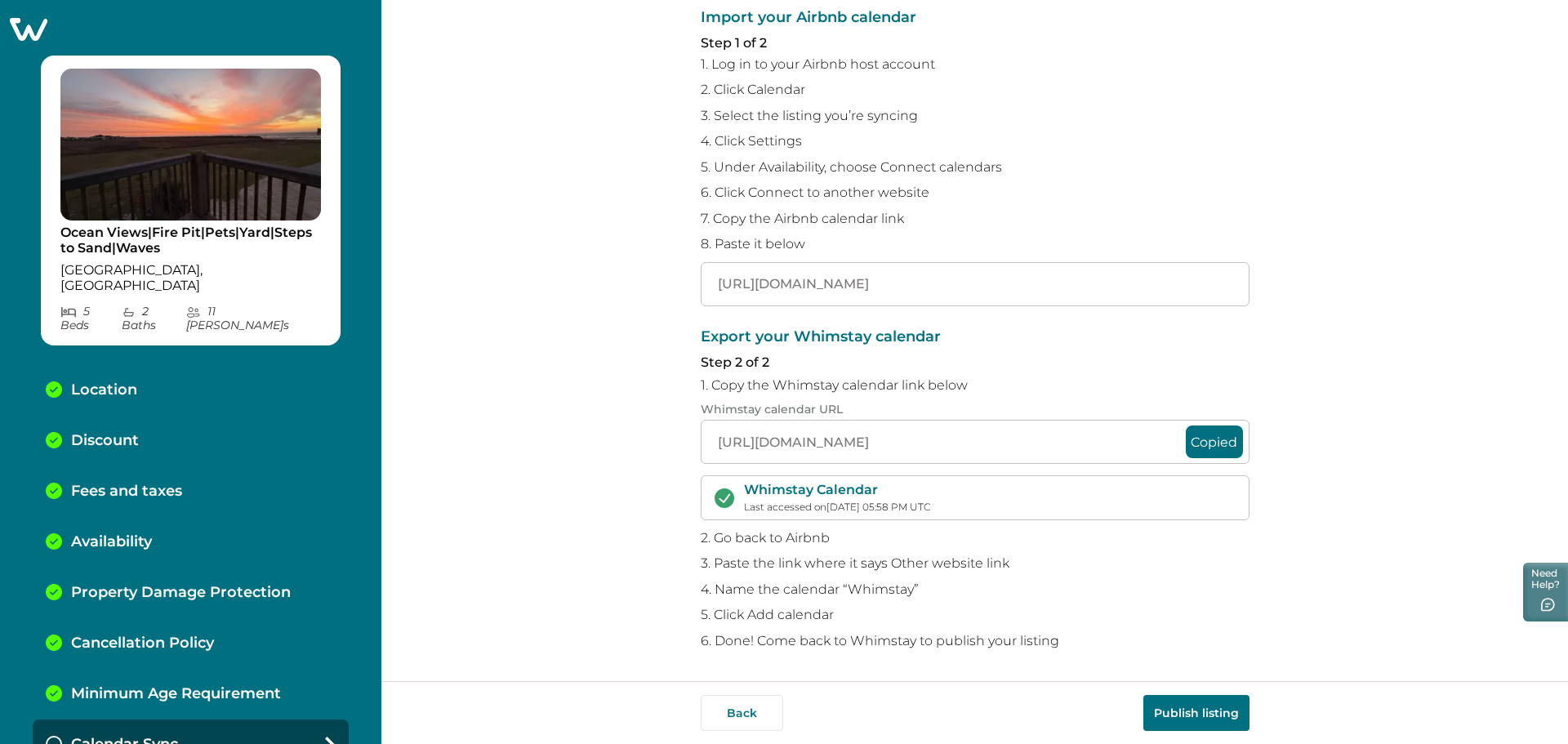
click at [1204, 714] on button "Publish listing" at bounding box center [1196, 713] width 106 height 36
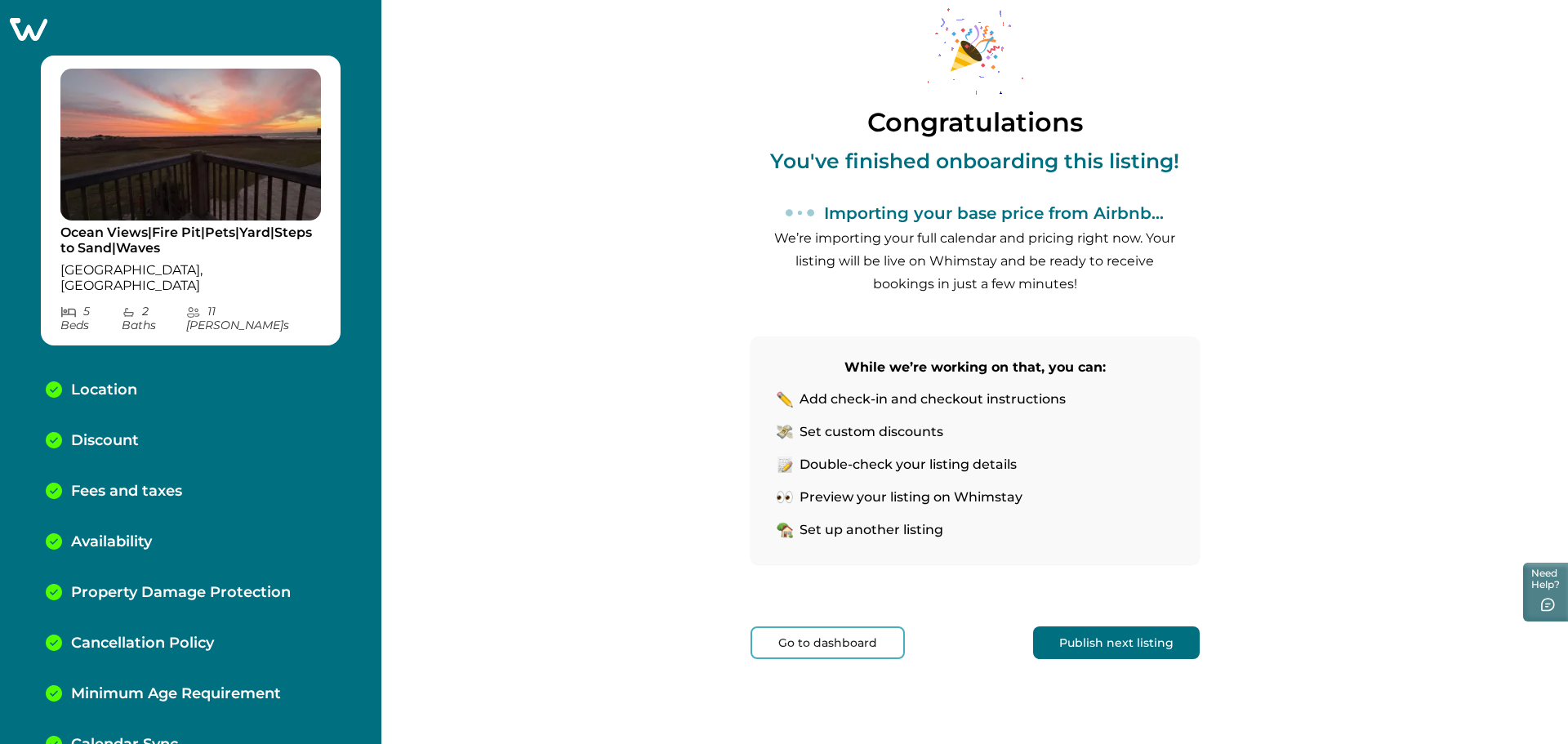
click at [813, 650] on button "Go to dashboard" at bounding box center [828, 643] width 154 height 33
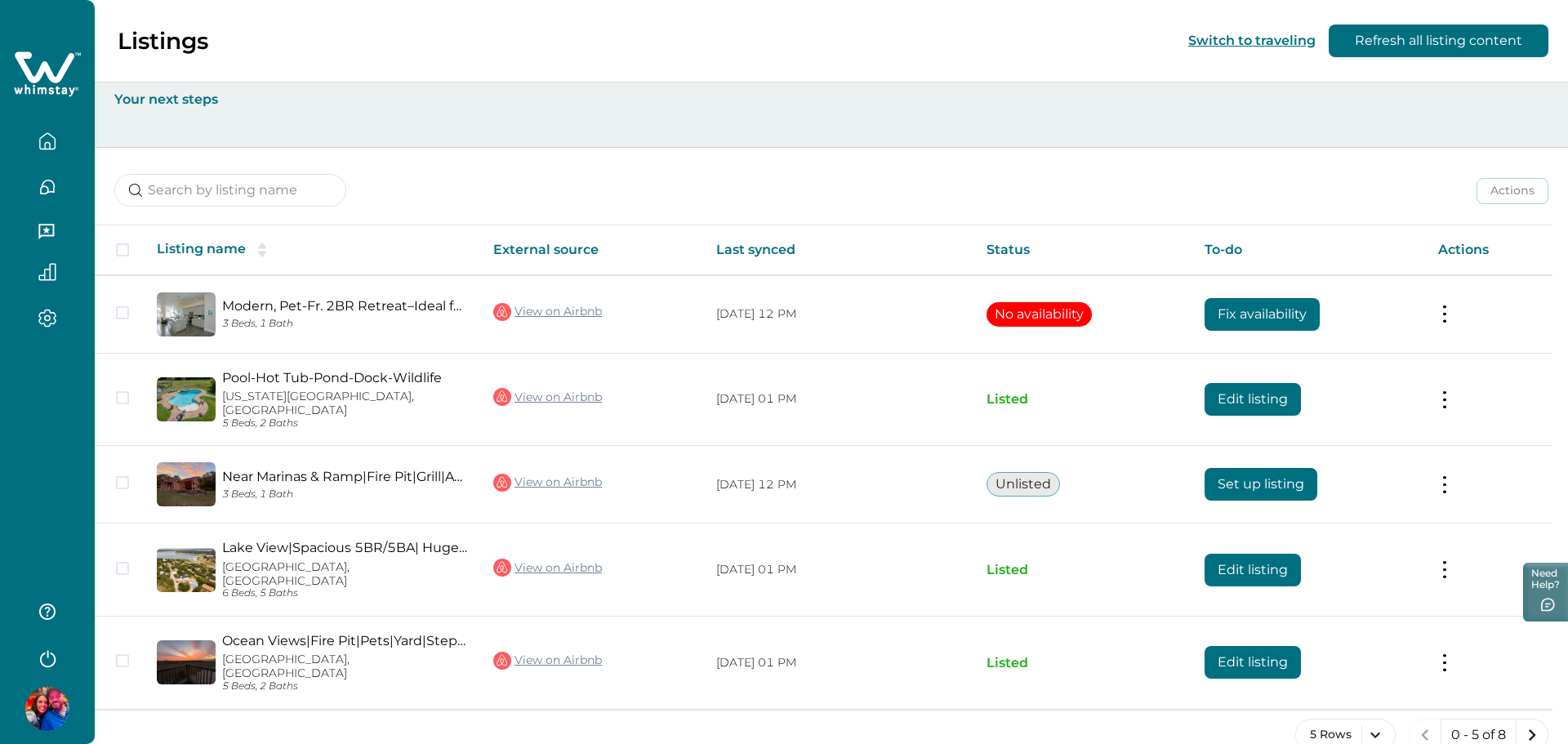
click at [47, 608] on icon "button" at bounding box center [47, 611] width 16 height 16
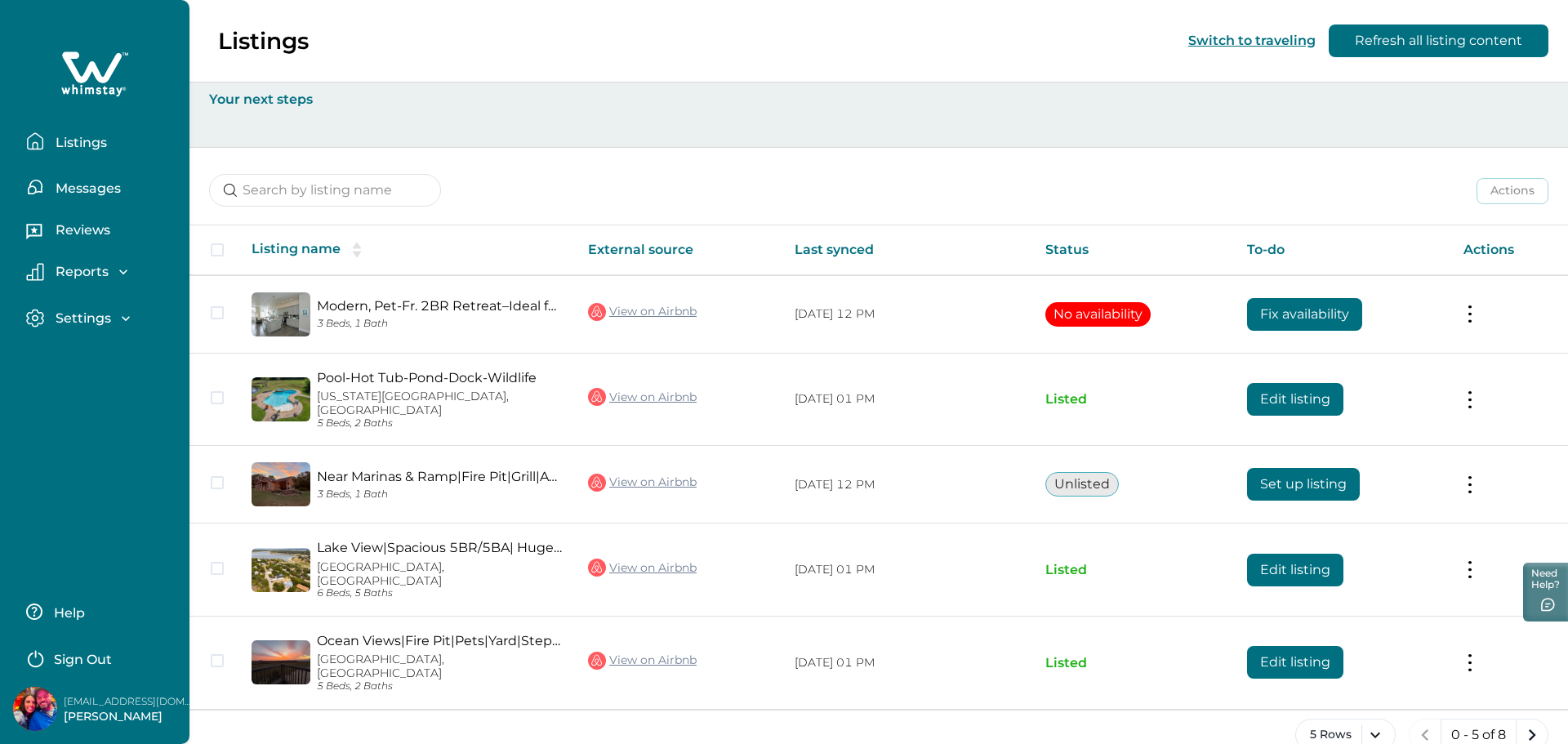
click at [62, 606] on p "Help" at bounding box center [66, 613] width 36 height 16
click at [89, 190] on p "Messages" at bounding box center [86, 188] width 70 height 16
